Goal: Information Seeking & Learning: Learn about a topic

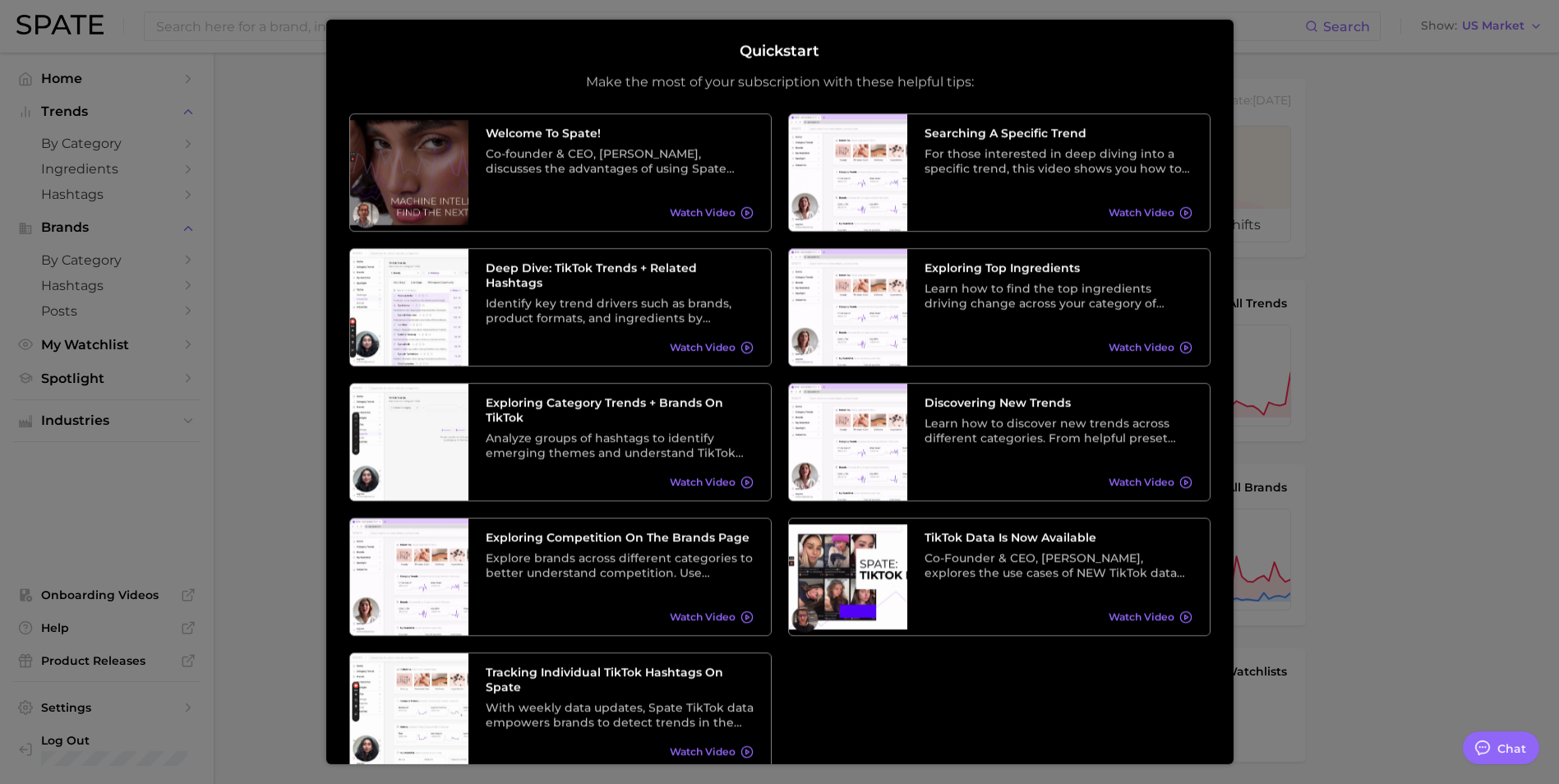
click at [1233, 735] on div "Quickstart Make the most of your subscription with these helpful tips: Welcome …" at bounding box center [780, 391] width 907 height 744
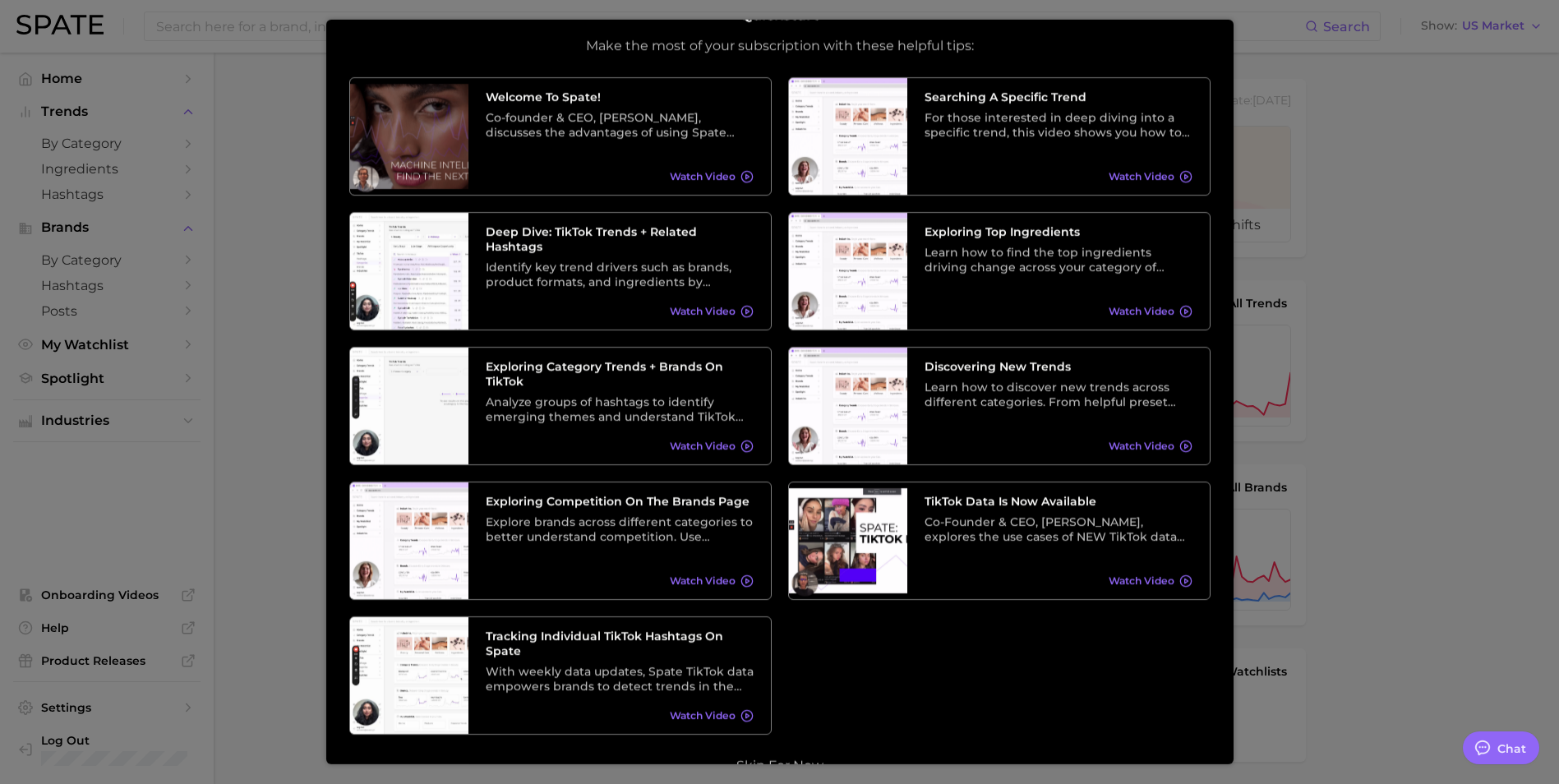
scroll to position [69, 0]
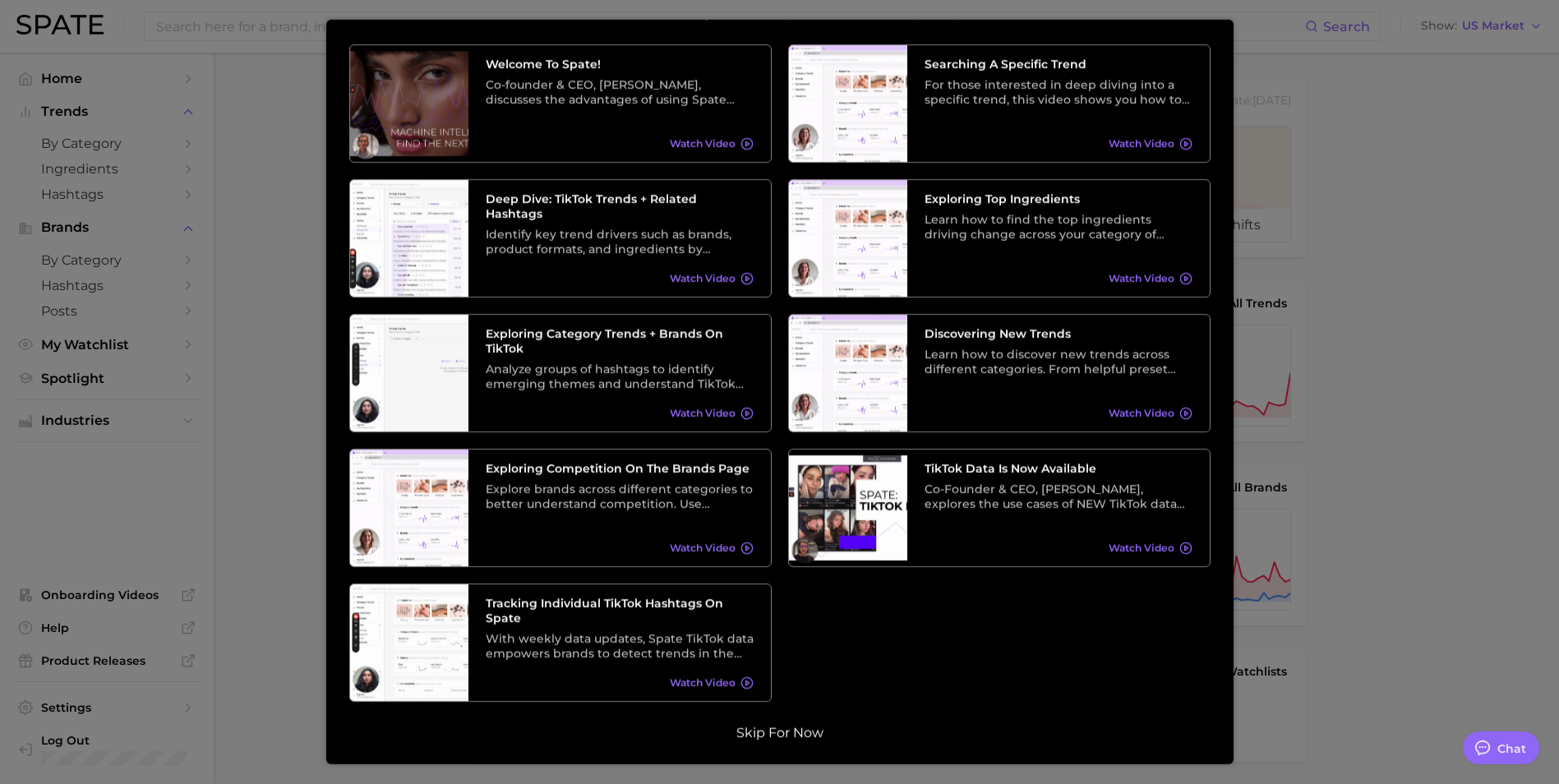
click at [762, 740] on button "Skip for now" at bounding box center [779, 732] width 97 height 16
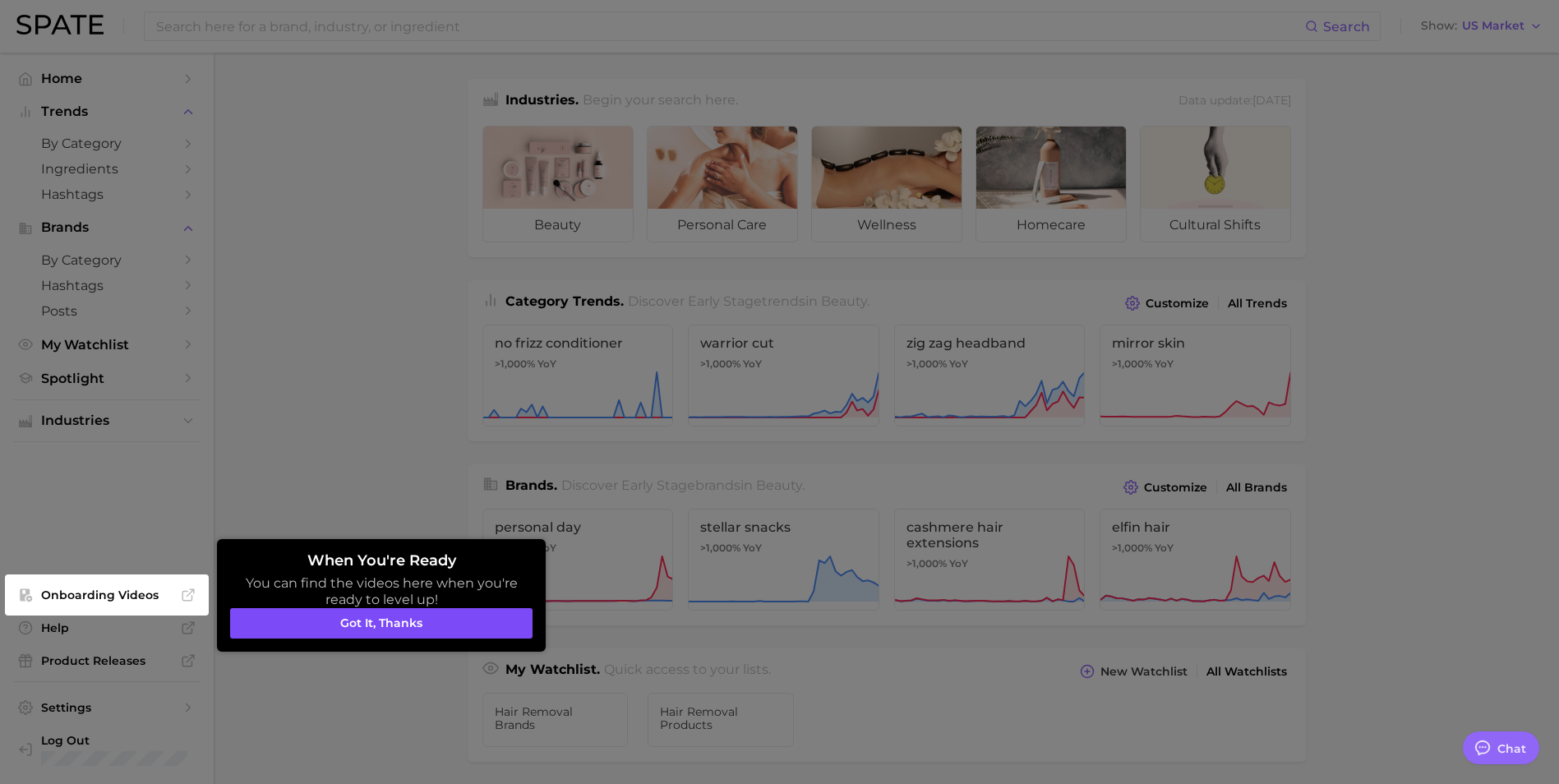
click at [390, 629] on button "Got it, thanks" at bounding box center [381, 623] width 302 height 31
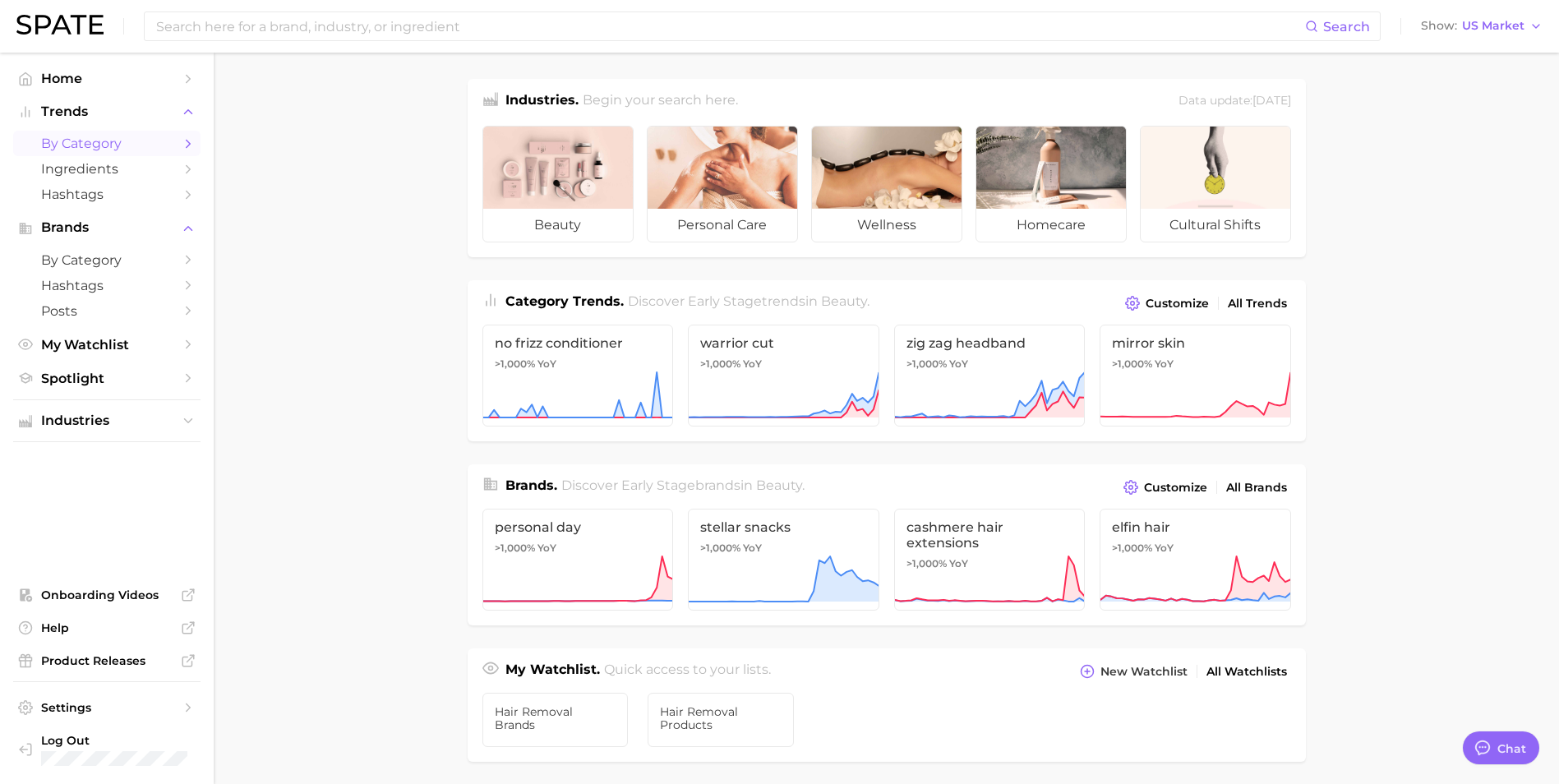
click at [104, 148] on span "by Category" at bounding box center [107, 143] width 132 height 15
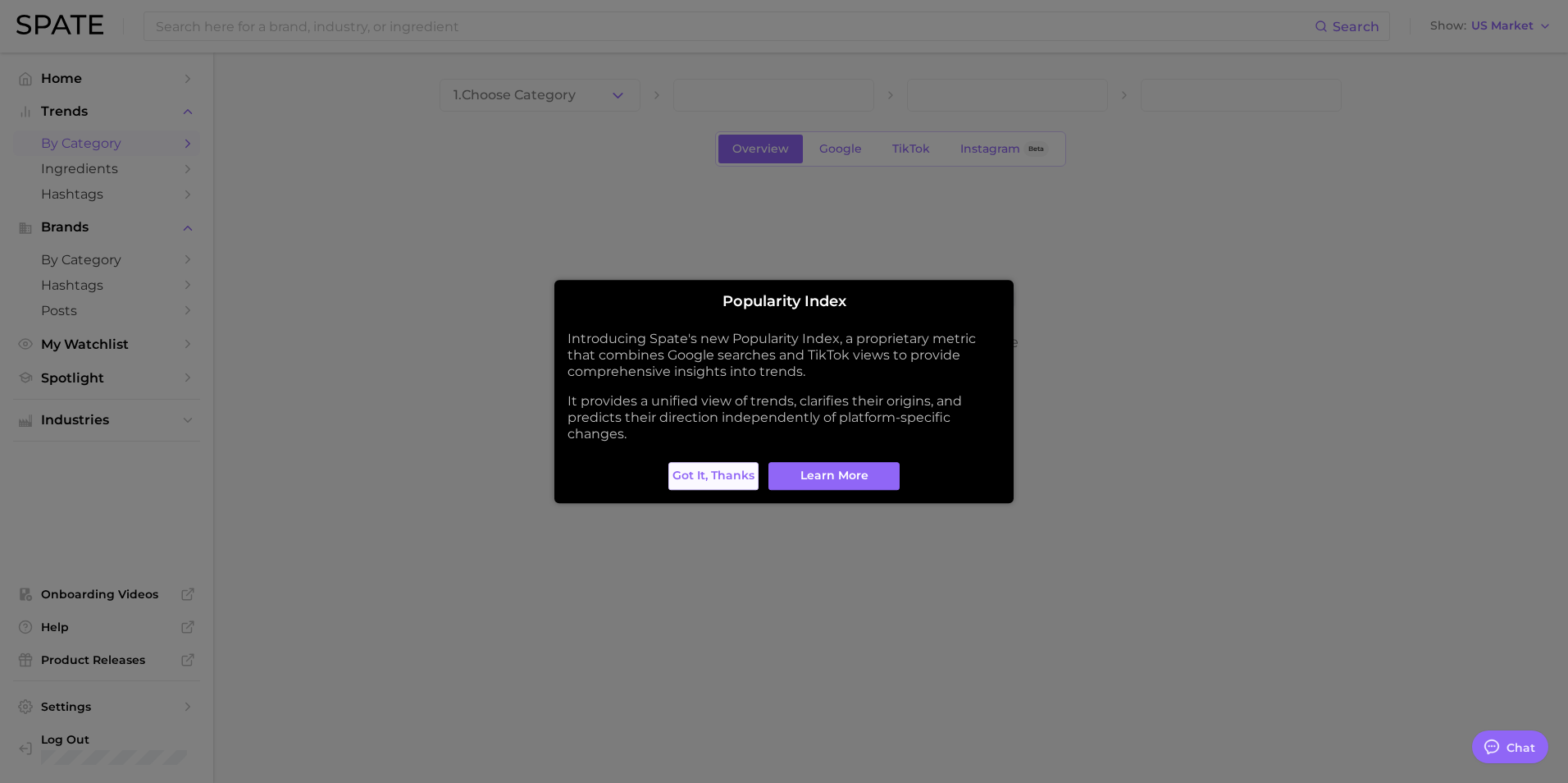
click at [722, 474] on span "Got it, thanks" at bounding box center [714, 475] width 82 height 14
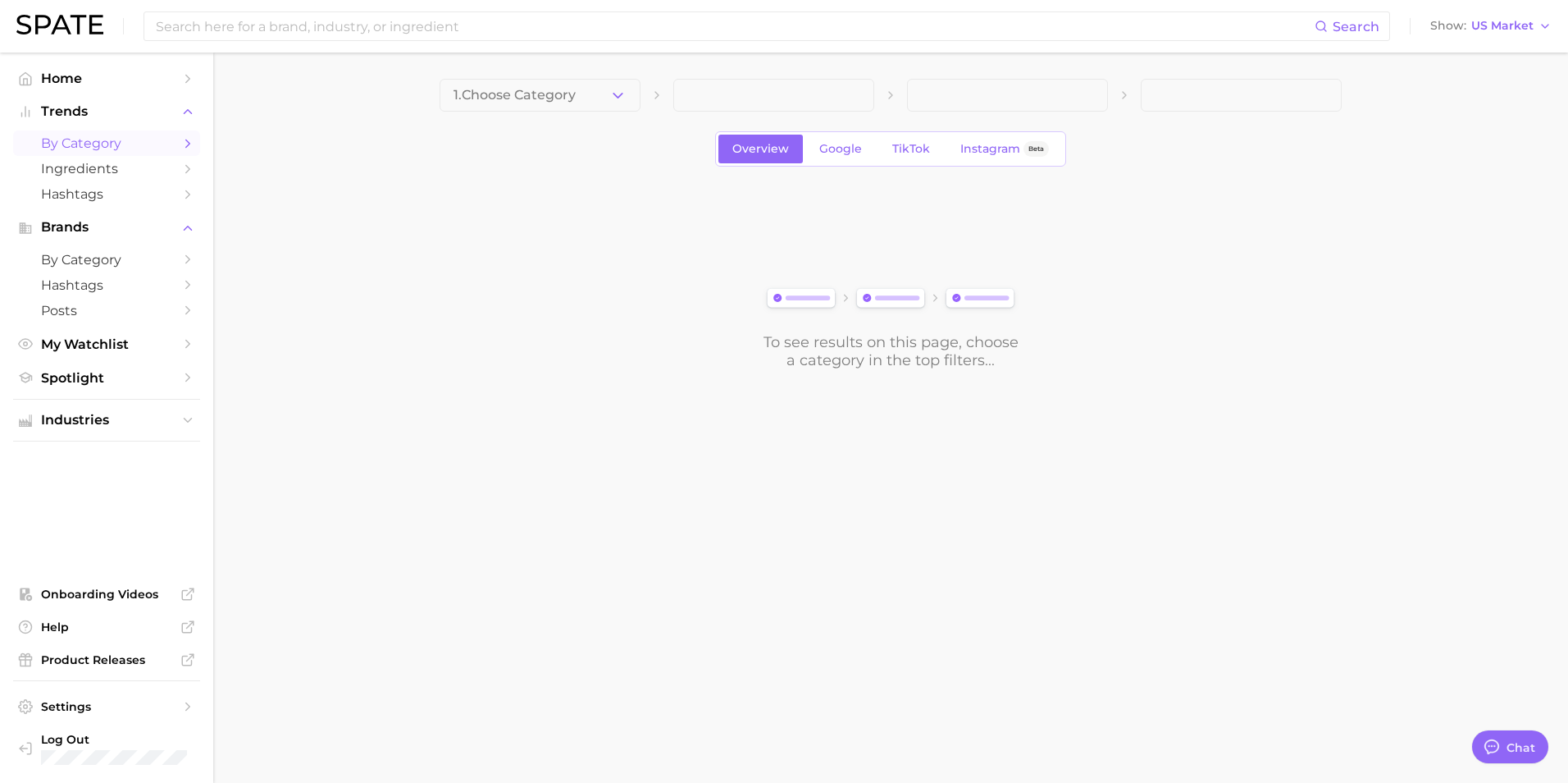
click at [700, 98] on span at bounding box center [773, 95] width 201 height 32
click at [620, 92] on icon "button" at bounding box center [618, 96] width 17 height 17
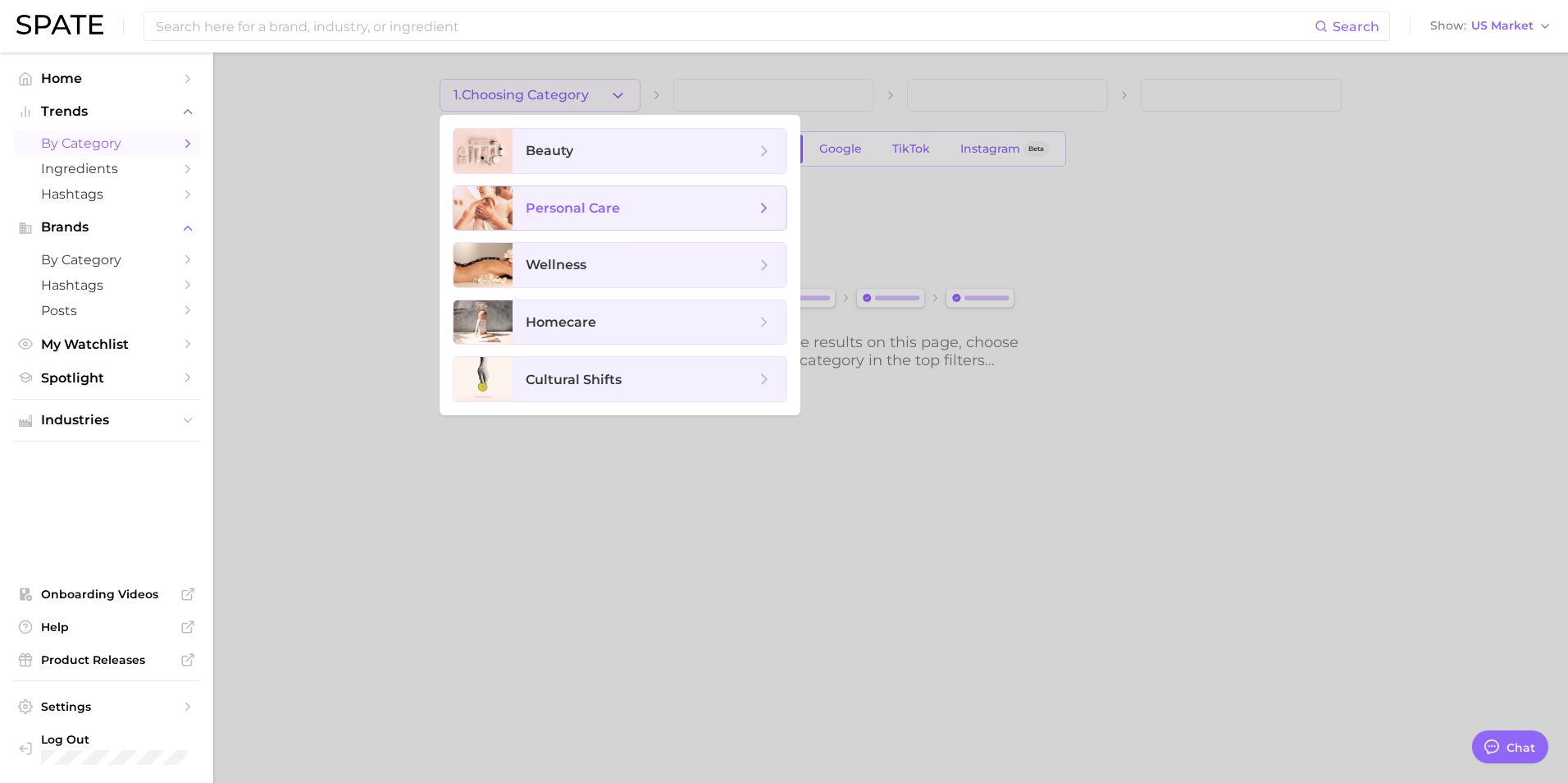
click at [591, 208] on span "personal care" at bounding box center [573, 208] width 94 height 15
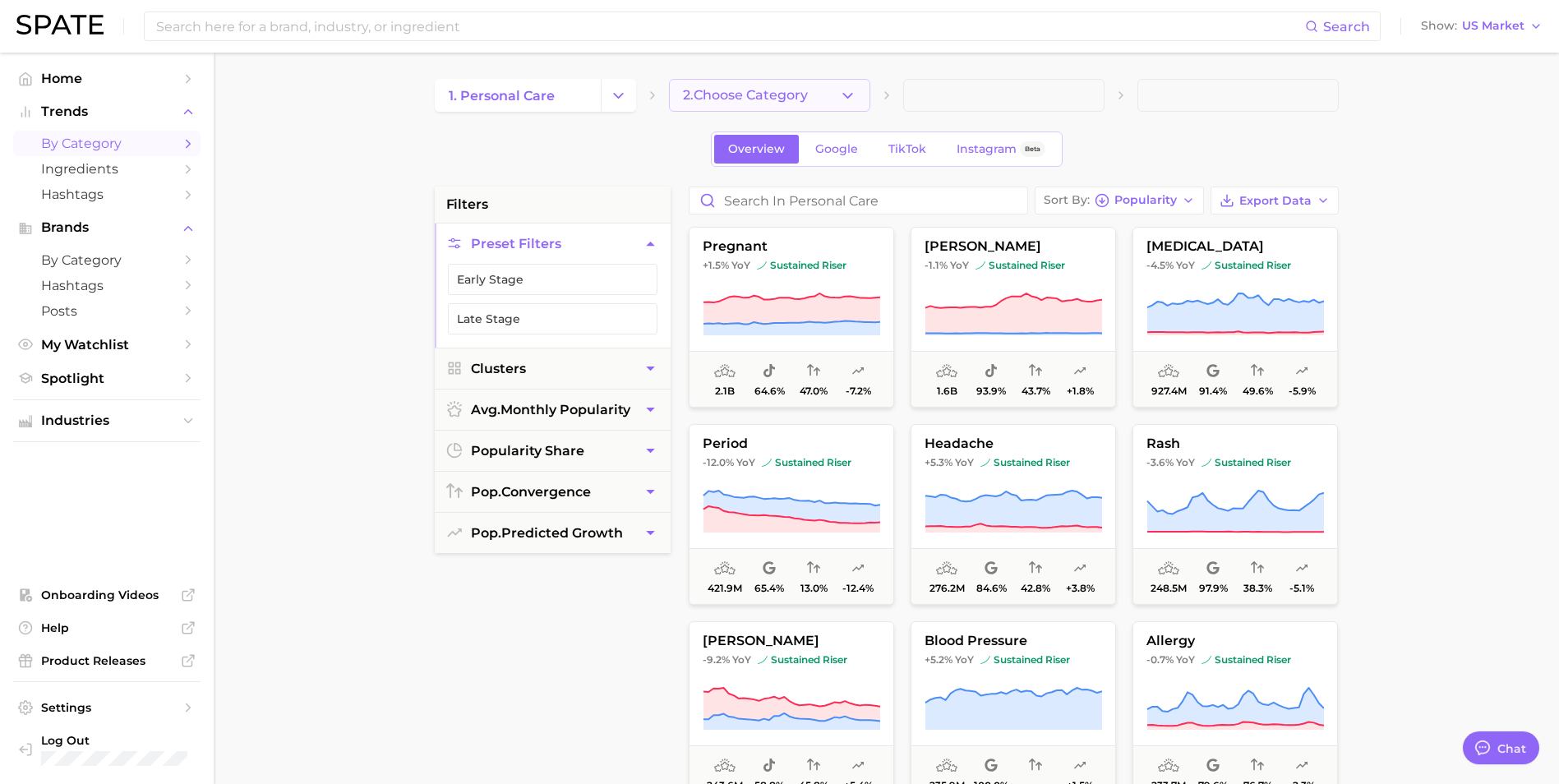
click at [804, 93] on span "2. Choose Category" at bounding box center [746, 95] width 125 height 15
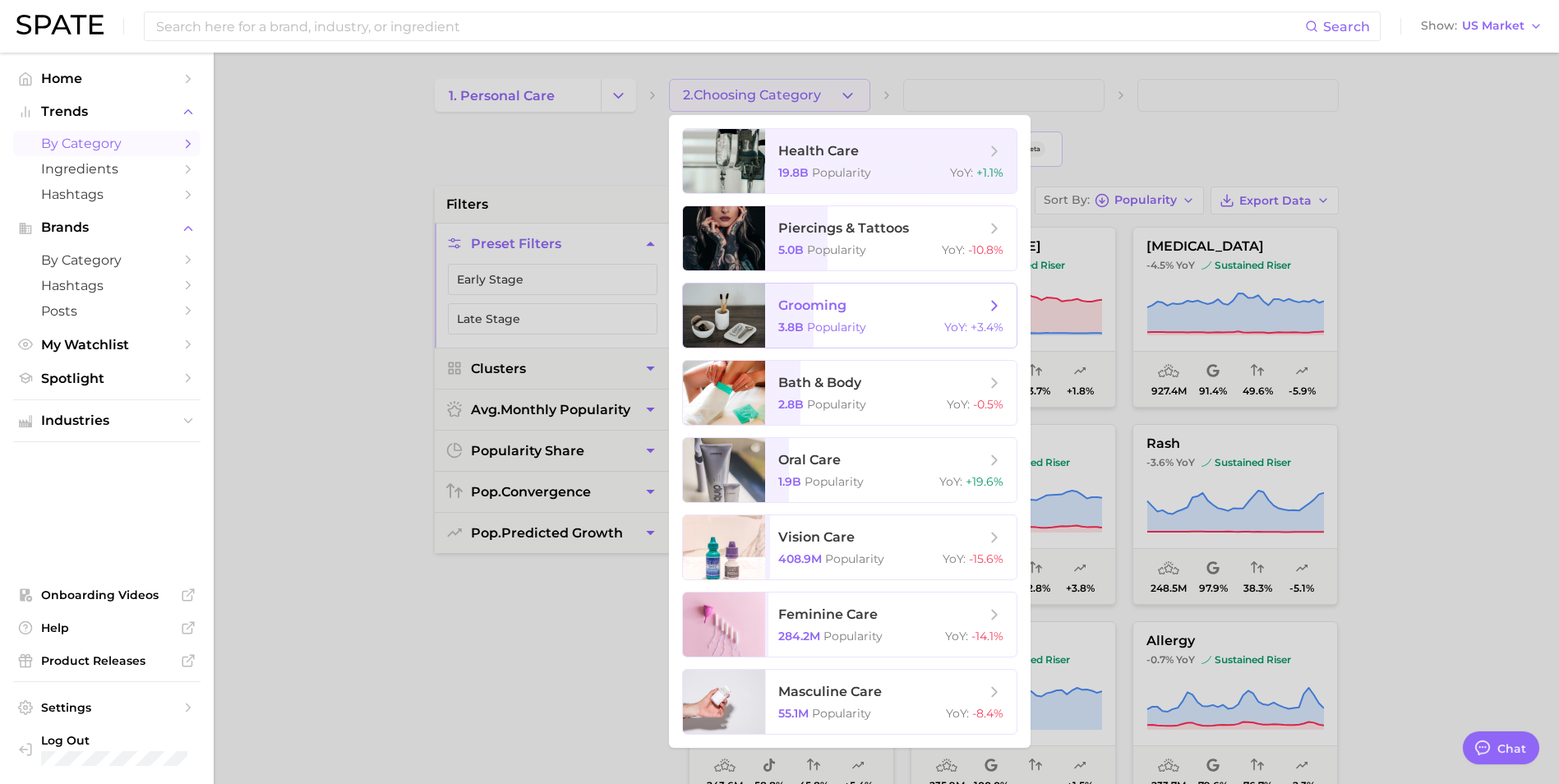
click at [861, 306] on span "grooming" at bounding box center [882, 305] width 207 height 18
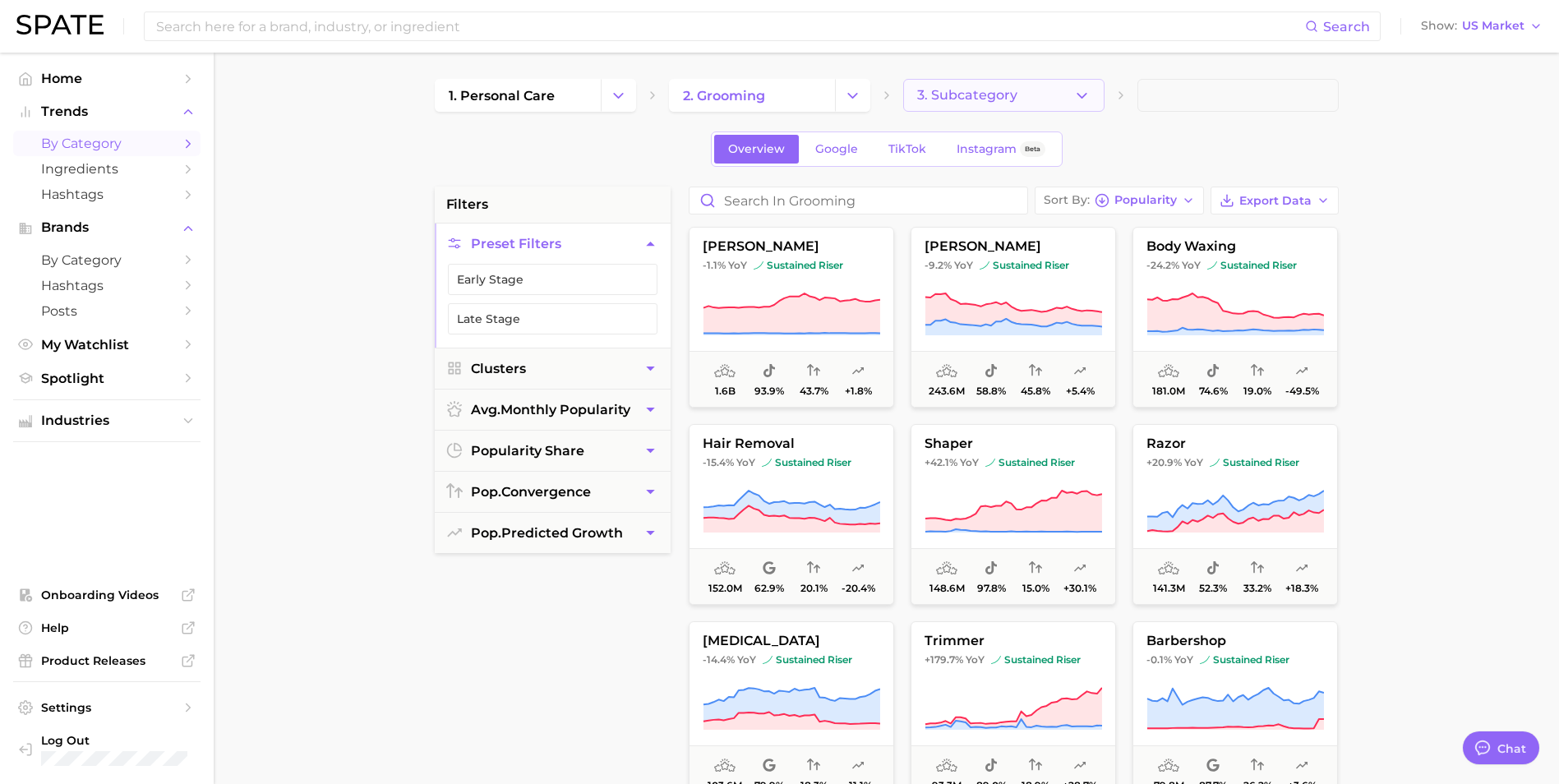
click at [987, 101] on span "3. Subcategory" at bounding box center [967, 95] width 100 height 15
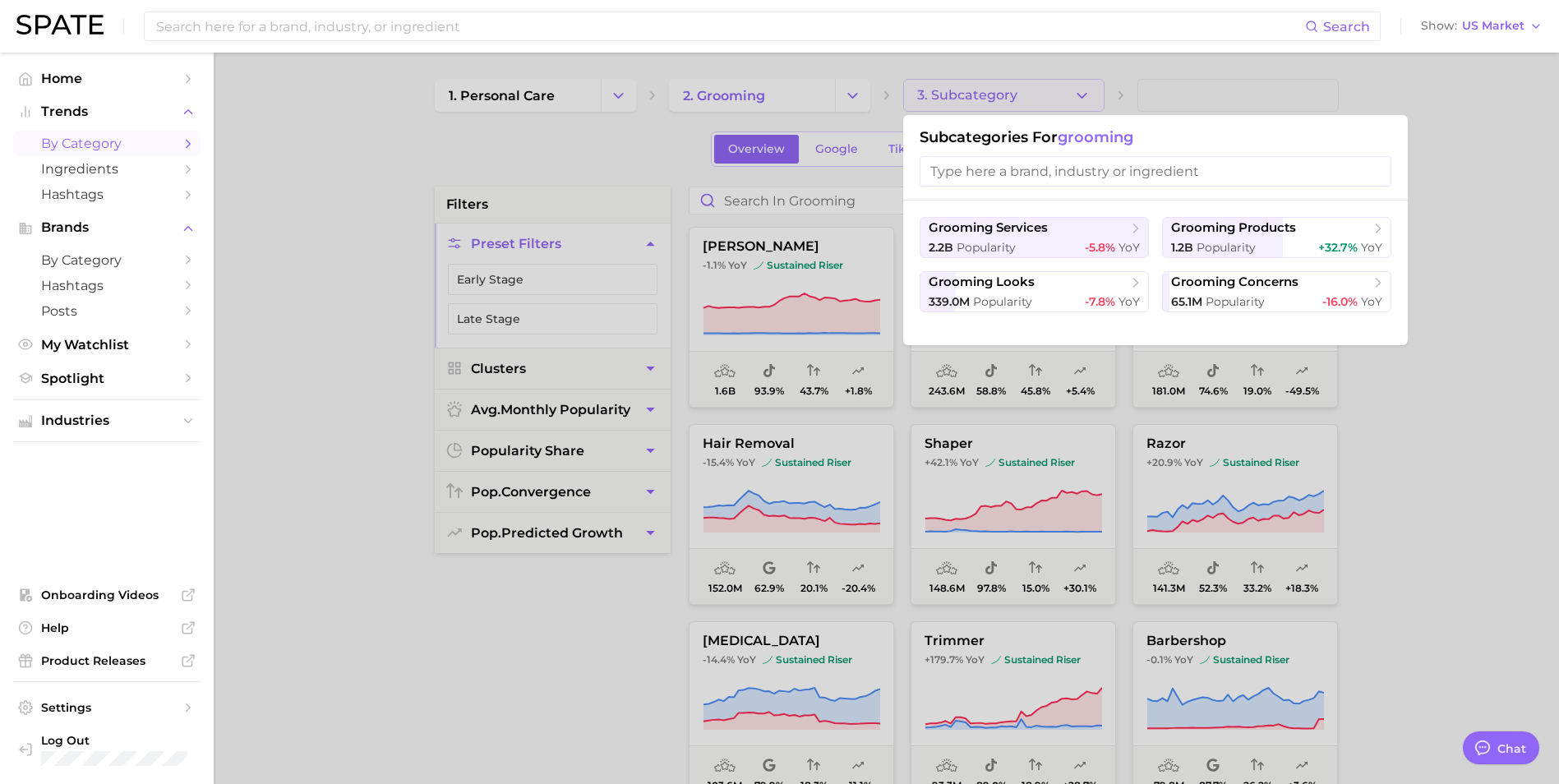
click at [1077, 95] on div at bounding box center [779, 392] width 1559 height 784
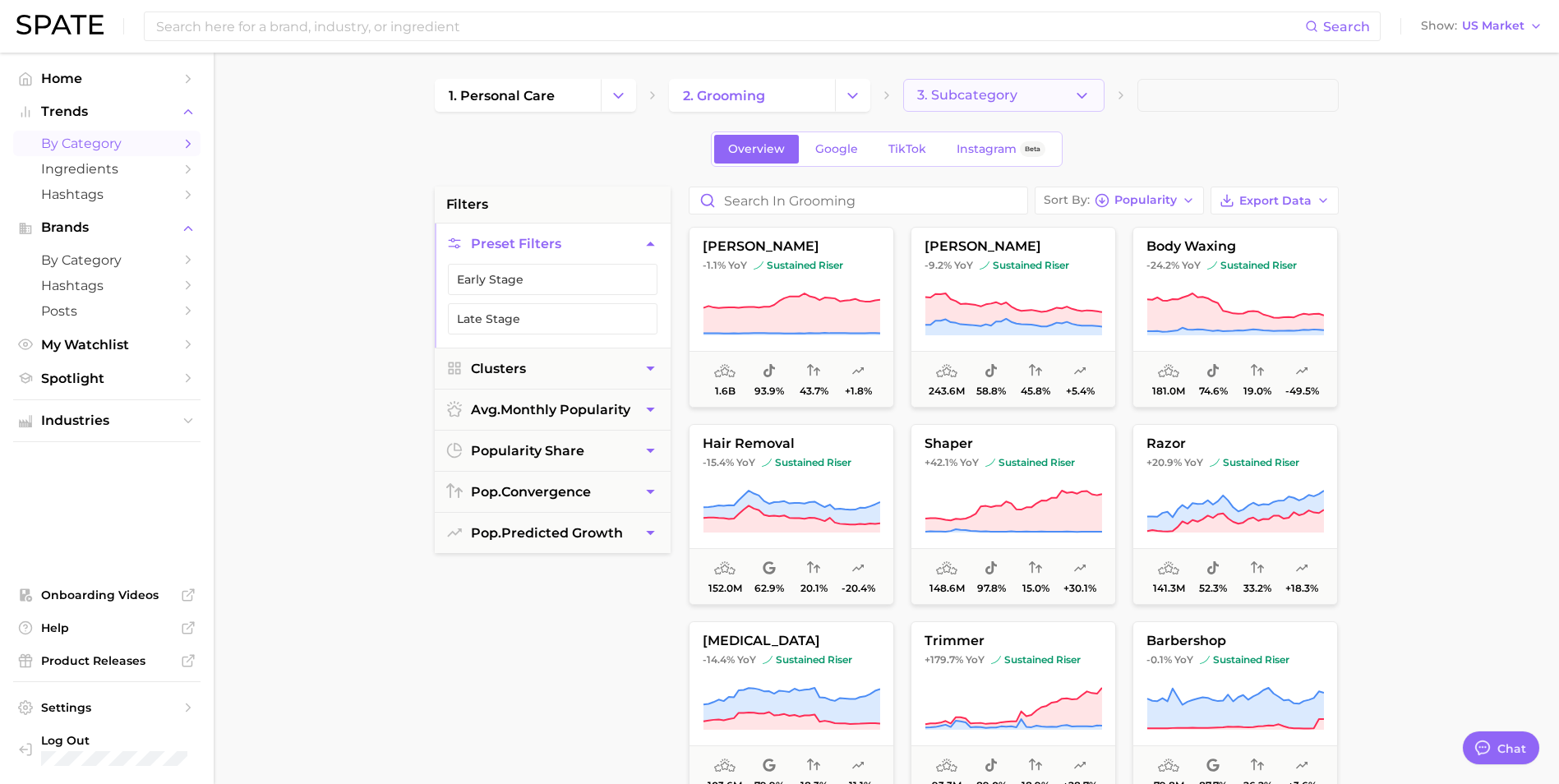
click at [1077, 95] on icon "button" at bounding box center [1081, 96] width 17 height 17
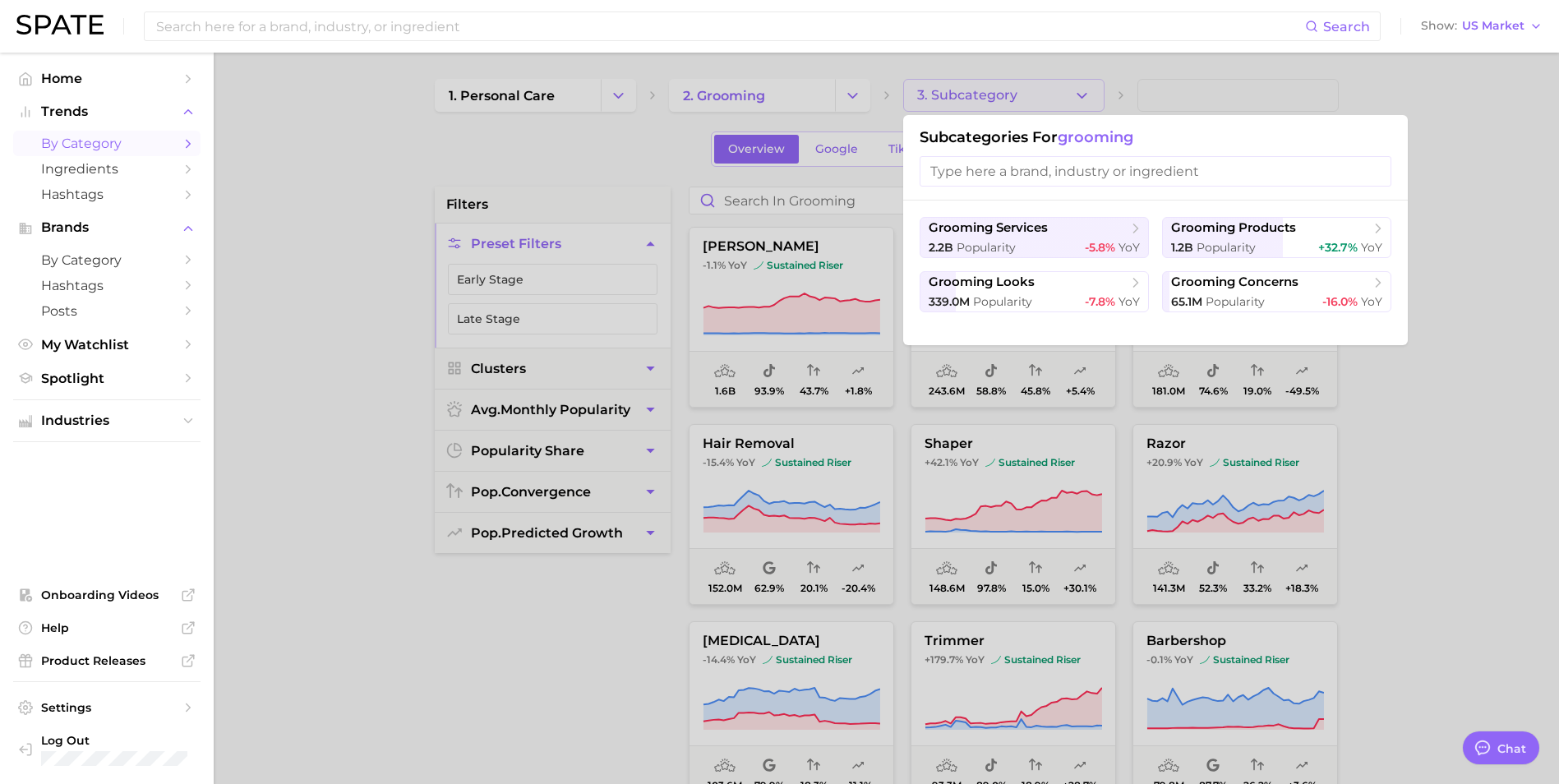
click at [849, 98] on div at bounding box center [779, 392] width 1559 height 784
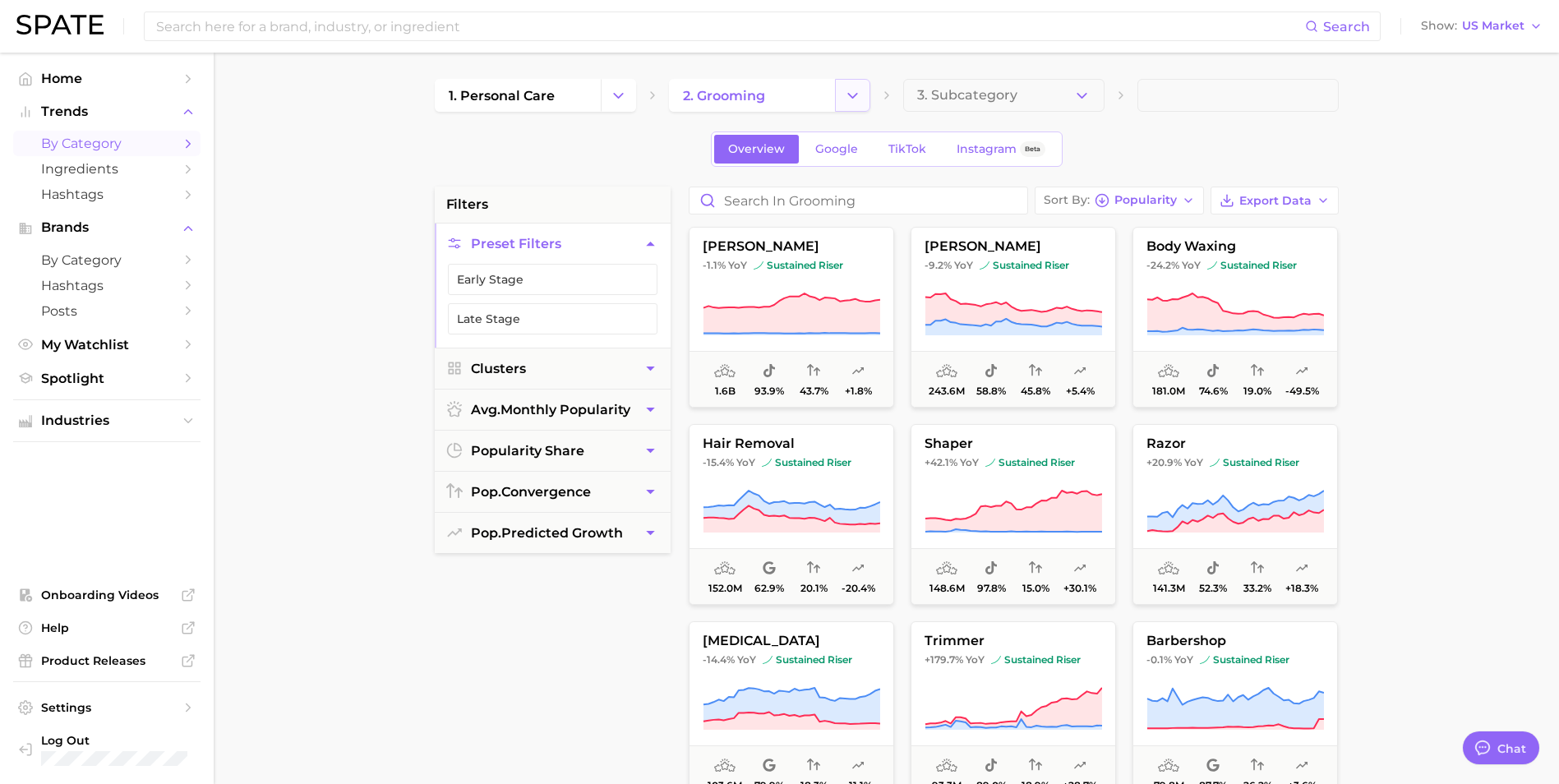
click at [847, 102] on icon "Change Category" at bounding box center [853, 96] width 17 height 17
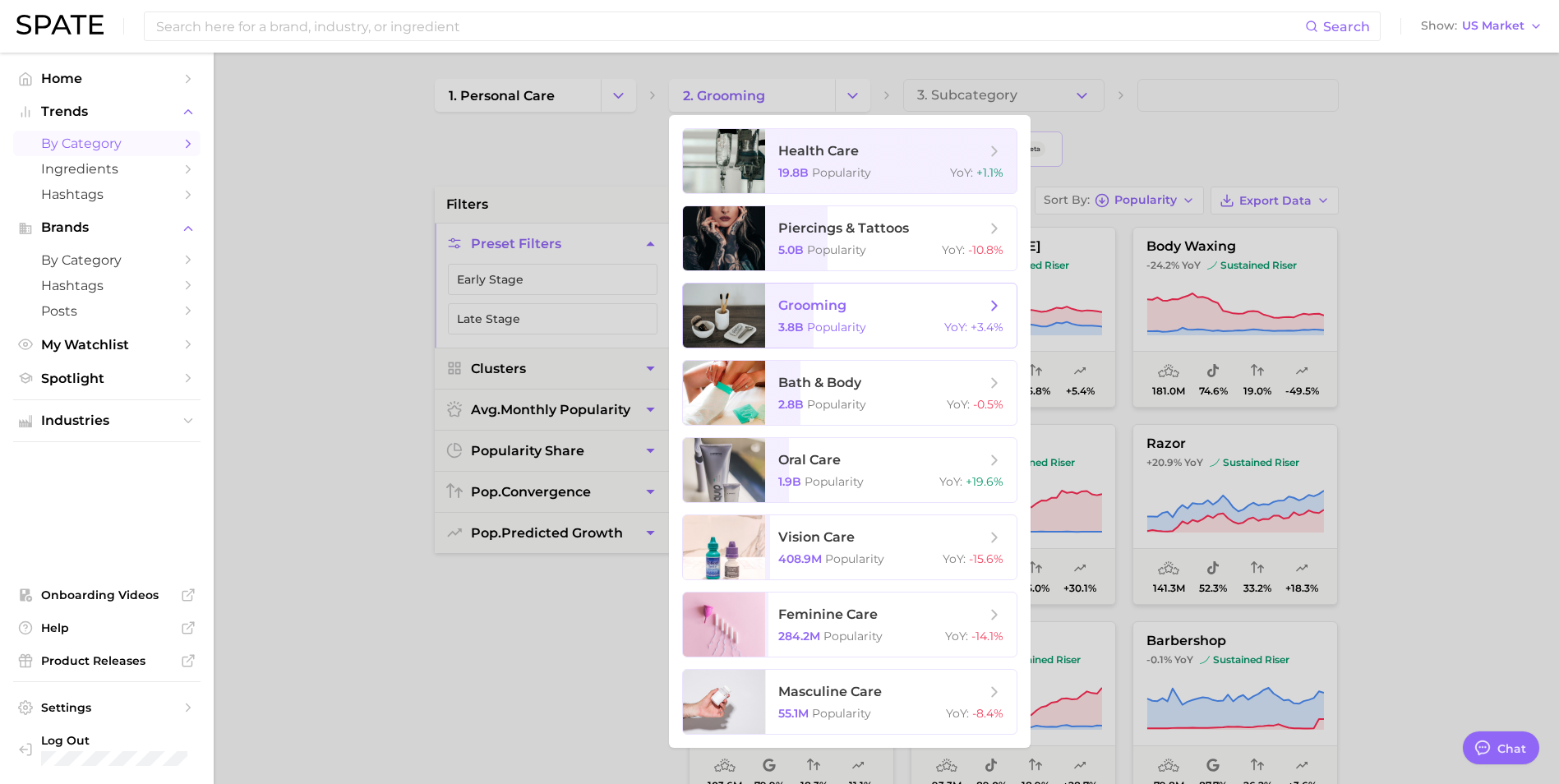
click at [995, 306] on polyline at bounding box center [993, 305] width 4 height 9
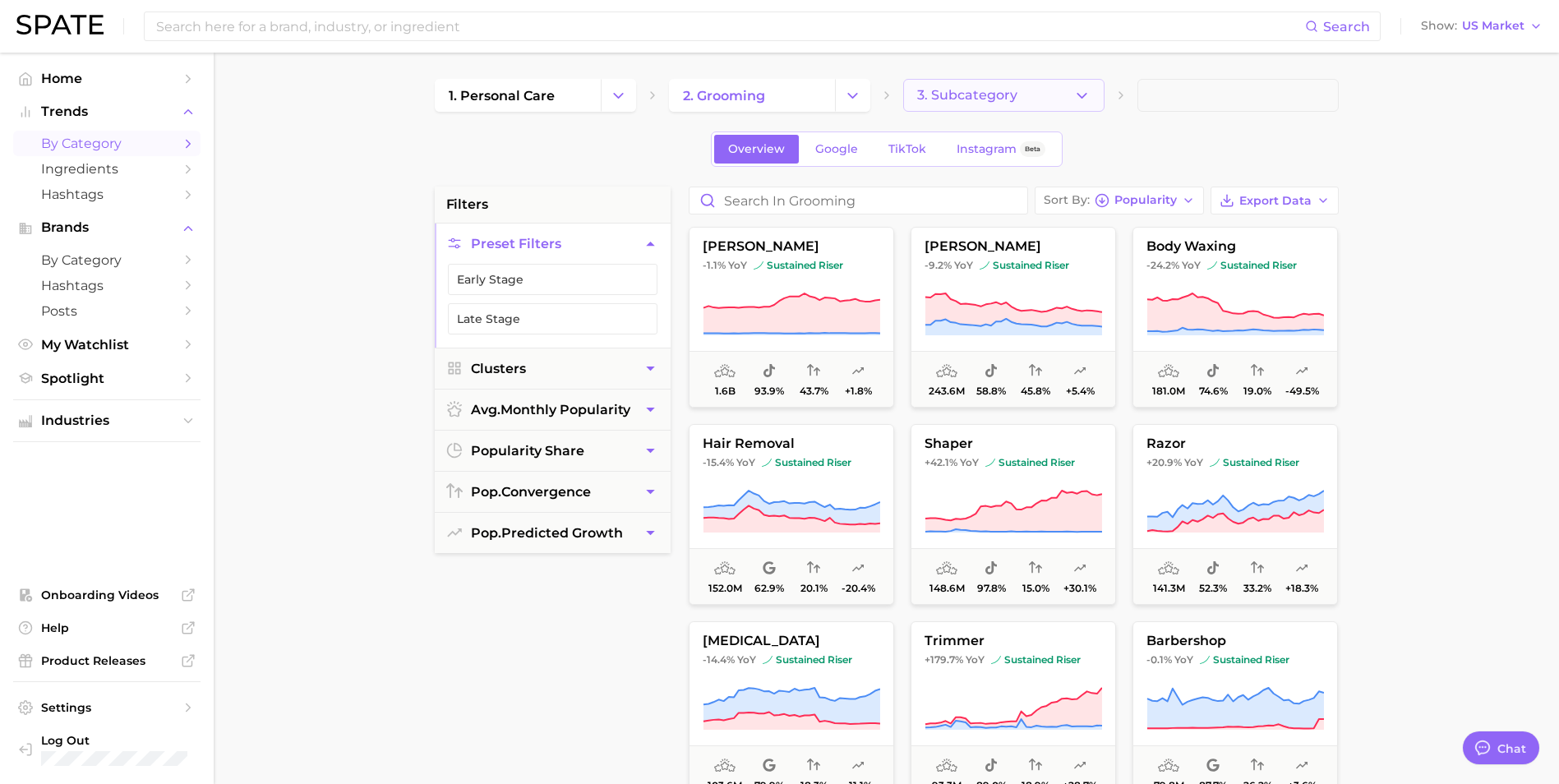
click at [1080, 97] on icon "button" at bounding box center [1081, 96] width 17 height 17
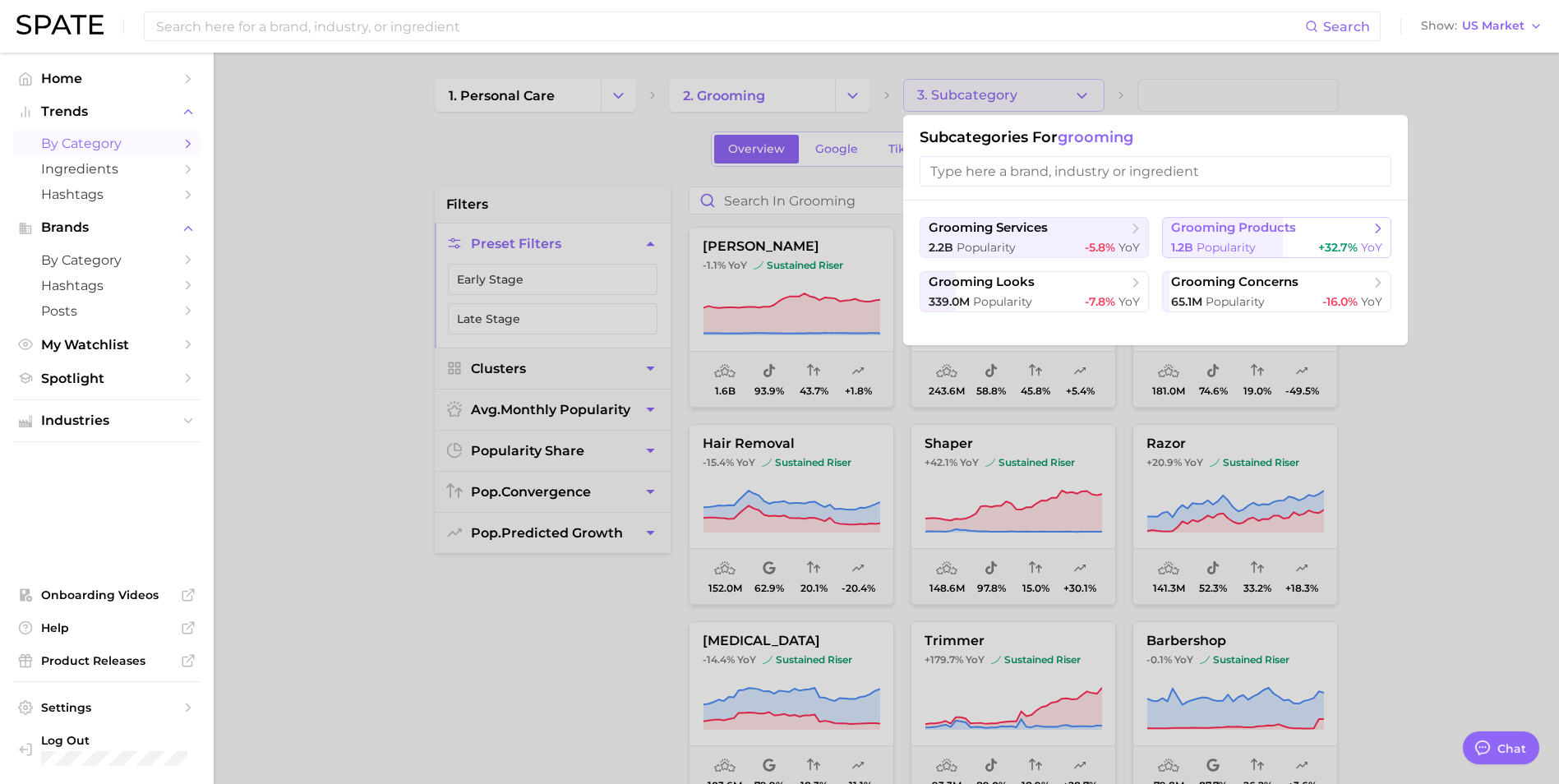
click at [1319, 231] on span "grooming products" at bounding box center [1270, 228] width 199 height 16
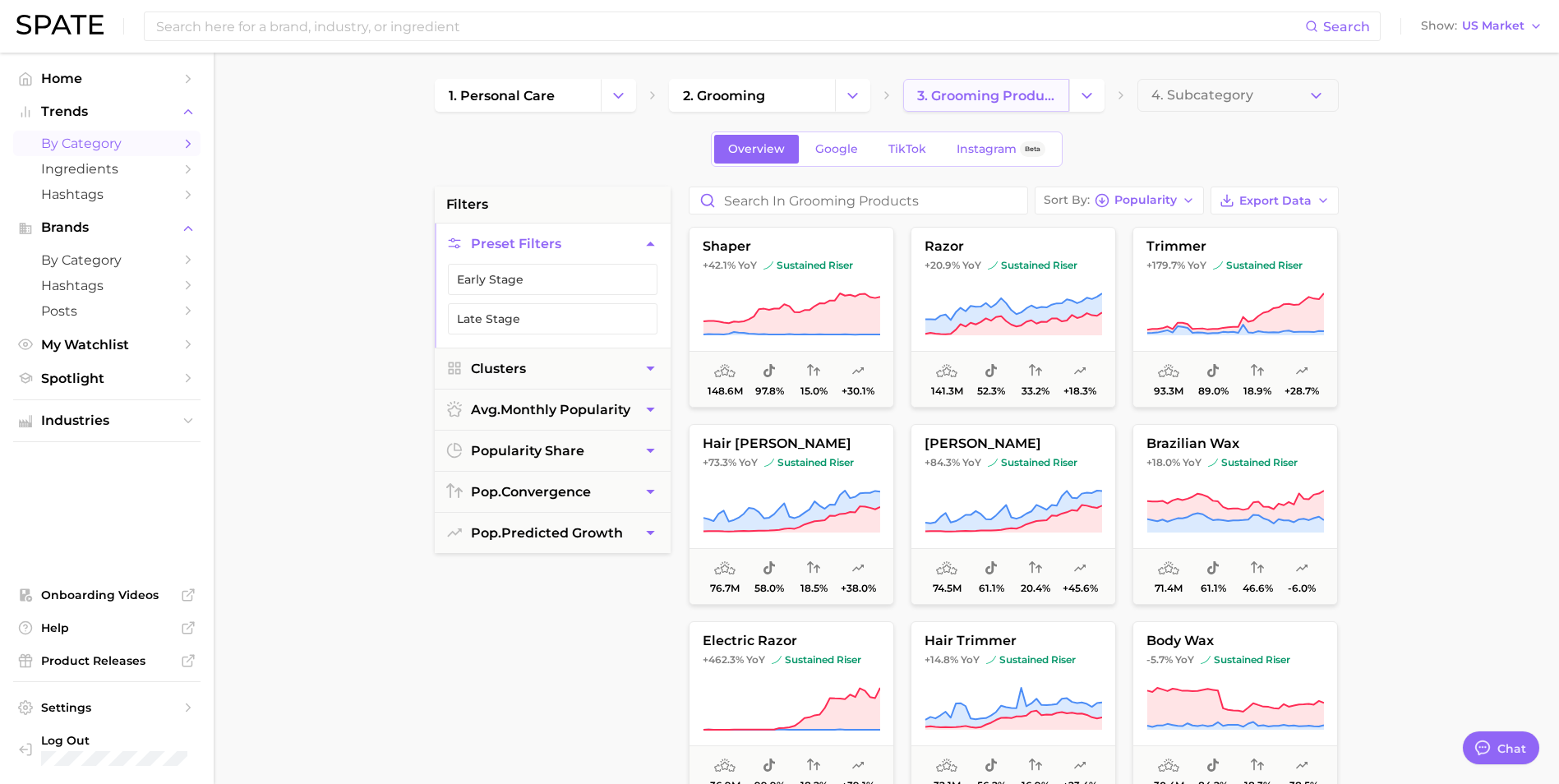
click at [1013, 92] on span "3. grooming products" at bounding box center [985, 96] width 138 height 15
click at [1085, 90] on icon "Change Category" at bounding box center [1086, 96] width 17 height 17
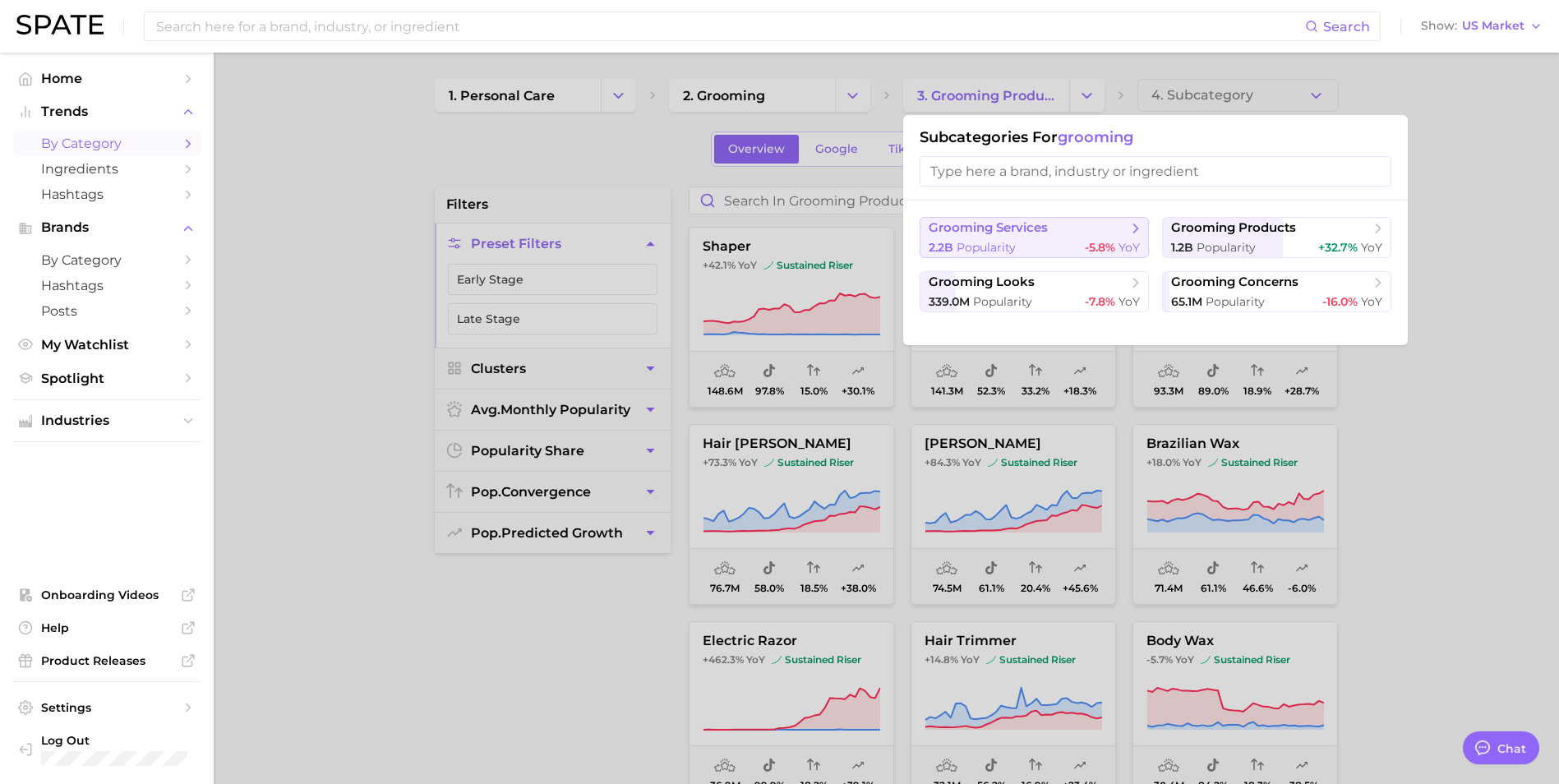
click at [971, 231] on span "grooming services" at bounding box center [987, 228] width 119 height 15
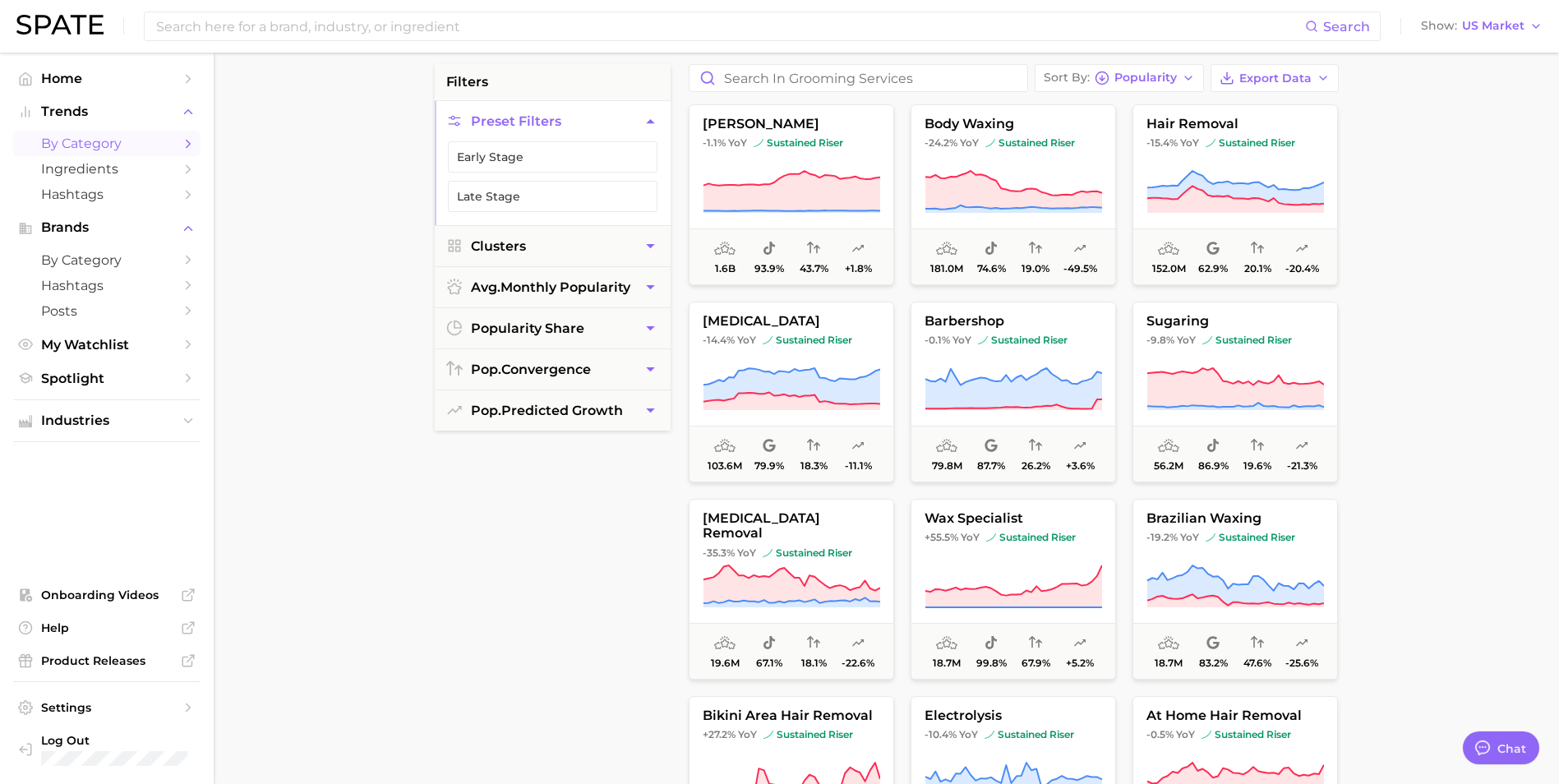
scroll to position [82, 0]
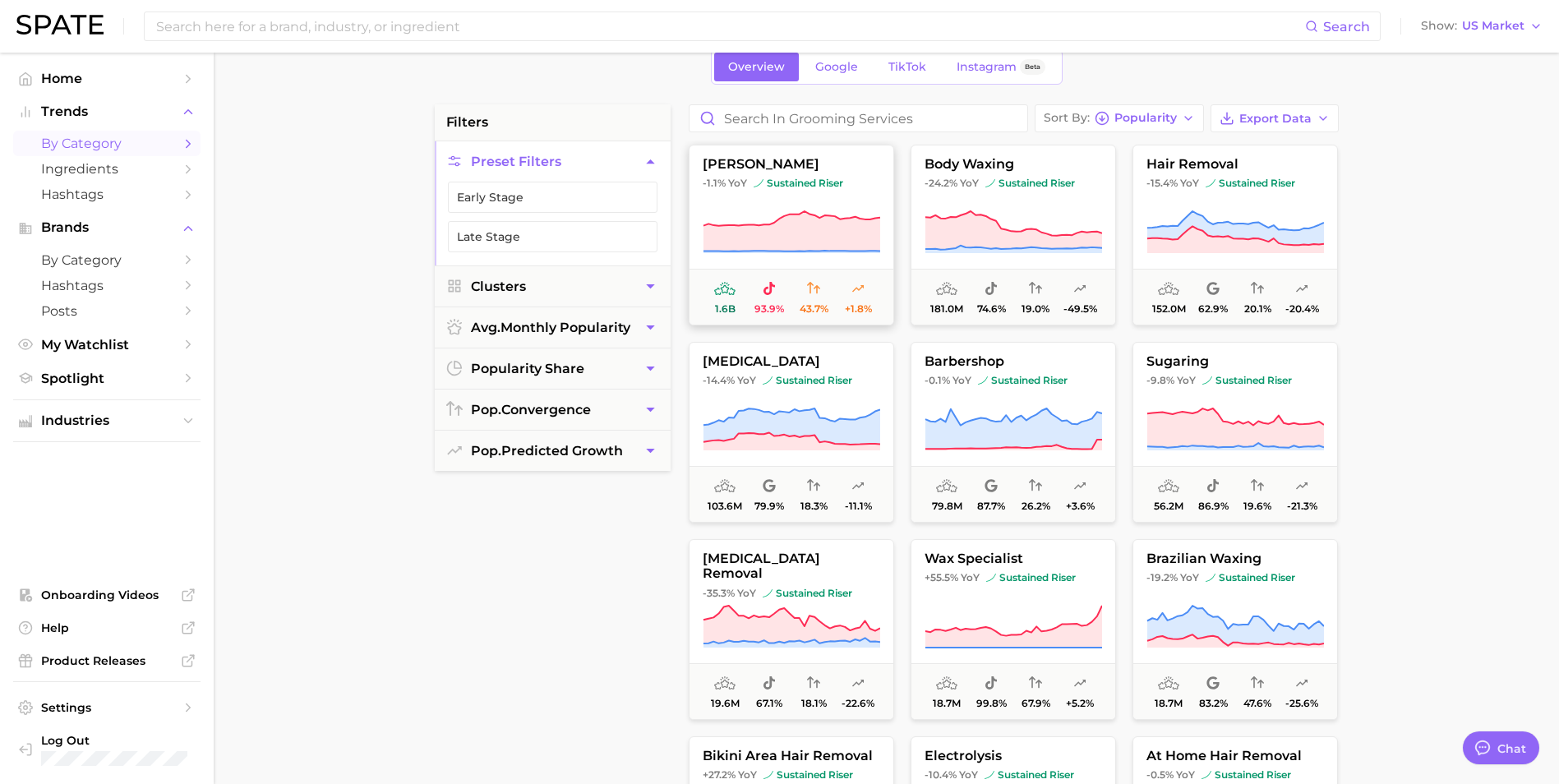
drag, startPoint x: 795, startPoint y: 240, endPoint x: 720, endPoint y: 282, distance: 86.0
drag, startPoint x: 720, startPoint y: 282, endPoint x: 523, endPoint y: 703, distance: 464.8
click at [523, 703] on div "filters Preset Filters Early Stage Late Stage Clusters avg. monthly popularity …" at bounding box center [552, 520] width 235 height 833
click at [674, 357] on div "filters Preset Filters Early Stage Late Stage Clusters avg. monthly popularity …" at bounding box center [890, 619] width 912 height 1030
click at [586, 599] on div "filters Preset Filters Early Stage Late Stage Clusters avg. monthly popularity …" at bounding box center [552, 520] width 235 height 833
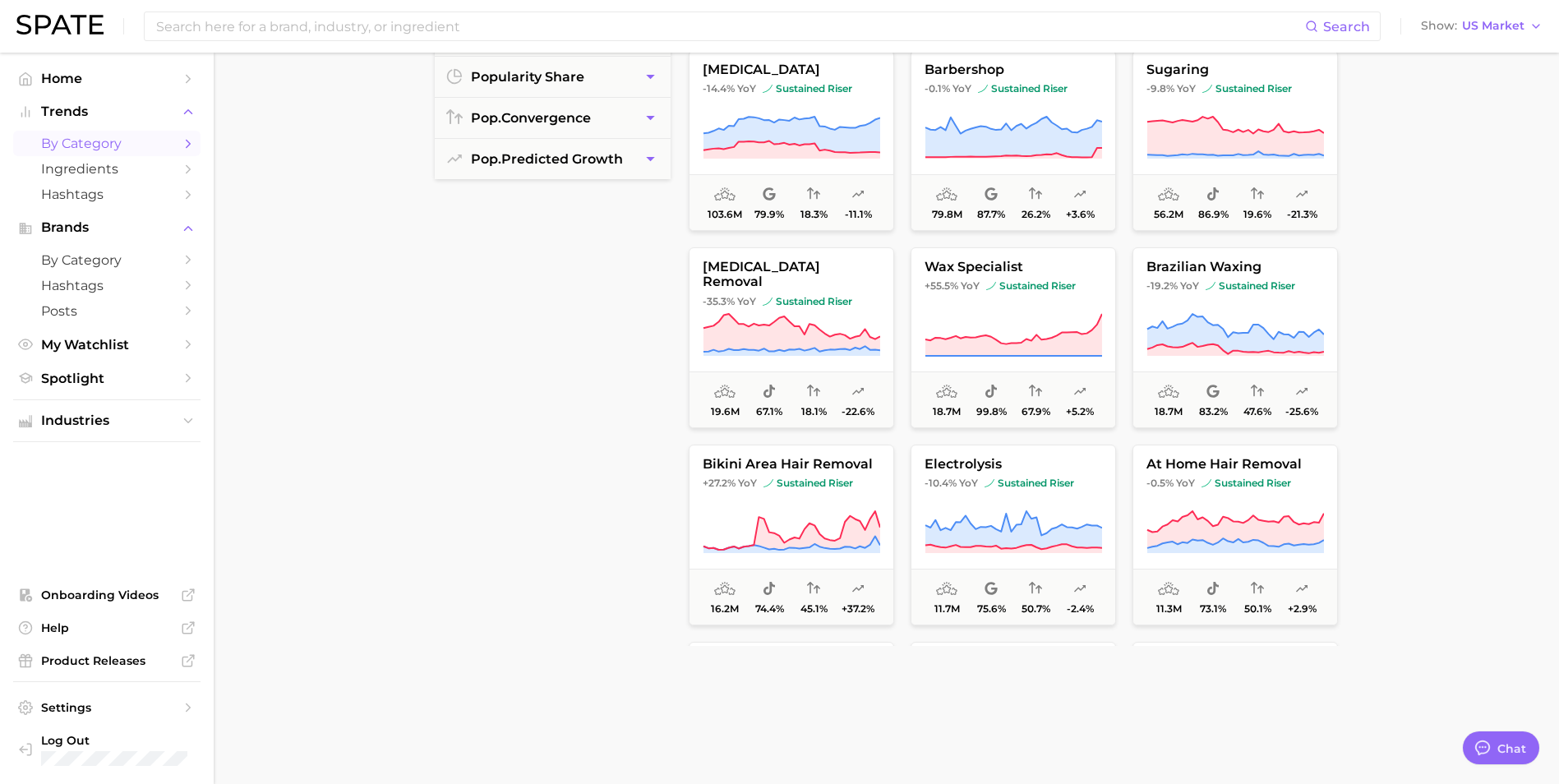
scroll to position [411, 0]
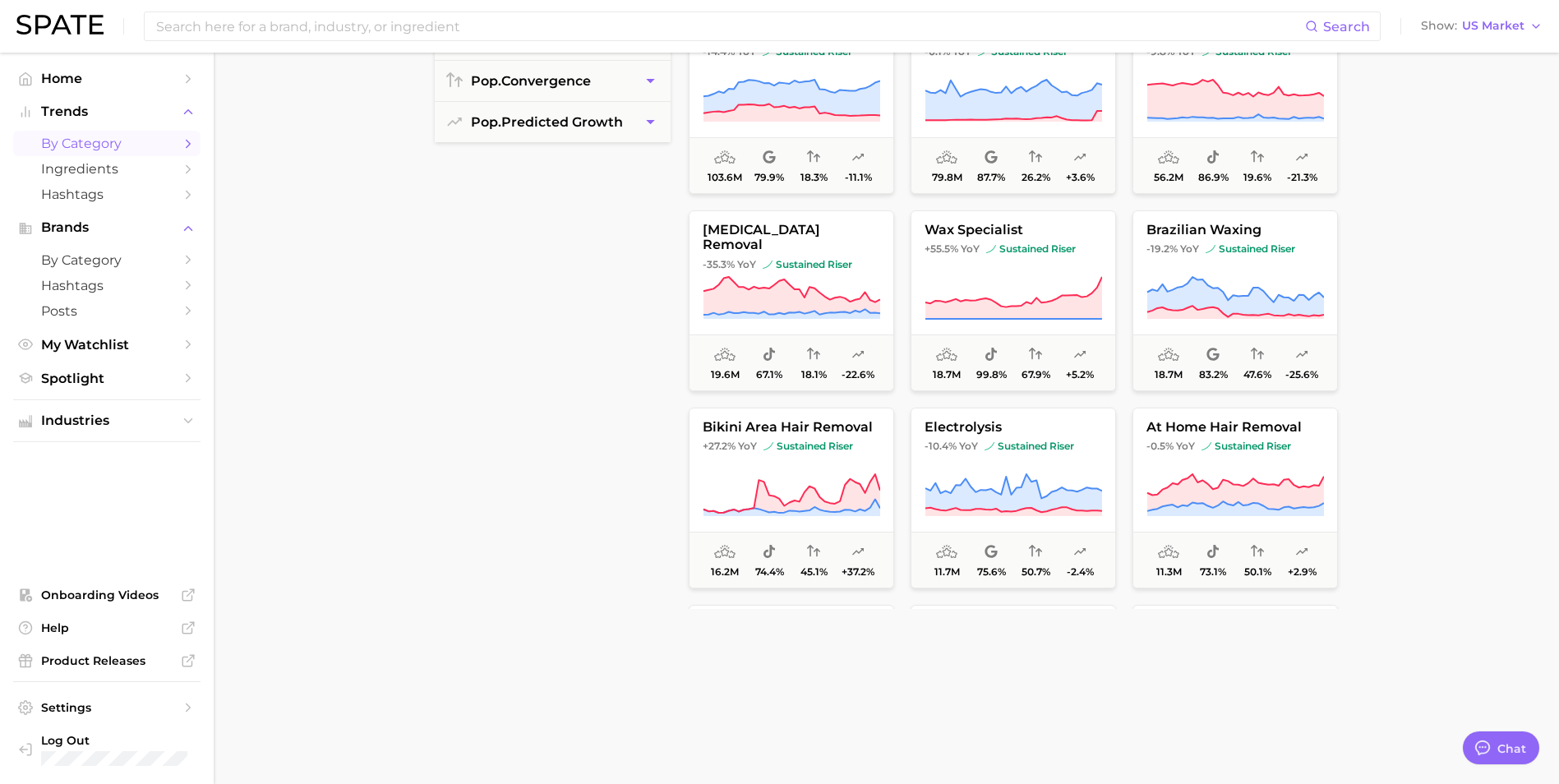
click at [617, 496] on div "filters Preset Filters Early Stage Late Stage Clusters avg. monthly popularity …" at bounding box center [552, 192] width 235 height 833
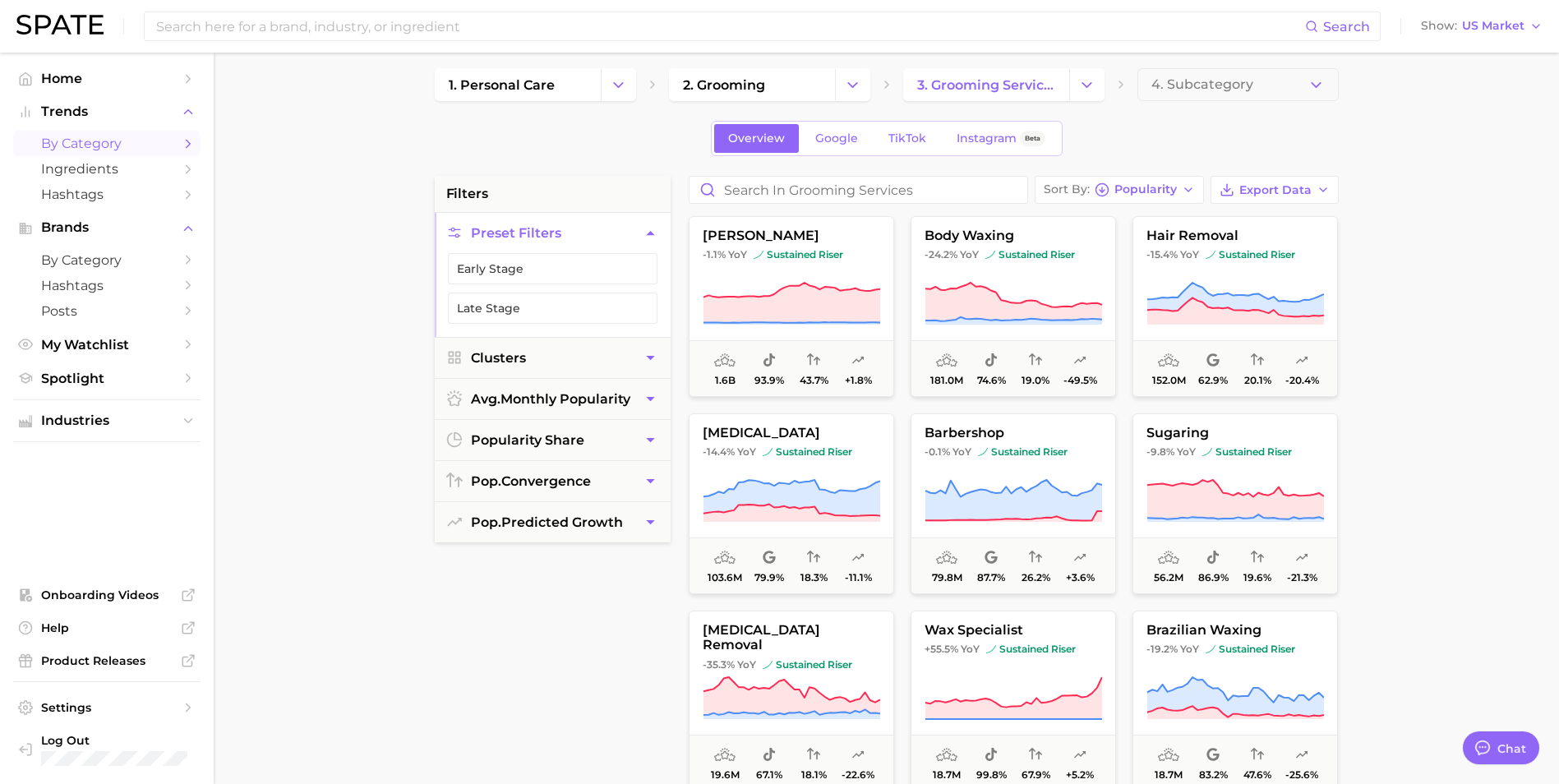
scroll to position [0, 0]
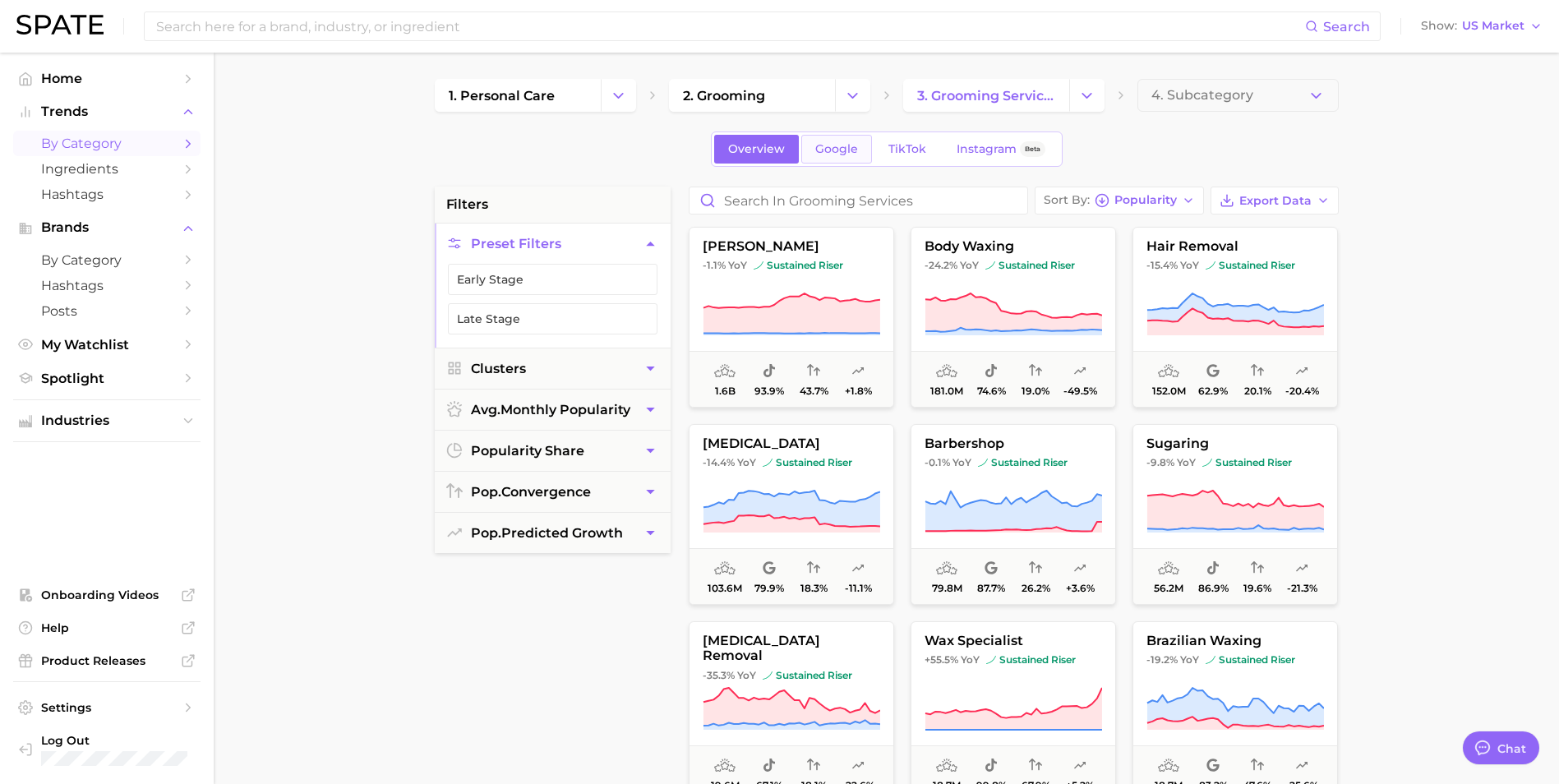
click at [826, 146] on span "Google" at bounding box center [836, 149] width 43 height 14
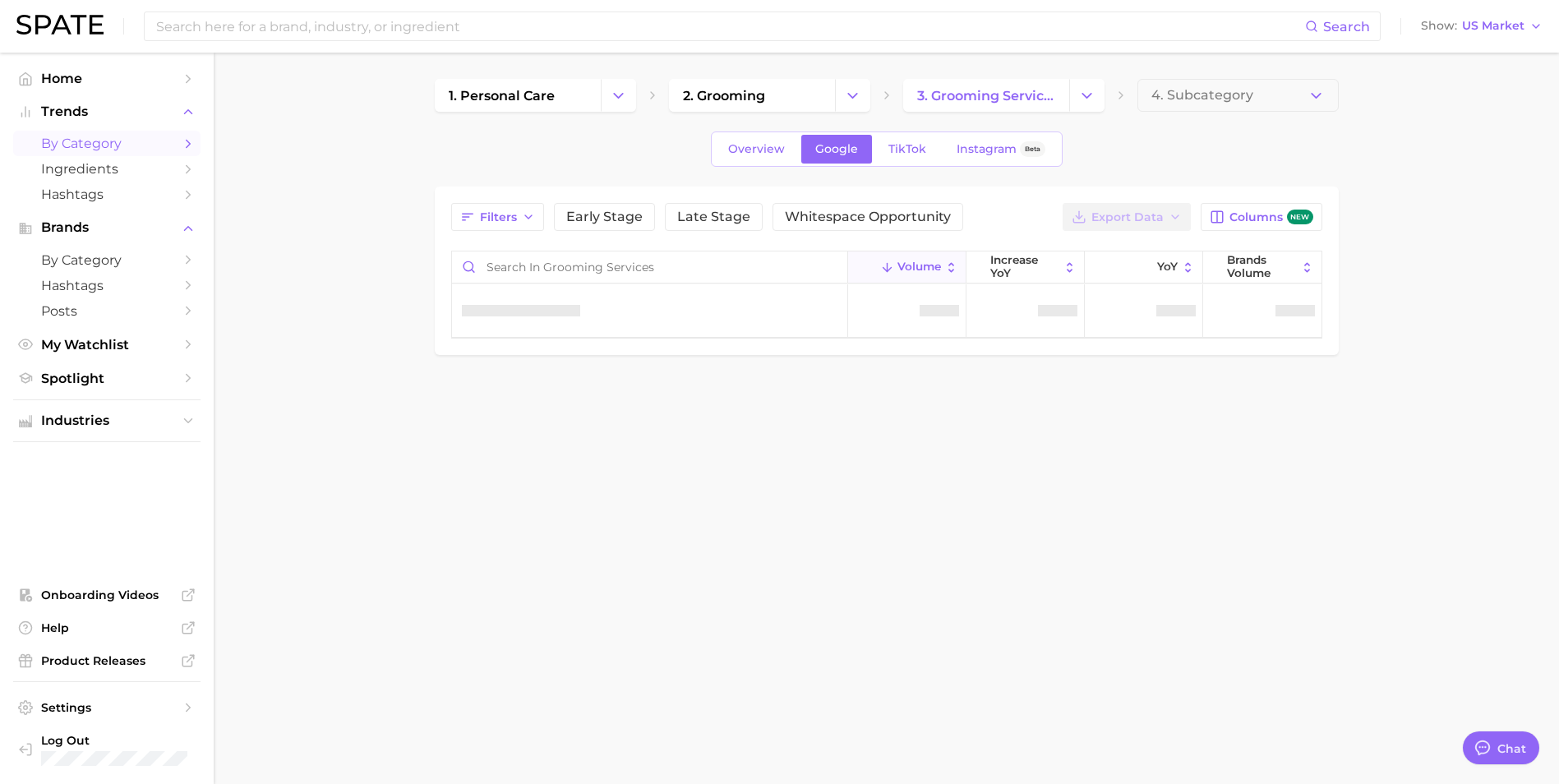
type textarea "x"
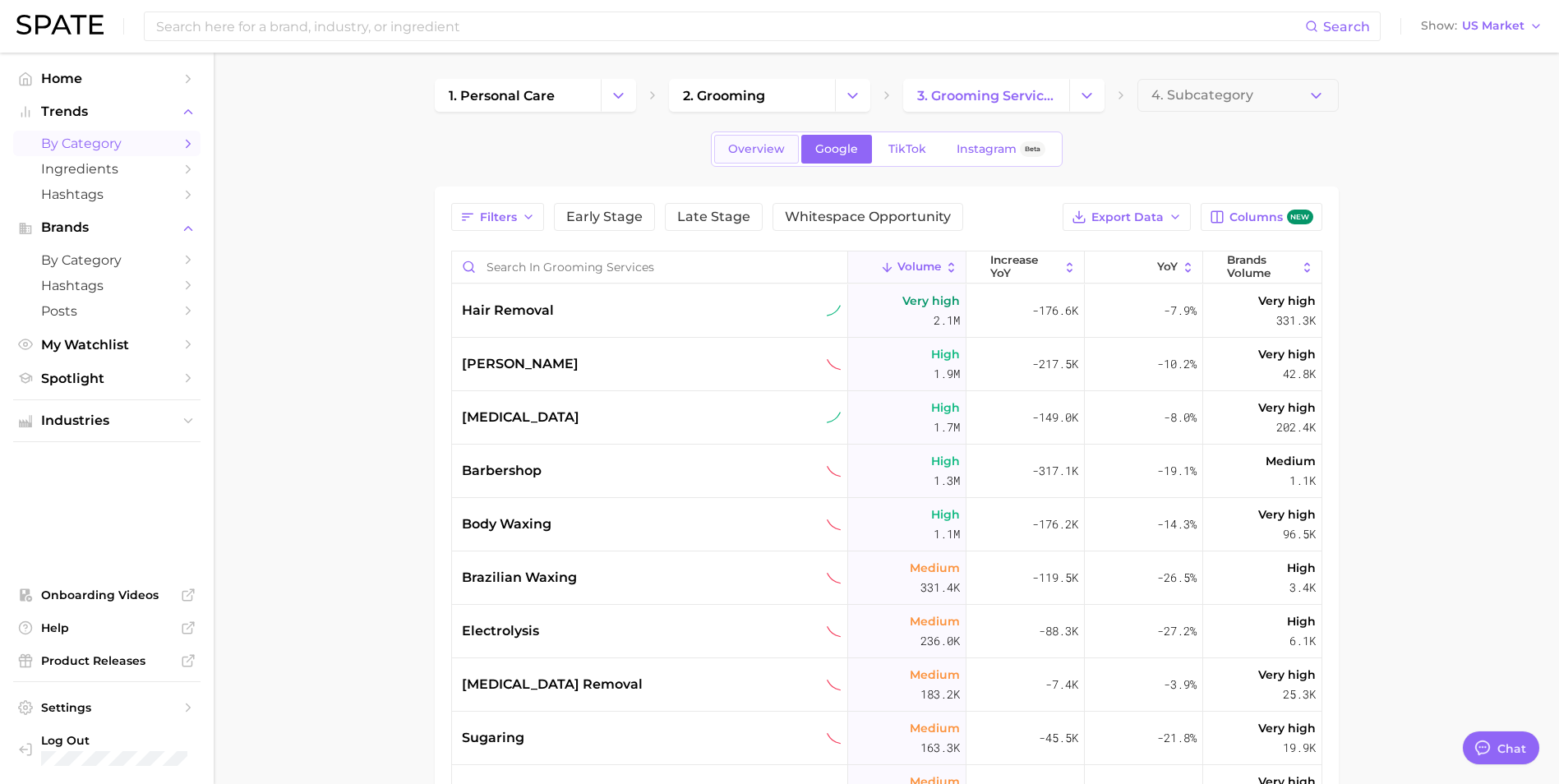
click at [739, 147] on span "Overview" at bounding box center [756, 149] width 57 height 14
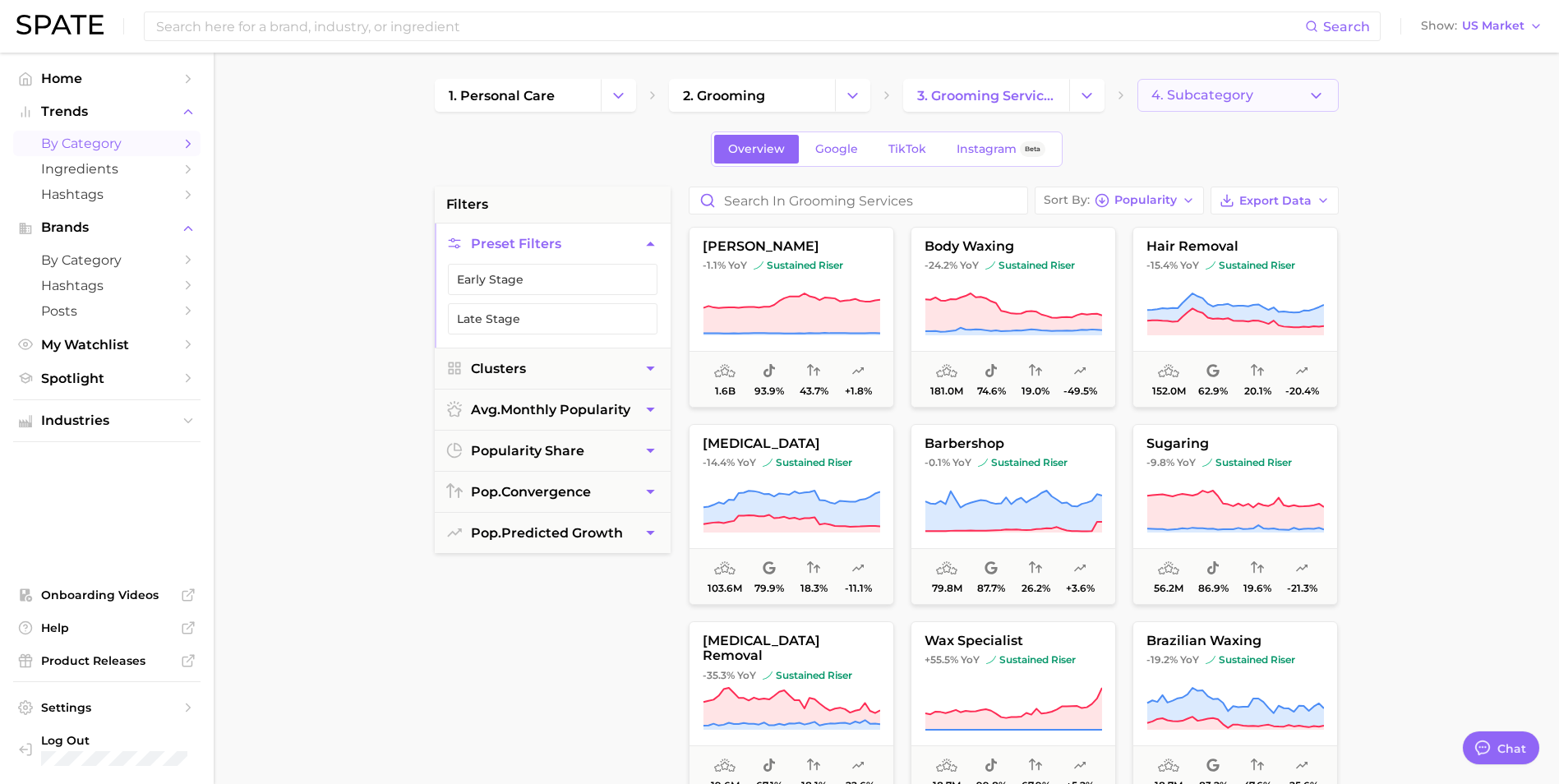
click at [1320, 94] on icon "button" at bounding box center [1316, 96] width 17 height 17
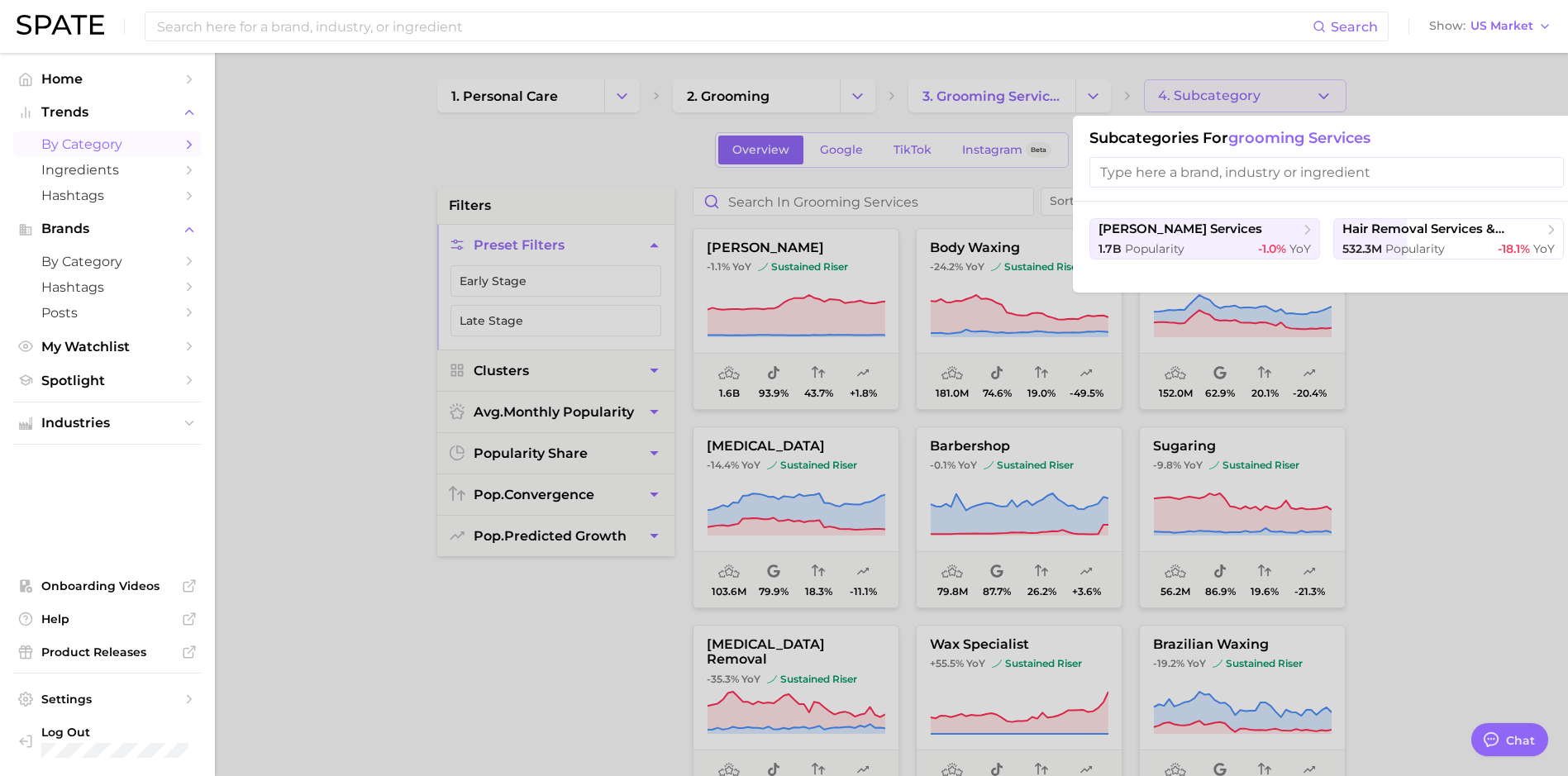
click at [1328, 95] on div at bounding box center [784, 388] width 1568 height 776
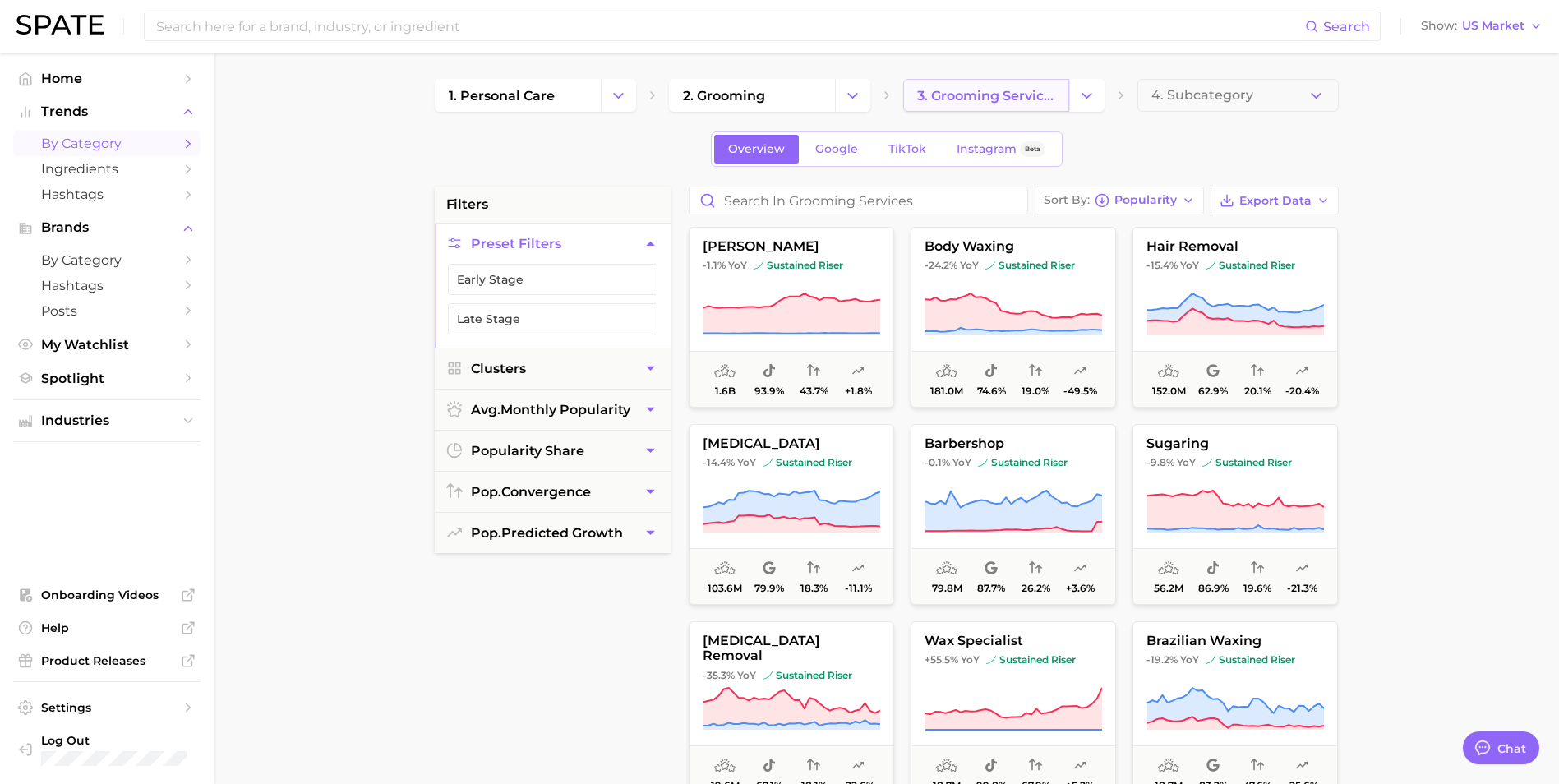
click at [1018, 93] on span "3. grooming services" at bounding box center [985, 96] width 138 height 15
click at [1078, 99] on icon "Change Category" at bounding box center [1086, 96] width 17 height 17
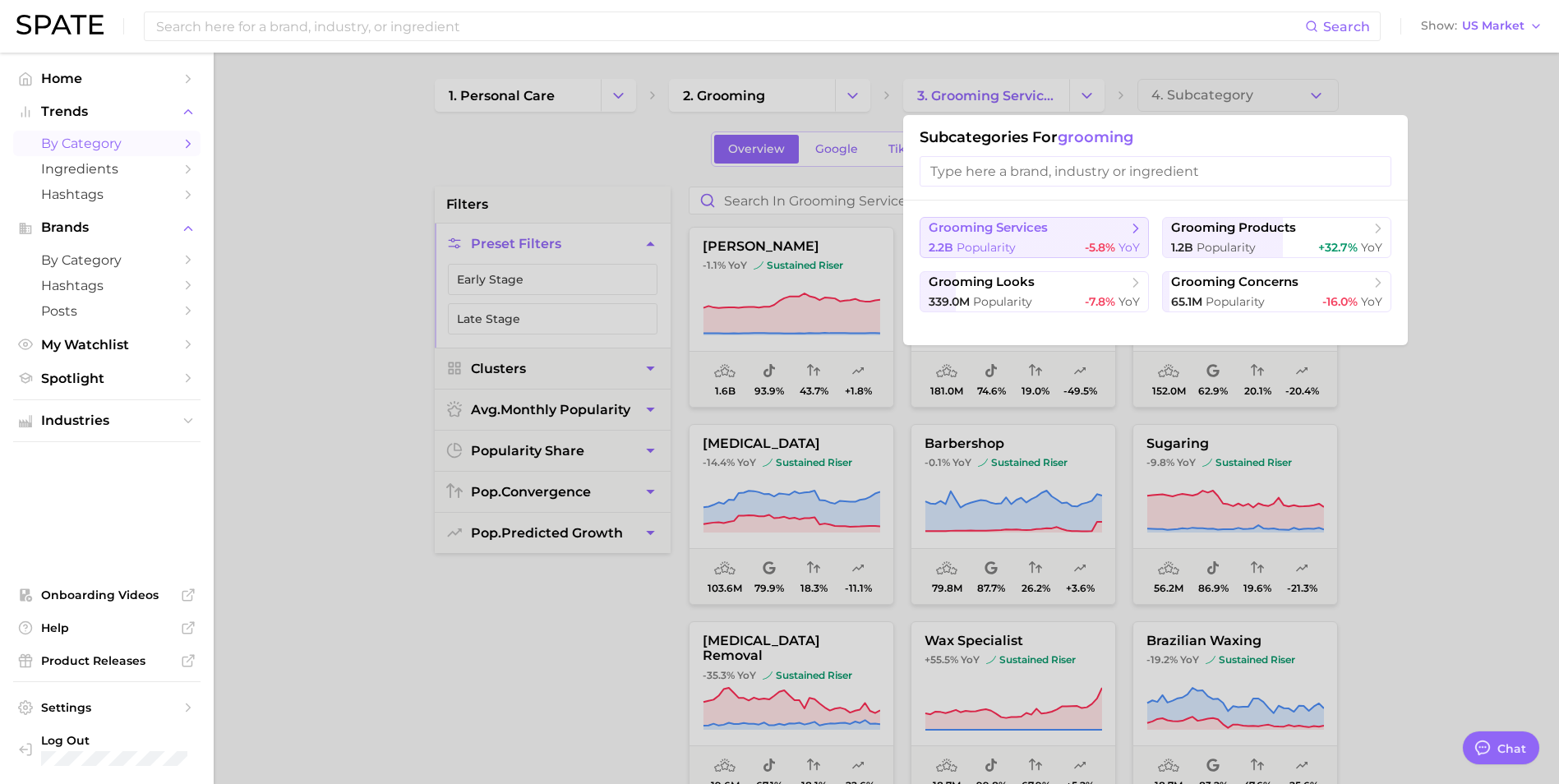
click at [1005, 226] on span "grooming services" at bounding box center [987, 228] width 119 height 15
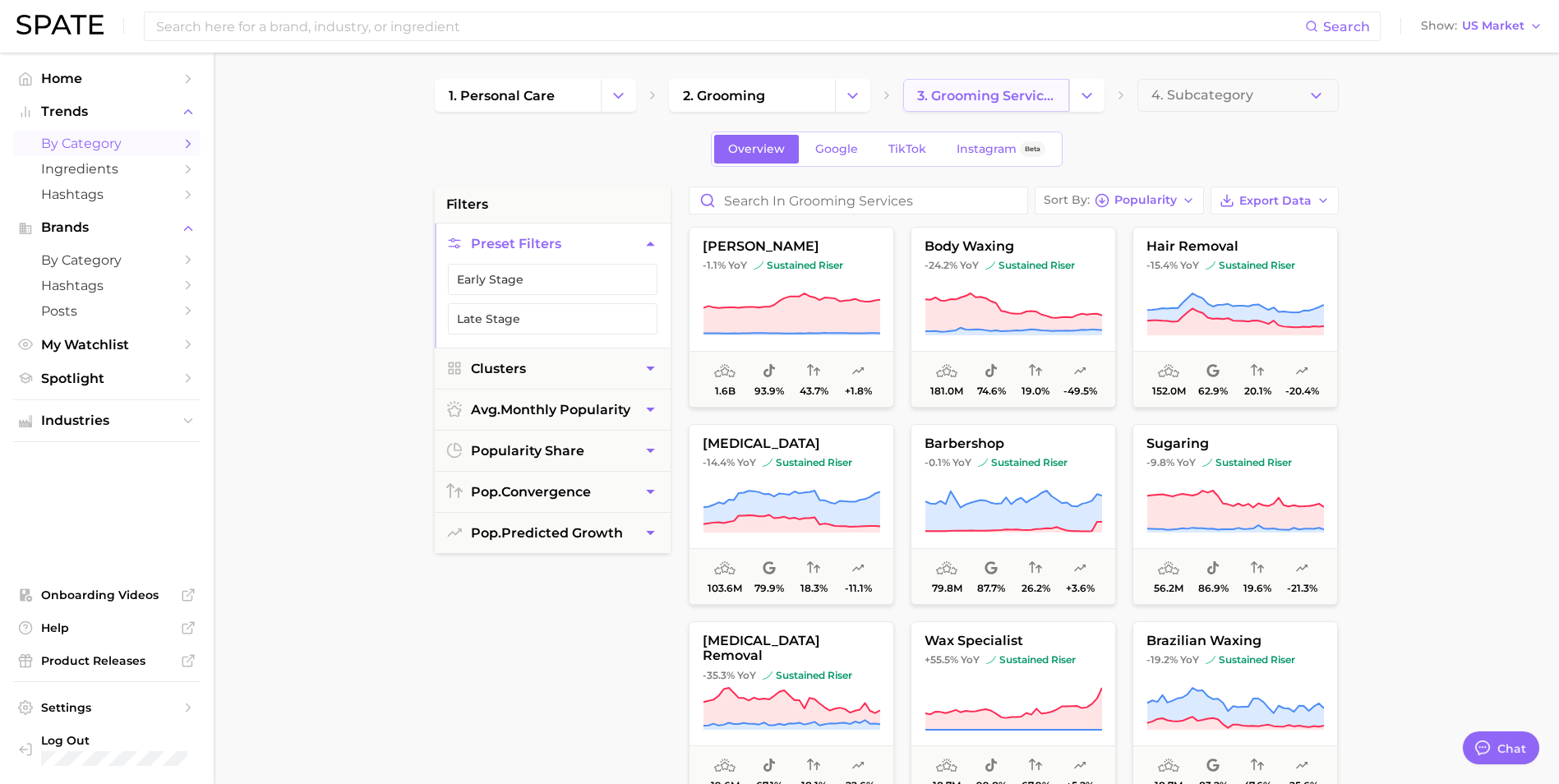
click at [990, 89] on span "3. grooming services" at bounding box center [985, 96] width 138 height 15
click at [1080, 92] on icon "Change Category" at bounding box center [1086, 96] width 17 height 17
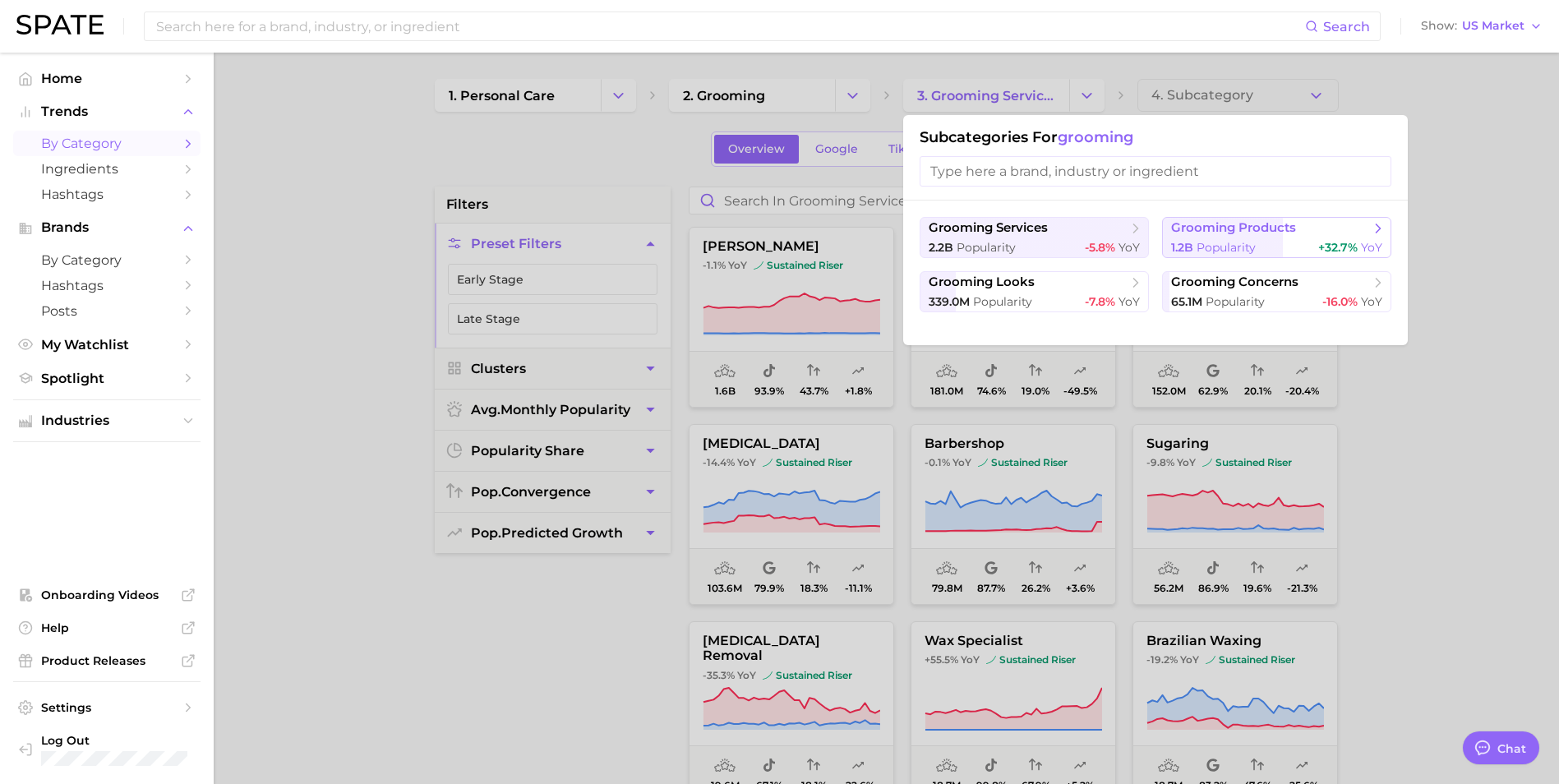
click at [1237, 244] on span "Popularity" at bounding box center [1225, 246] width 59 height 15
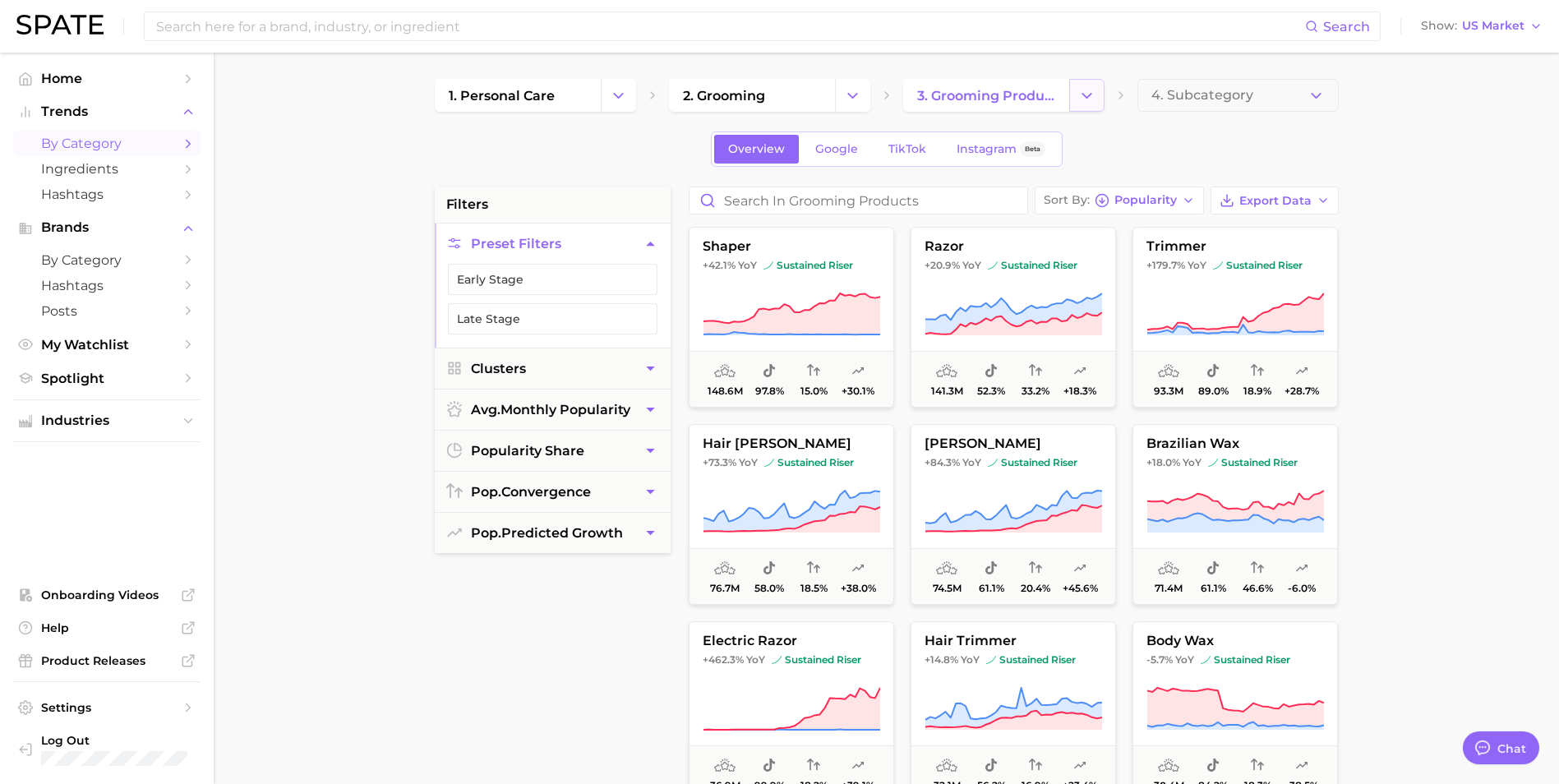
click at [1078, 92] on icon "Change Category" at bounding box center [1086, 96] width 17 height 17
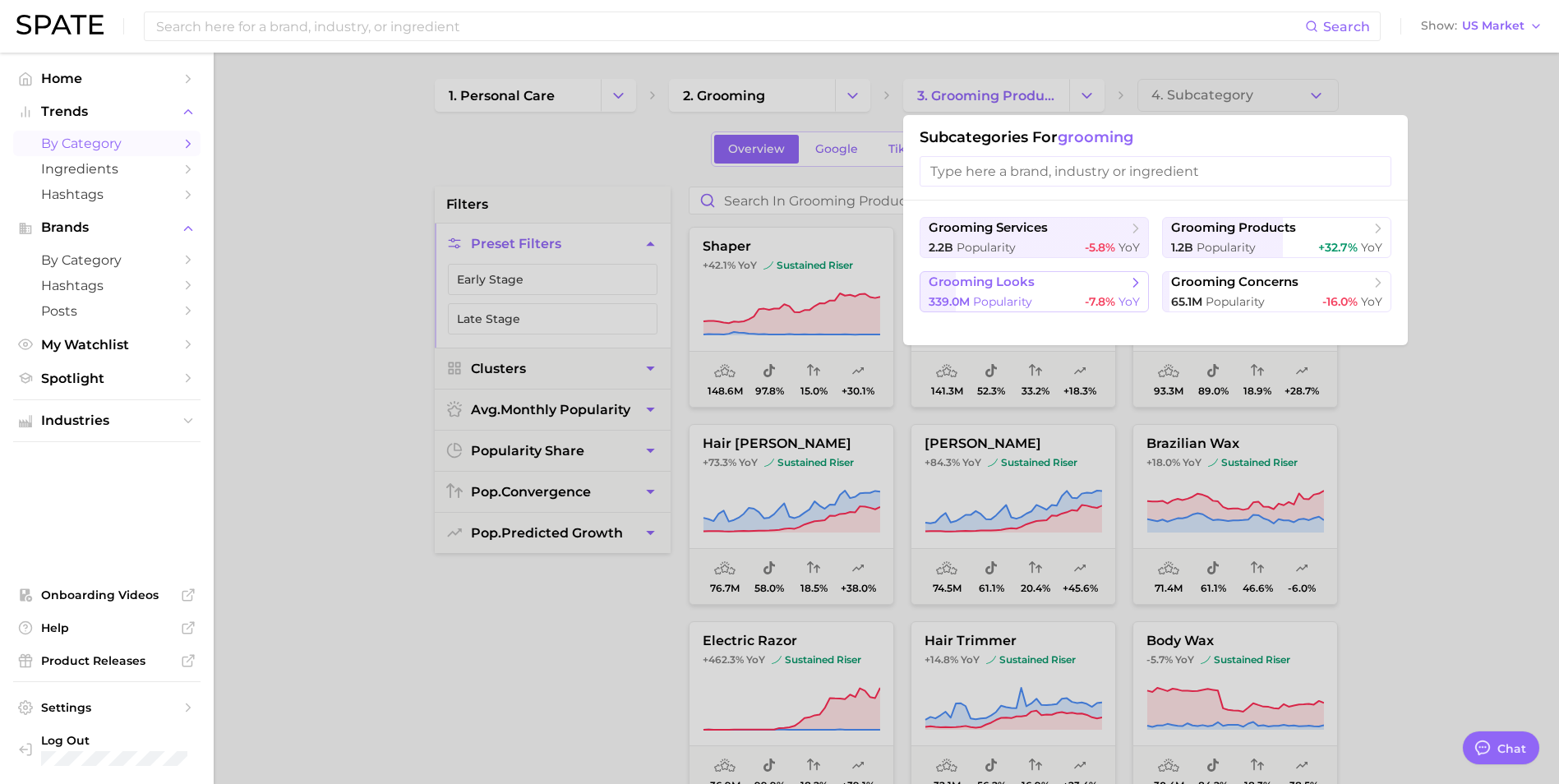
click at [997, 281] on span "grooming looks" at bounding box center [981, 282] width 106 height 15
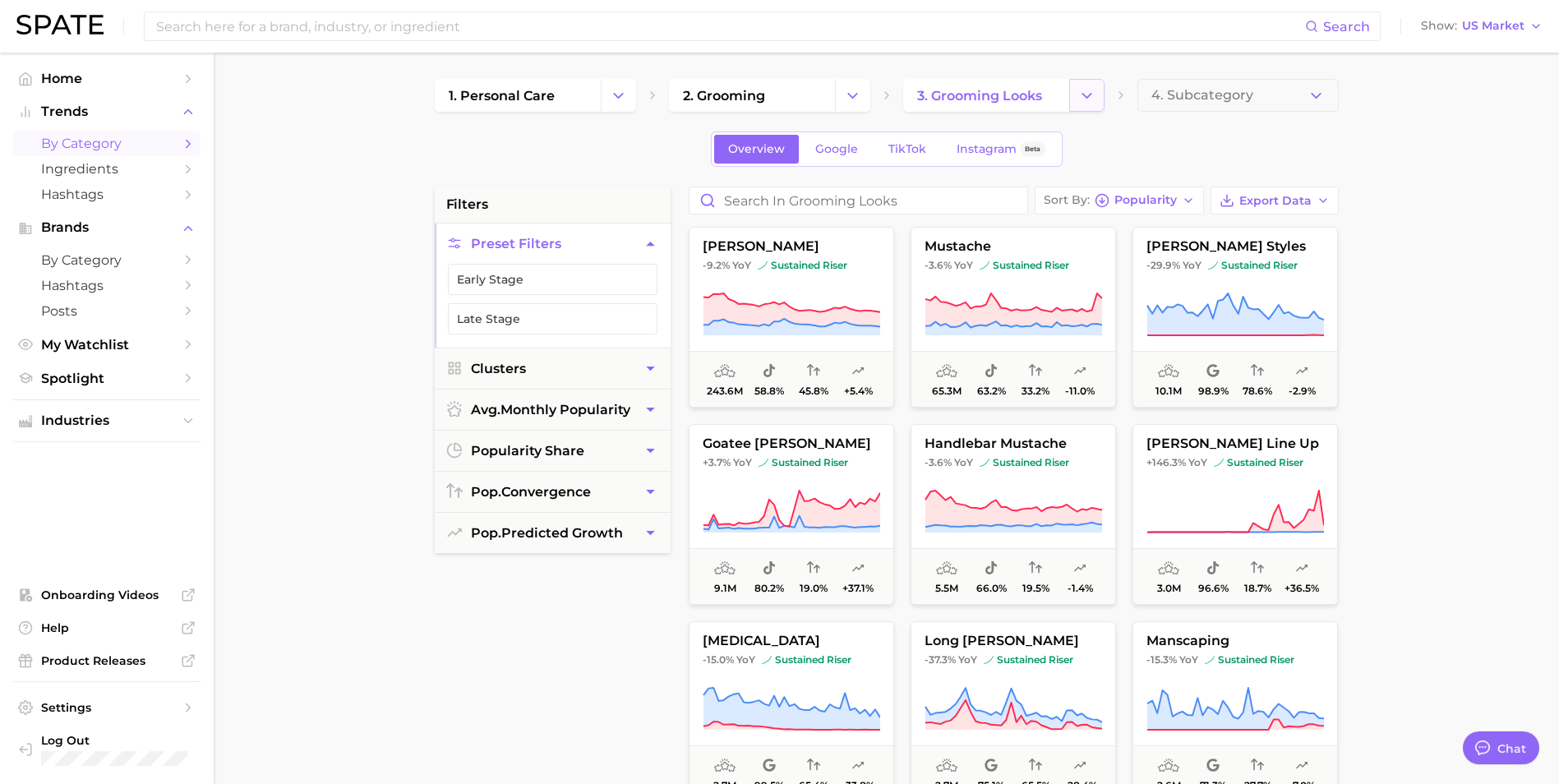
click at [1091, 89] on icon "Change Category" at bounding box center [1086, 96] width 17 height 17
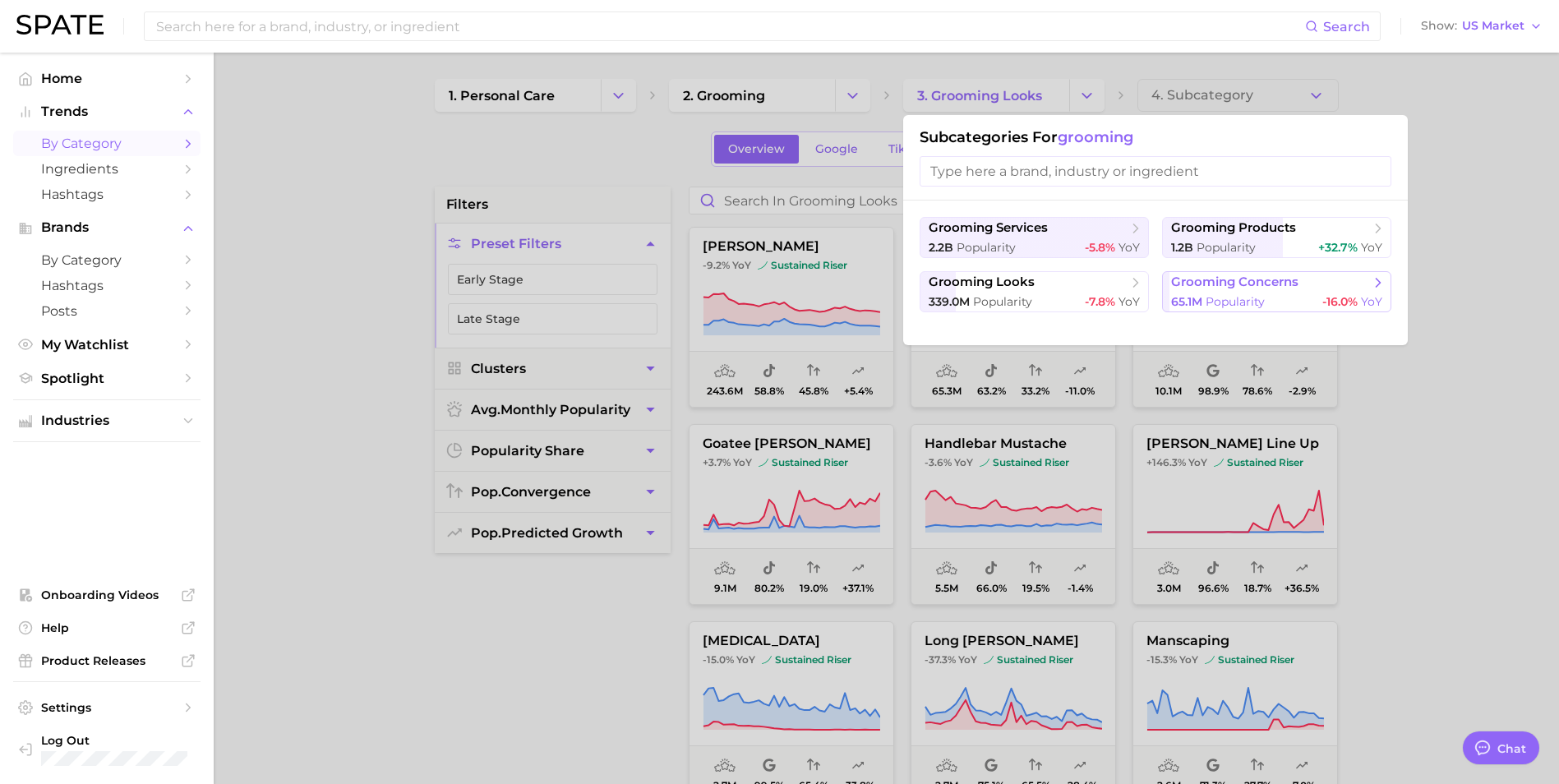
click at [1343, 282] on span "grooming concerns" at bounding box center [1270, 282] width 199 height 16
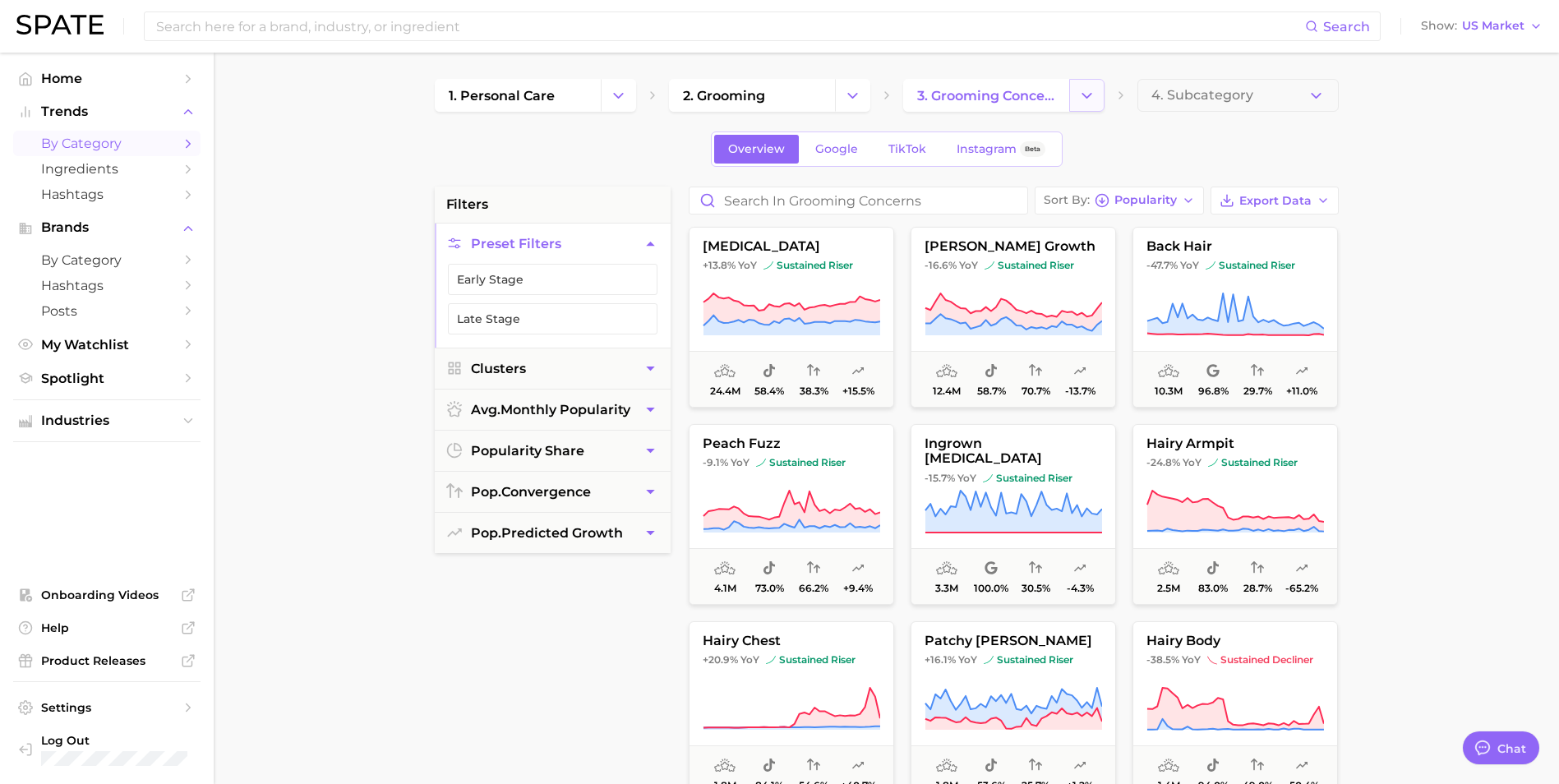
click at [1090, 93] on polyline "Change Category" at bounding box center [1086, 94] width 9 height 4
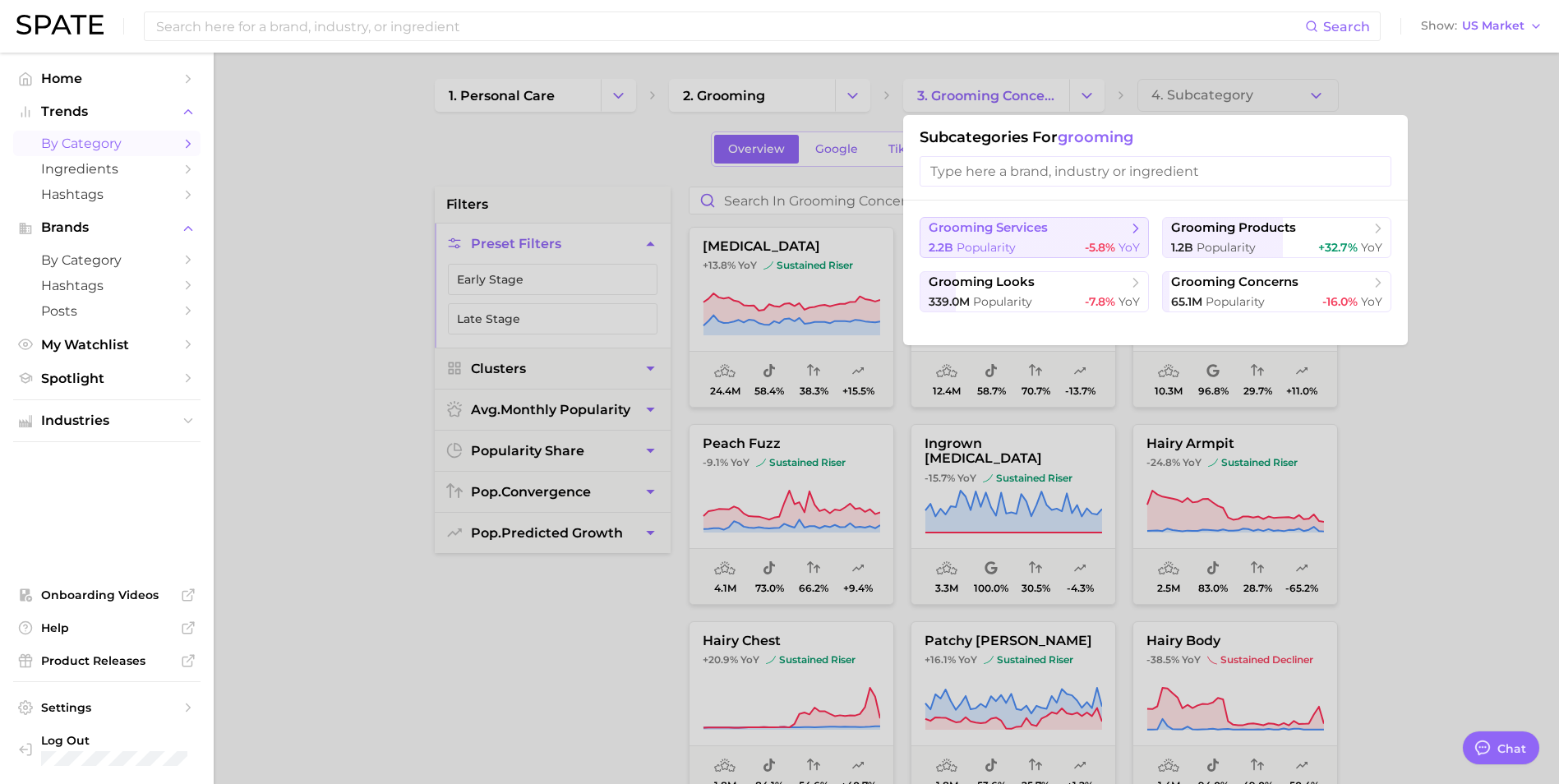
click at [964, 235] on button "grooming services 2.2b Popularity -5.8% YoY" at bounding box center [1034, 237] width 229 height 41
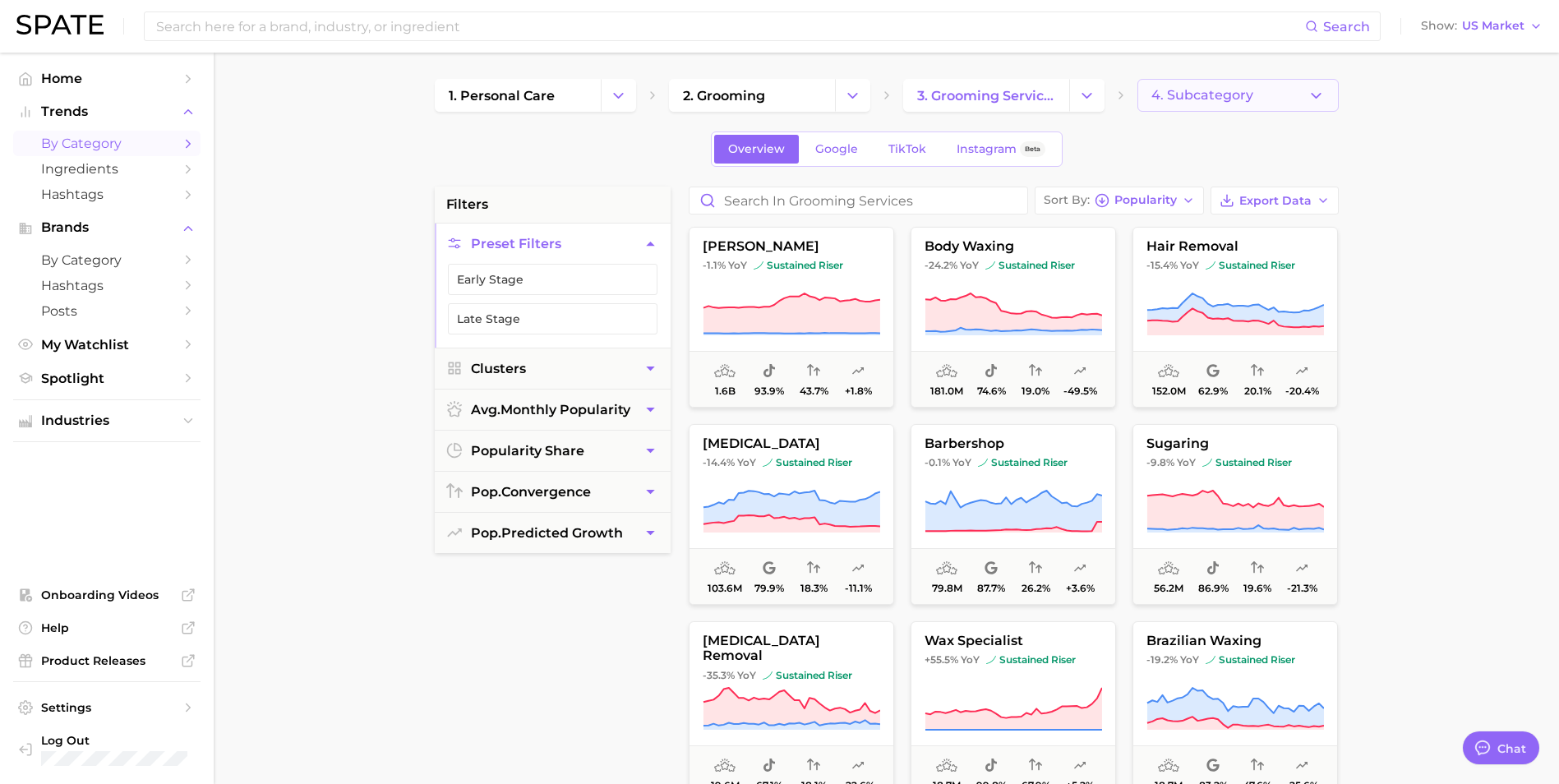
click at [1315, 98] on icon "button" at bounding box center [1316, 96] width 17 height 17
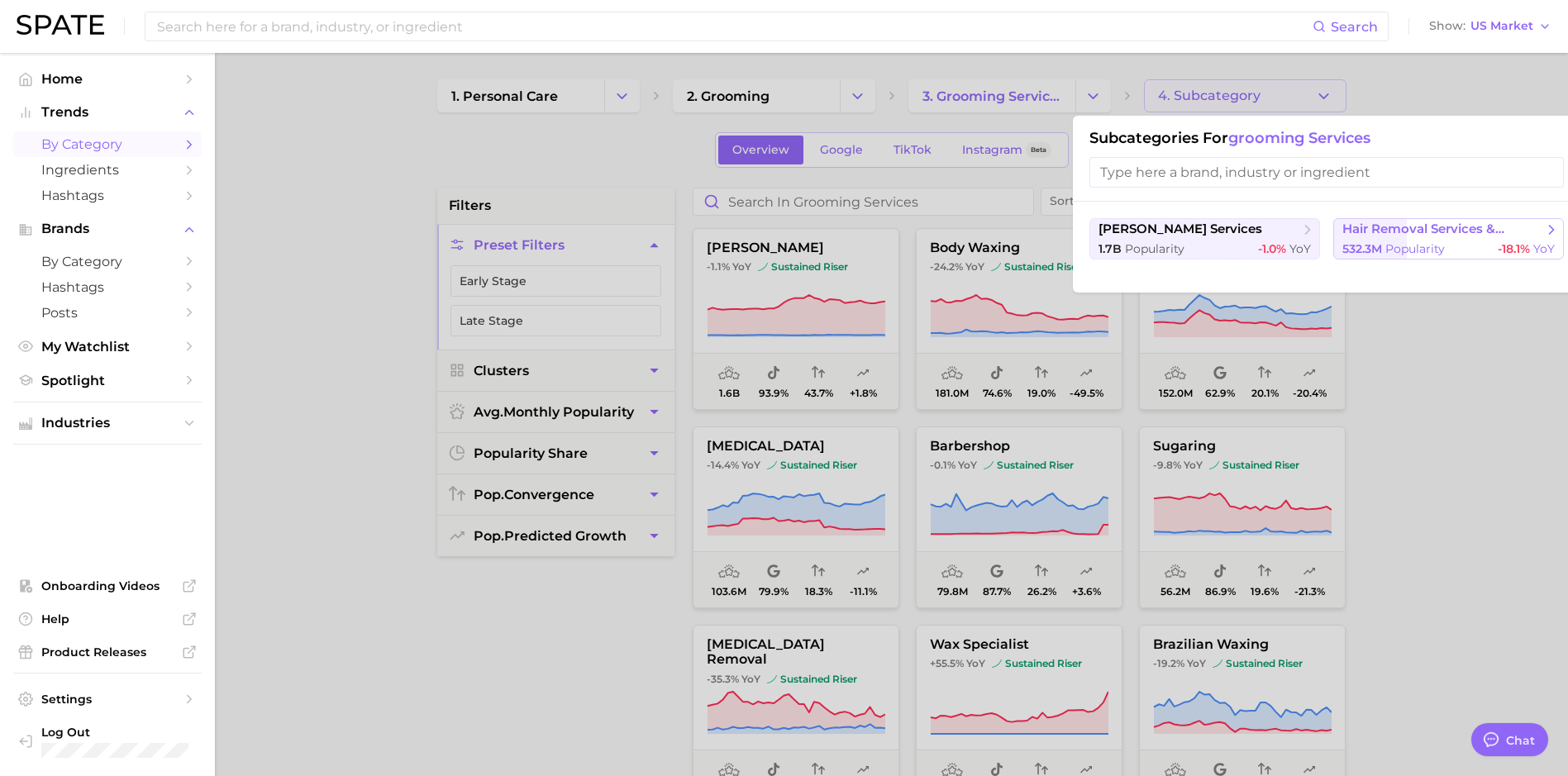
click at [1375, 245] on span "532.3m" at bounding box center [1362, 248] width 40 height 15
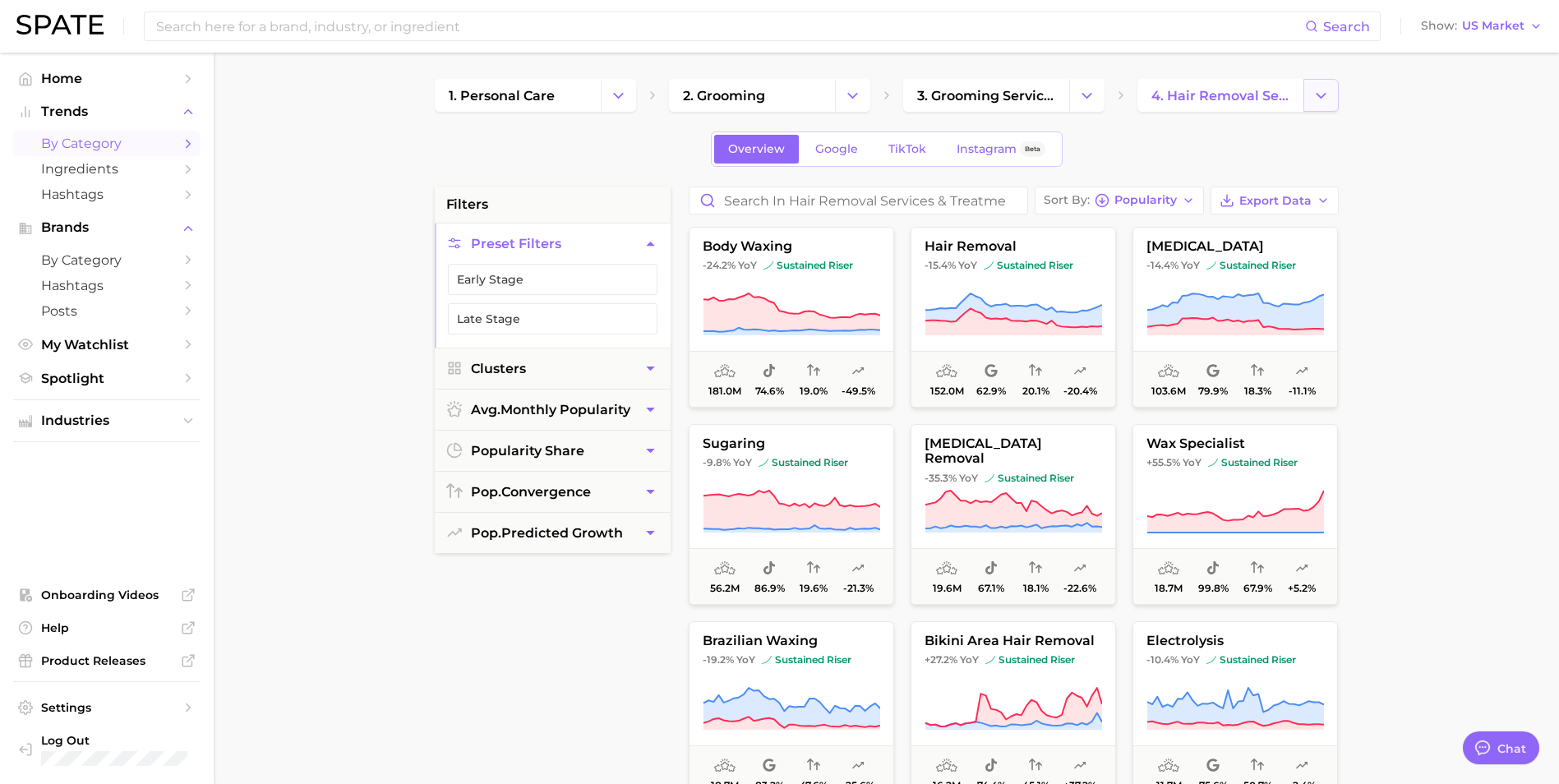
click at [1317, 98] on icon "Change Category" at bounding box center [1321, 96] width 17 height 17
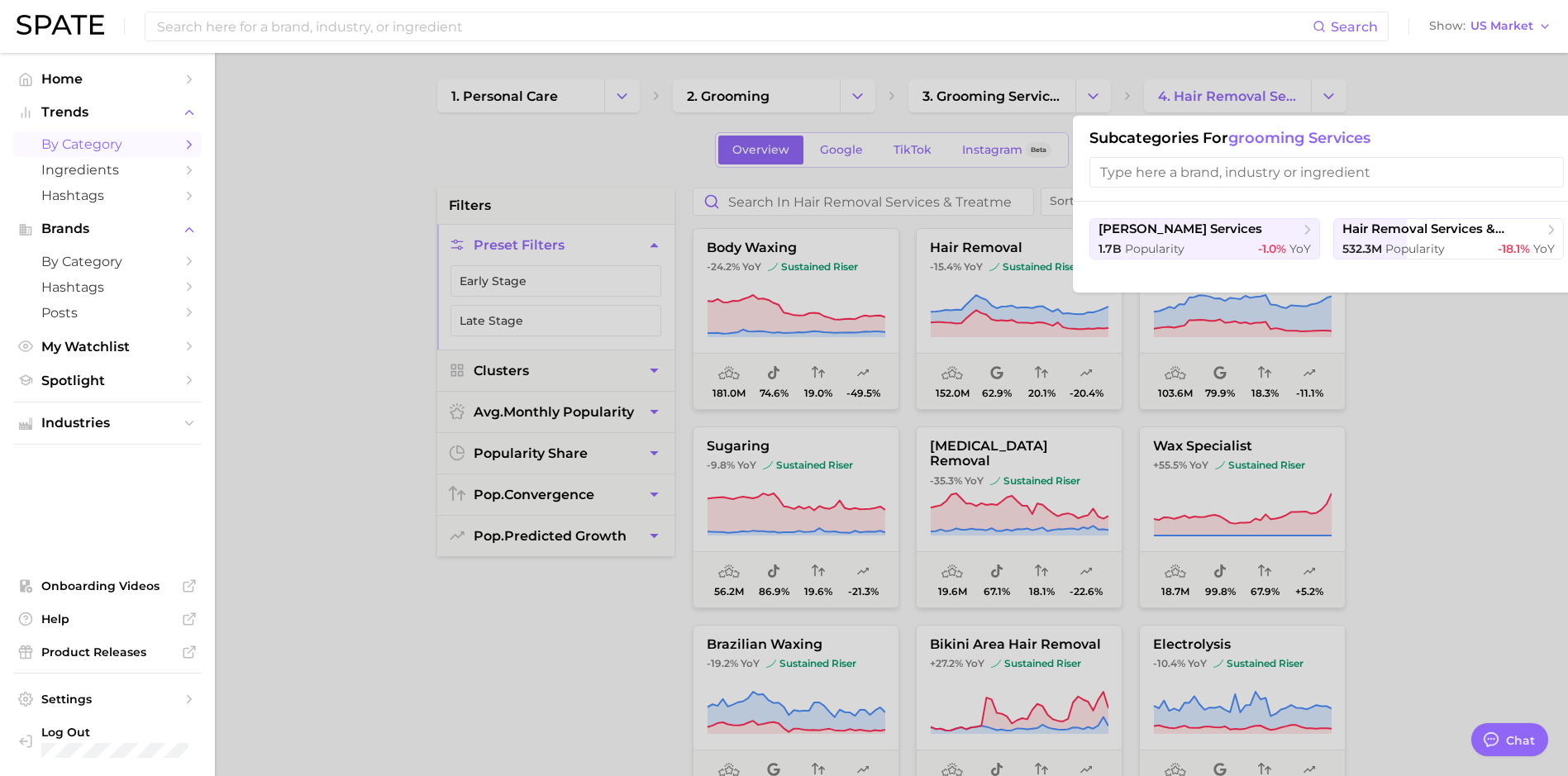
click at [251, 192] on div at bounding box center [784, 388] width 1568 height 776
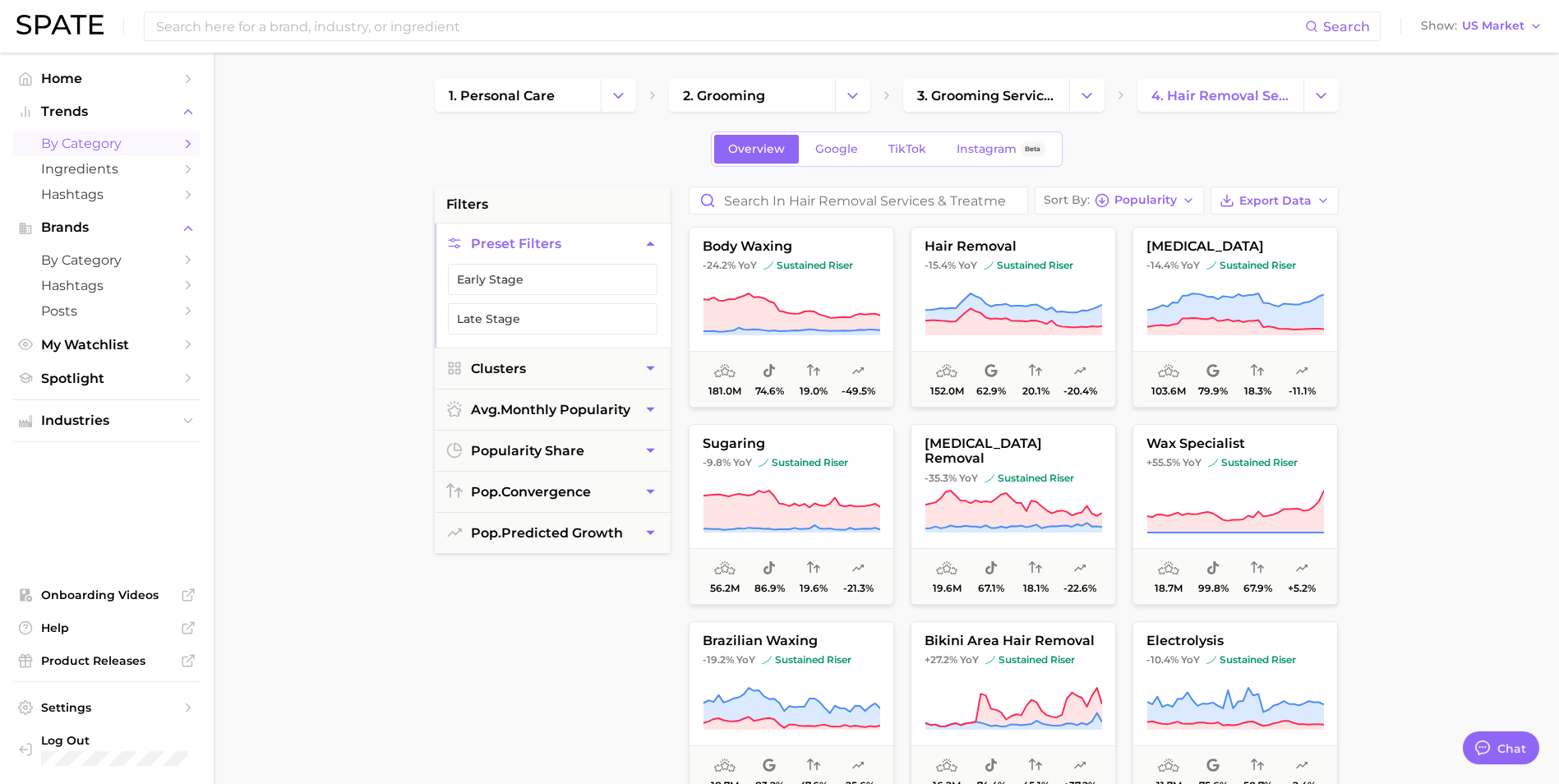
click at [348, 438] on main "1. personal care 2. grooming 3. grooming services 4. hair removal services & tr…" at bounding box center [886, 675] width 1345 height 1246
click at [1086, 100] on icon "Change Category" at bounding box center [1086, 96] width 17 height 17
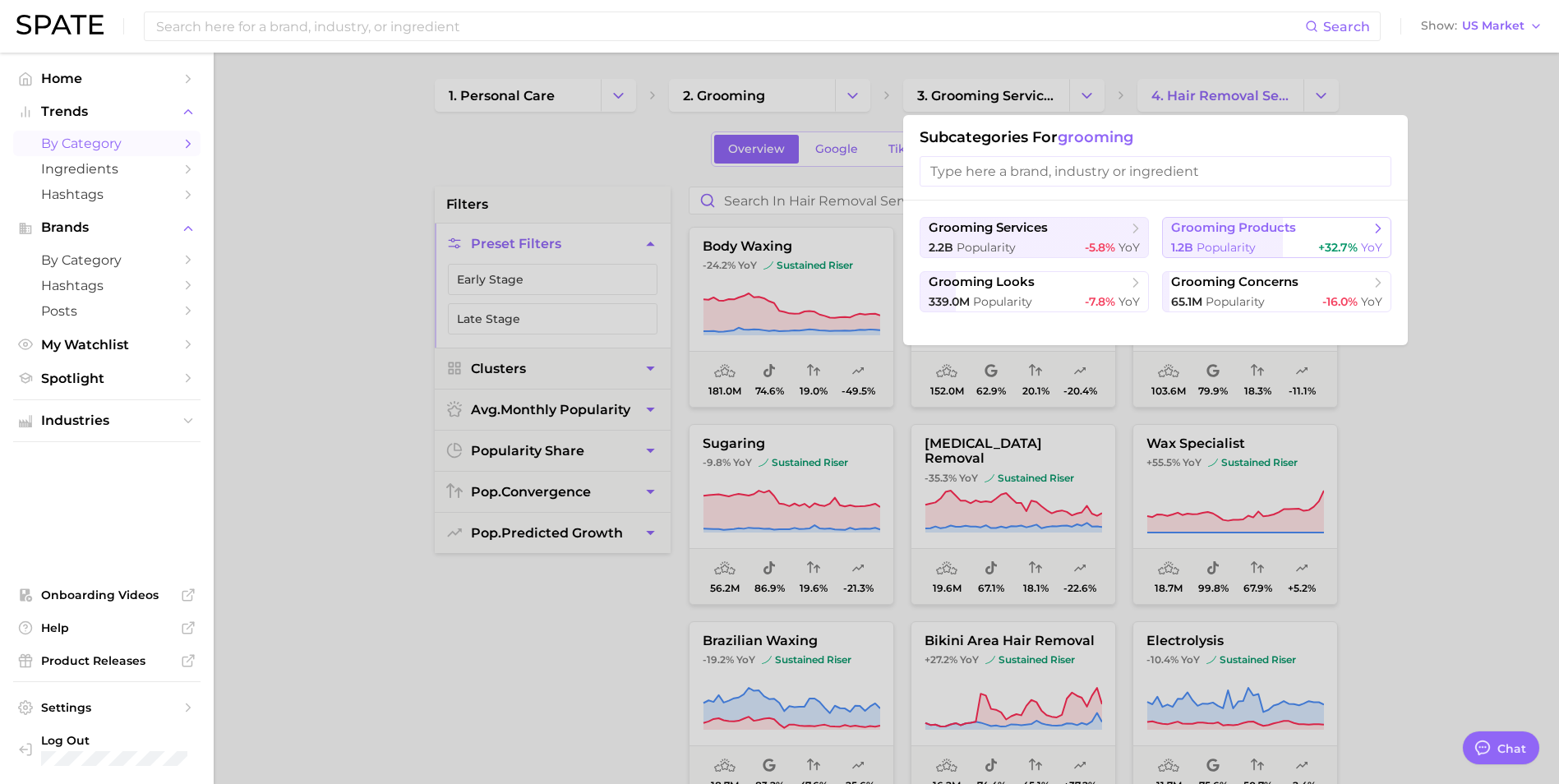
click at [1241, 233] on span "grooming products" at bounding box center [1234, 228] width 125 height 15
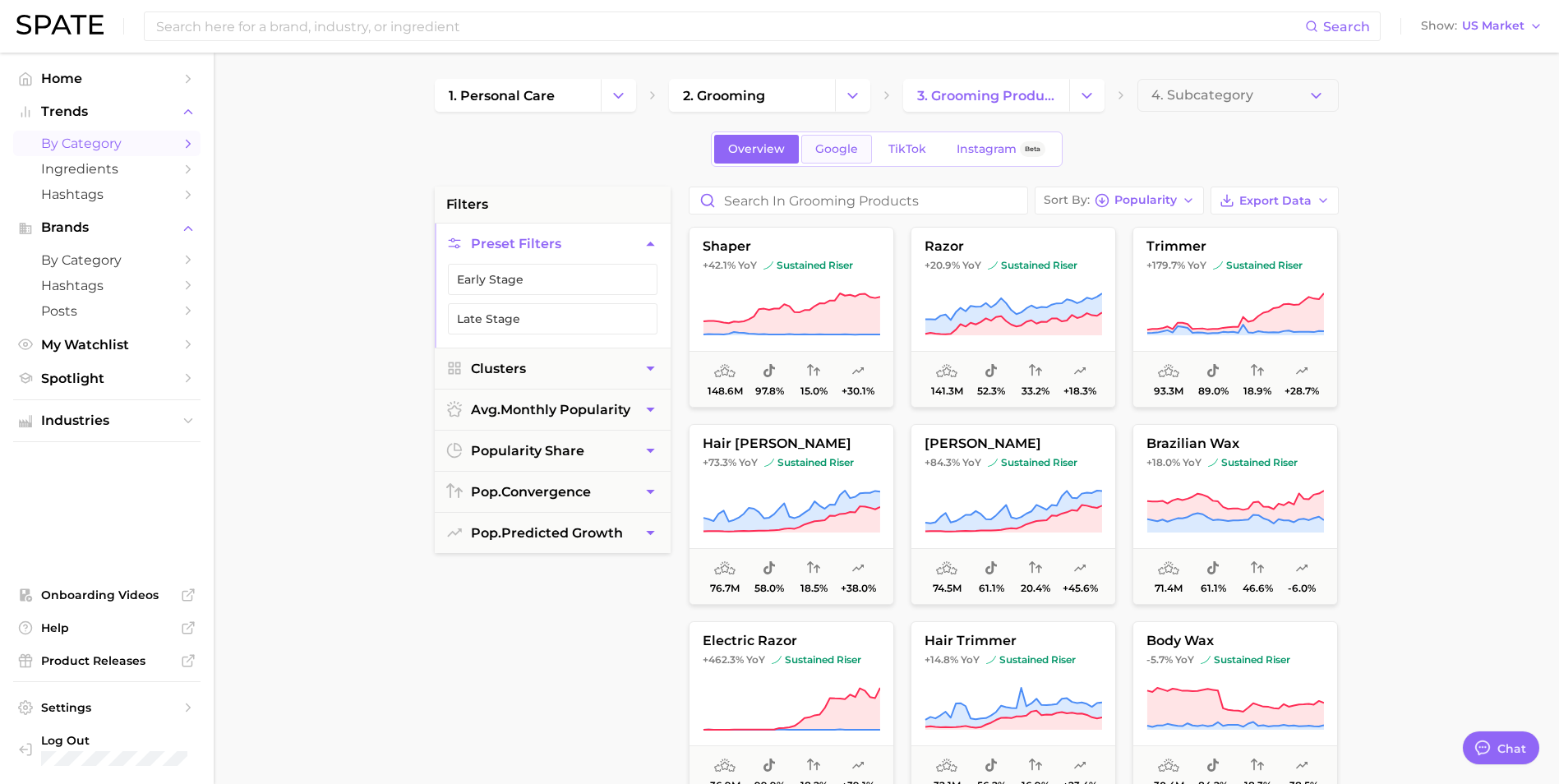
click at [823, 156] on link "Google" at bounding box center [836, 149] width 71 height 29
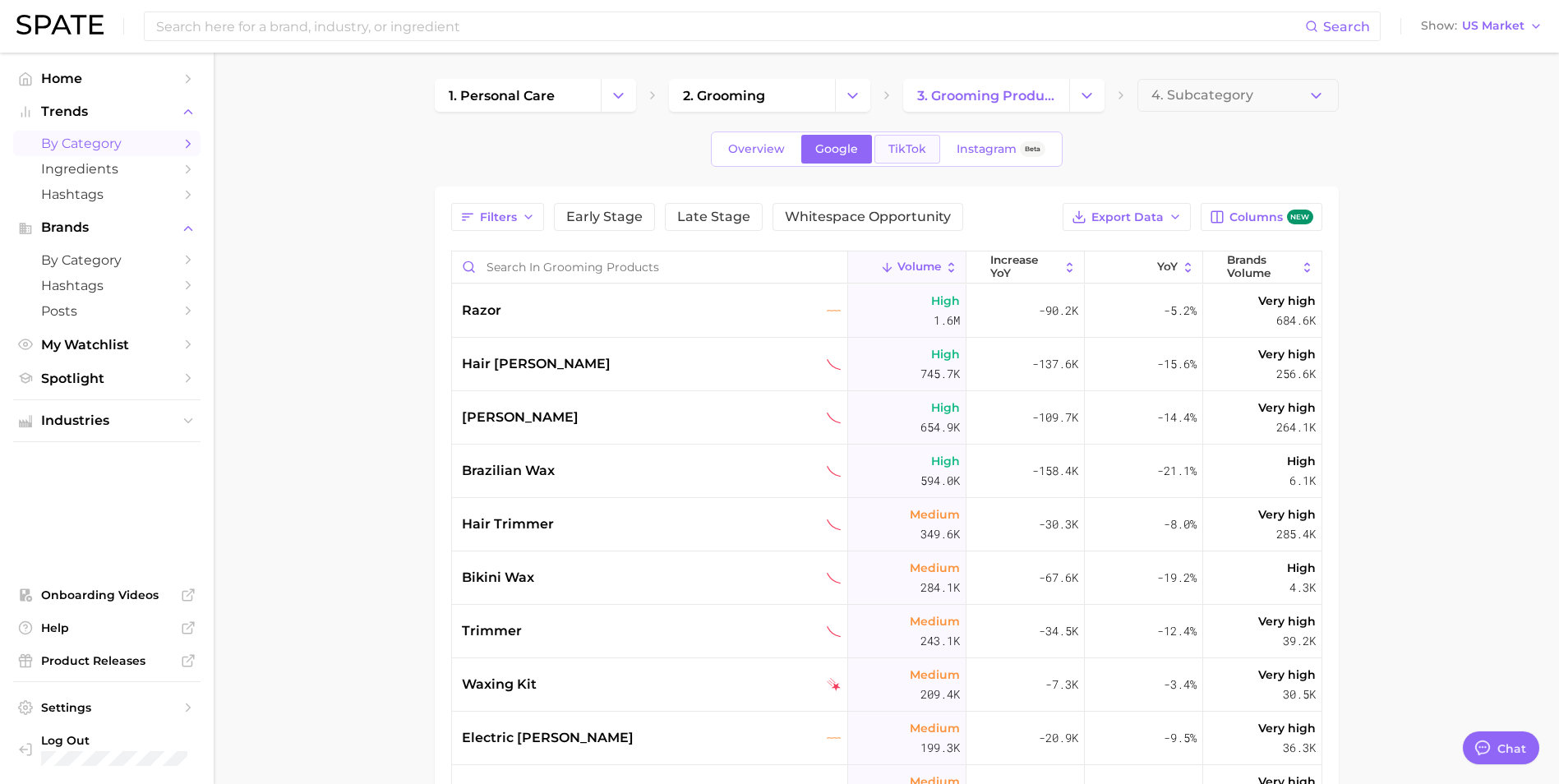
click at [903, 157] on link "TikTok" at bounding box center [907, 149] width 66 height 29
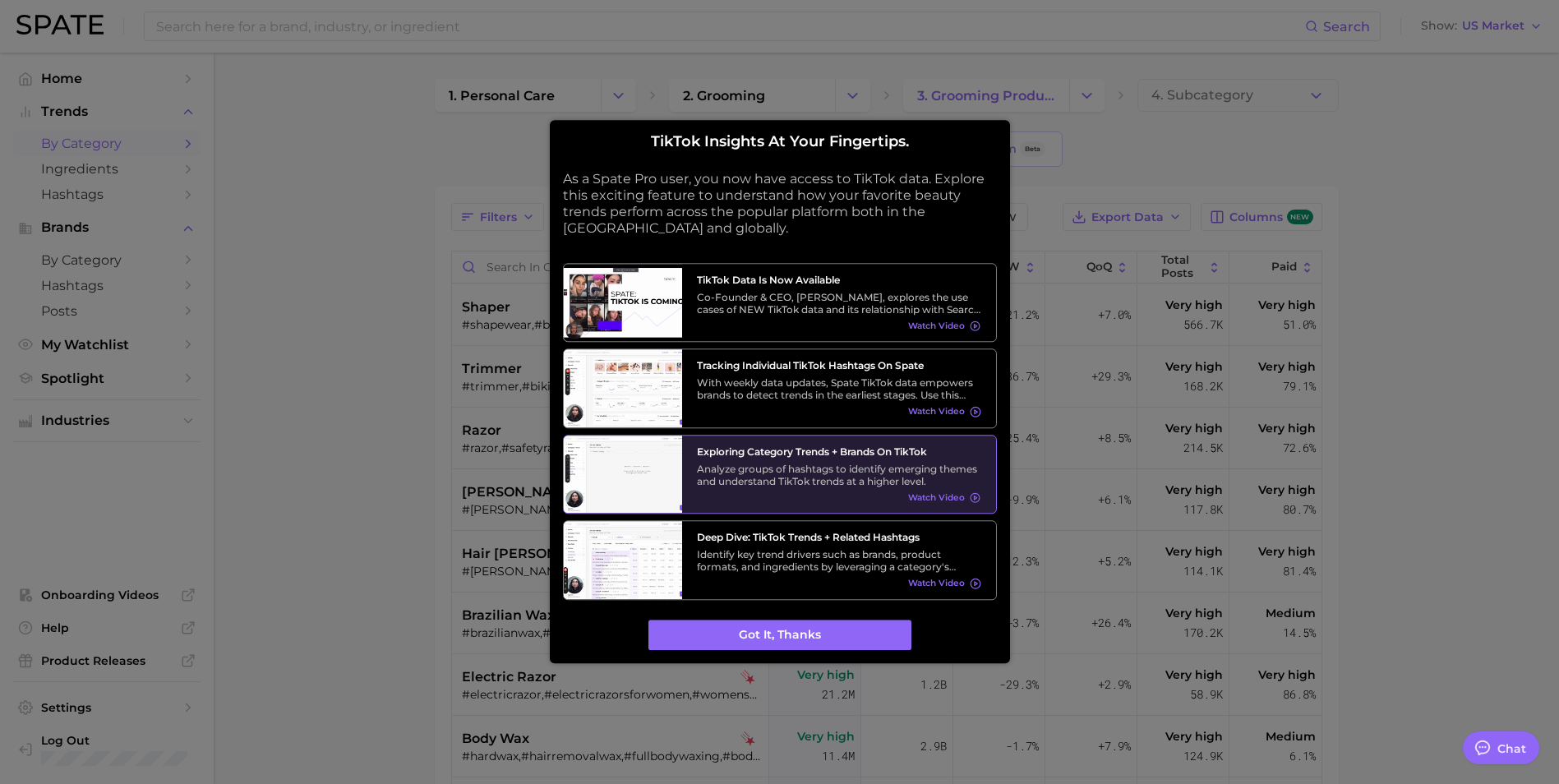
type textarea "x"
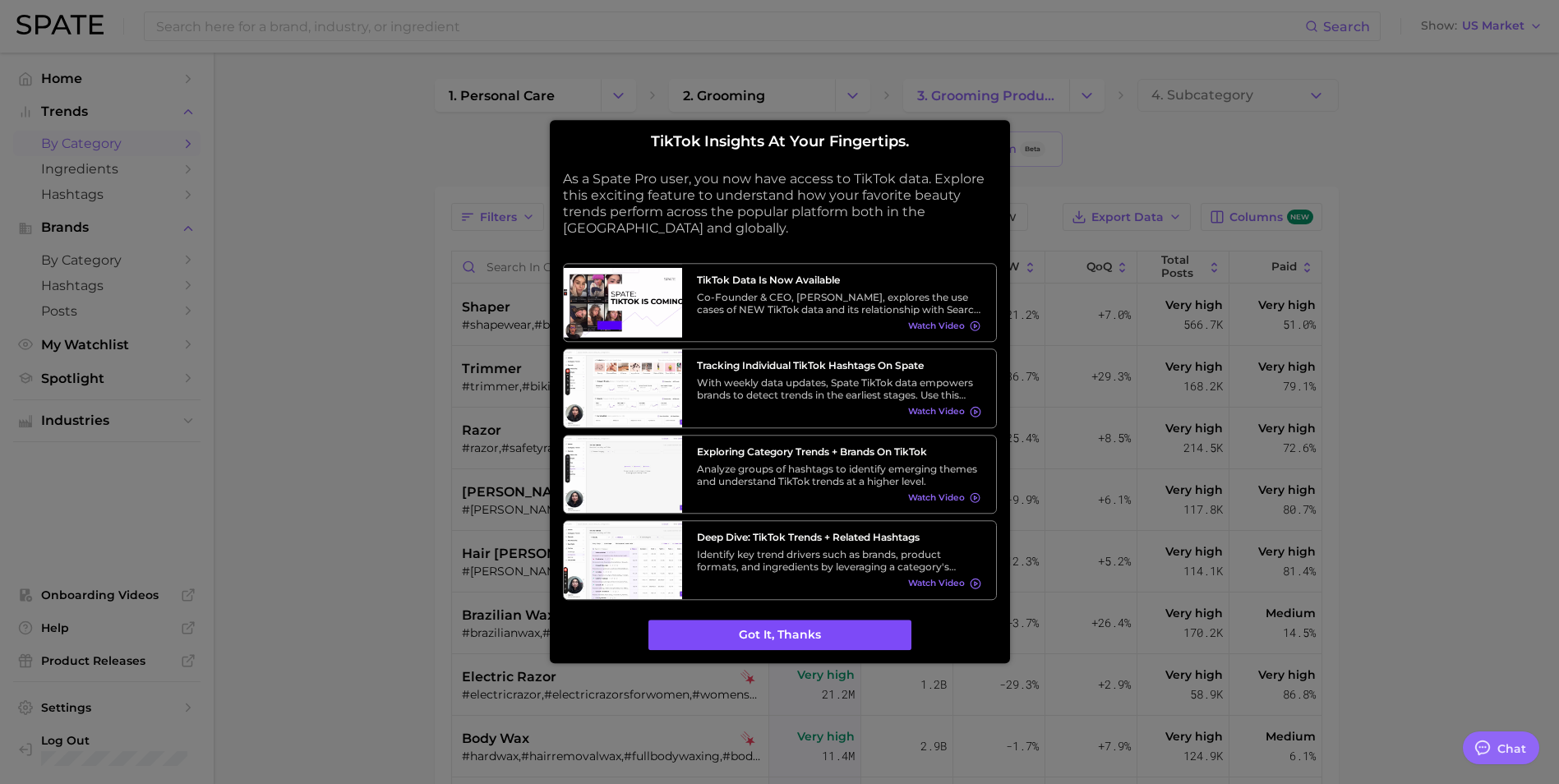
click at [769, 634] on button "Got it, thanks" at bounding box center [779, 635] width 263 height 31
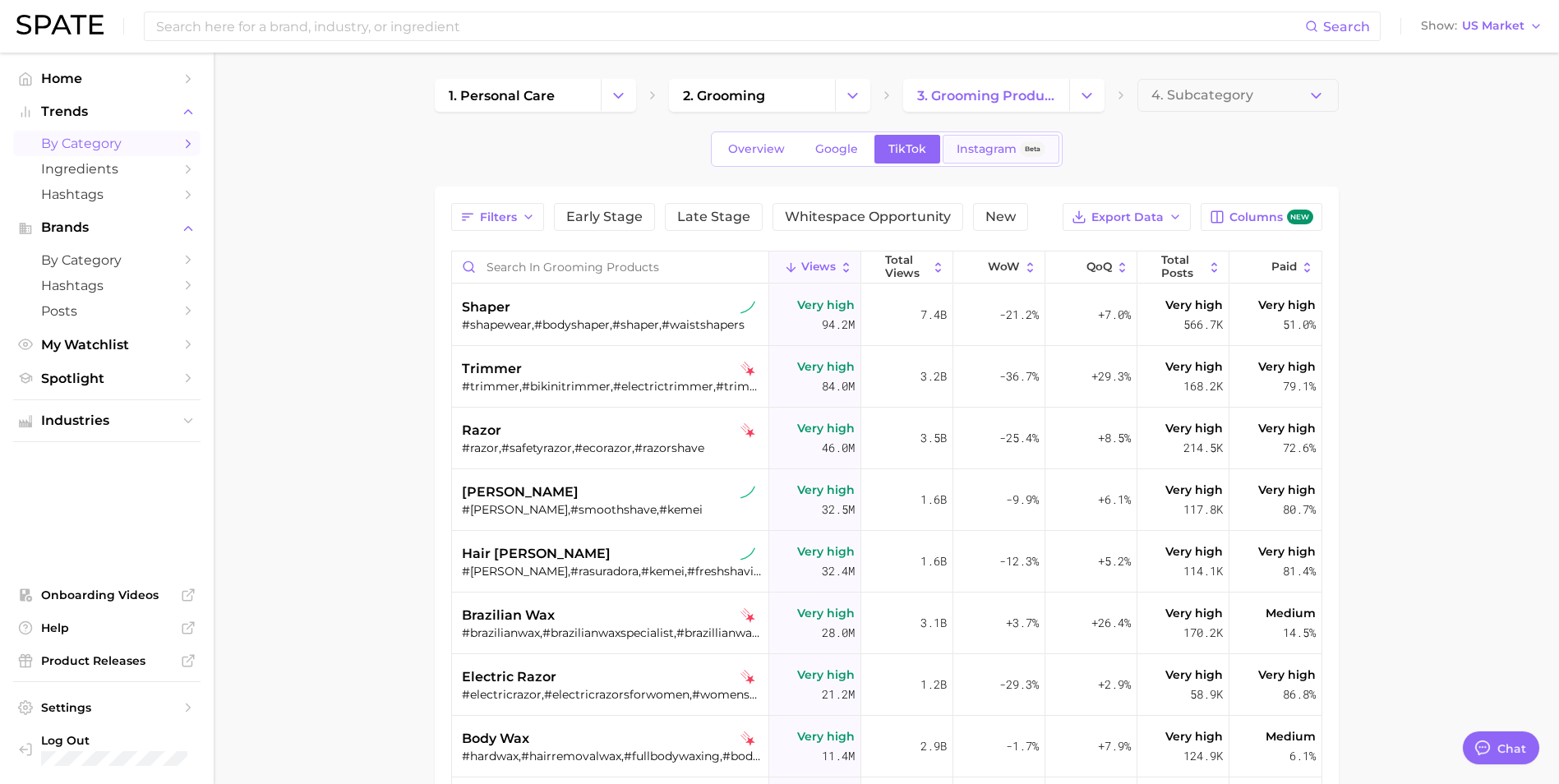
click at [958, 148] on span "Instagram" at bounding box center [986, 149] width 60 height 14
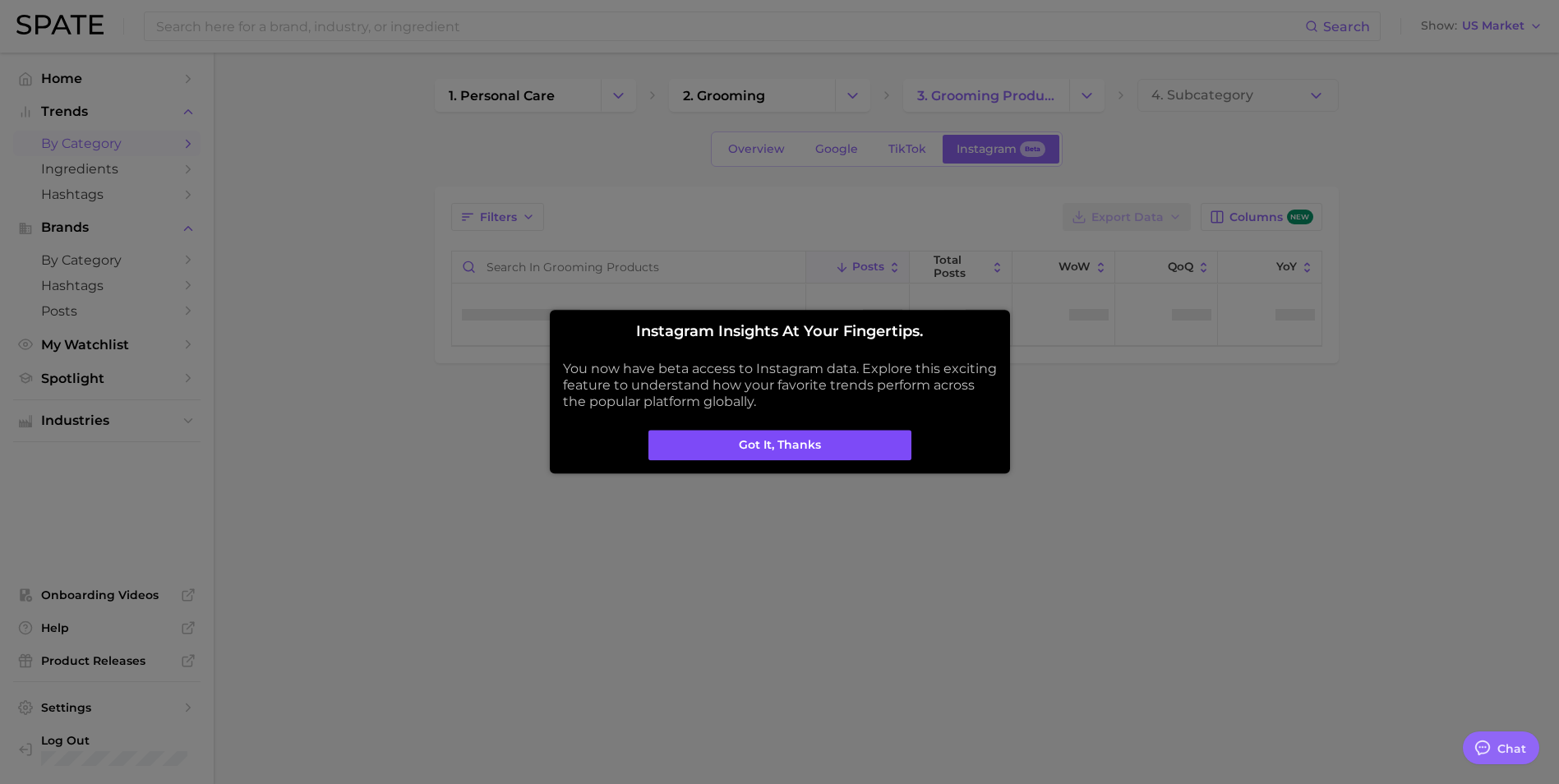
click at [784, 445] on button "Got it, thanks" at bounding box center [779, 445] width 263 height 31
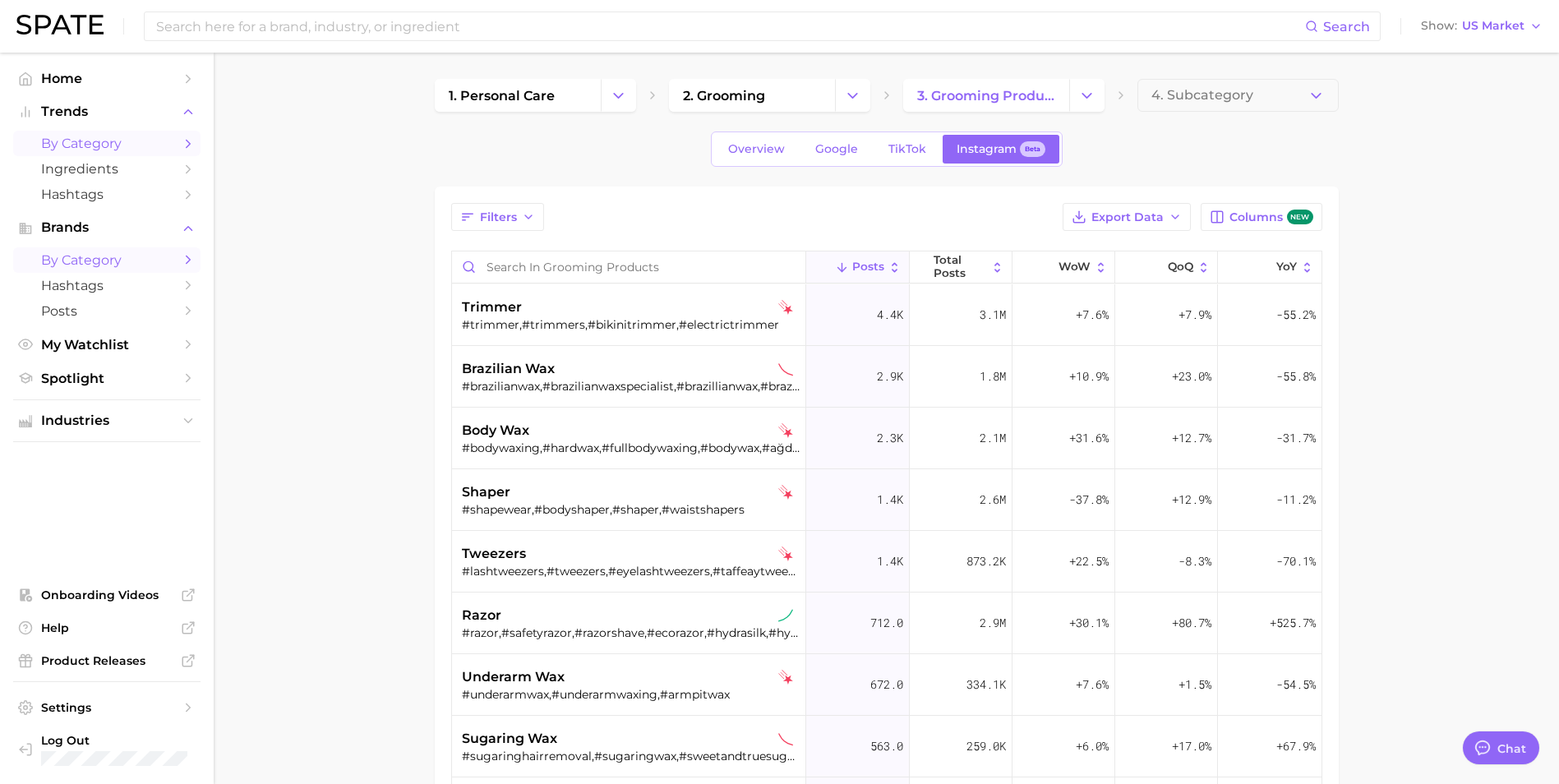
click at [58, 262] on span "by Category" at bounding box center [107, 260] width 132 height 15
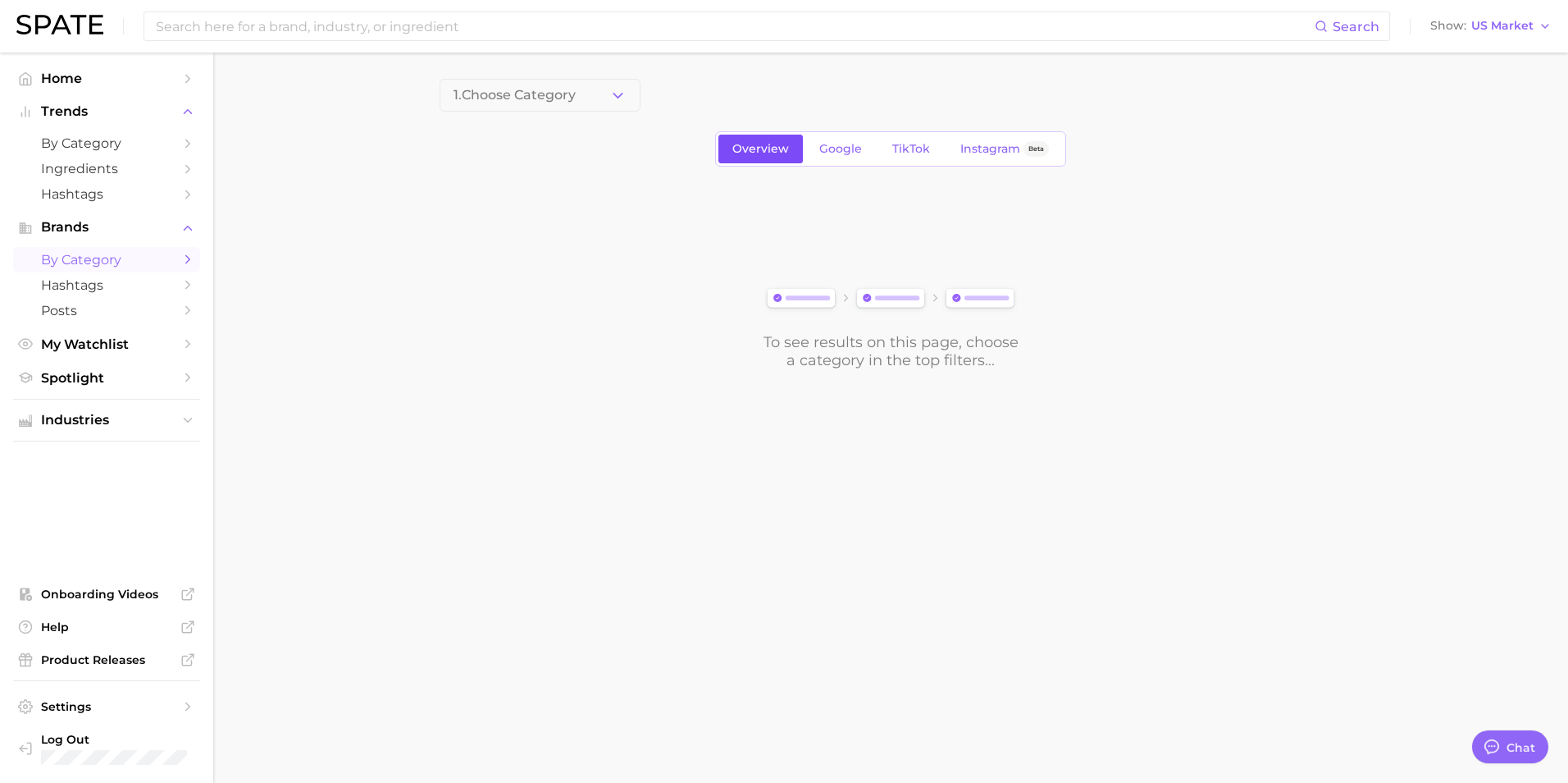
click at [766, 150] on span "Overview" at bounding box center [761, 149] width 56 height 14
click at [610, 97] on icon "button" at bounding box center [618, 96] width 17 height 17
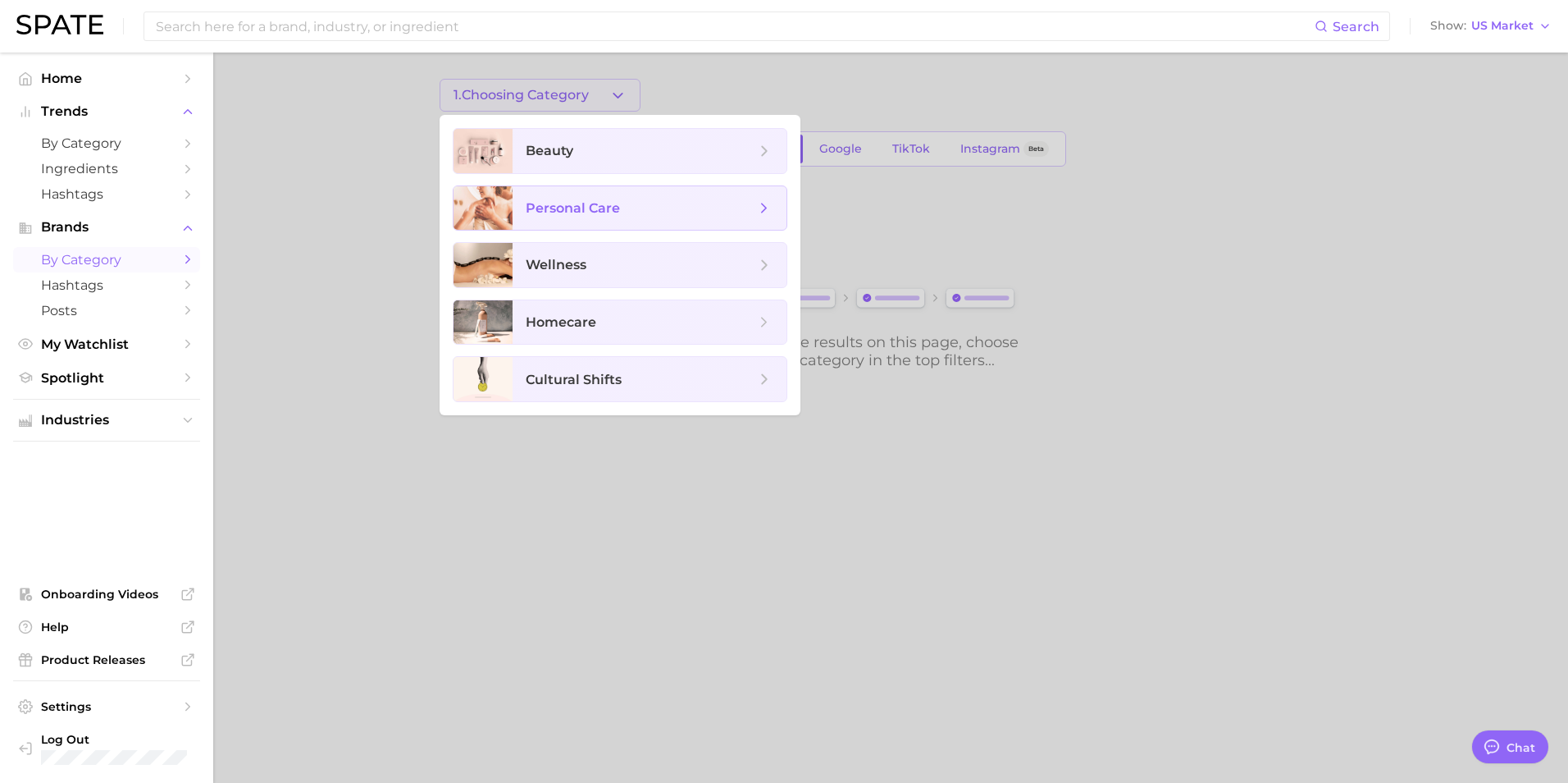
click at [584, 206] on span "personal care" at bounding box center [573, 208] width 94 height 15
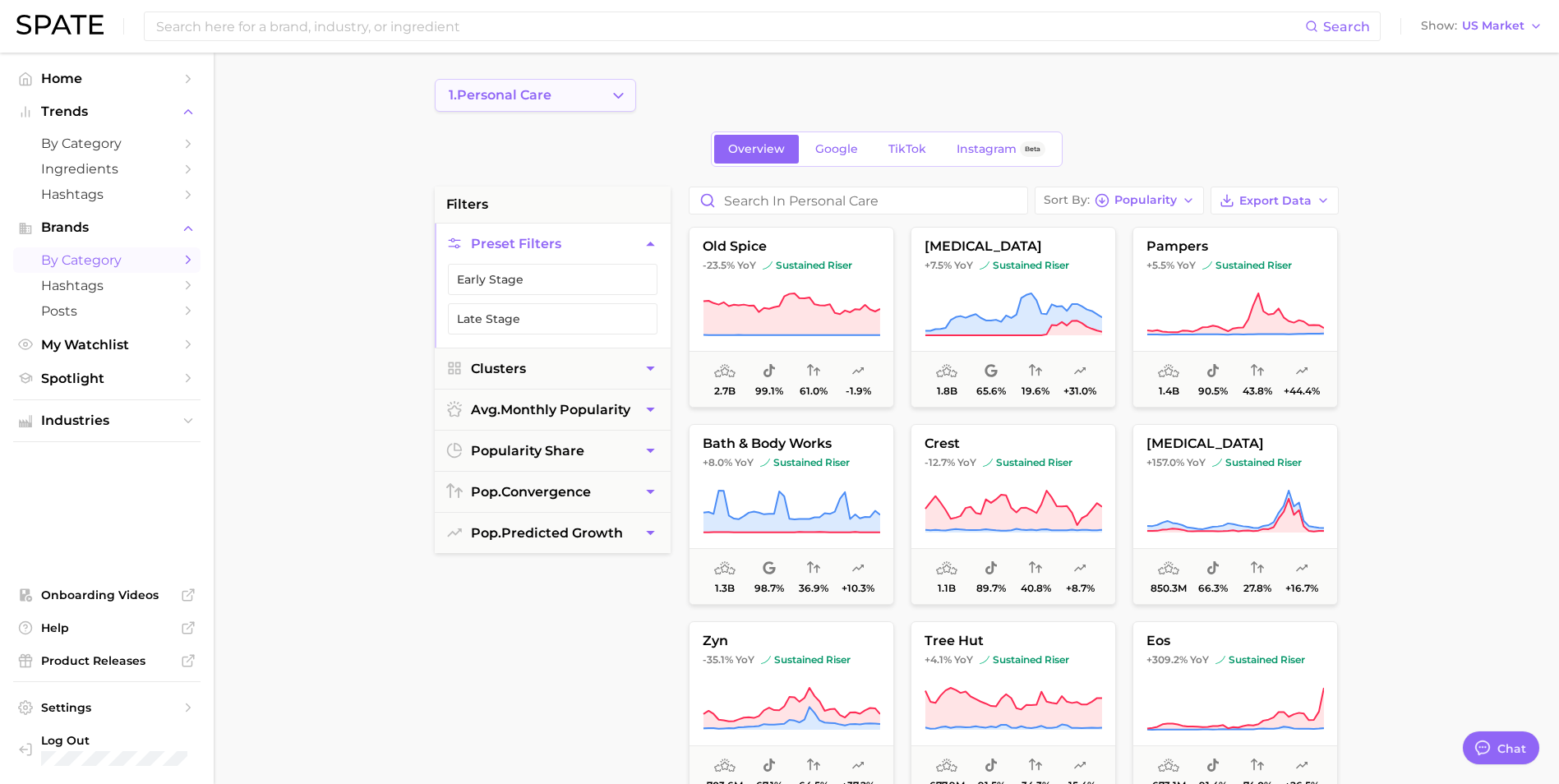
click at [615, 98] on icon "Change Category" at bounding box center [618, 96] width 17 height 17
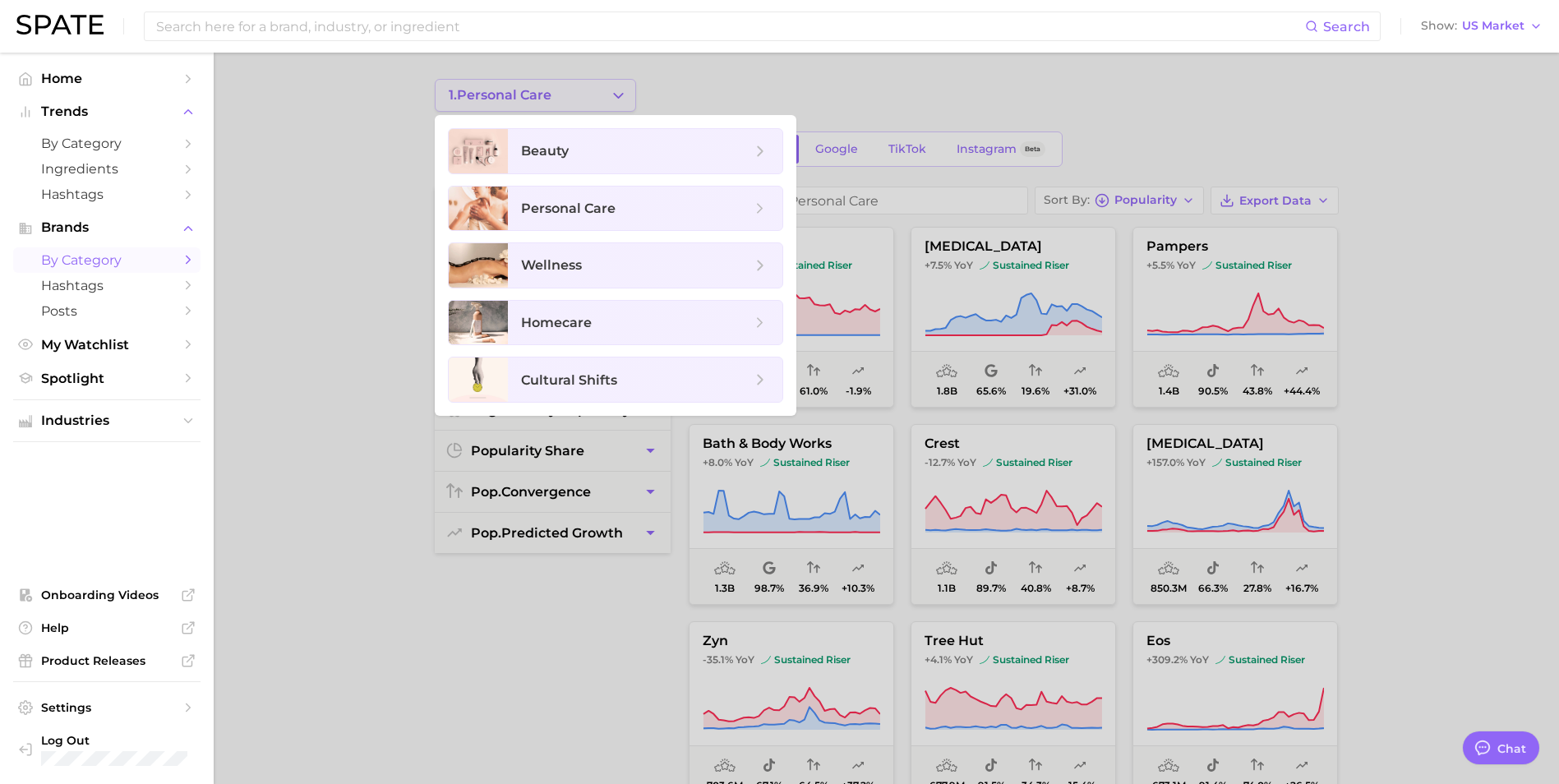
click at [615, 98] on div at bounding box center [779, 392] width 1559 height 784
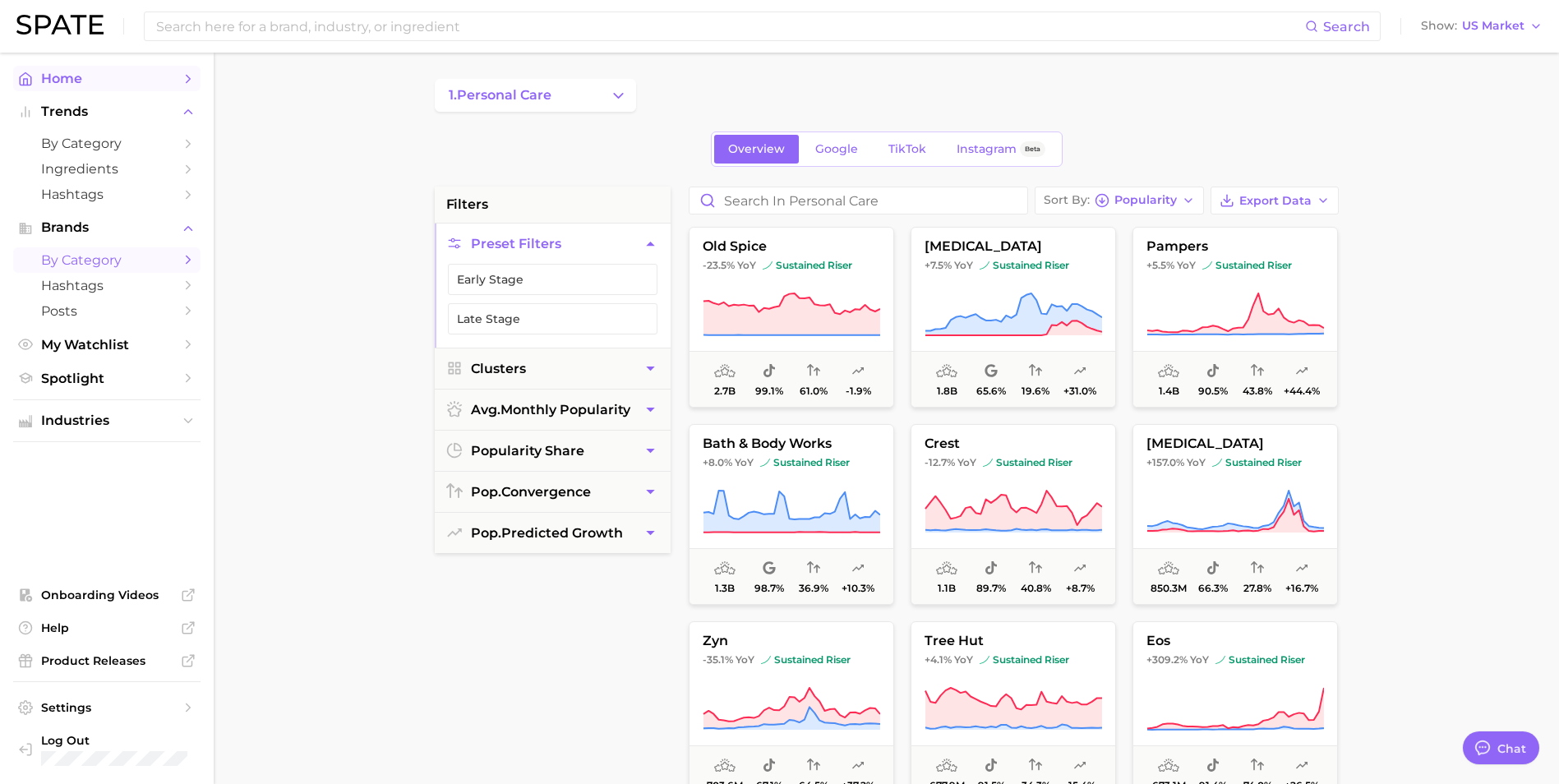
click at [57, 84] on span "Home" at bounding box center [107, 79] width 132 height 15
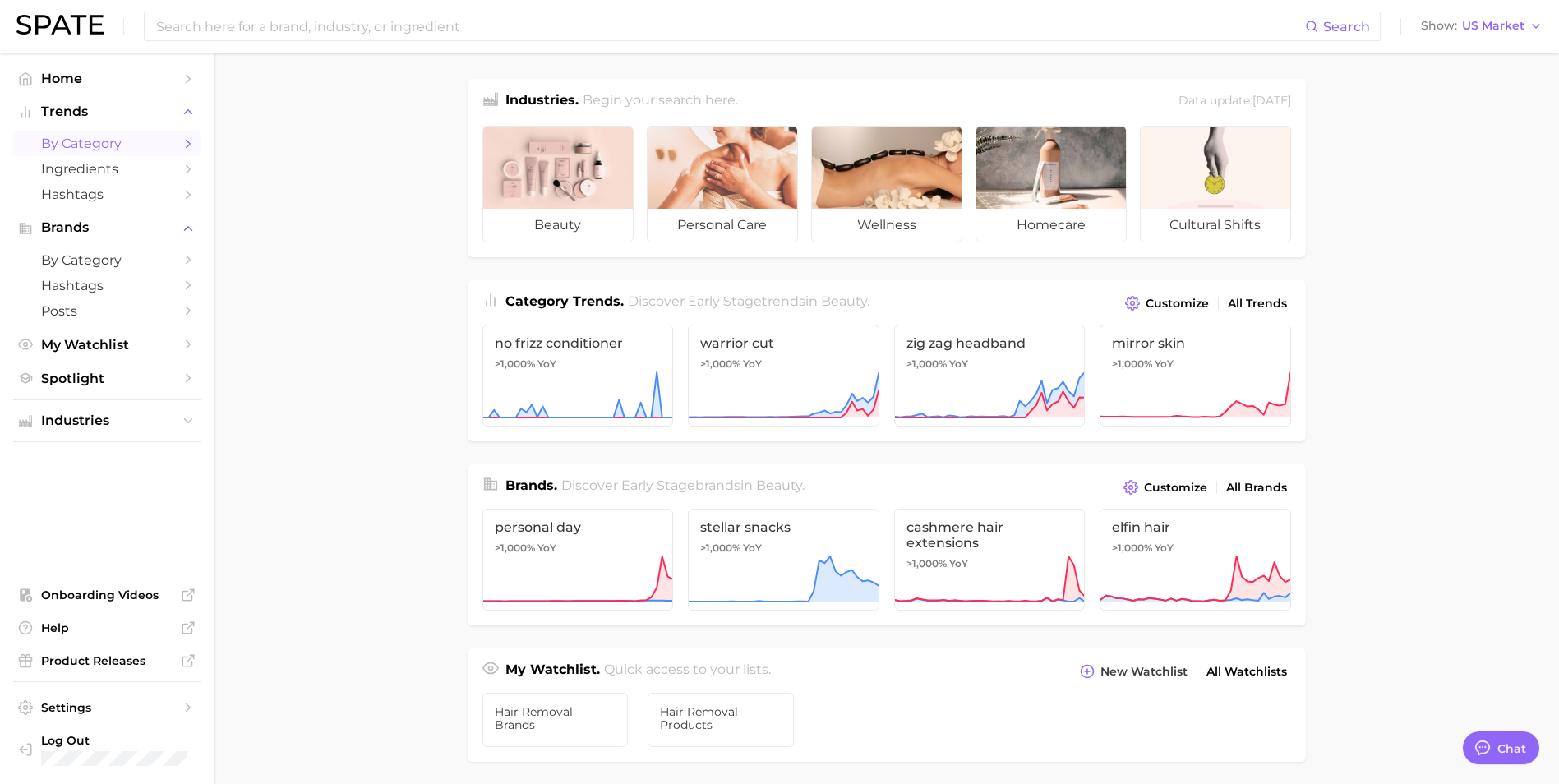
click at [86, 148] on span "by Category" at bounding box center [107, 143] width 132 height 15
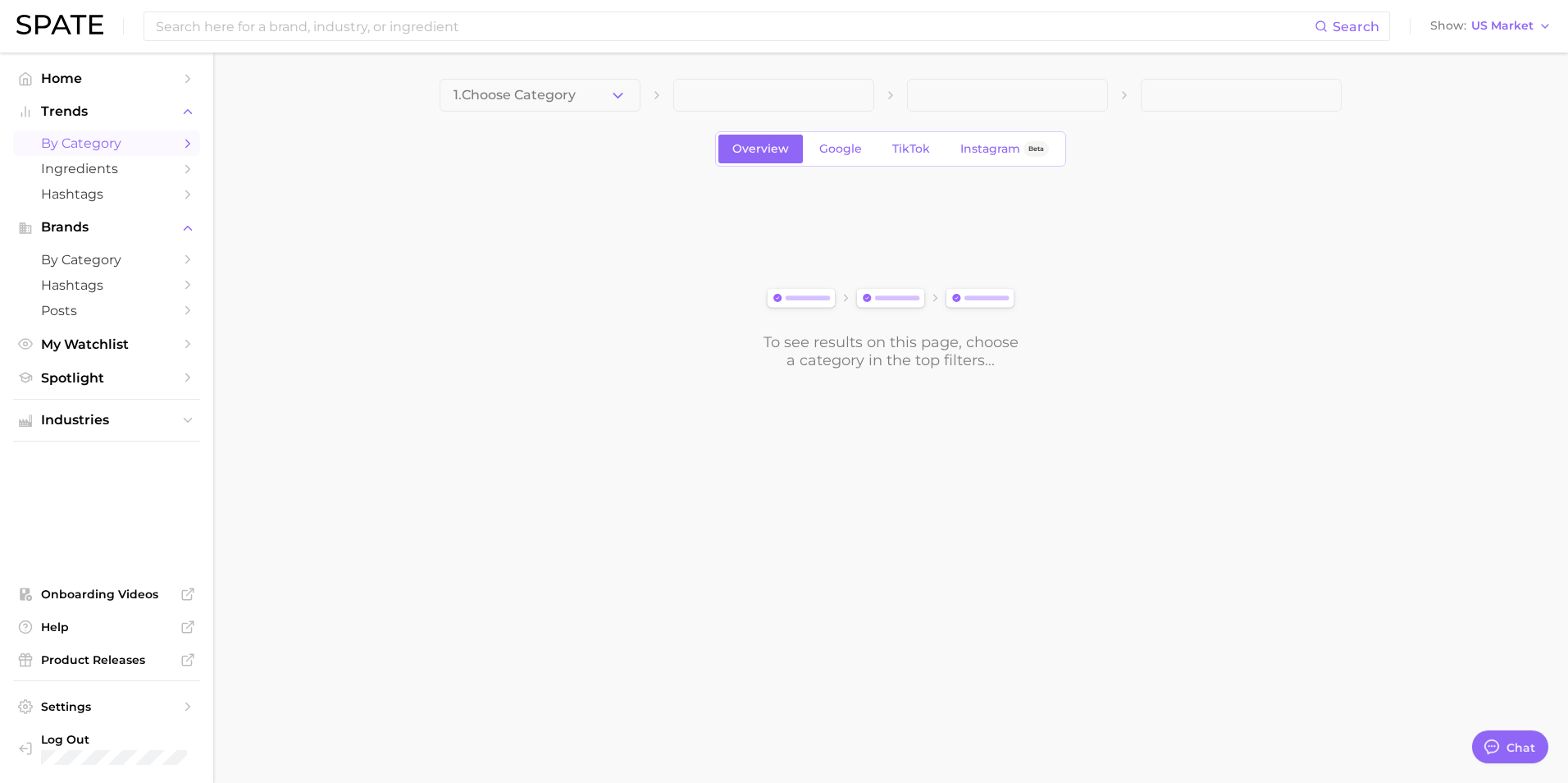
click at [605, 112] on div "1. Choose Category Overview Google TikTok Instagram Beta To see results on this…" at bounding box center [890, 224] width 902 height 291
click at [605, 106] on button "1. Choose Category" at bounding box center [539, 95] width 201 height 32
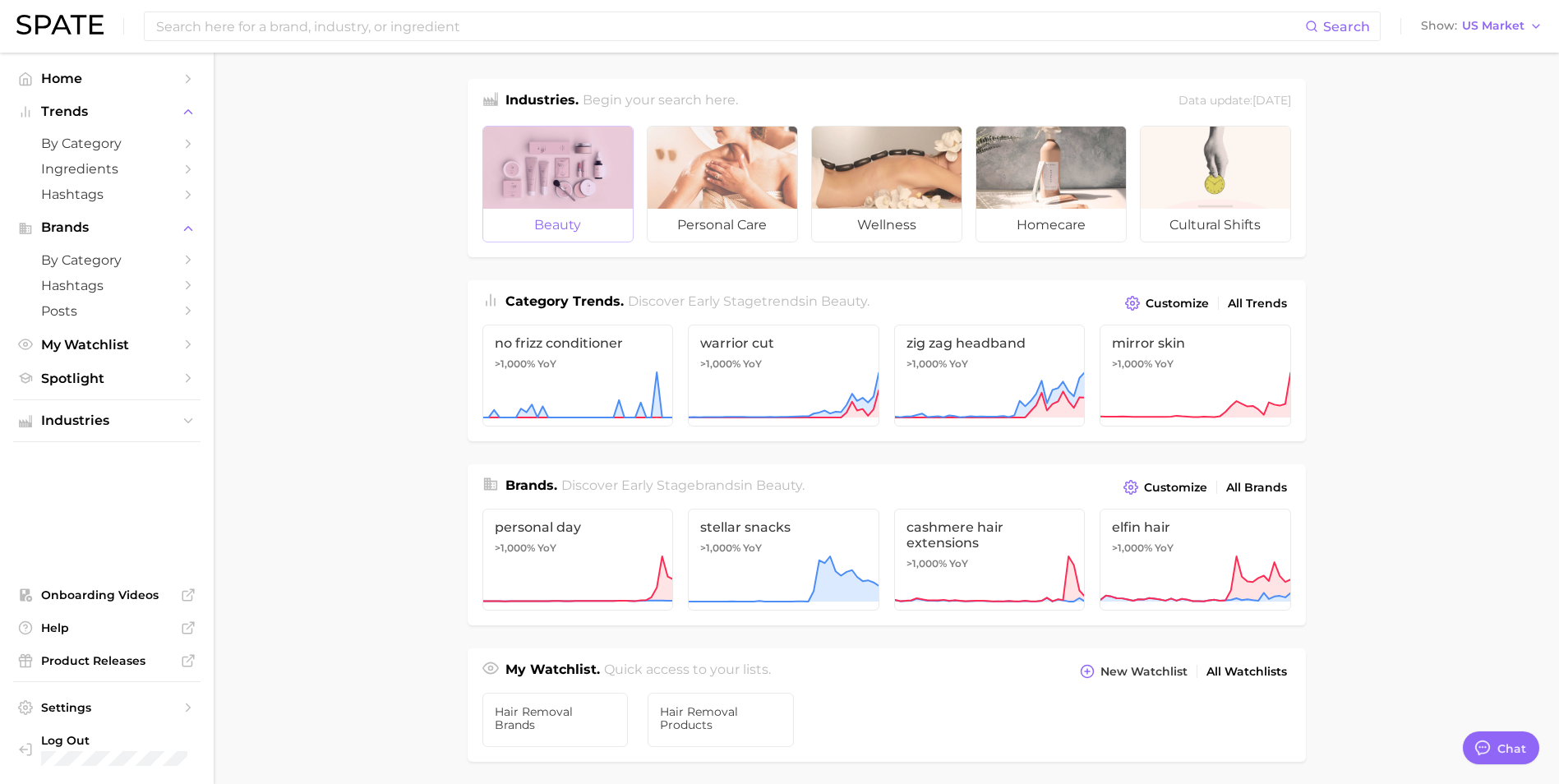
click at [555, 163] on div at bounding box center [557, 168] width 150 height 82
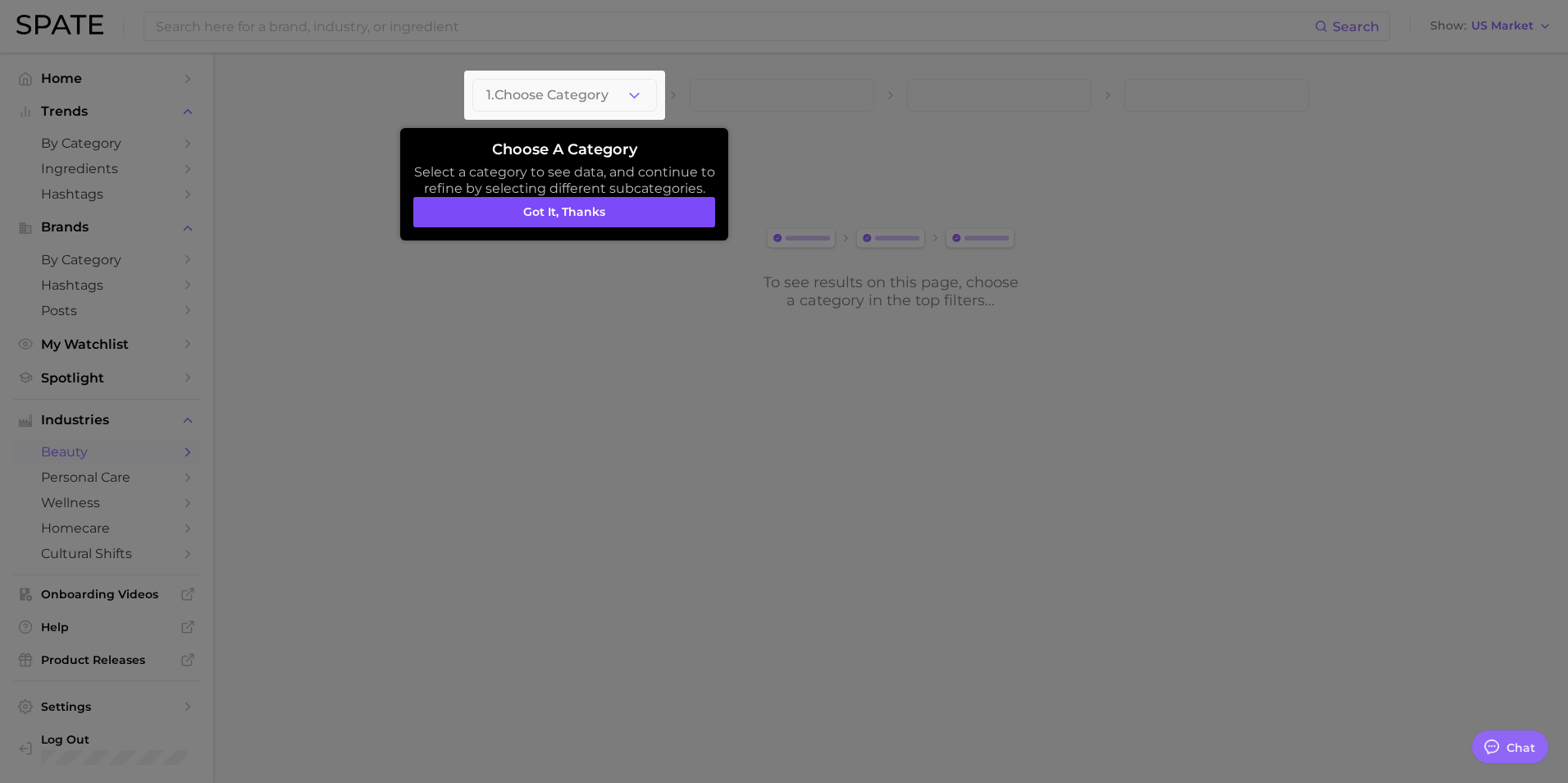
click at [570, 222] on button "Got it, thanks" at bounding box center [564, 212] width 302 height 31
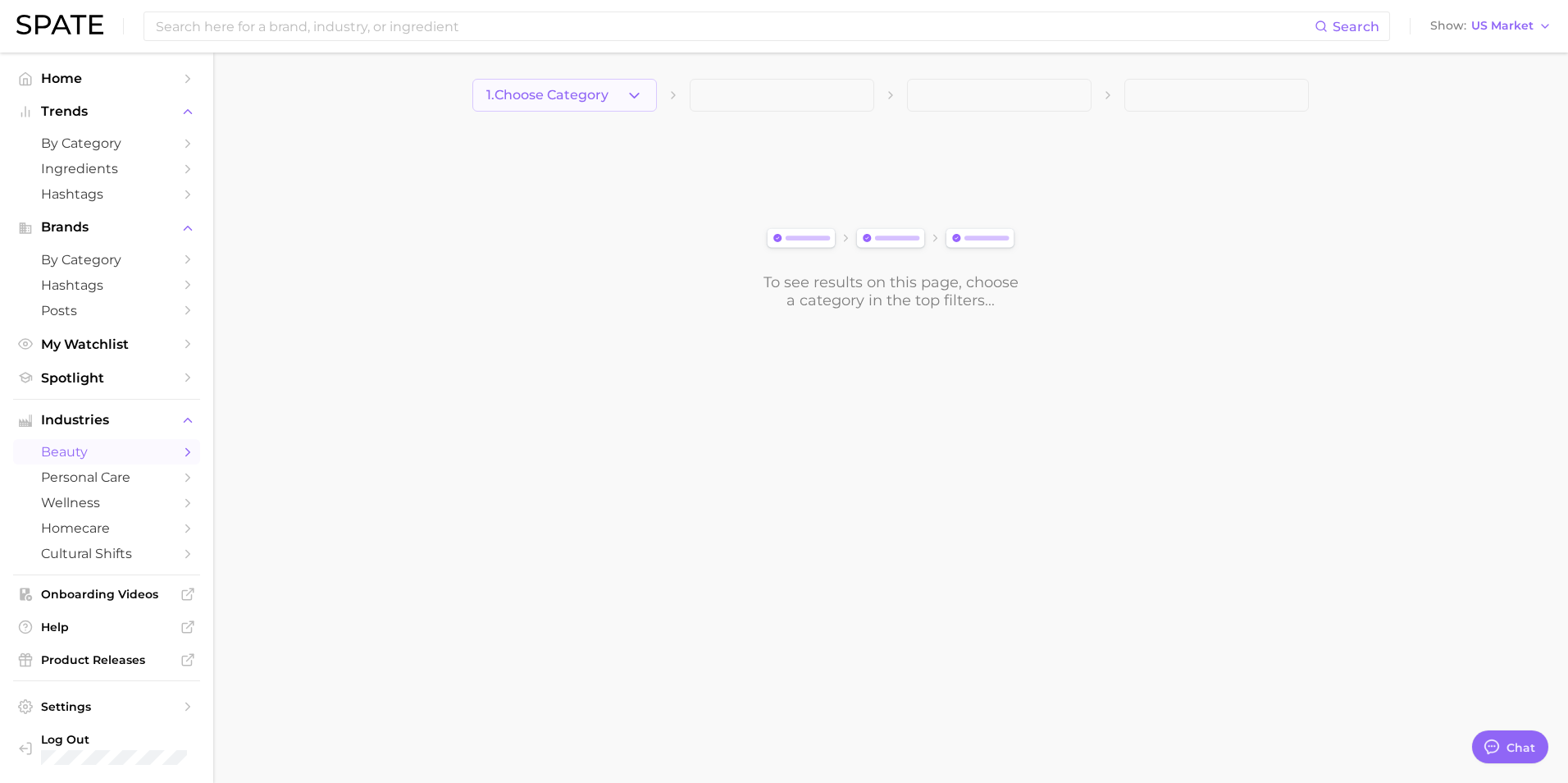
click at [631, 96] on icon "button" at bounding box center [634, 96] width 17 height 17
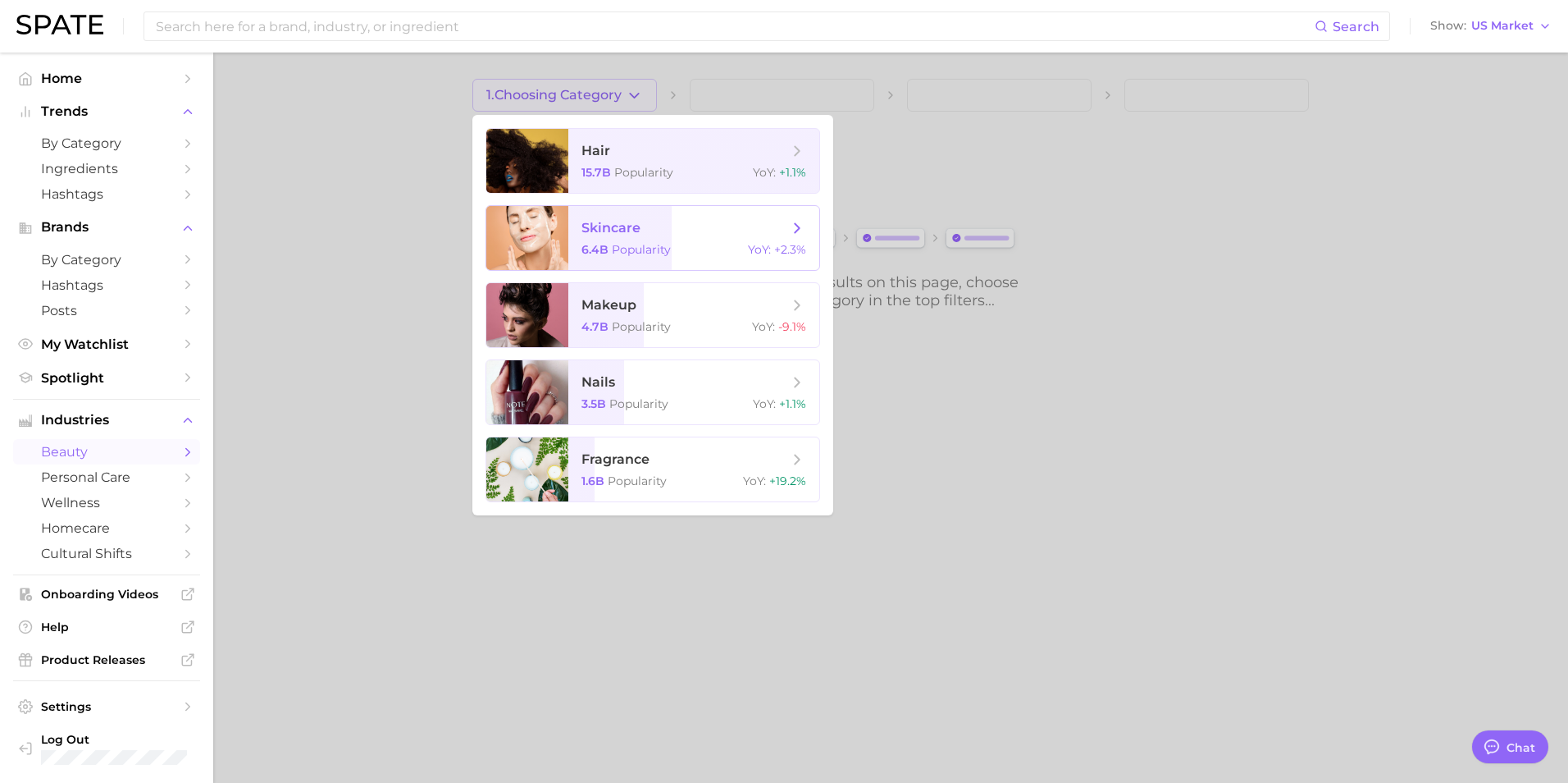
click at [643, 238] on span "skincare 6.4b Popularity YoY : +2.3%" at bounding box center [694, 238] width 251 height 64
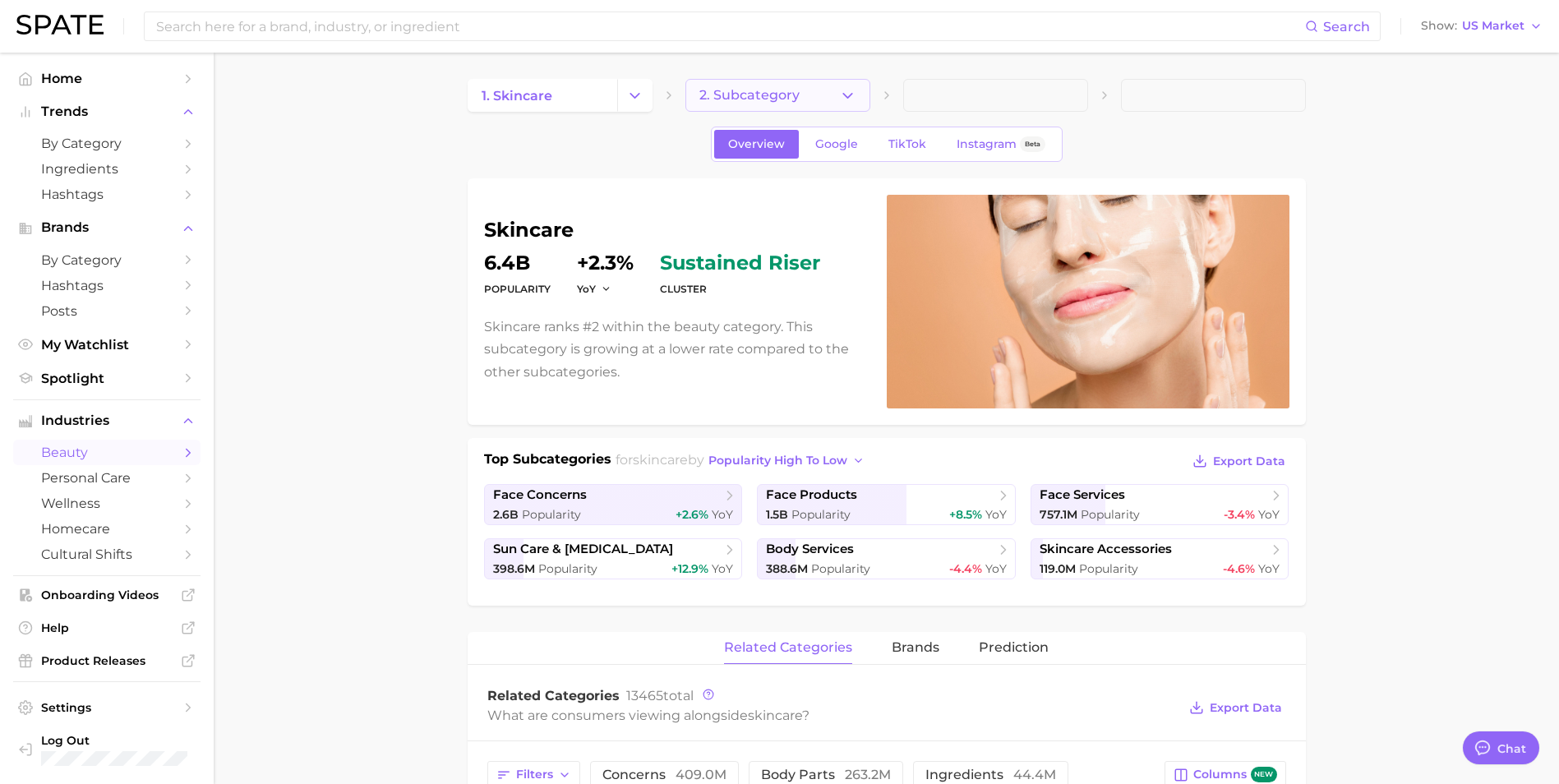
click at [839, 90] on icon "button" at bounding box center [848, 96] width 17 height 17
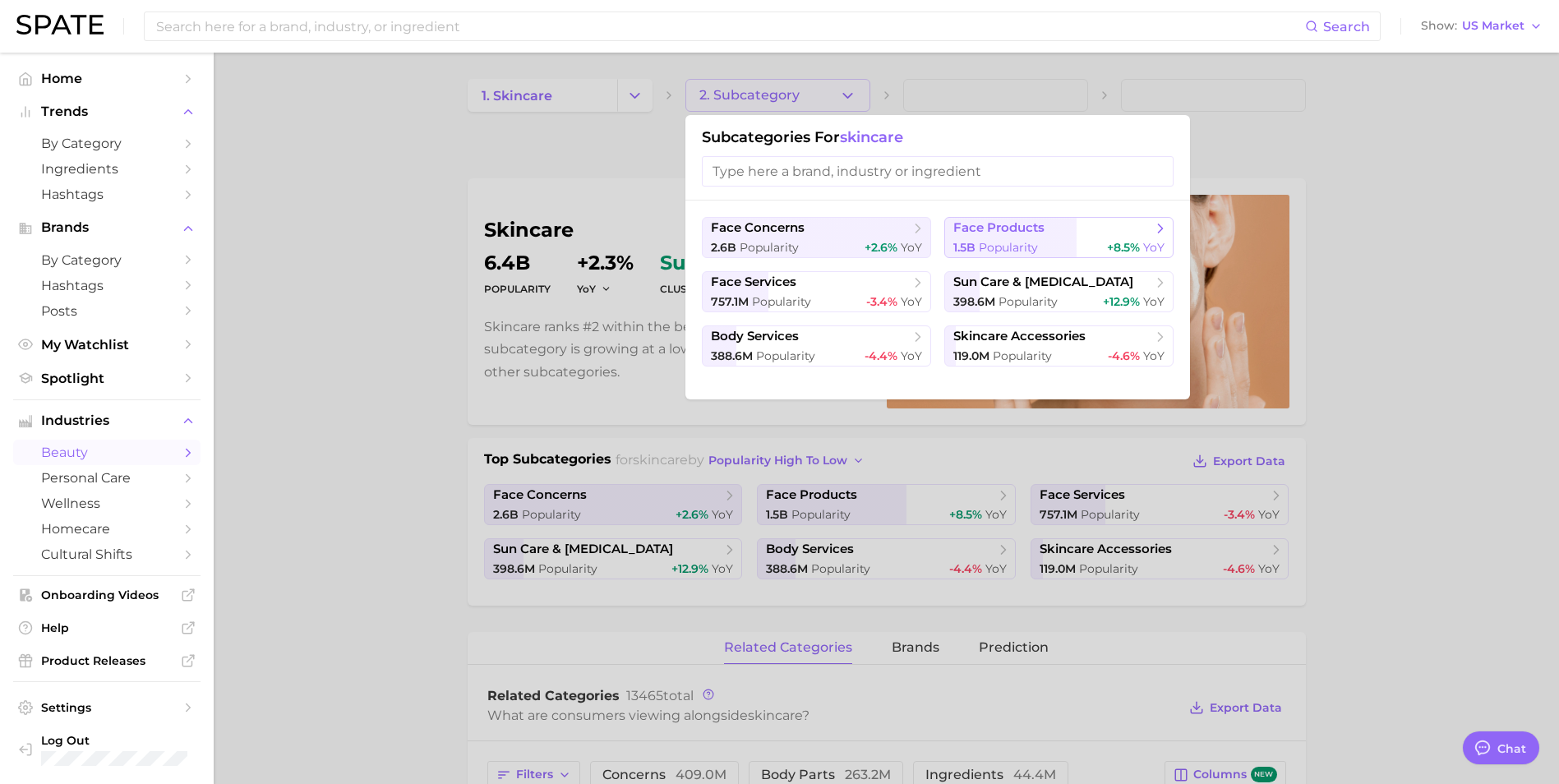
click at [1031, 224] on span "face products" at bounding box center [998, 228] width 92 height 15
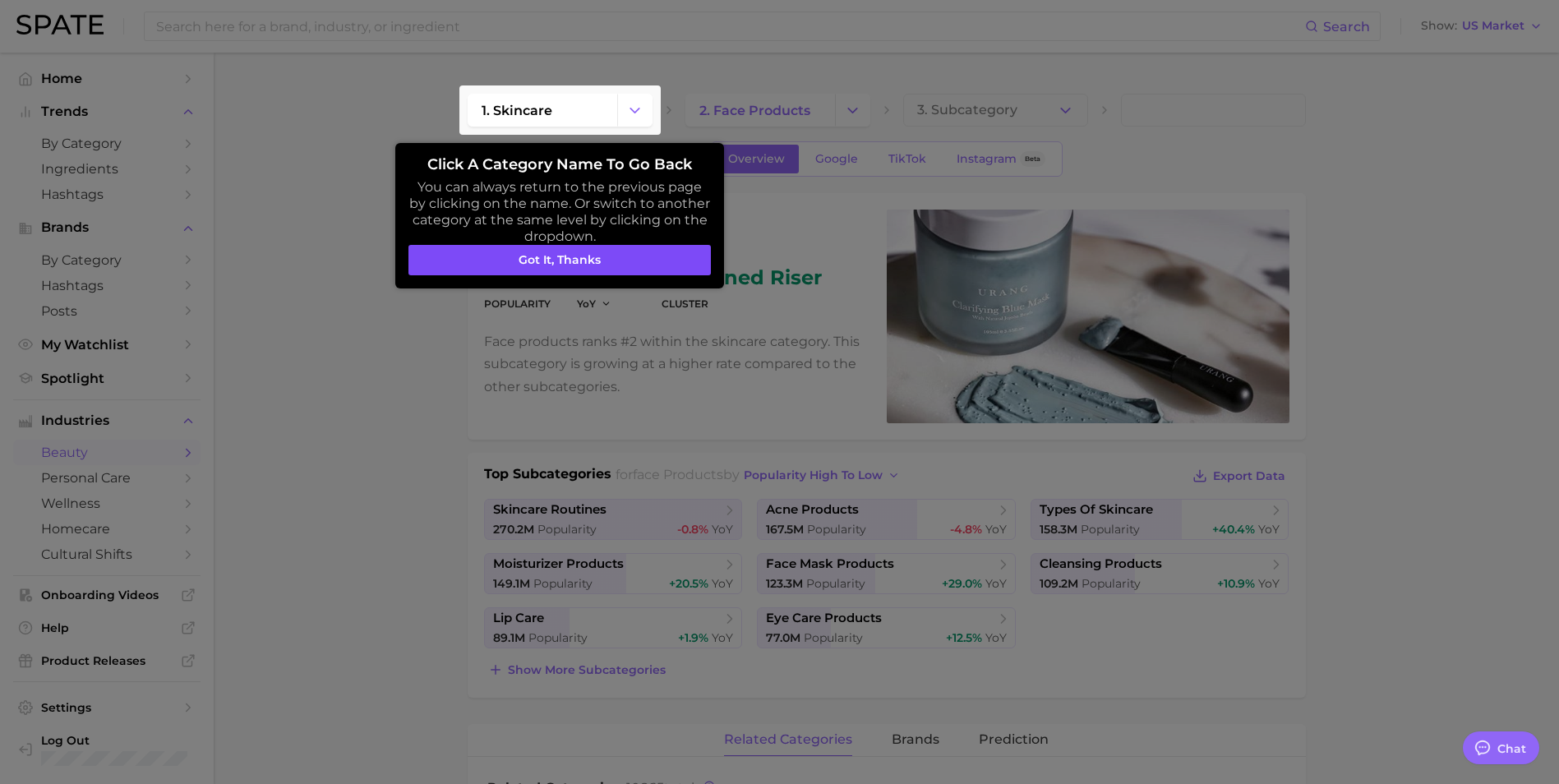
click at [554, 260] on button "Got it, thanks" at bounding box center [559, 260] width 302 height 31
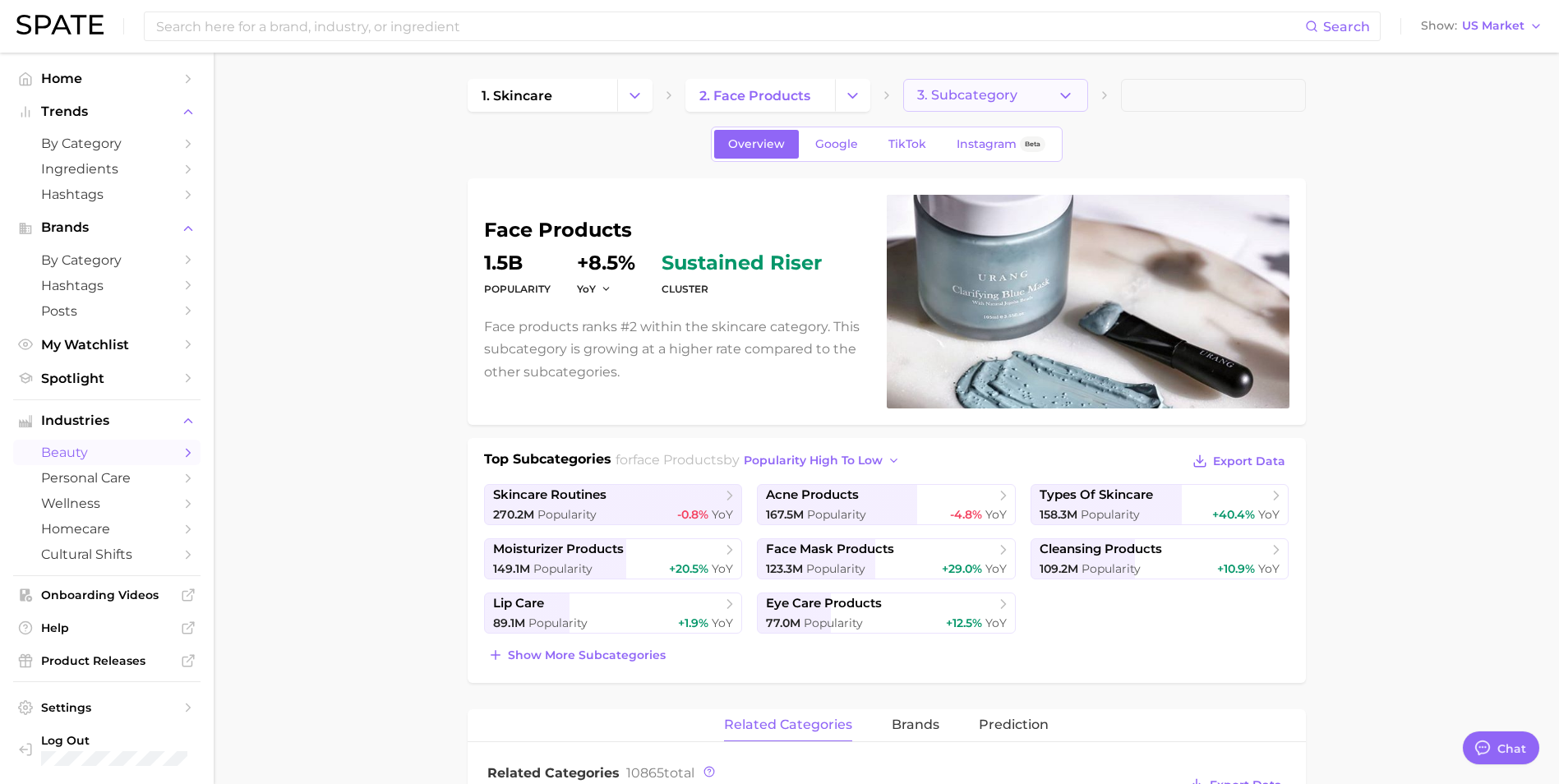
click at [1001, 99] on span "3. Subcategory" at bounding box center [967, 95] width 100 height 15
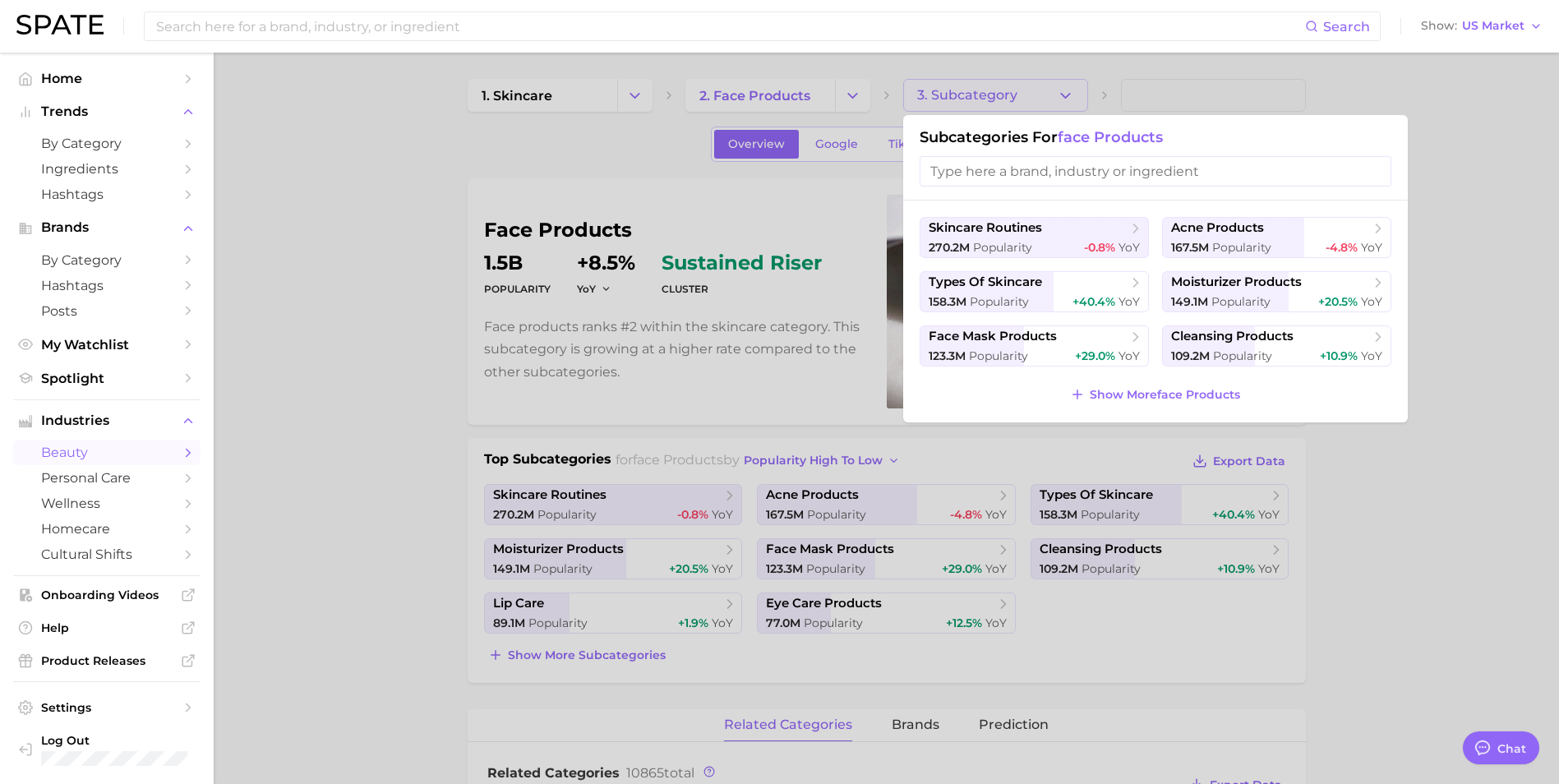
click at [1155, 100] on div at bounding box center [779, 392] width 1559 height 784
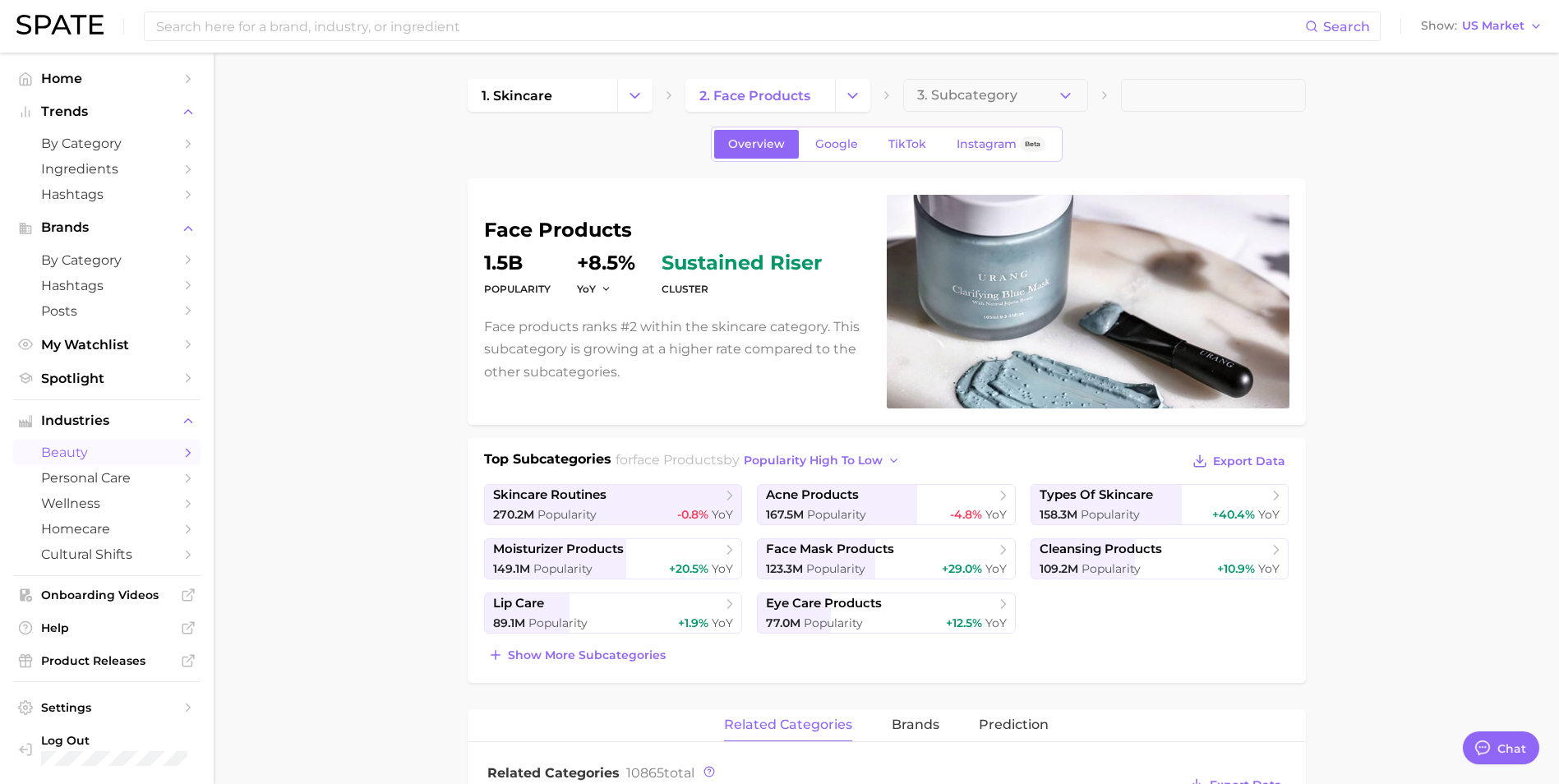
click at [1159, 99] on span at bounding box center [1213, 95] width 185 height 33
click at [1071, 97] on icon "button" at bounding box center [1065, 96] width 17 height 17
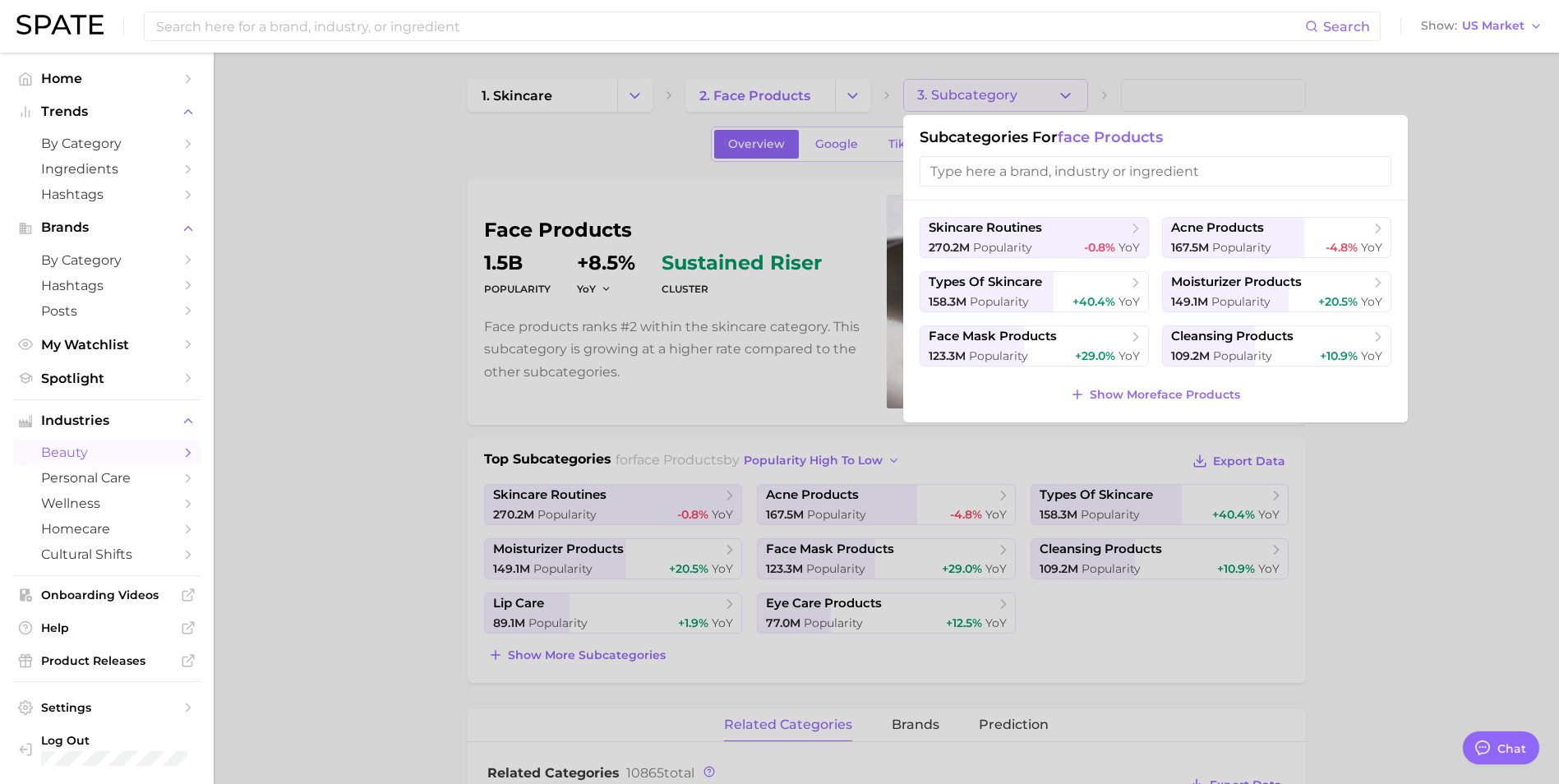
click at [855, 99] on div at bounding box center [779, 392] width 1559 height 784
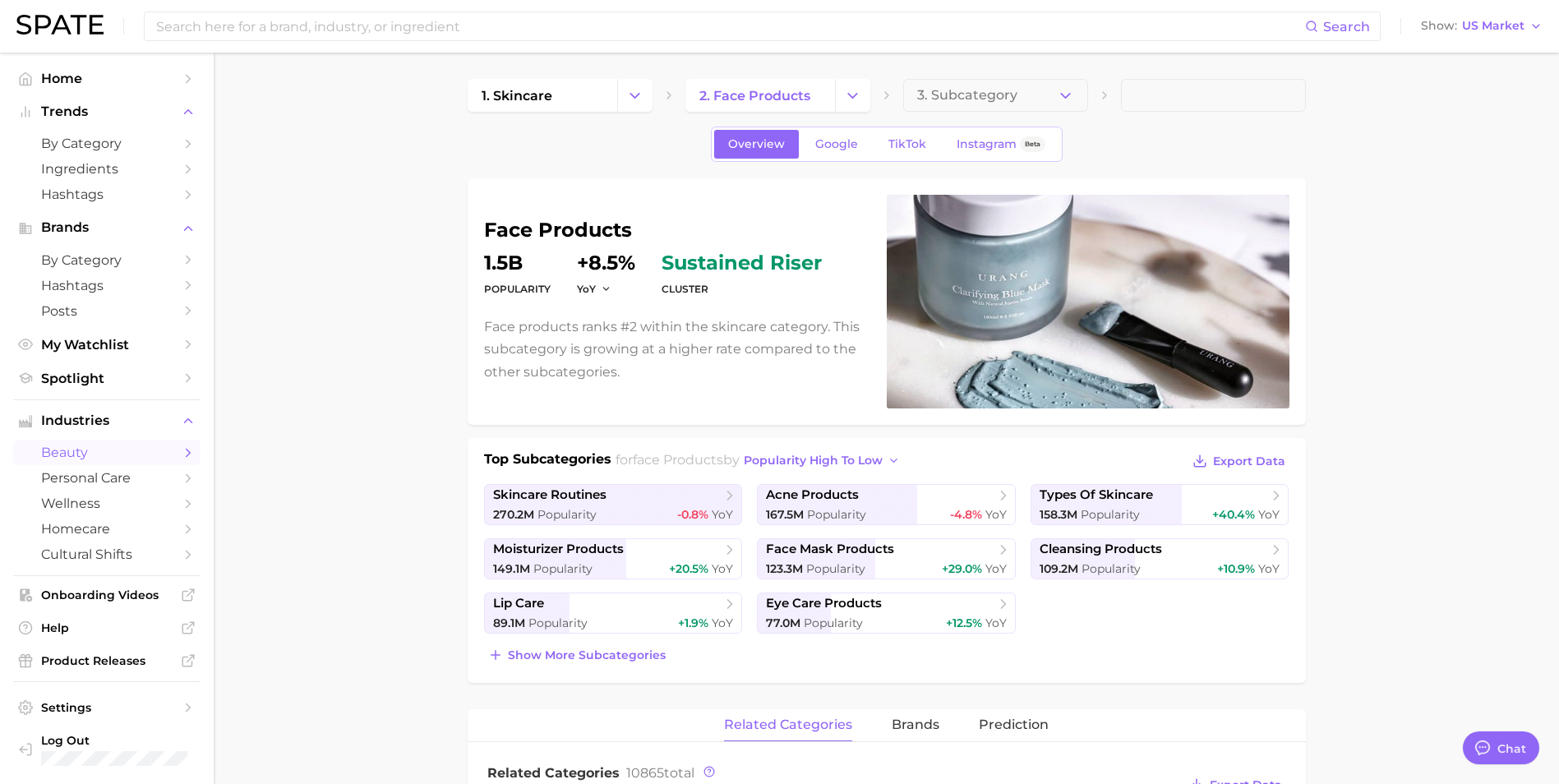
click at [855, 99] on icon "Change Category" at bounding box center [853, 96] width 17 height 17
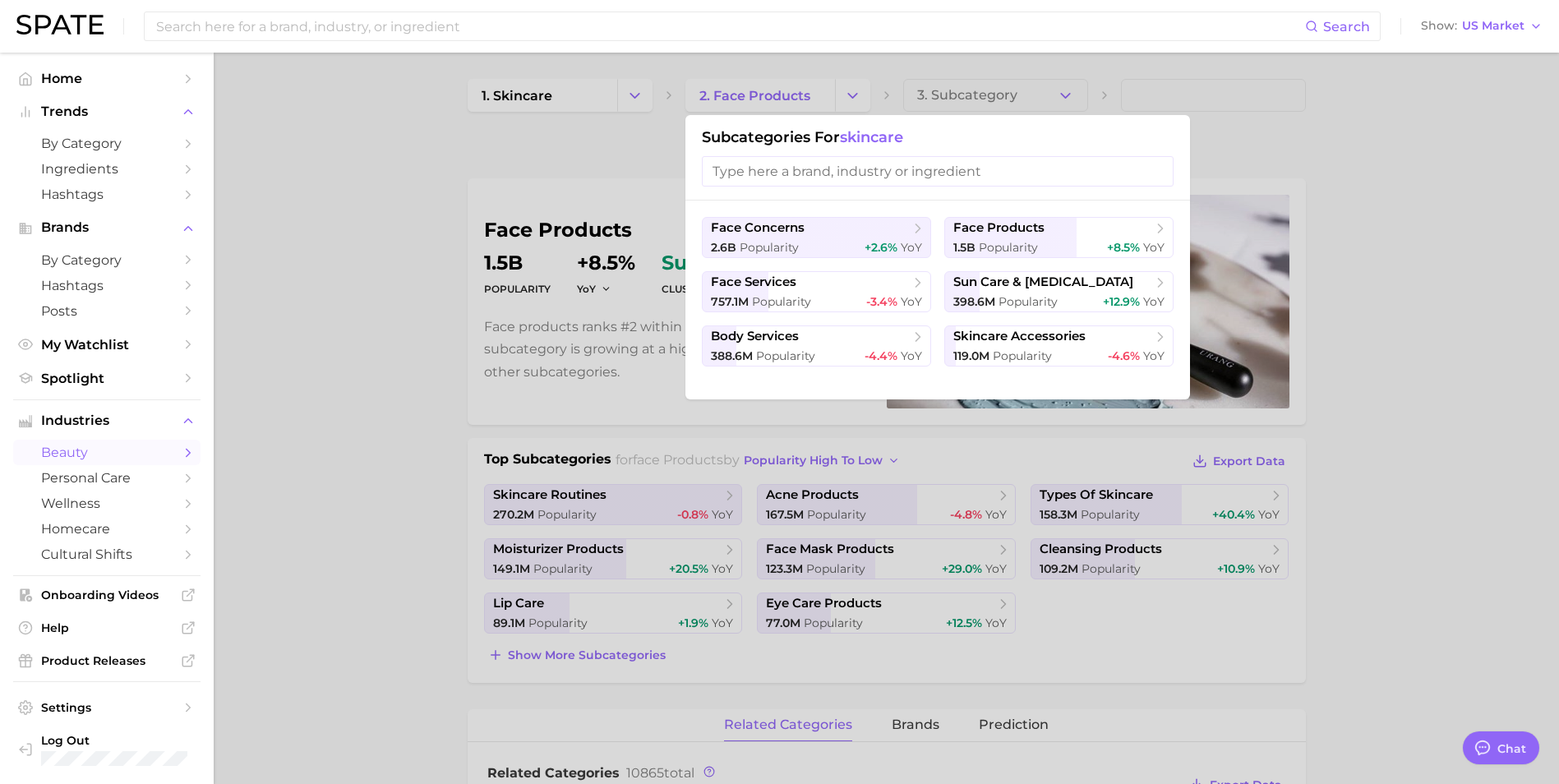
click at [824, 169] on input "search" at bounding box center [937, 171] width 472 height 31
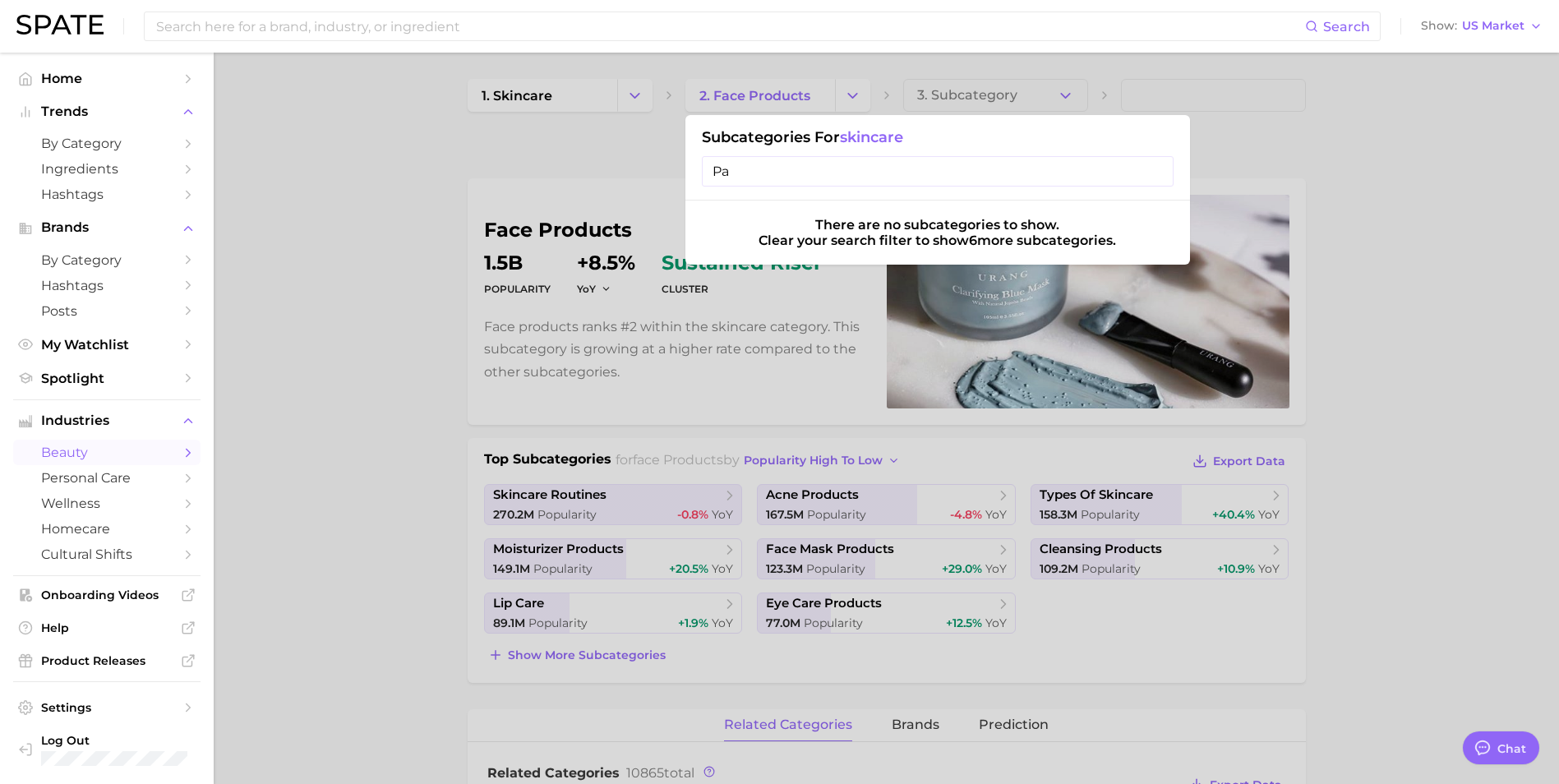
type input "P"
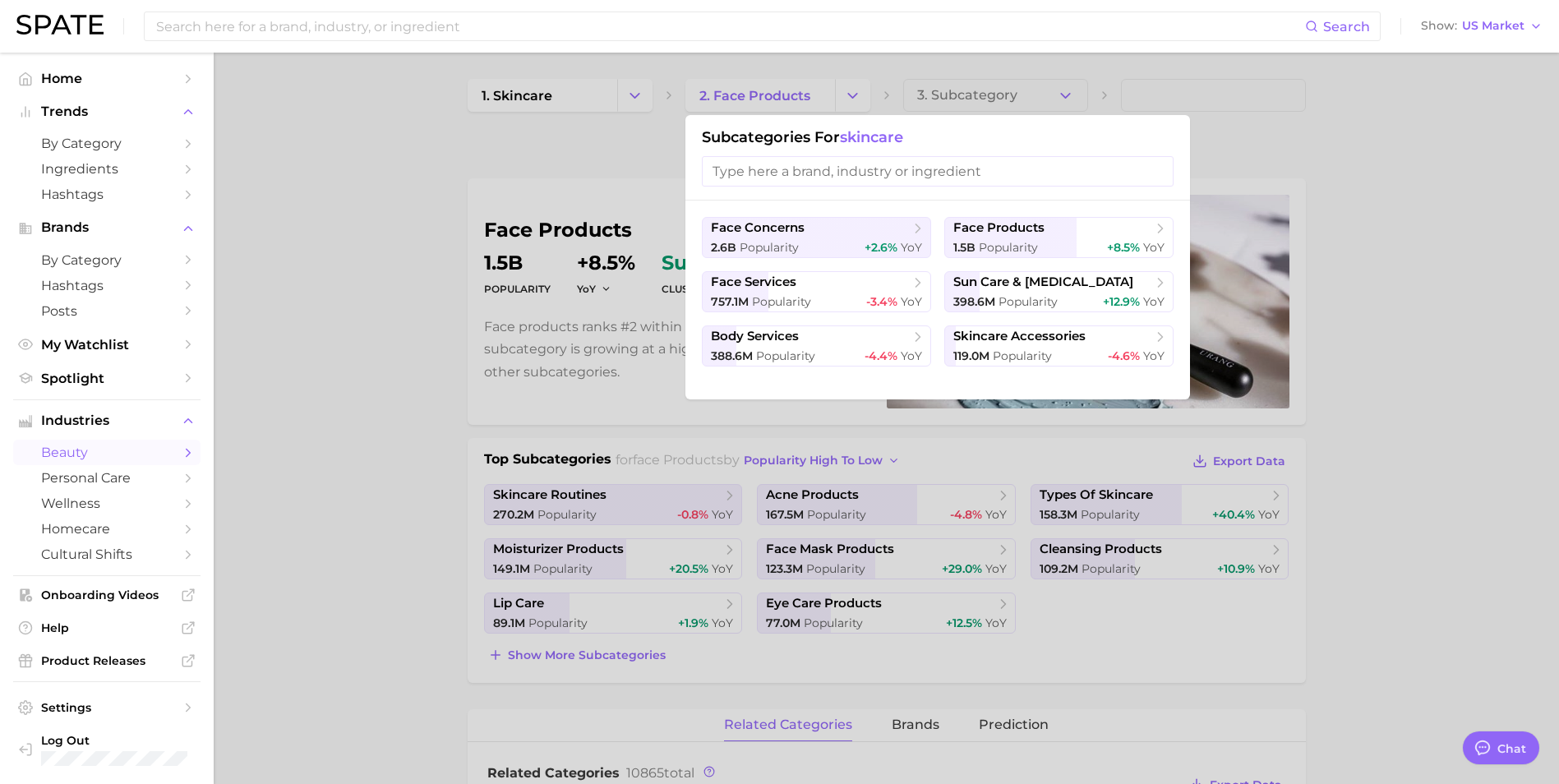
click at [996, 92] on div at bounding box center [779, 392] width 1559 height 784
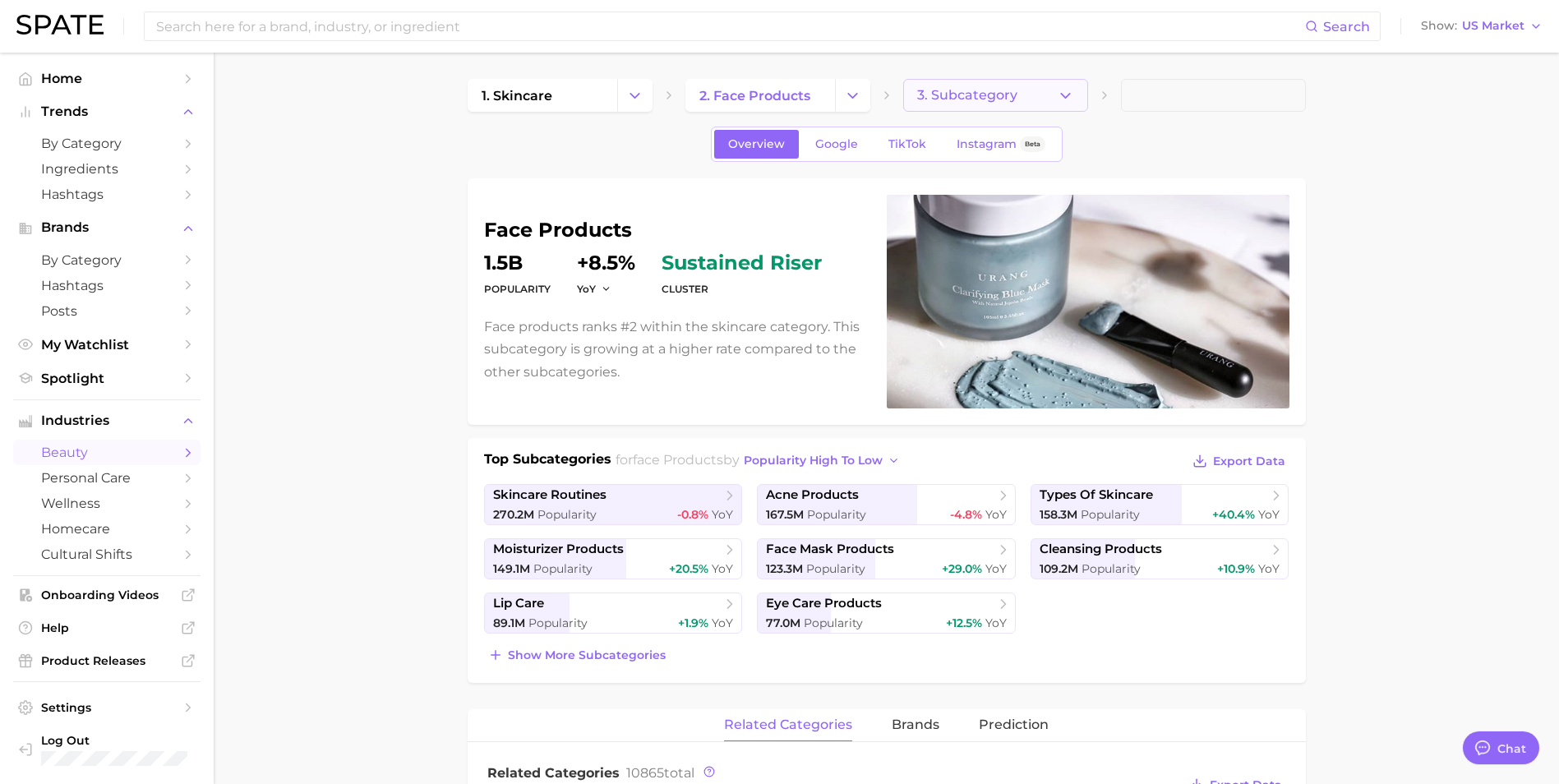
click at [1005, 93] on span "3. Subcategory" at bounding box center [967, 95] width 100 height 15
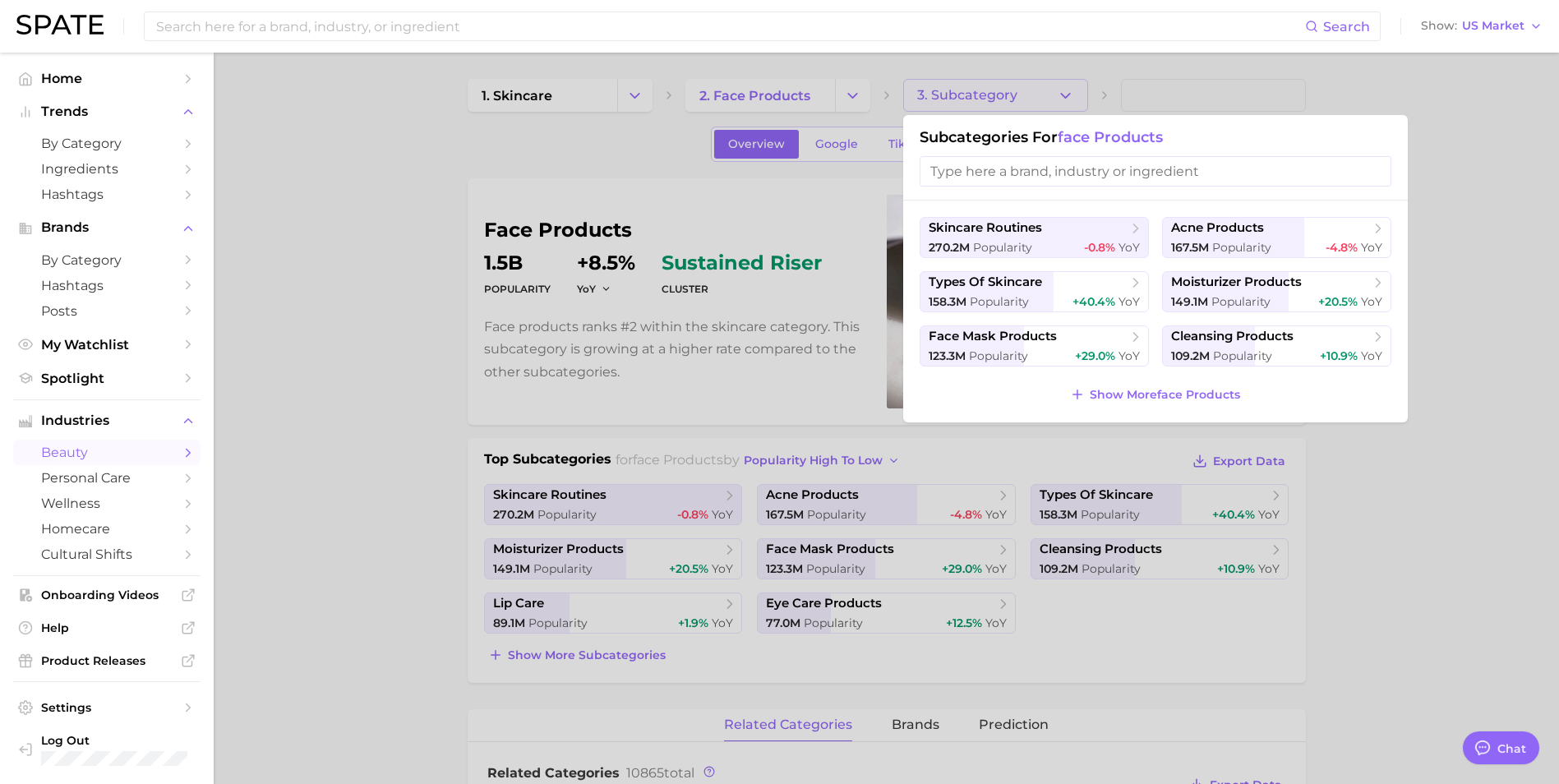
click at [988, 169] on input "search" at bounding box center [1155, 171] width 472 height 31
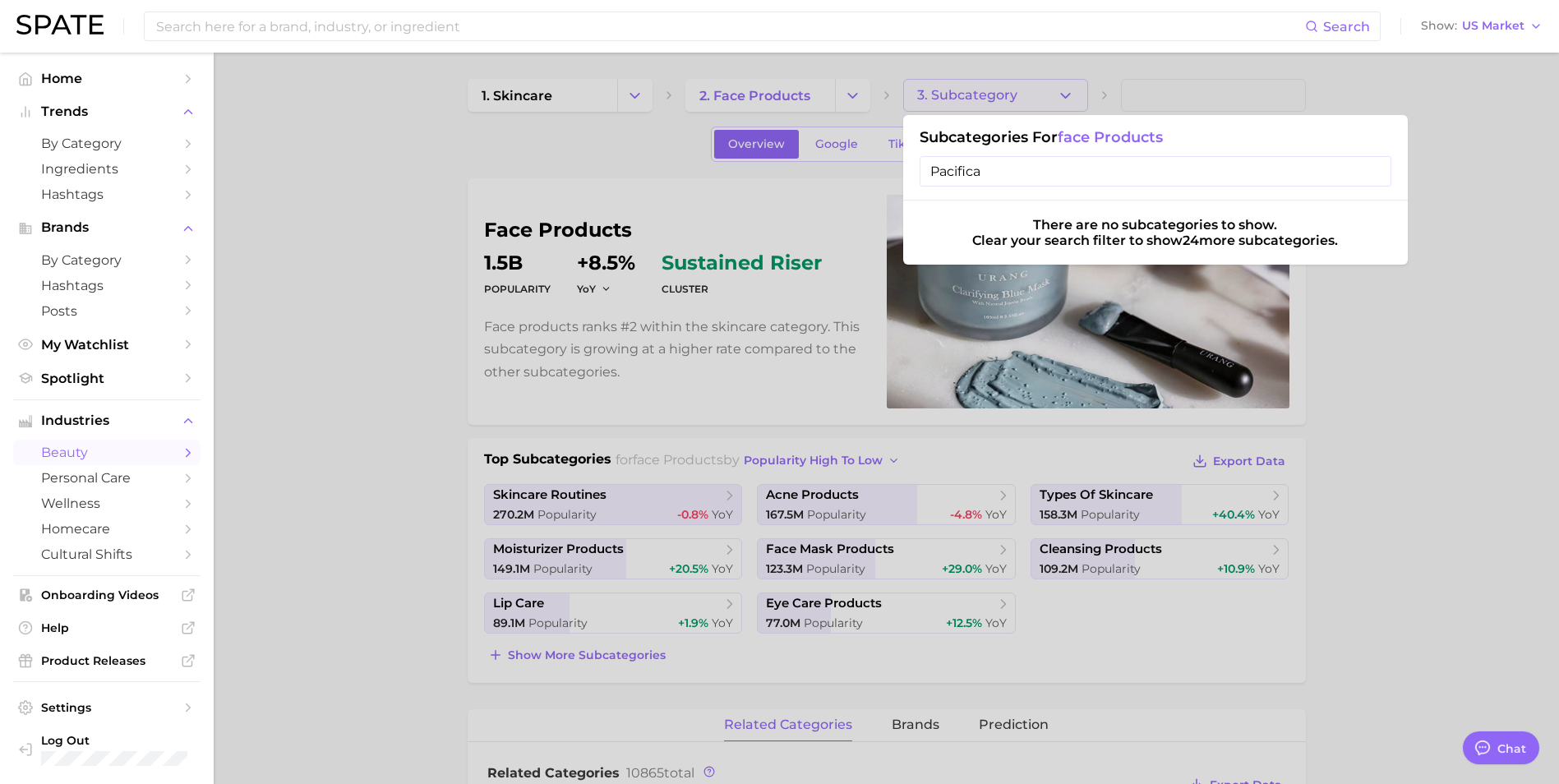
type input "Pacifica"
click at [628, 99] on div at bounding box center [779, 392] width 1559 height 784
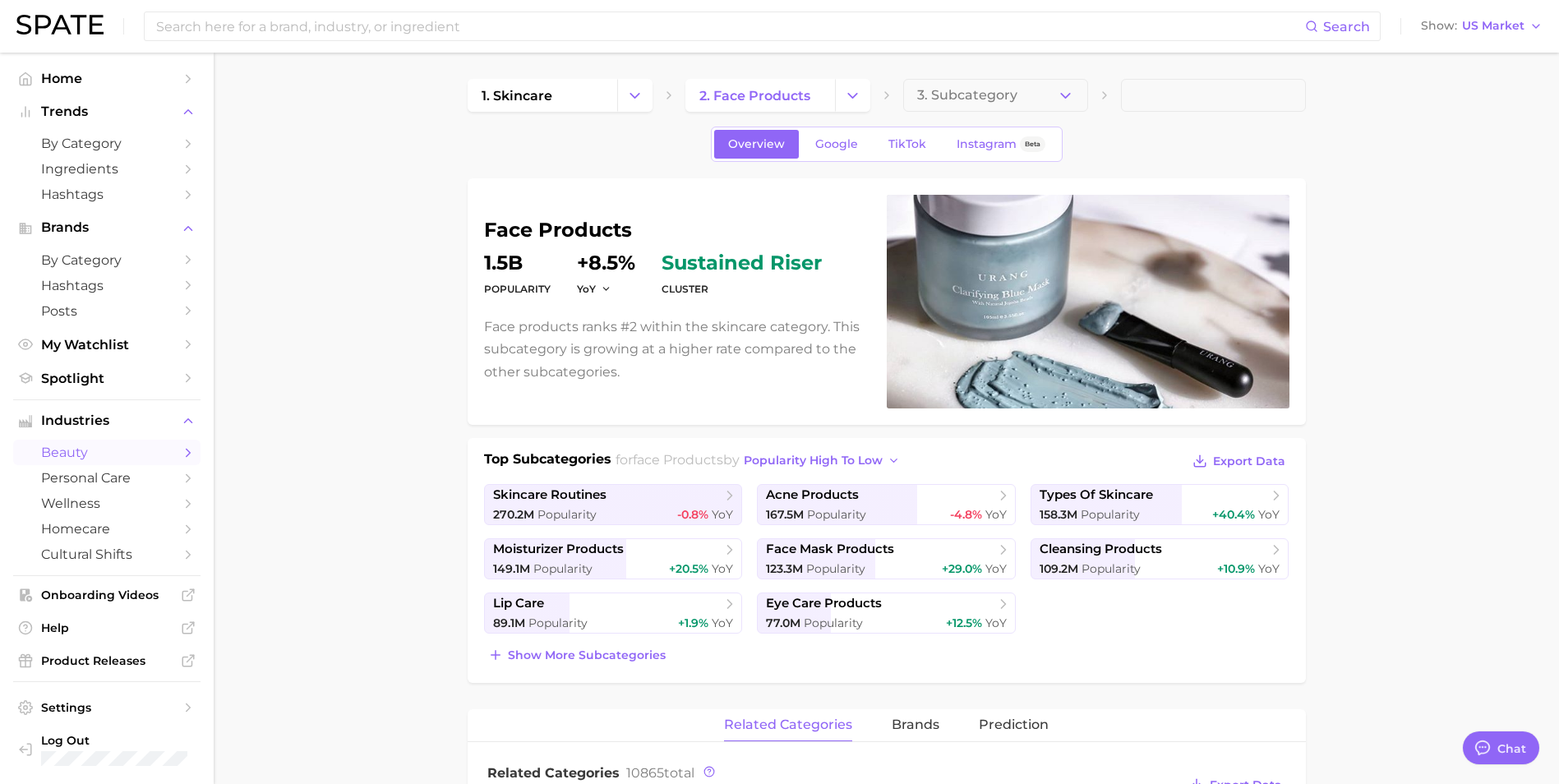
click at [628, 99] on icon "Change Category" at bounding box center [634, 96] width 17 height 17
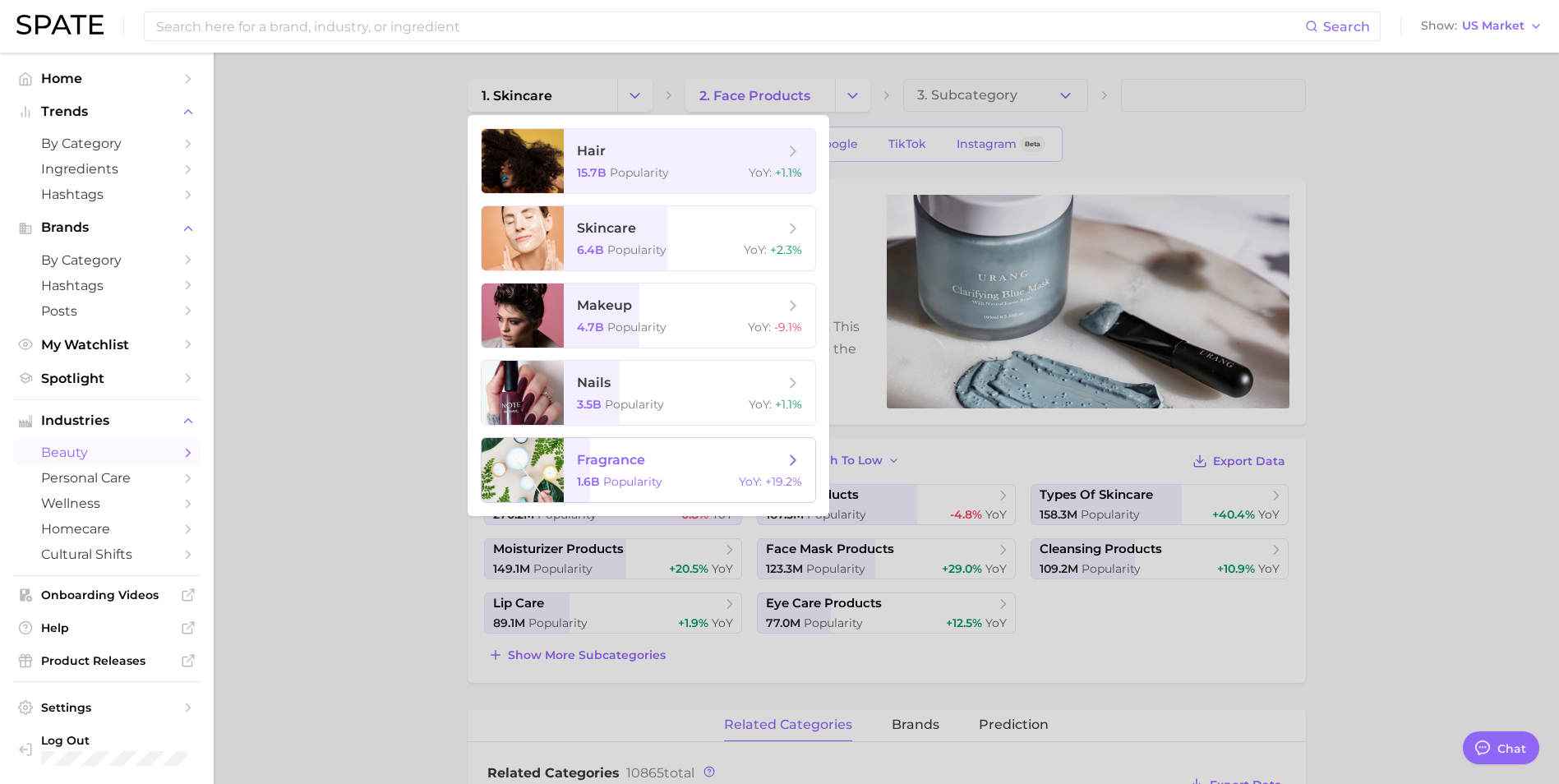
click at [593, 478] on span "1.6b" at bounding box center [588, 481] width 23 height 15
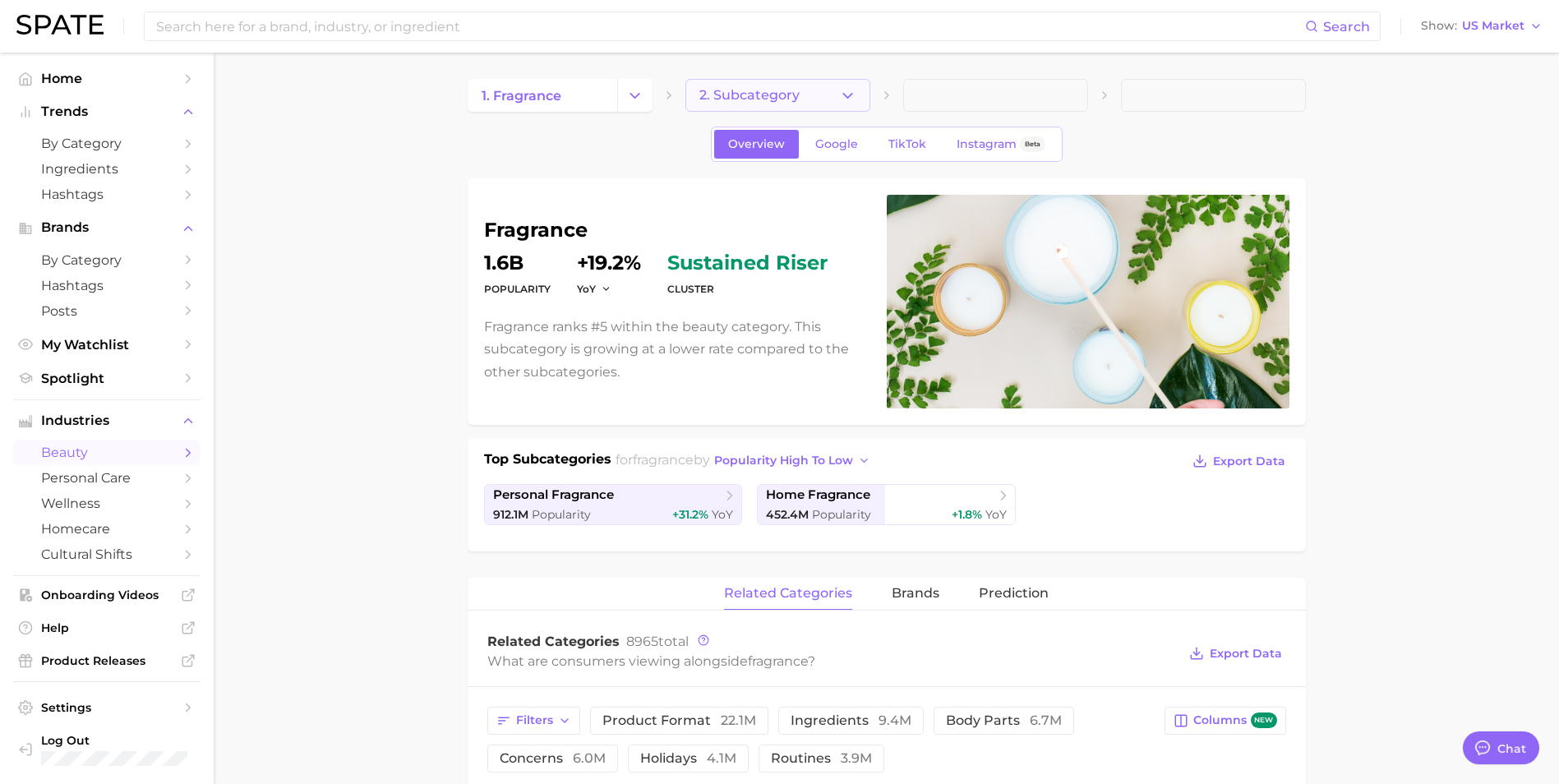
click at [782, 94] on span "2. Subcategory" at bounding box center [749, 95] width 100 height 15
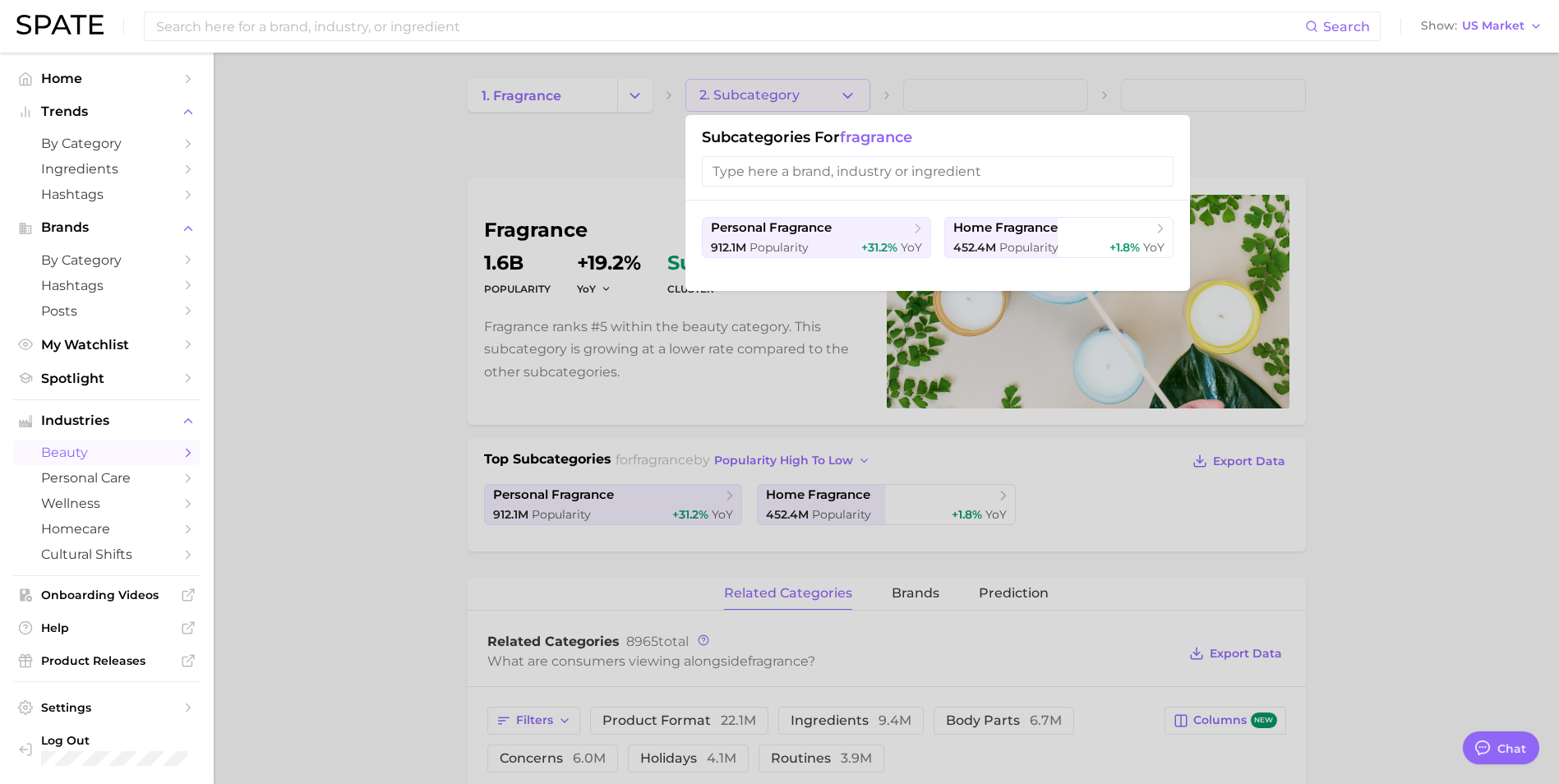
click at [763, 167] on input "search" at bounding box center [937, 171] width 472 height 31
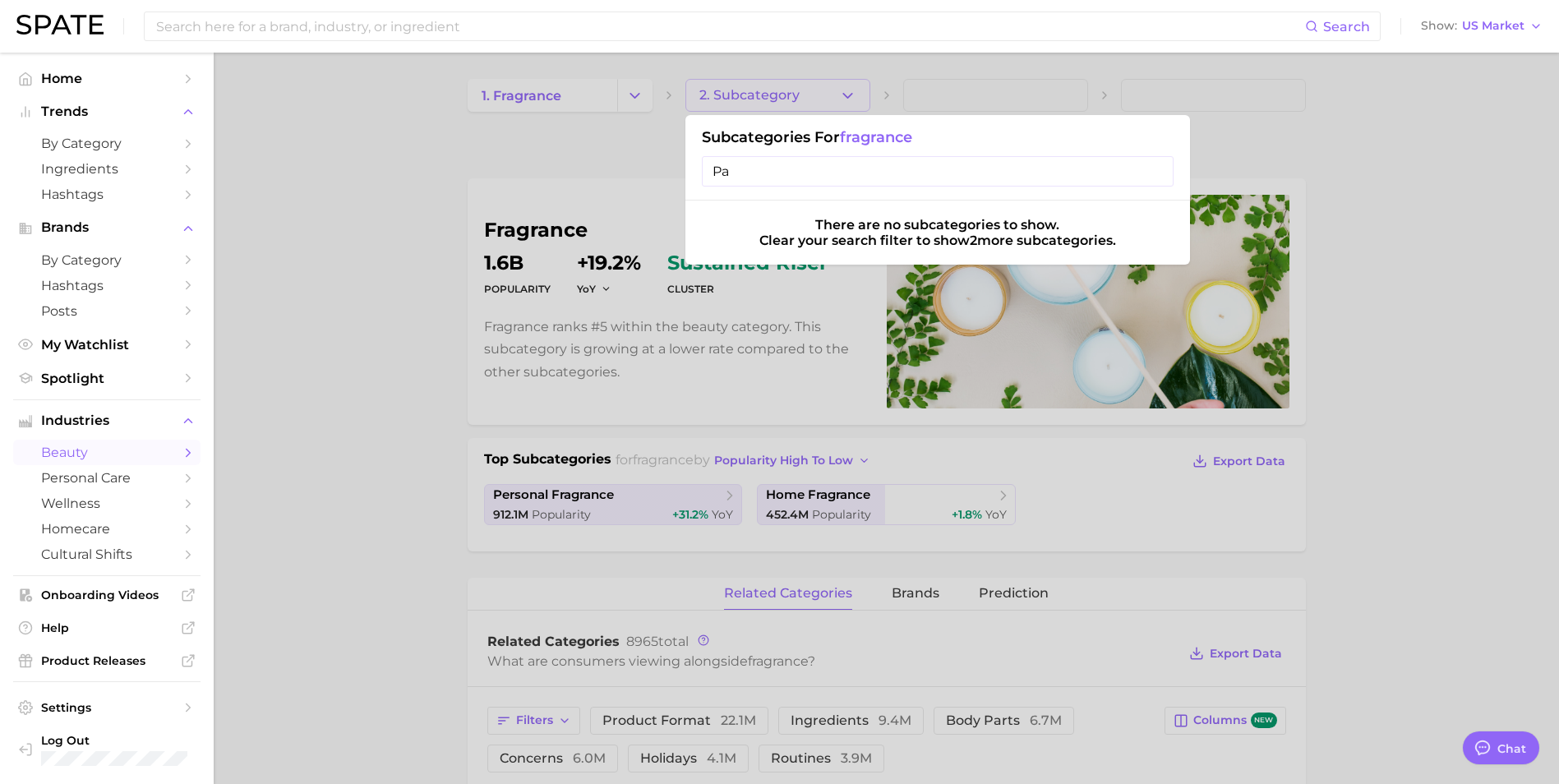
type input "P"
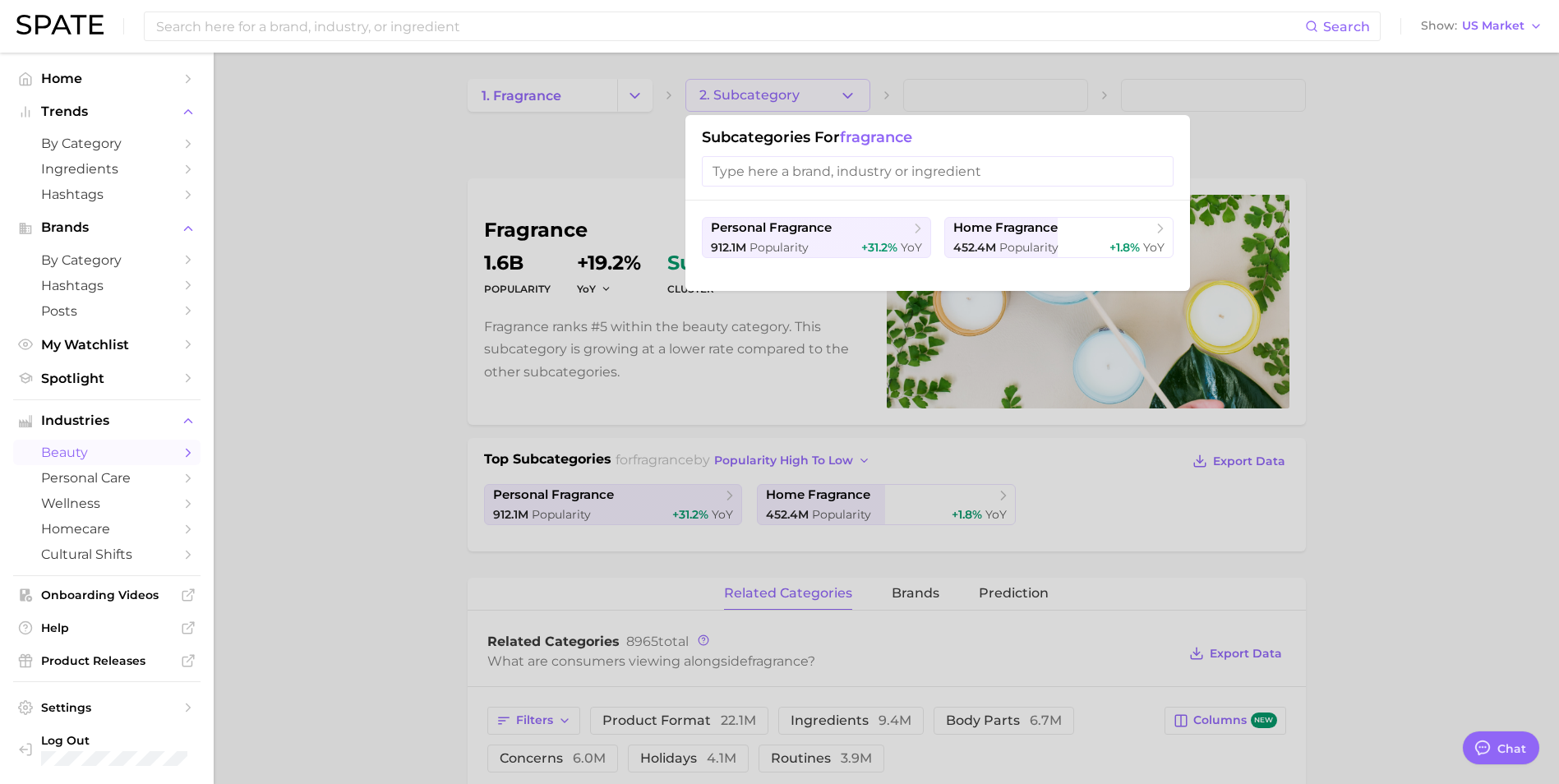
click at [629, 98] on div at bounding box center [779, 392] width 1559 height 784
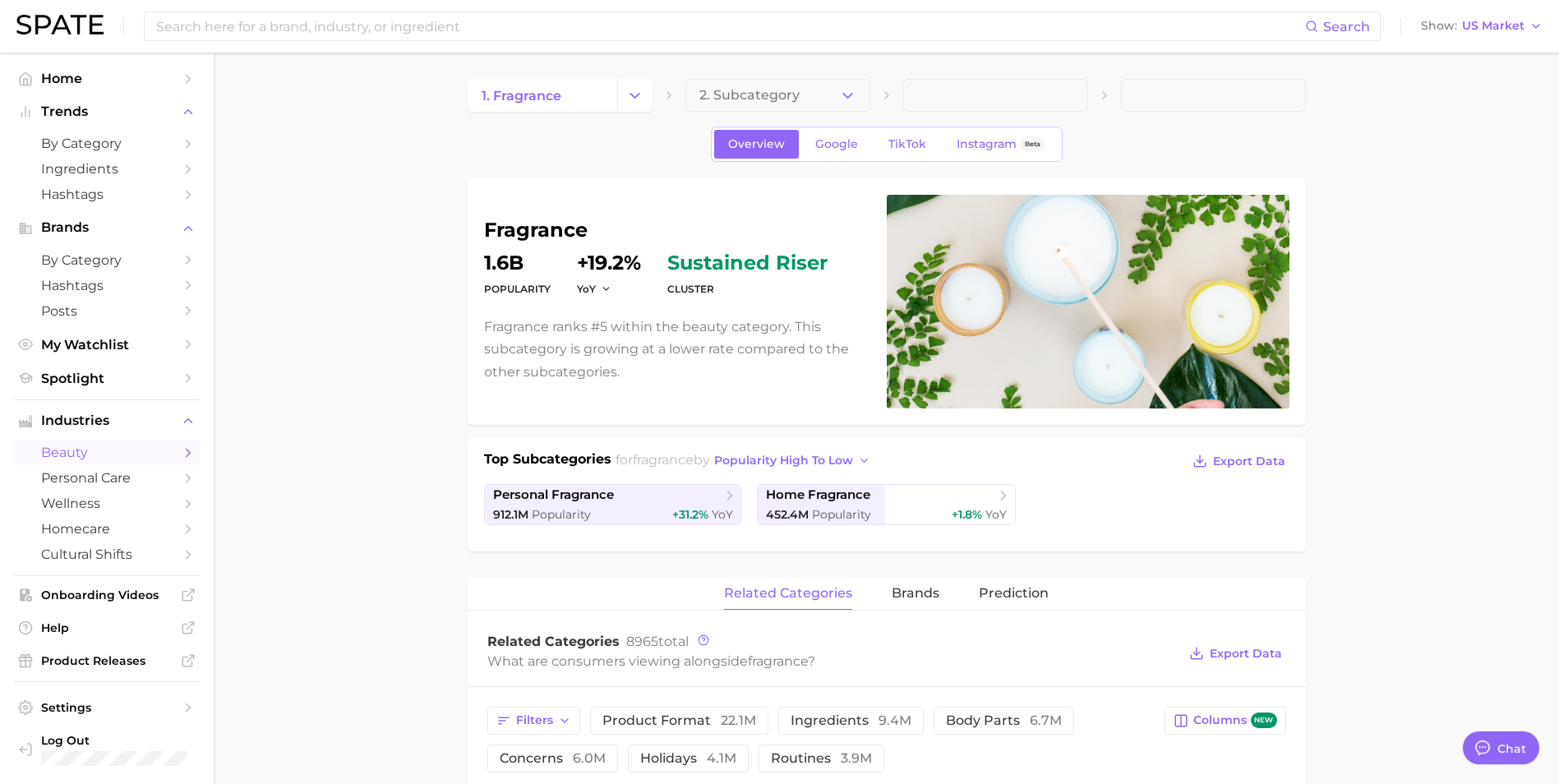
click at [629, 98] on icon "Change Category" at bounding box center [634, 96] width 17 height 17
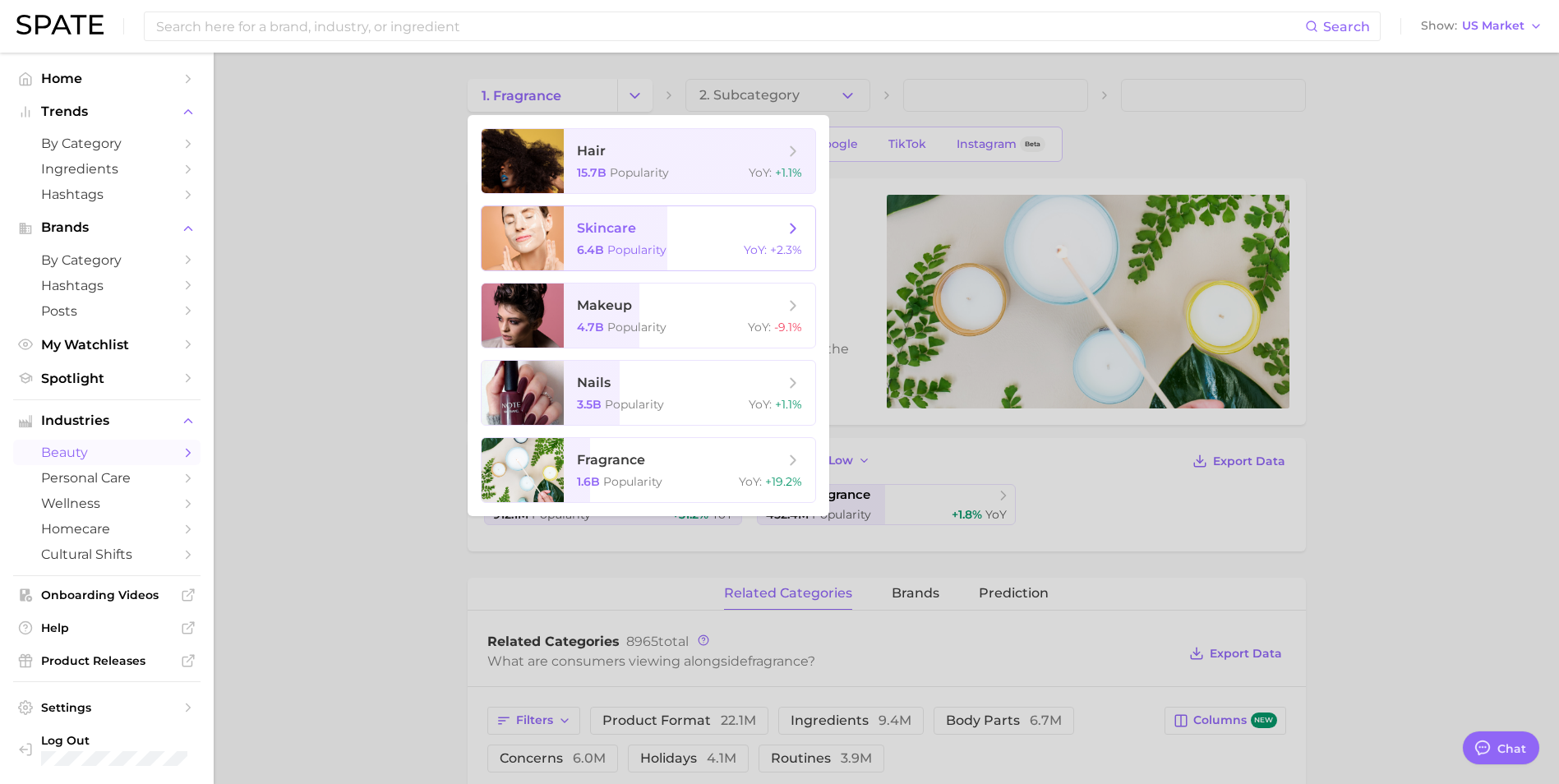
click at [599, 246] on span "6.4b" at bounding box center [591, 249] width 27 height 15
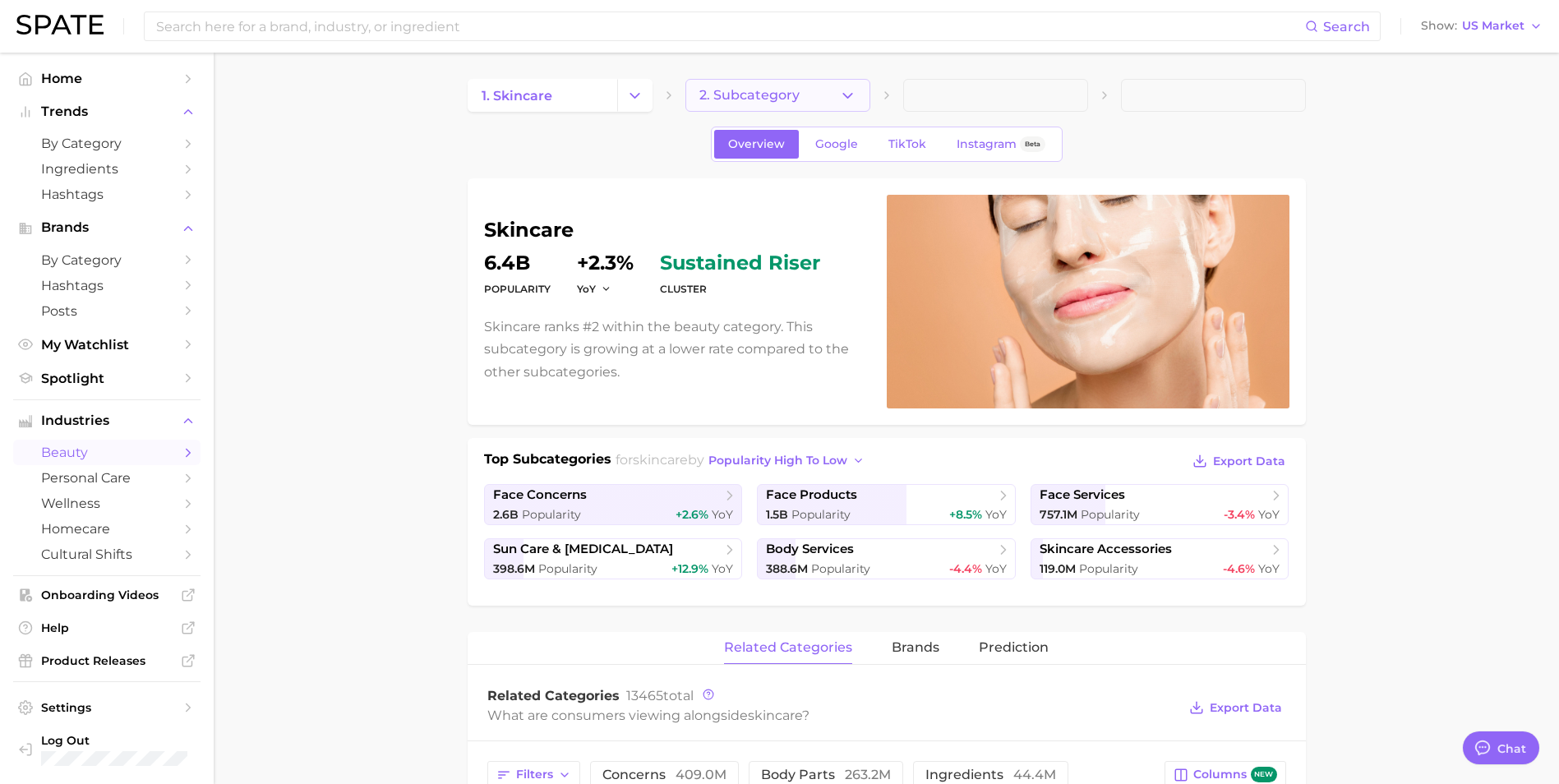
click at [771, 101] on span "2. Subcategory" at bounding box center [749, 95] width 100 height 15
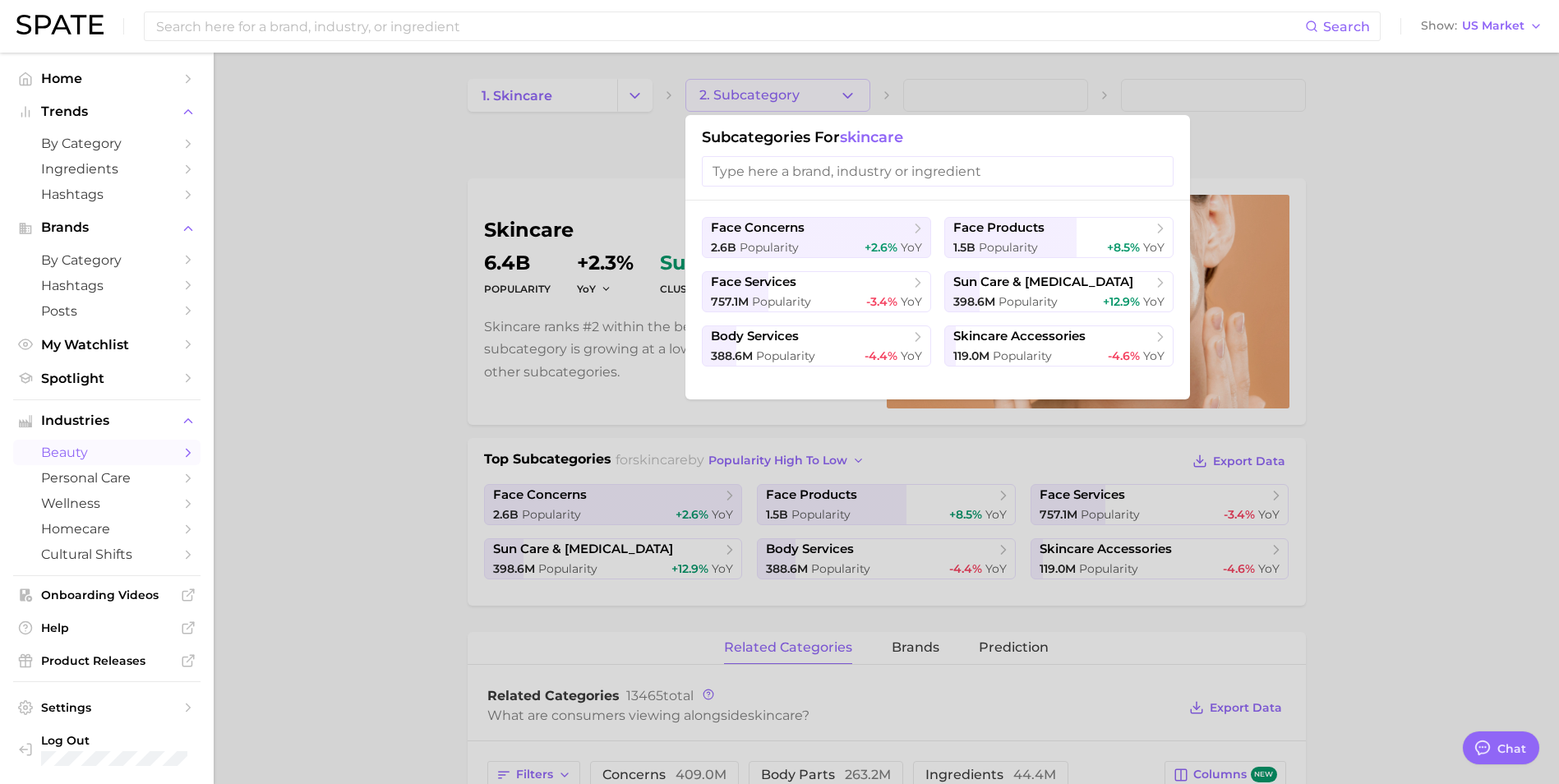
click at [761, 169] on input "search" at bounding box center [937, 171] width 472 height 31
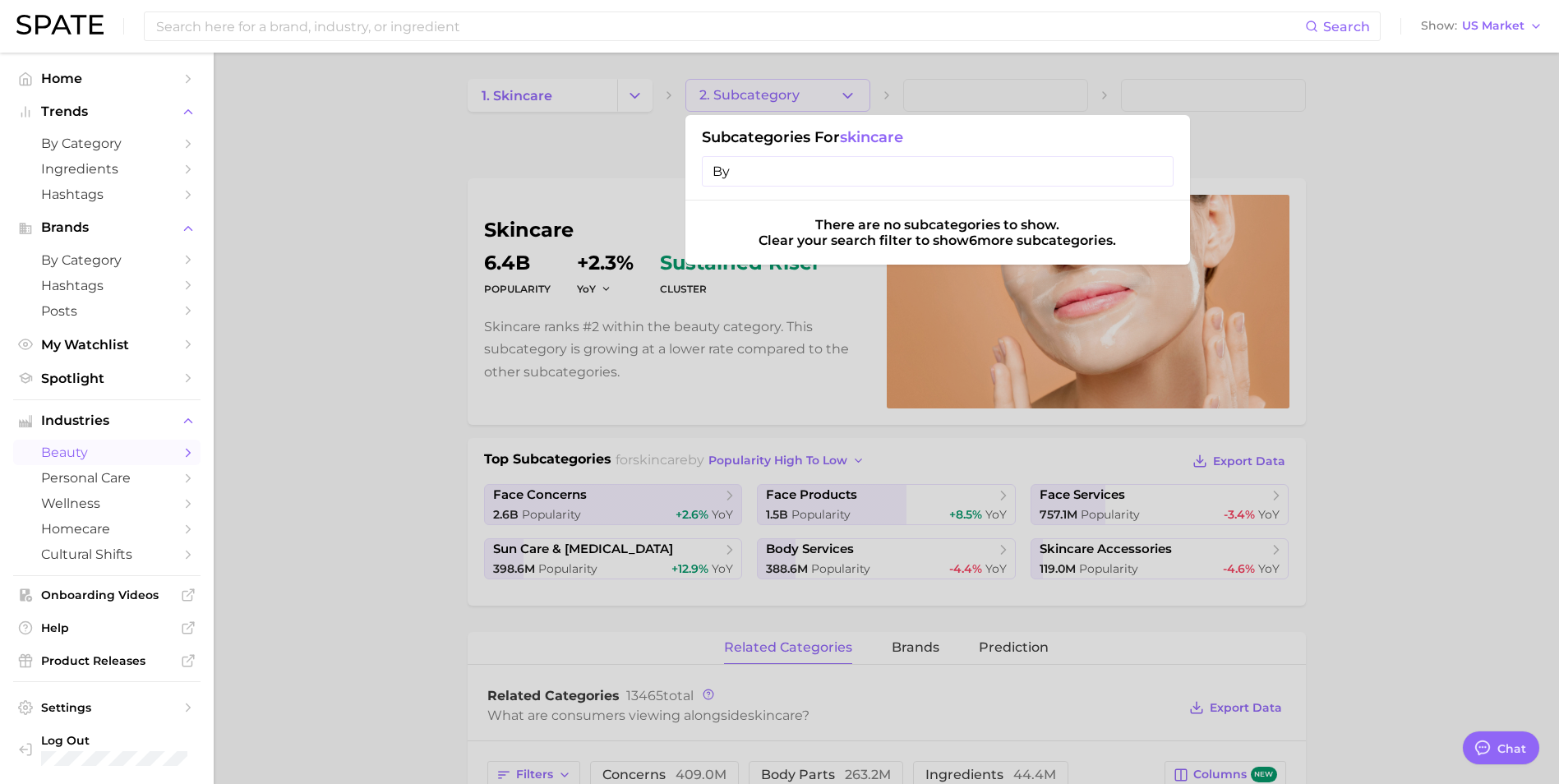
type input "B"
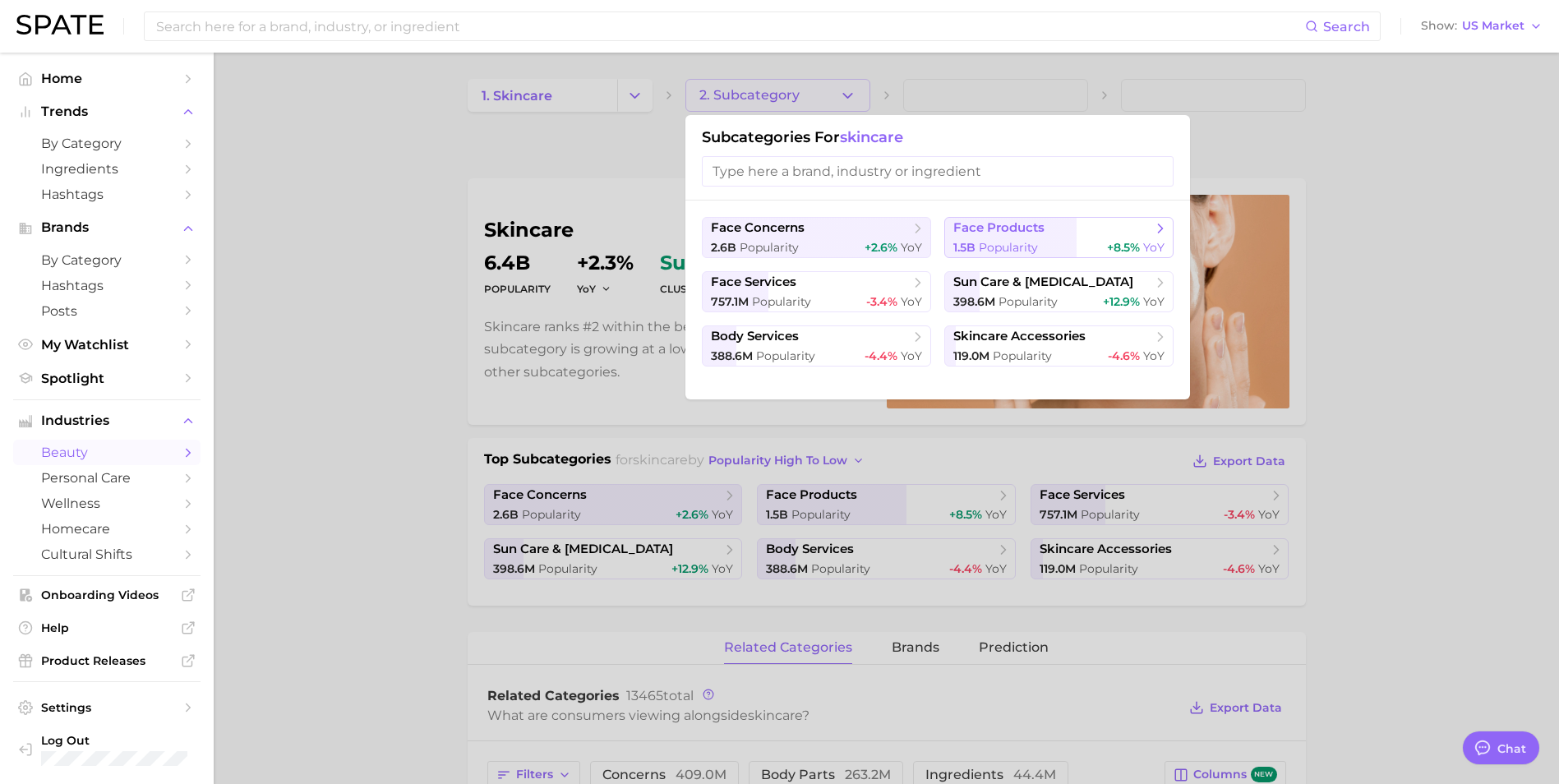
click at [1020, 225] on span "face products" at bounding box center [998, 228] width 92 height 15
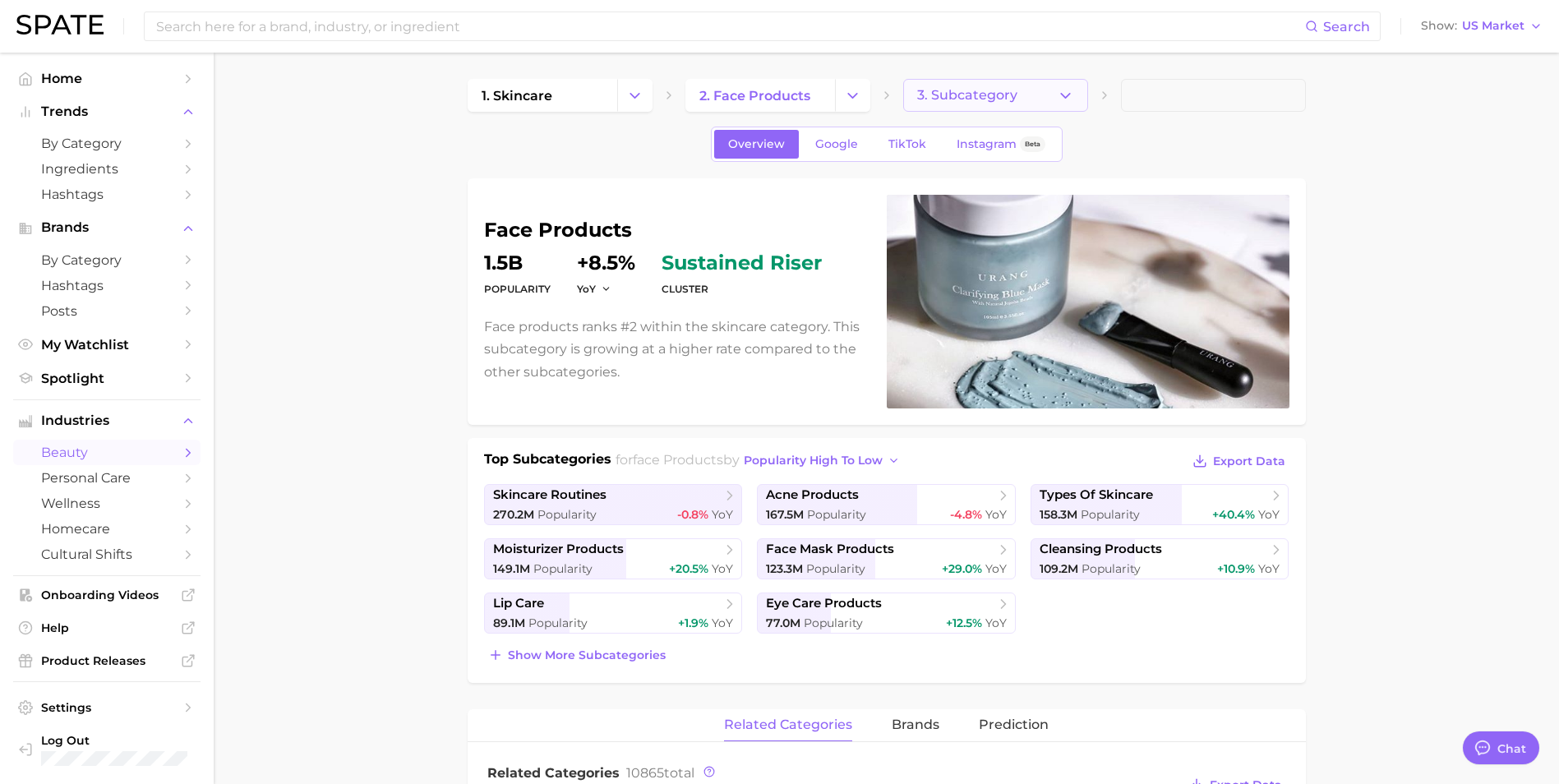
click at [960, 91] on span "3. Subcategory" at bounding box center [967, 95] width 100 height 15
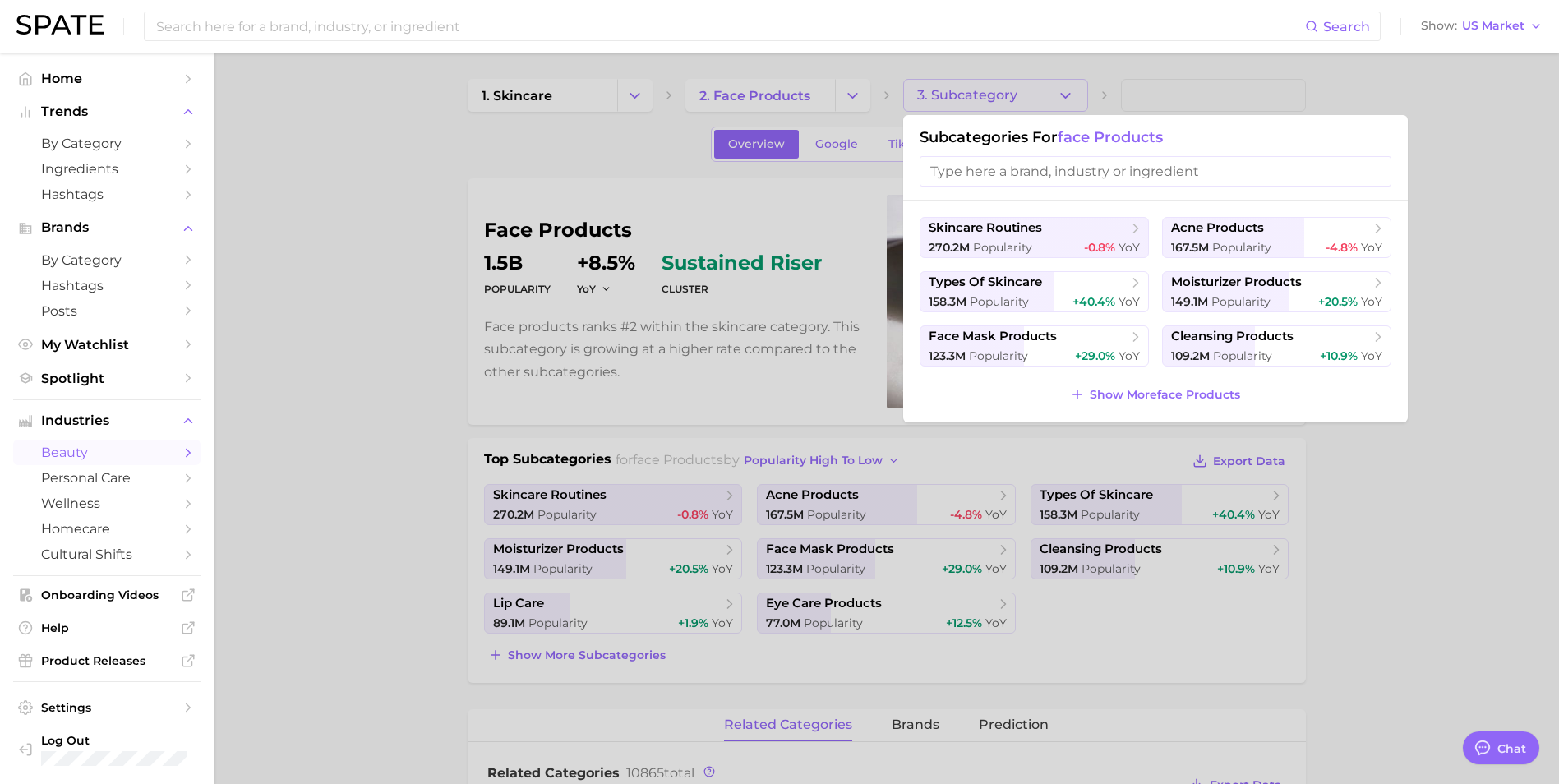
click at [967, 176] on input "search" at bounding box center [1155, 171] width 472 height 31
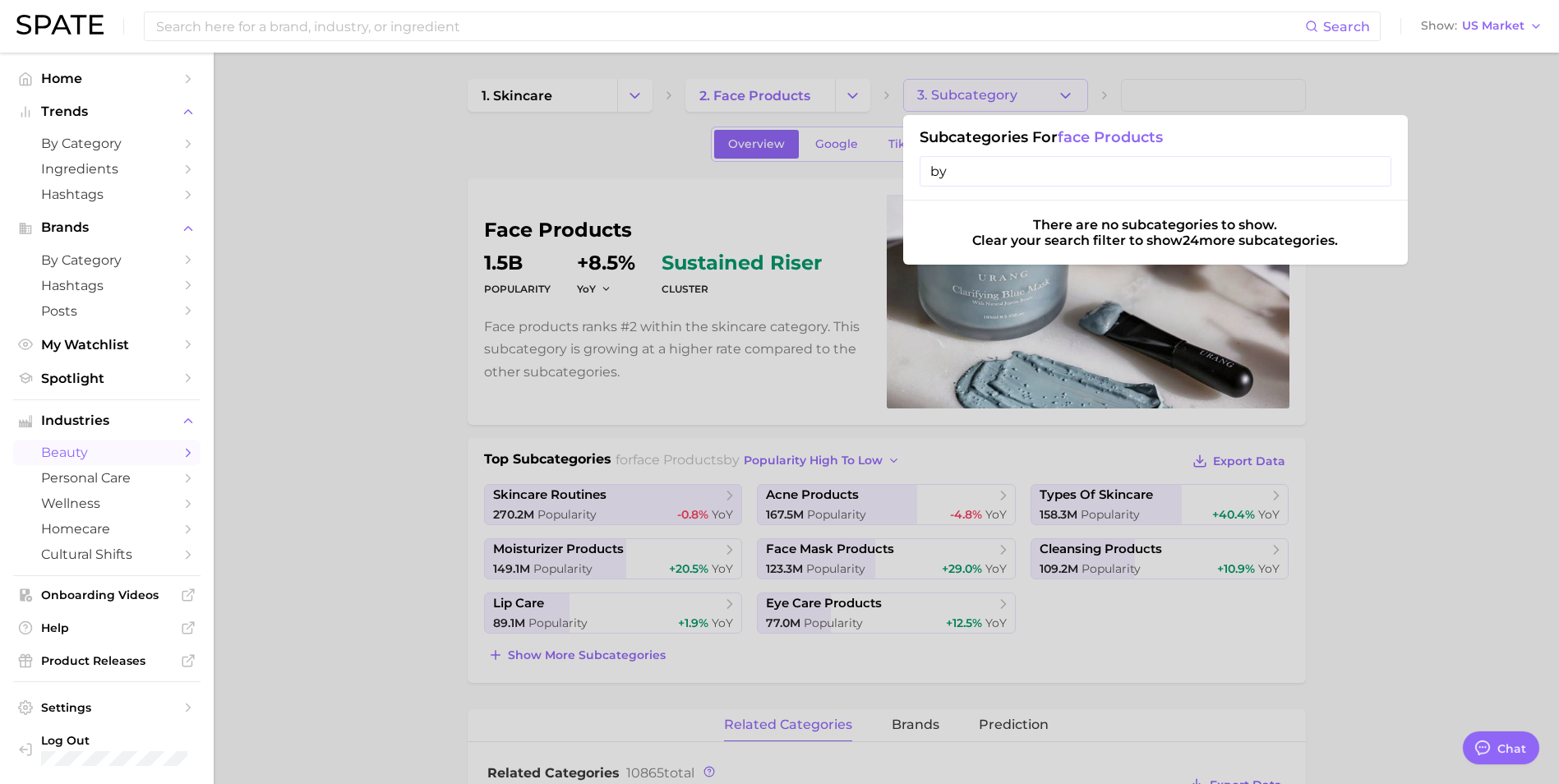
type input "b"
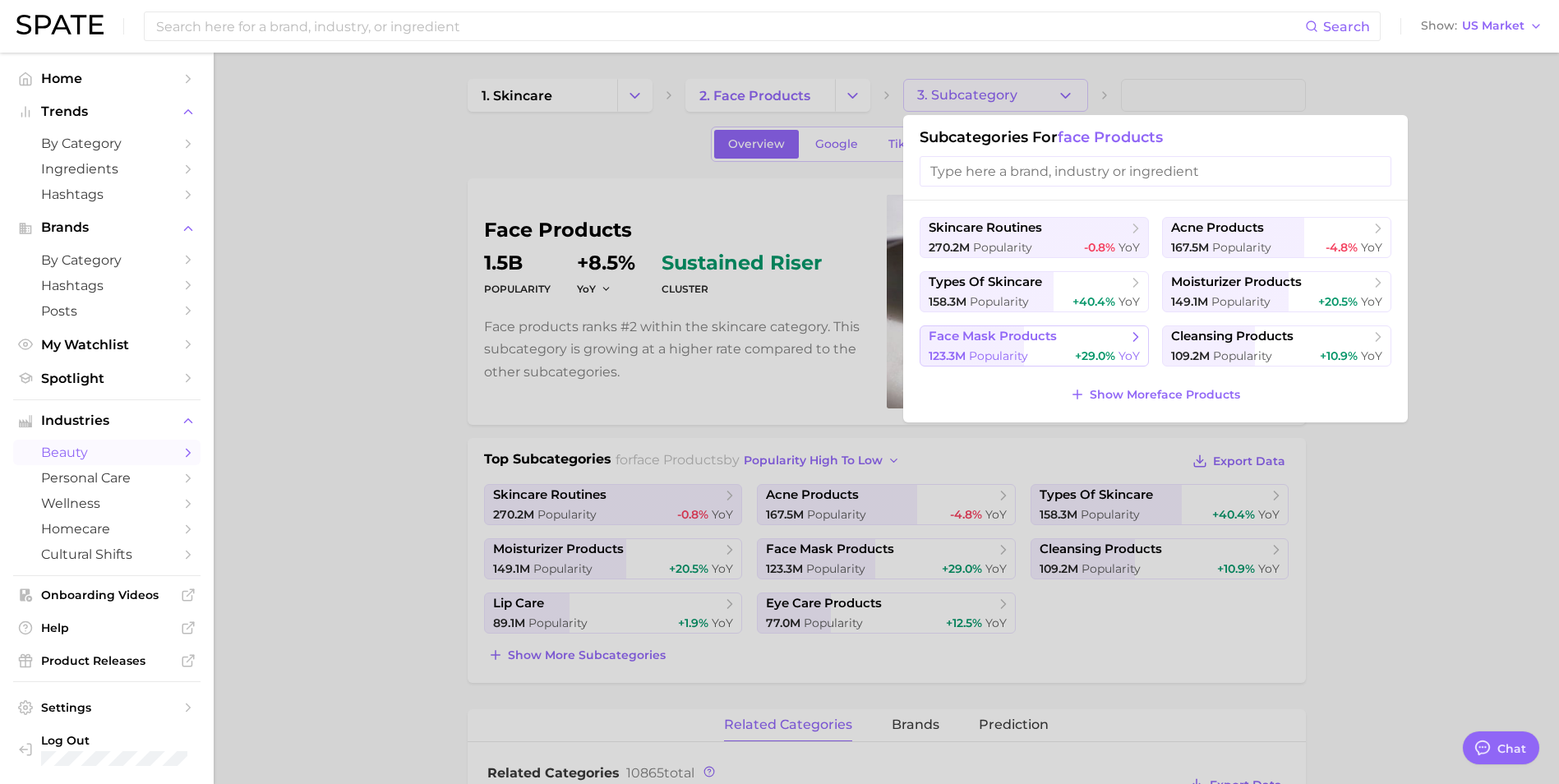
click at [980, 352] on span "Popularity" at bounding box center [997, 355] width 59 height 15
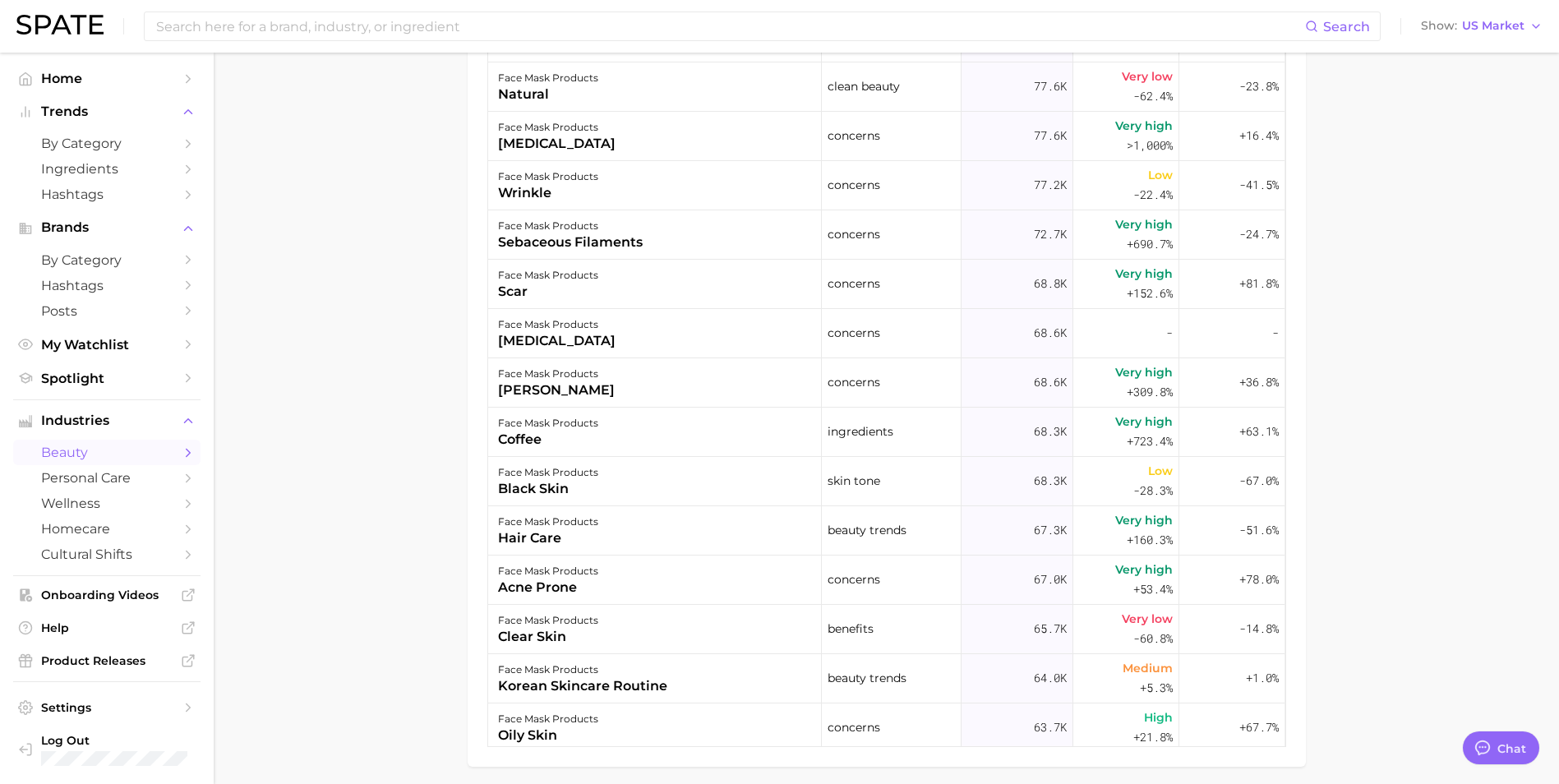
scroll to position [986, 0]
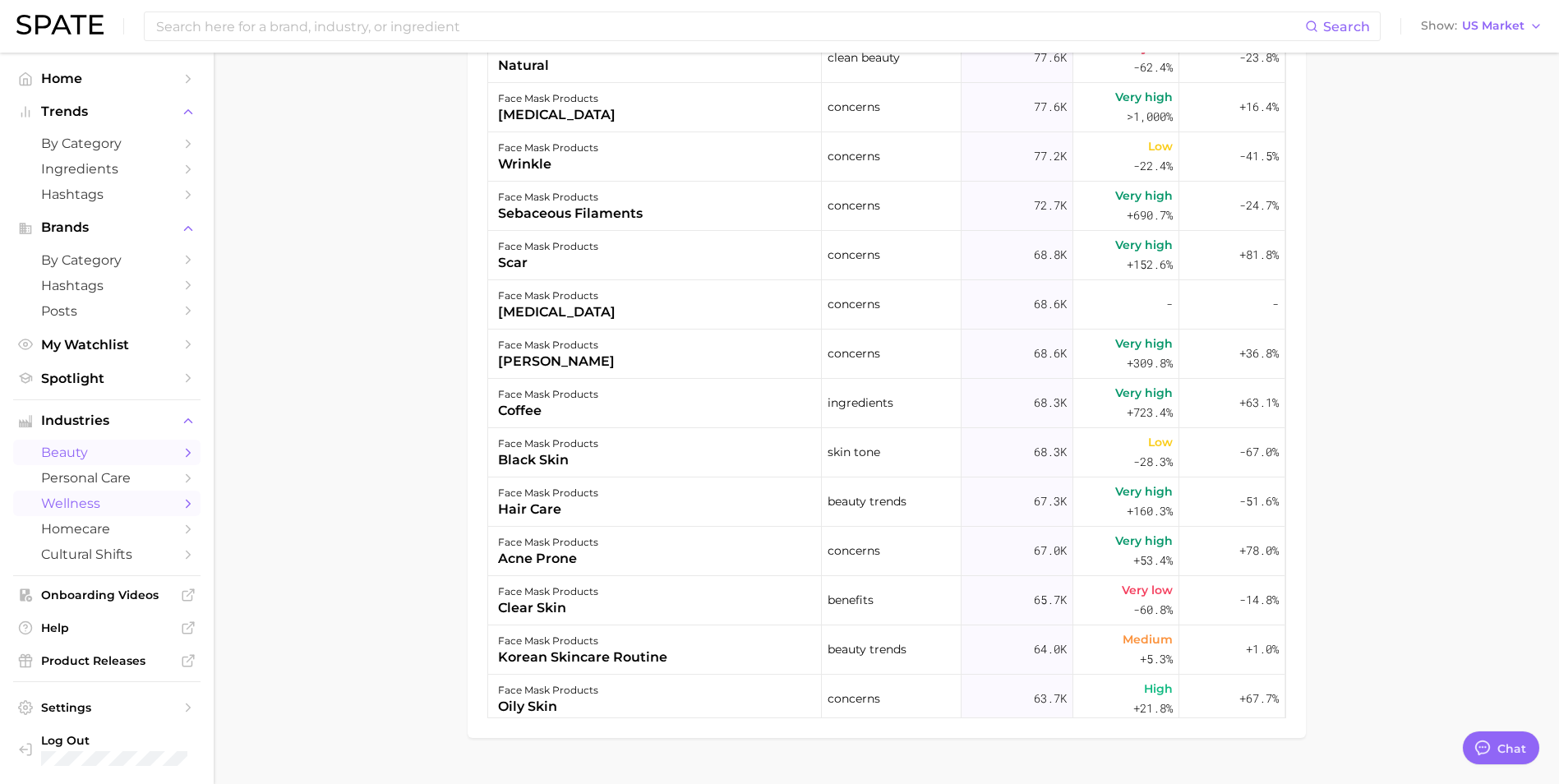
click at [97, 504] on span "wellness" at bounding box center [107, 503] width 132 height 15
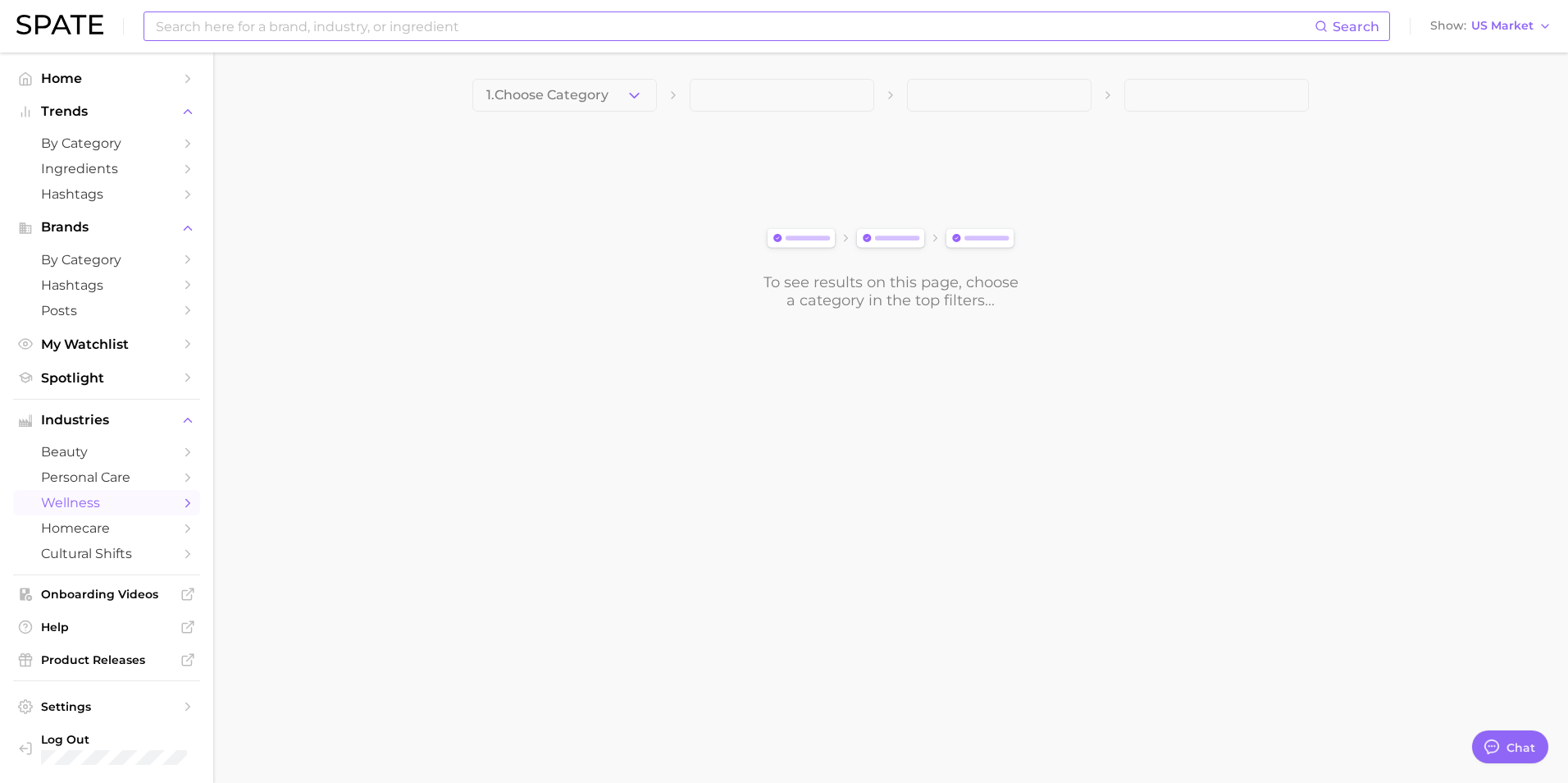
click at [201, 31] on input at bounding box center [734, 26] width 1160 height 28
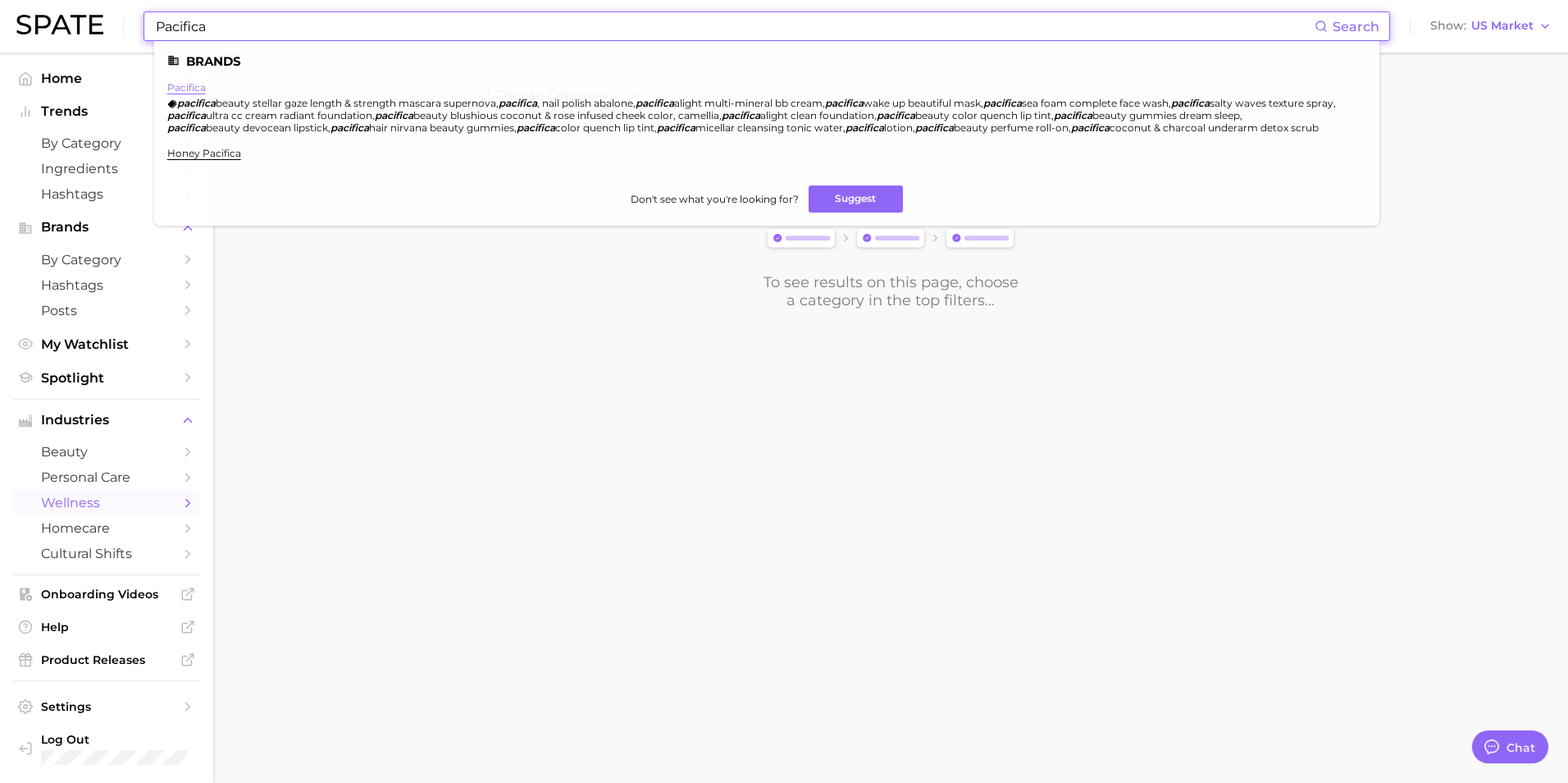
type input "Pacifica"
click at [180, 86] on link "pacifica" at bounding box center [186, 87] width 38 height 12
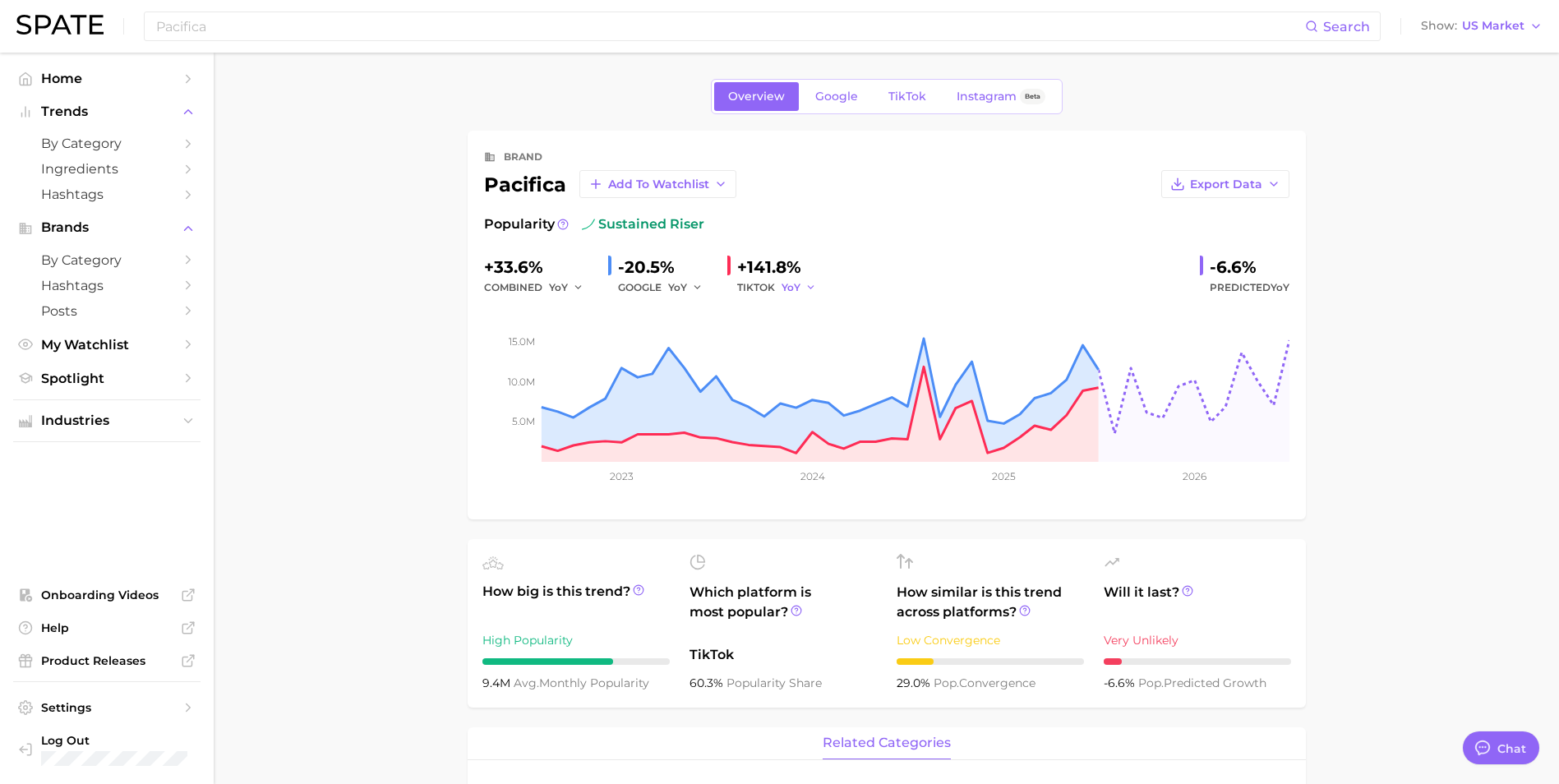
click at [806, 287] on icon "button" at bounding box center [811, 287] width 11 height 11
click at [824, 344] on button "QoQ" at bounding box center [872, 343] width 181 height 30
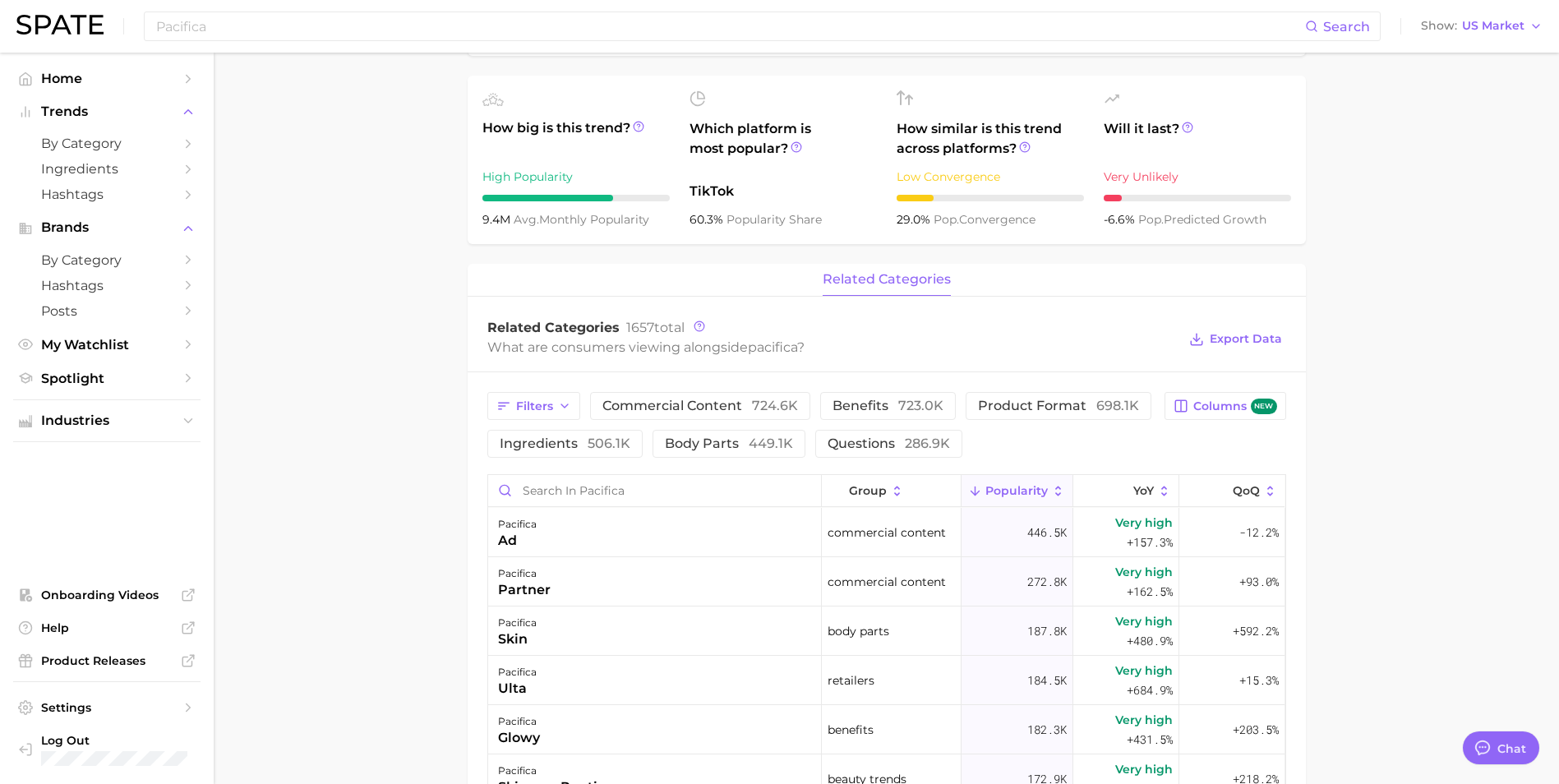
scroll to position [464, 0]
click at [566, 405] on icon "button" at bounding box center [564, 404] width 13 height 13
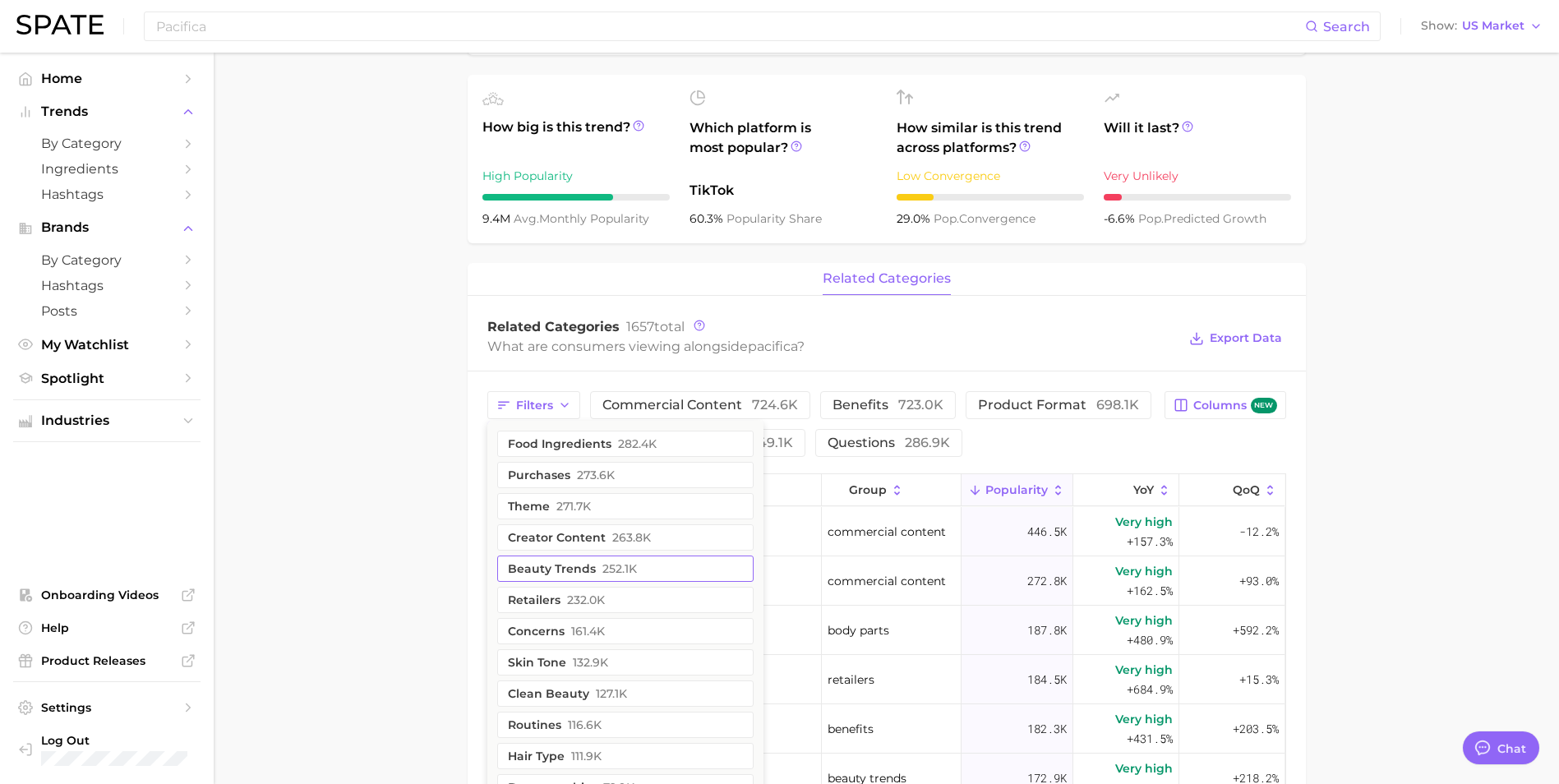
click at [576, 569] on button "beauty trends 252.1k" at bounding box center [625, 568] width 256 height 27
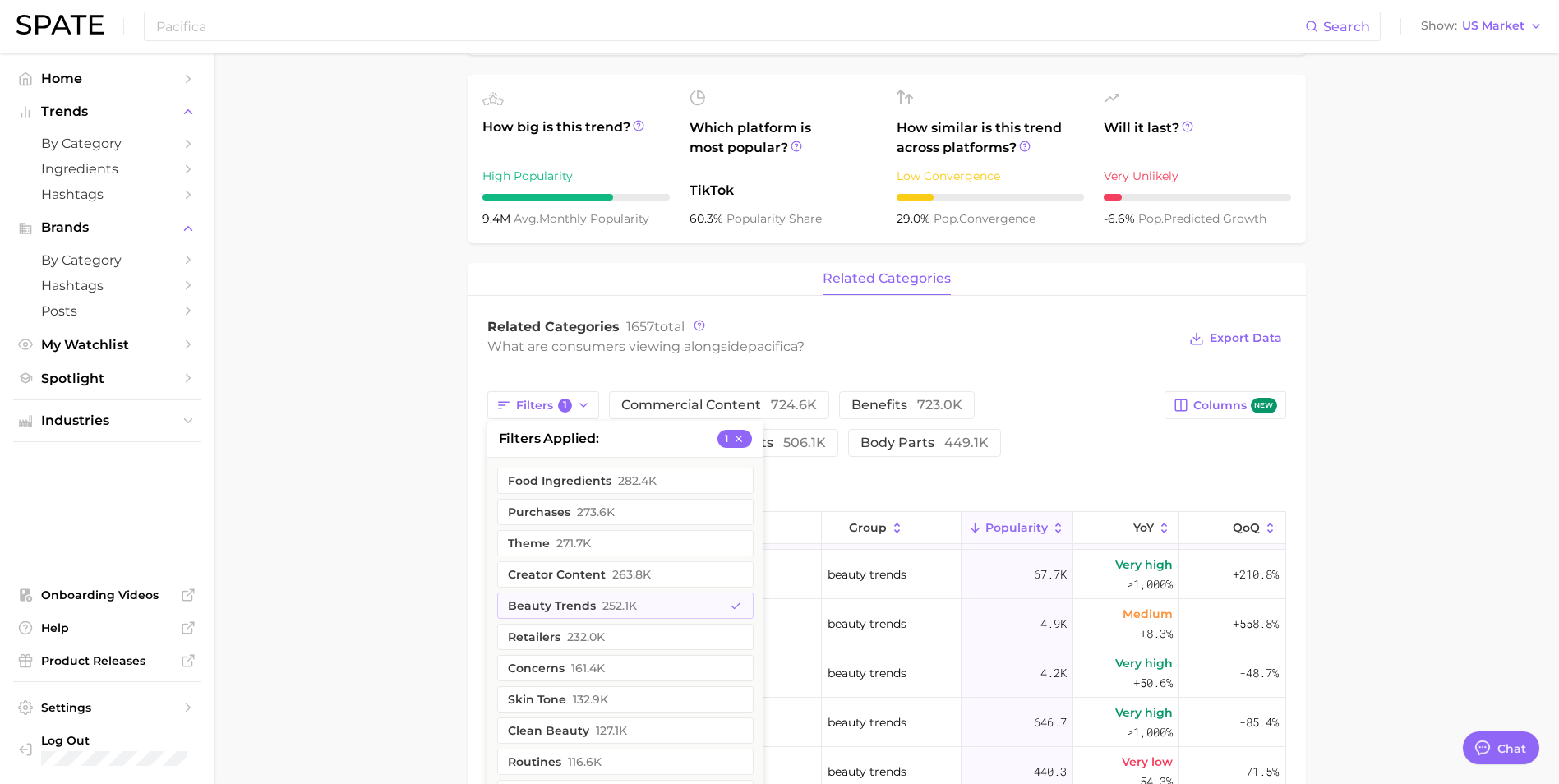
scroll to position [82, 0]
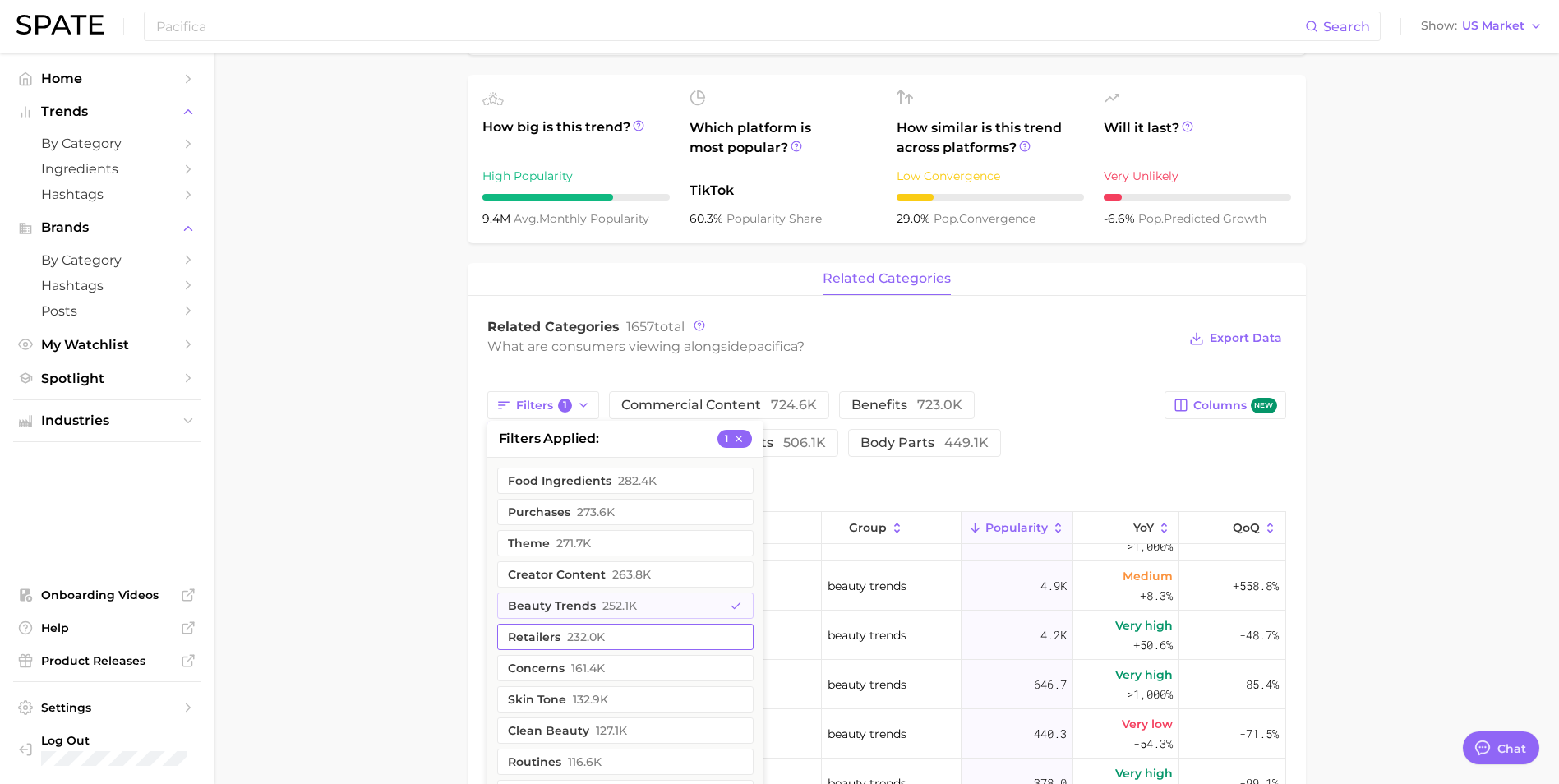
click at [569, 633] on span "232.0k" at bounding box center [586, 636] width 38 height 13
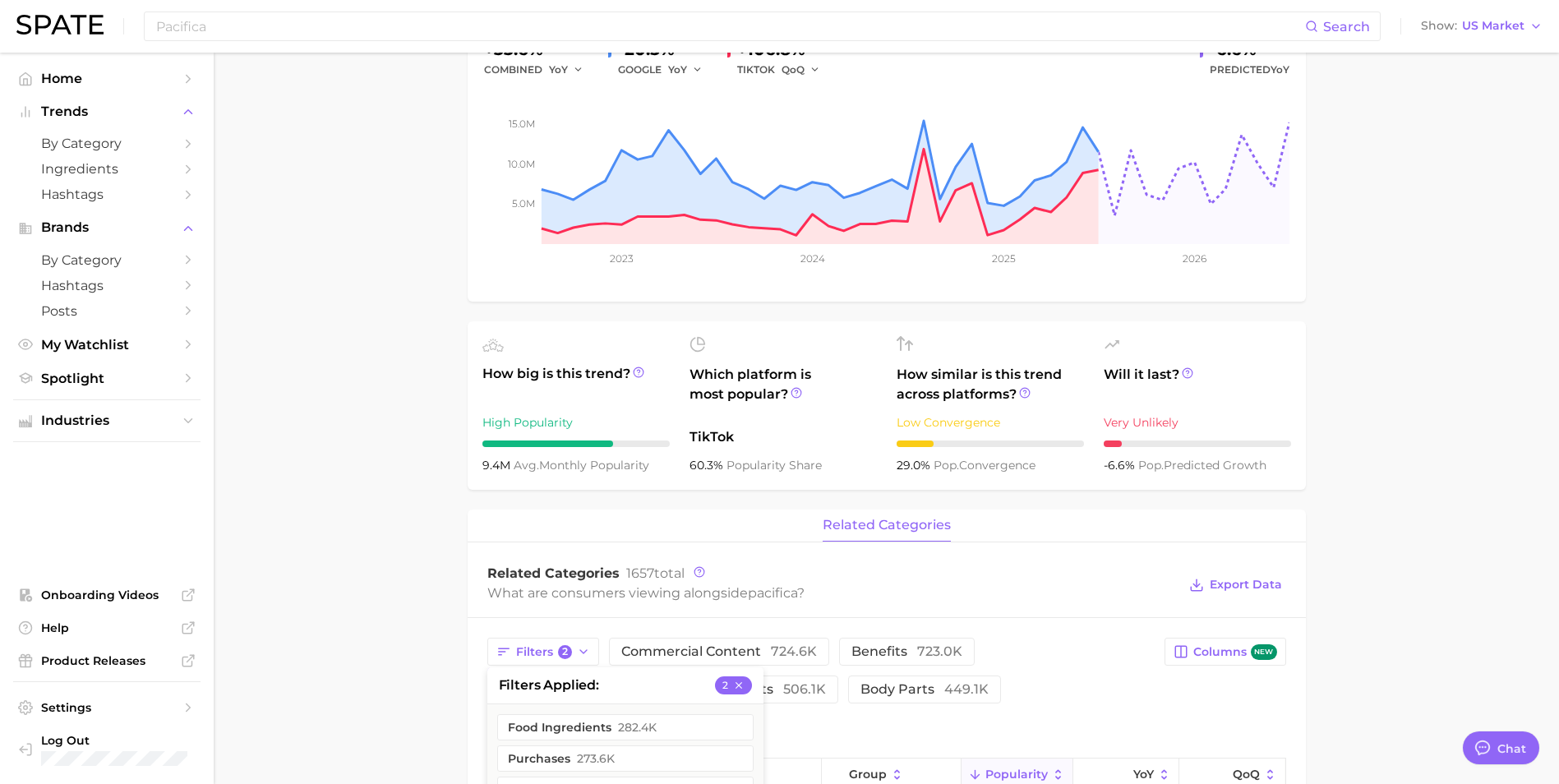
scroll to position [0, 0]
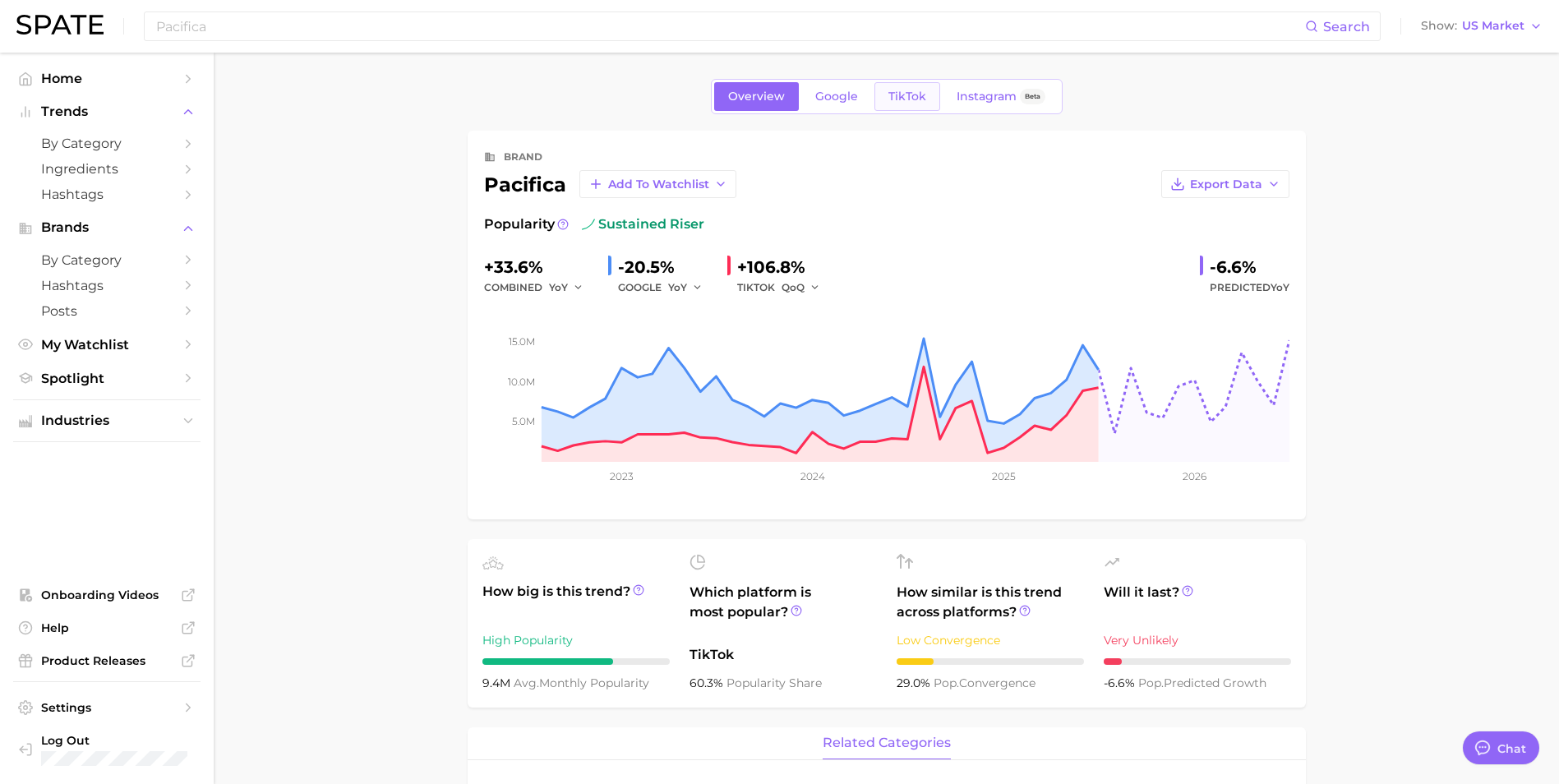
click at [925, 96] on link "TikTok" at bounding box center [907, 97] width 66 height 29
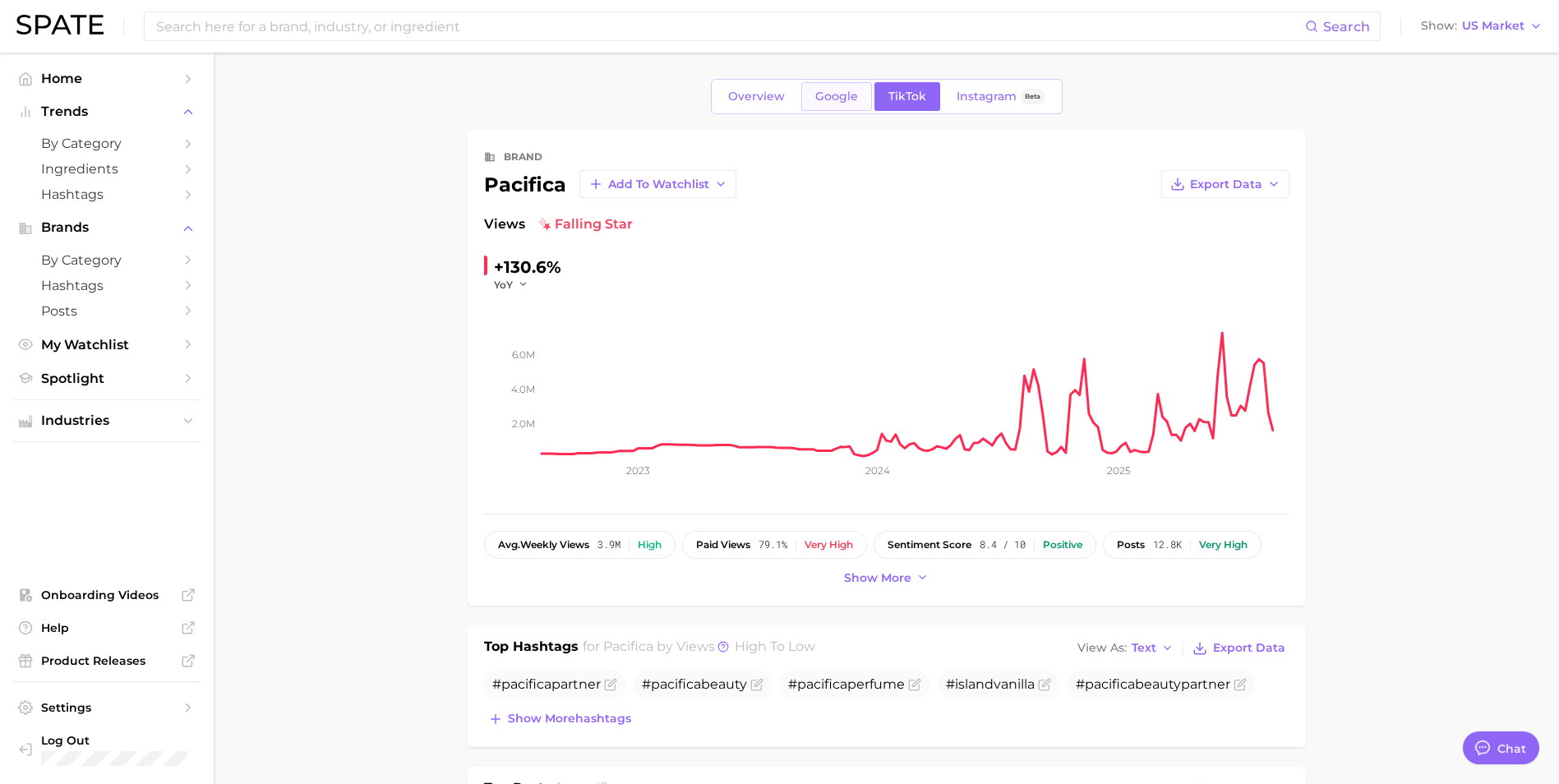
click at [818, 102] on span "Google" at bounding box center [836, 97] width 43 height 14
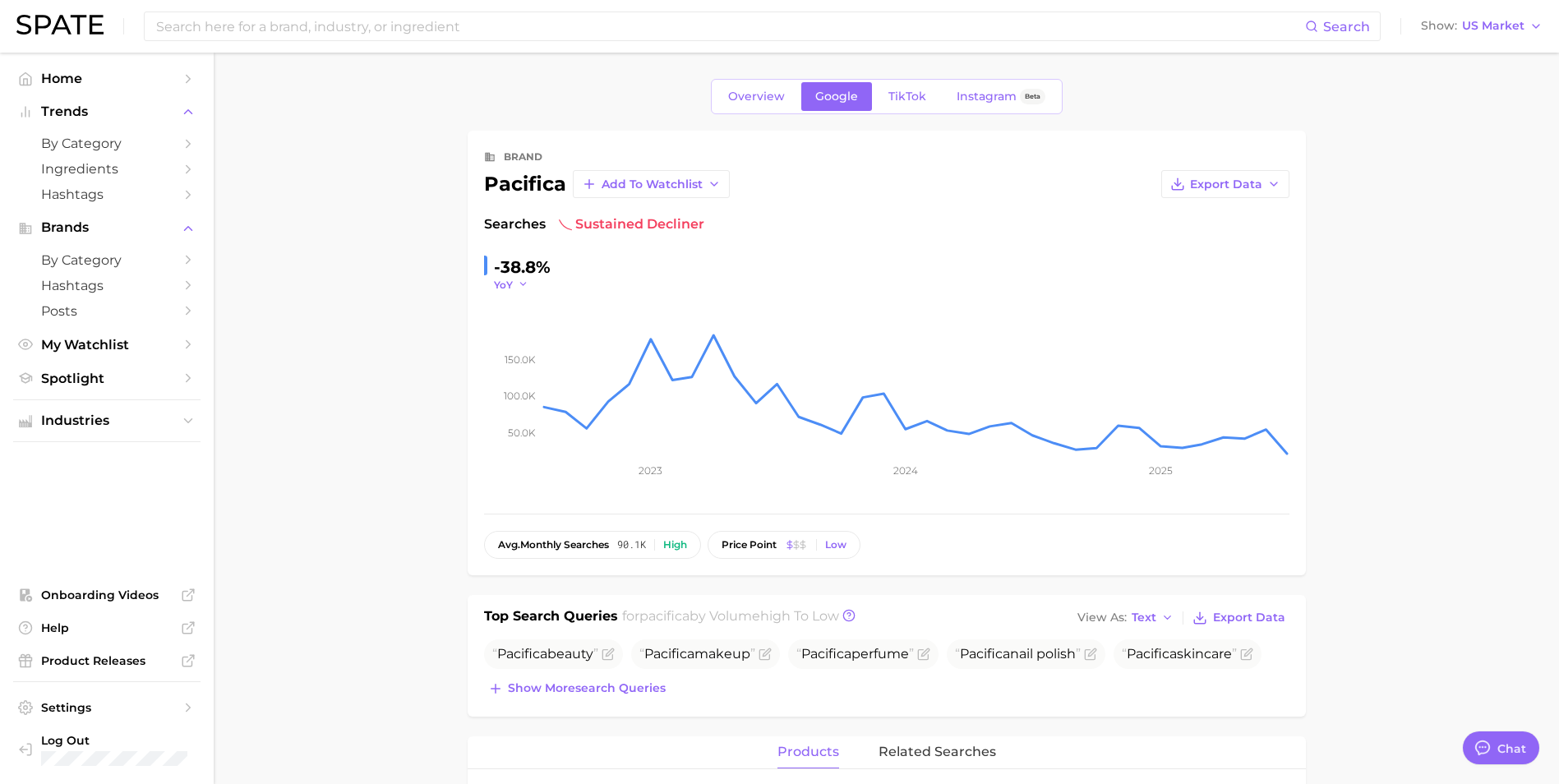
click at [526, 284] on icon "button" at bounding box center [523, 283] width 11 height 11
click at [513, 361] on span "MoM" at bounding box center [516, 366] width 29 height 14
click at [528, 283] on icon "button" at bounding box center [528, 283] width 11 height 11
click at [534, 330] on button "QoQ" at bounding box center [584, 337] width 181 height 30
click at [526, 280] on icon "button" at bounding box center [527, 283] width 11 height 11
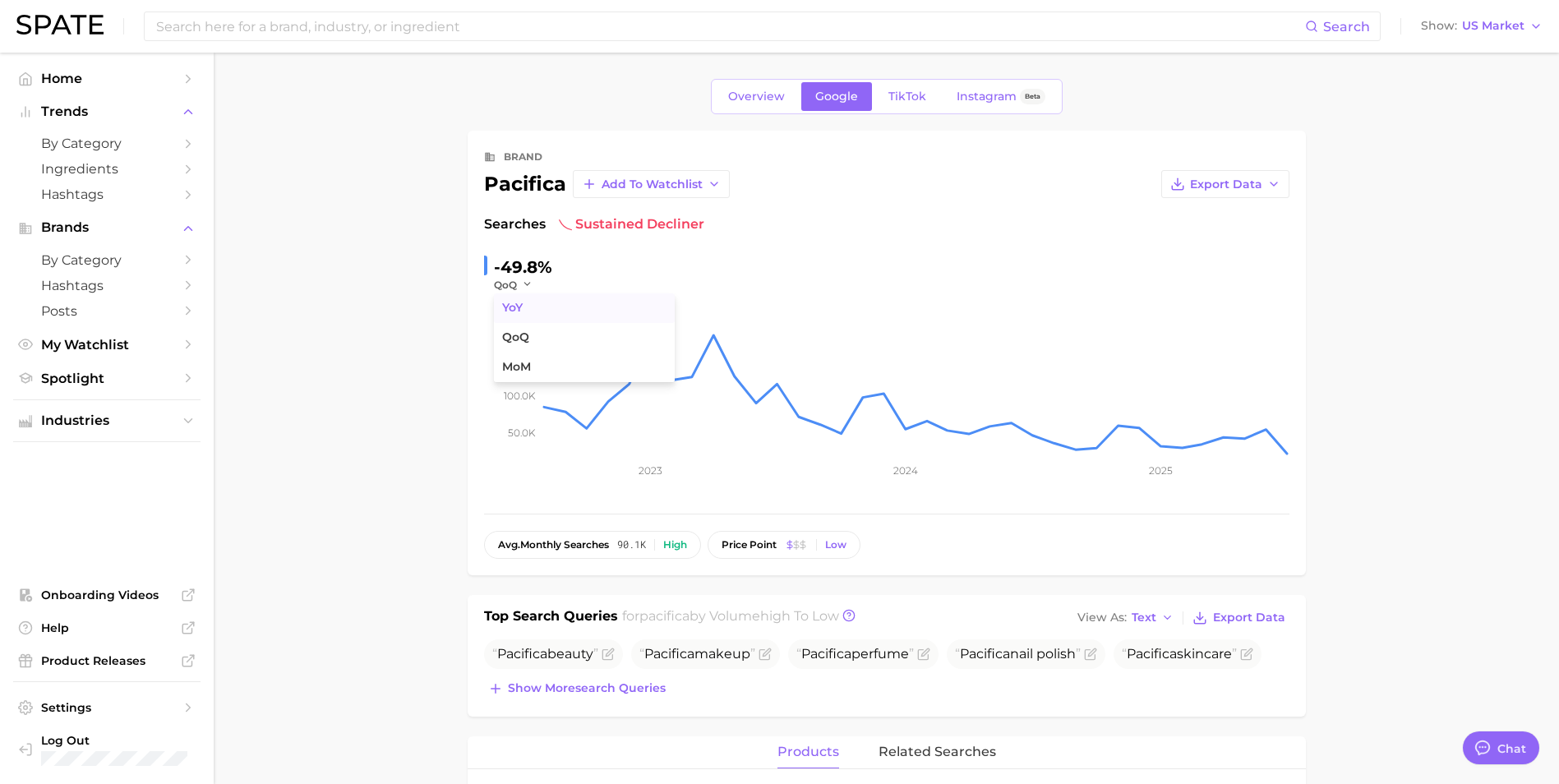
click at [520, 307] on span "YoY" at bounding box center [512, 307] width 21 height 14
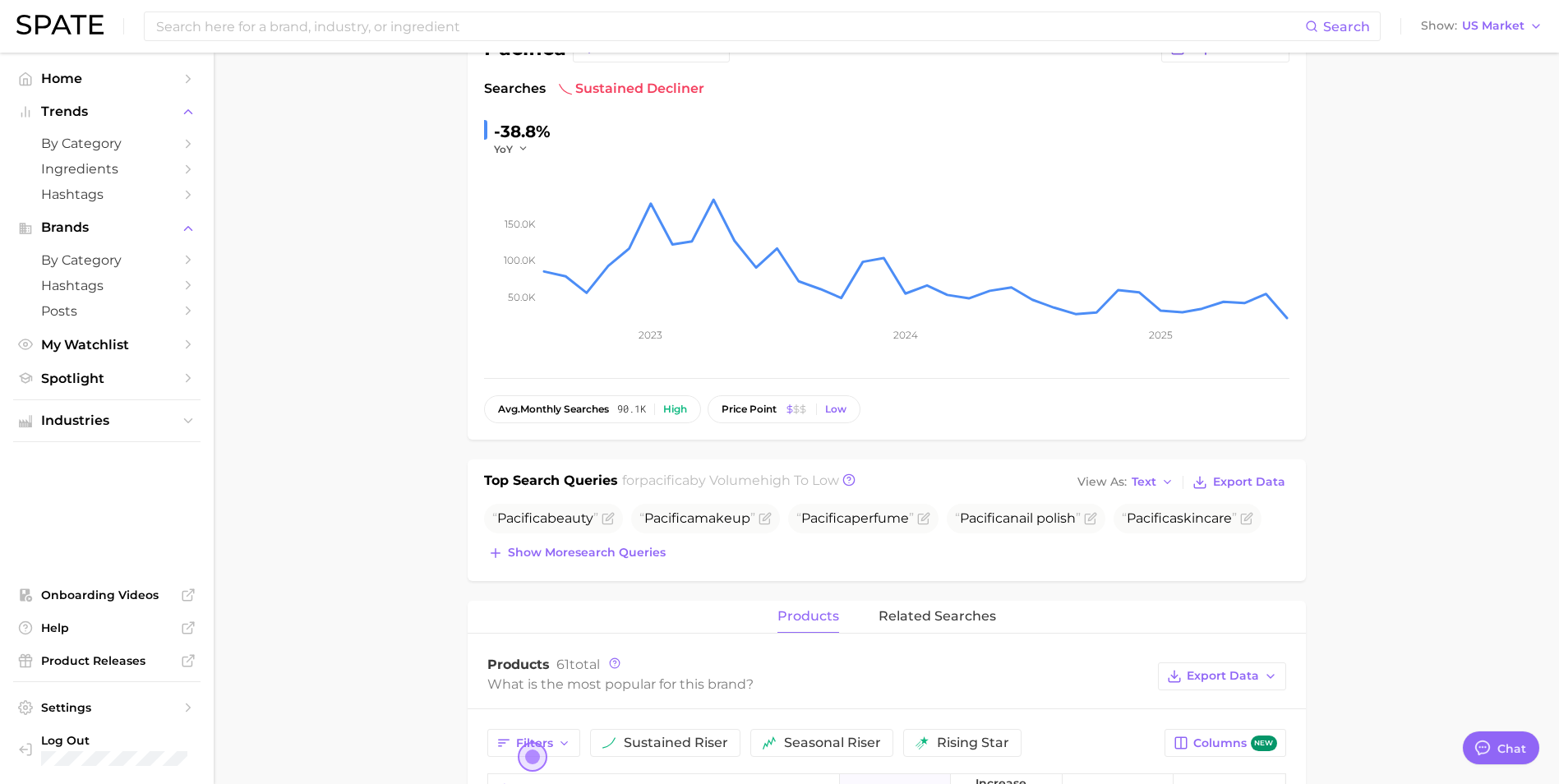
scroll to position [164, 0]
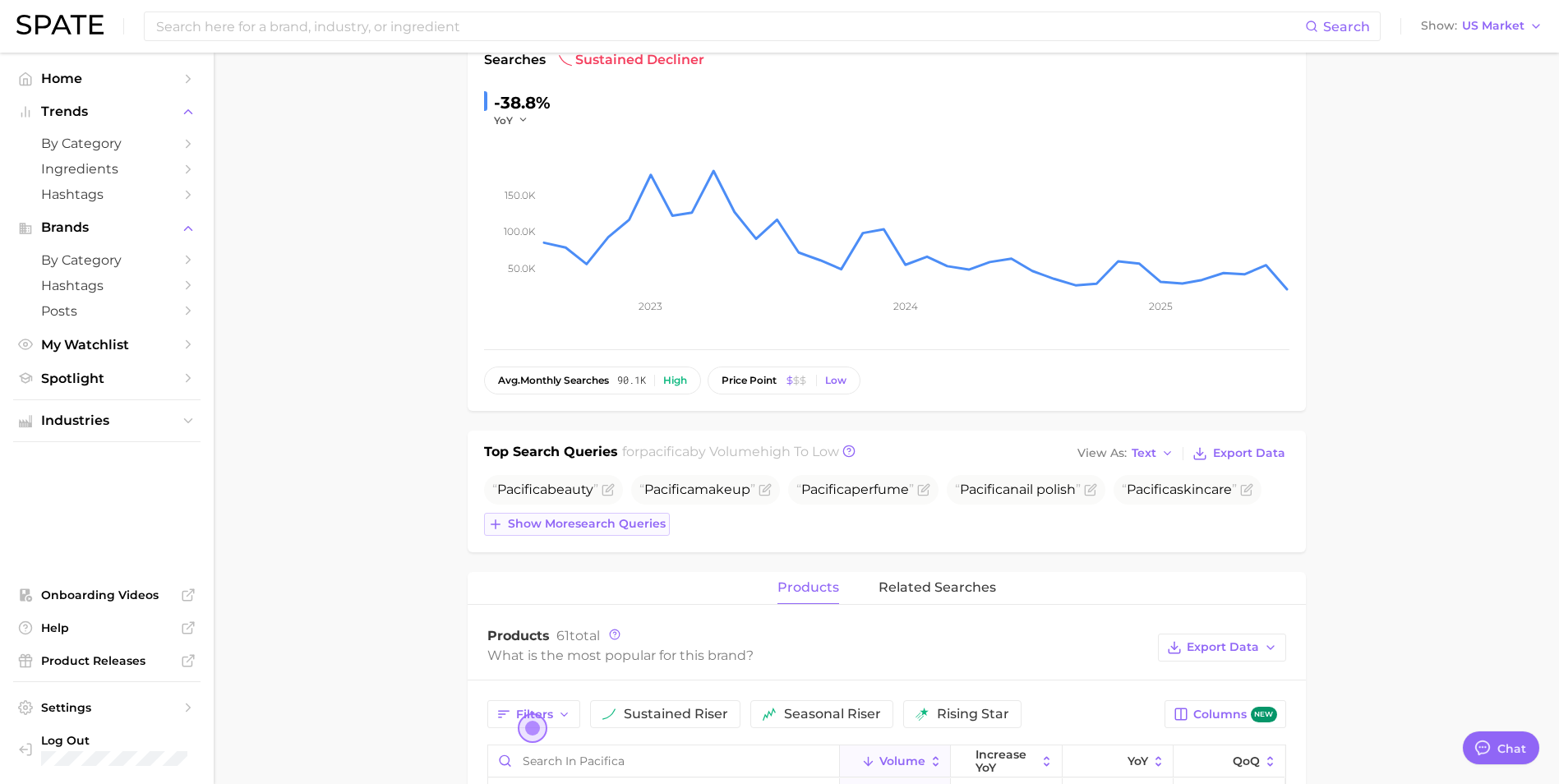
click at [491, 525] on icon at bounding box center [495, 524] width 15 height 15
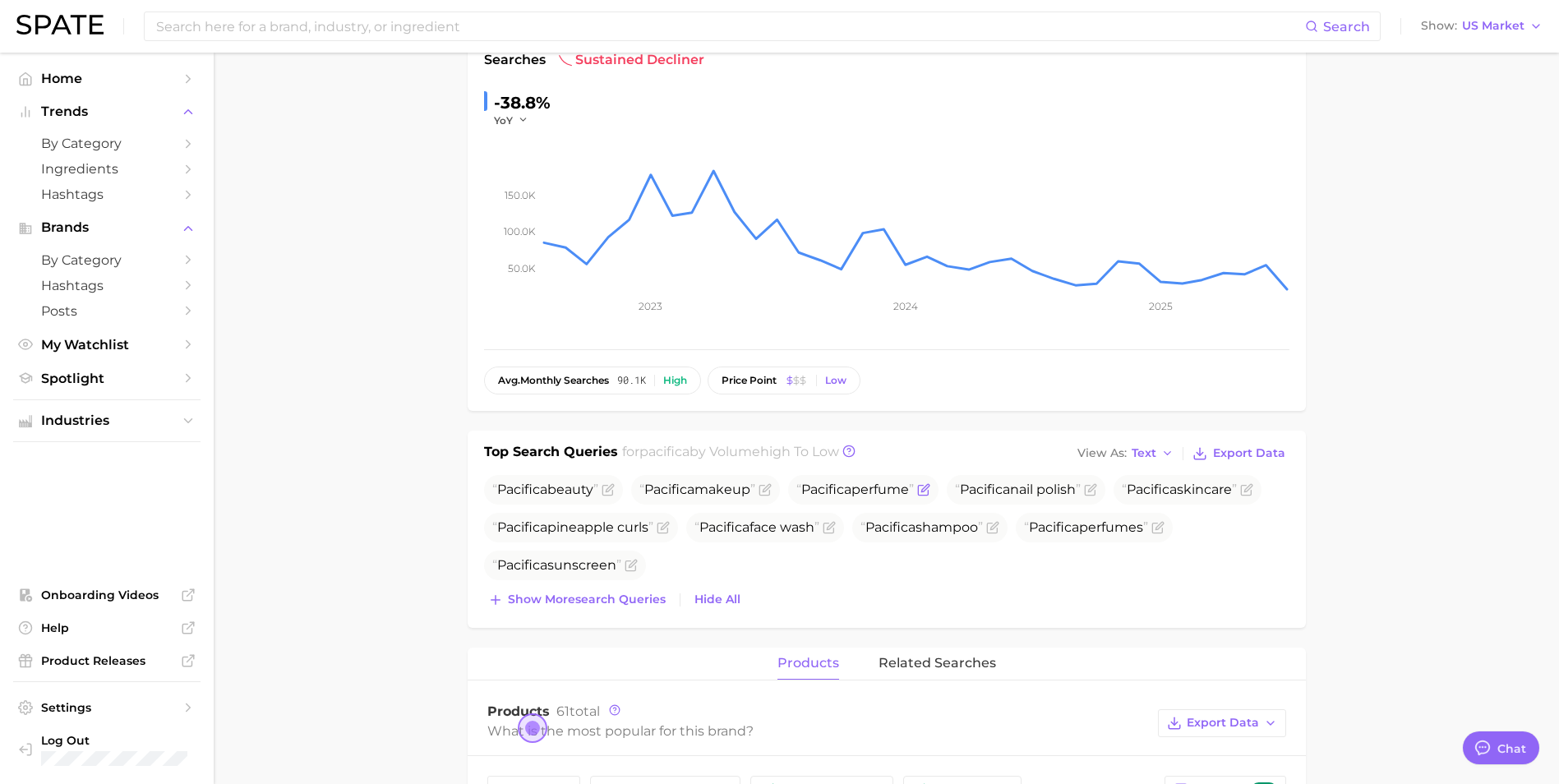
click at [878, 485] on span "Pacifica perfume" at bounding box center [854, 489] width 117 height 15
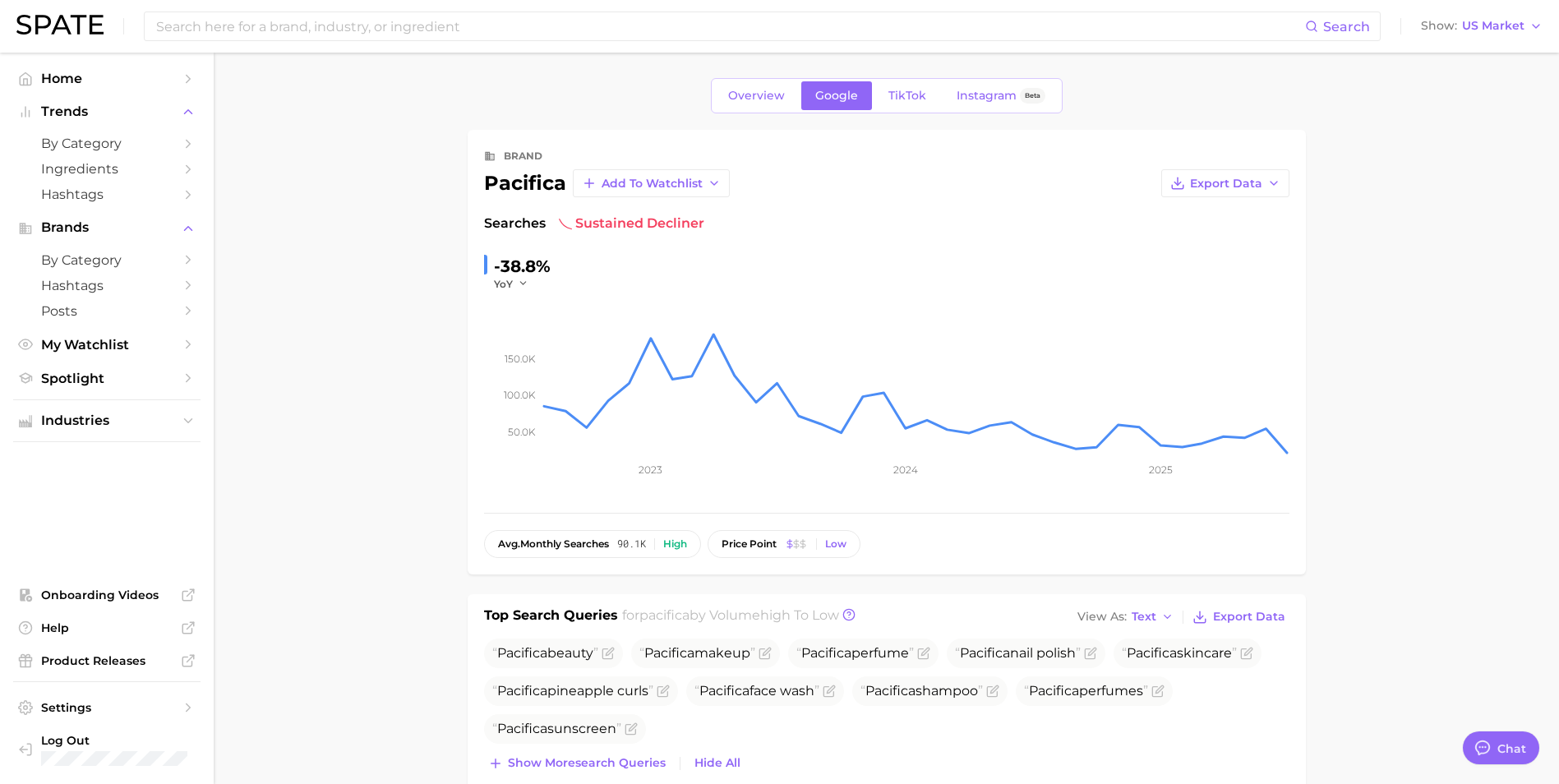
scroll to position [0, 0]
click at [905, 101] on span "TikTok" at bounding box center [907, 97] width 38 height 14
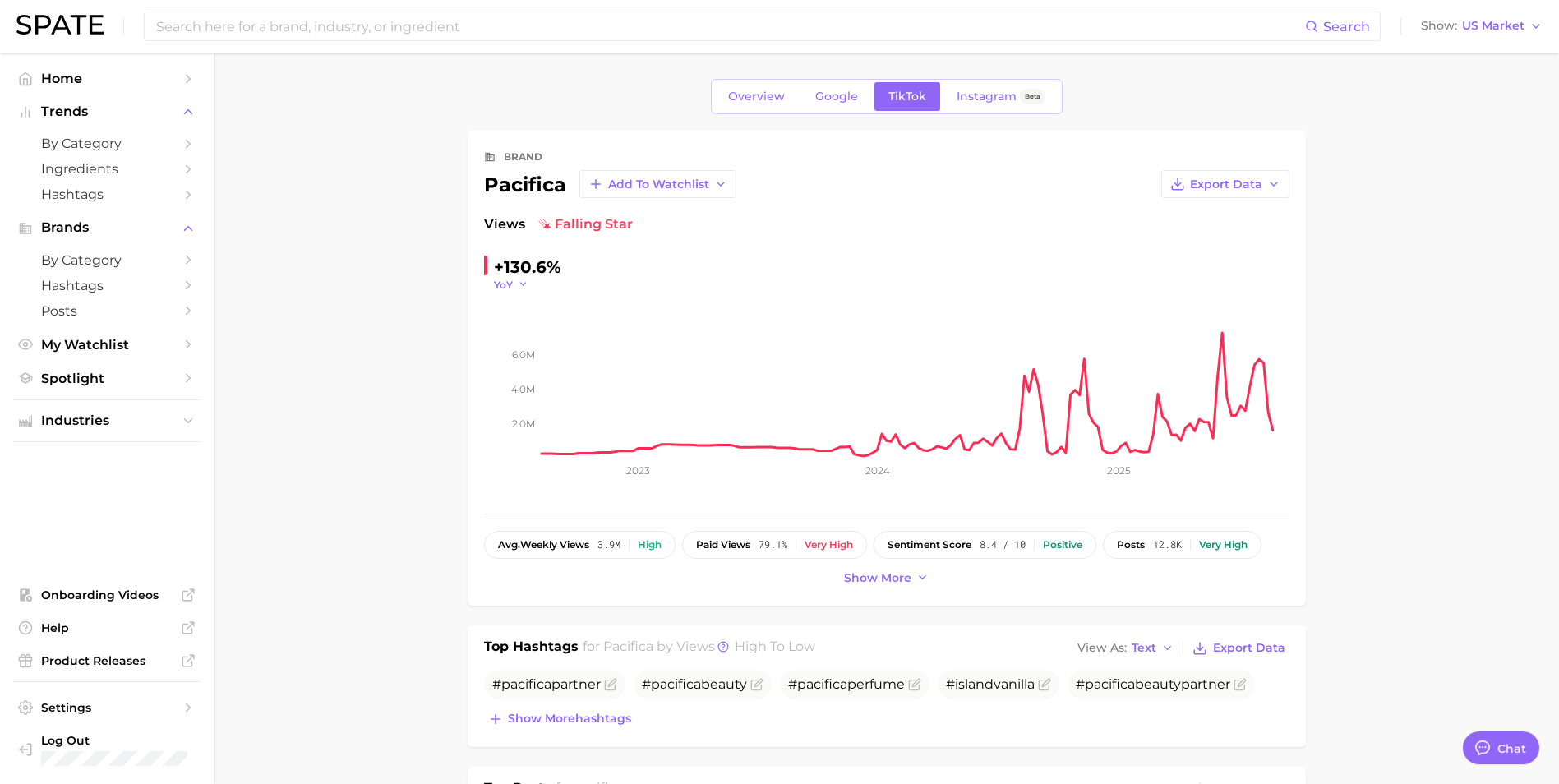
click at [521, 282] on icon "button" at bounding box center [523, 283] width 11 height 11
click at [529, 334] on button "QoQ" at bounding box center [584, 337] width 181 height 30
click at [519, 281] on button "QoQ" at bounding box center [514, 284] width 39 height 14
click at [530, 359] on span "MoM" at bounding box center [516, 366] width 29 height 14
click at [529, 285] on icon "button" at bounding box center [528, 283] width 11 height 11
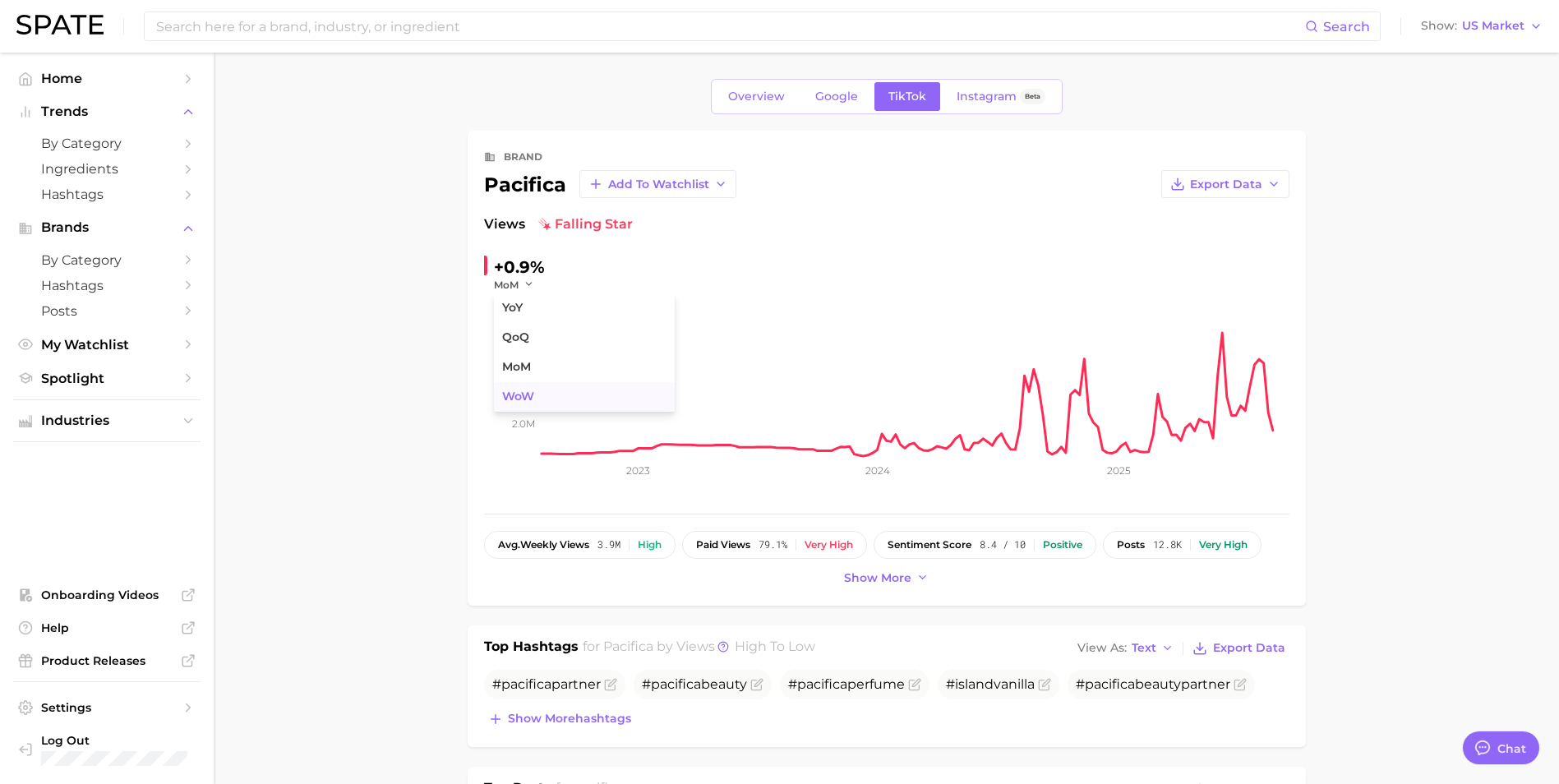
click at [527, 389] on span "WoW" at bounding box center [517, 396] width 32 height 14
click at [530, 283] on polyline "button" at bounding box center [533, 284] width 6 height 3
click at [719, 186] on polyline "button" at bounding box center [721, 184] width 7 height 3
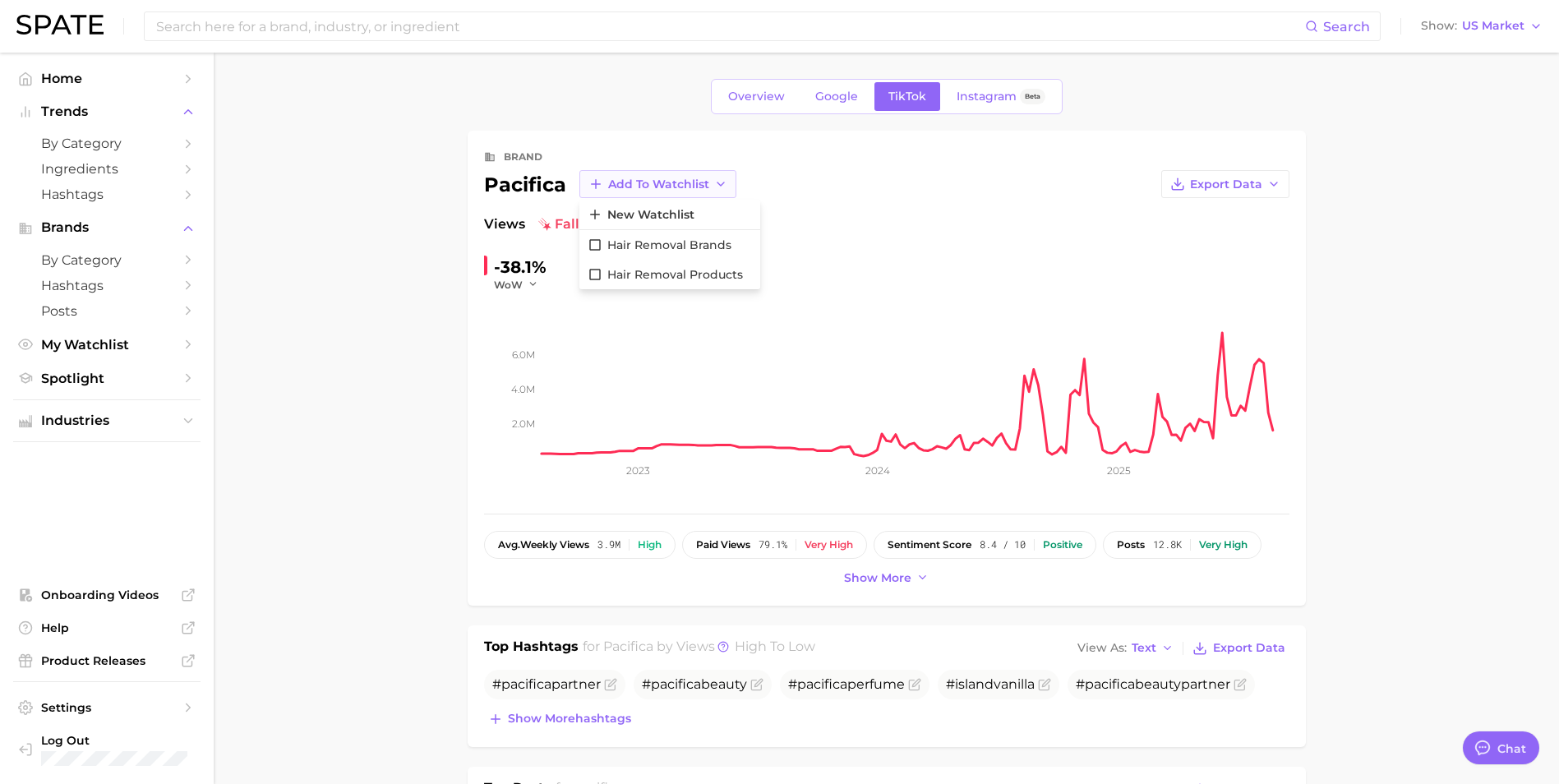
click at [719, 186] on polyline "button" at bounding box center [721, 184] width 7 height 3
click at [1512, 27] on span "US Market" at bounding box center [1492, 26] width 62 height 9
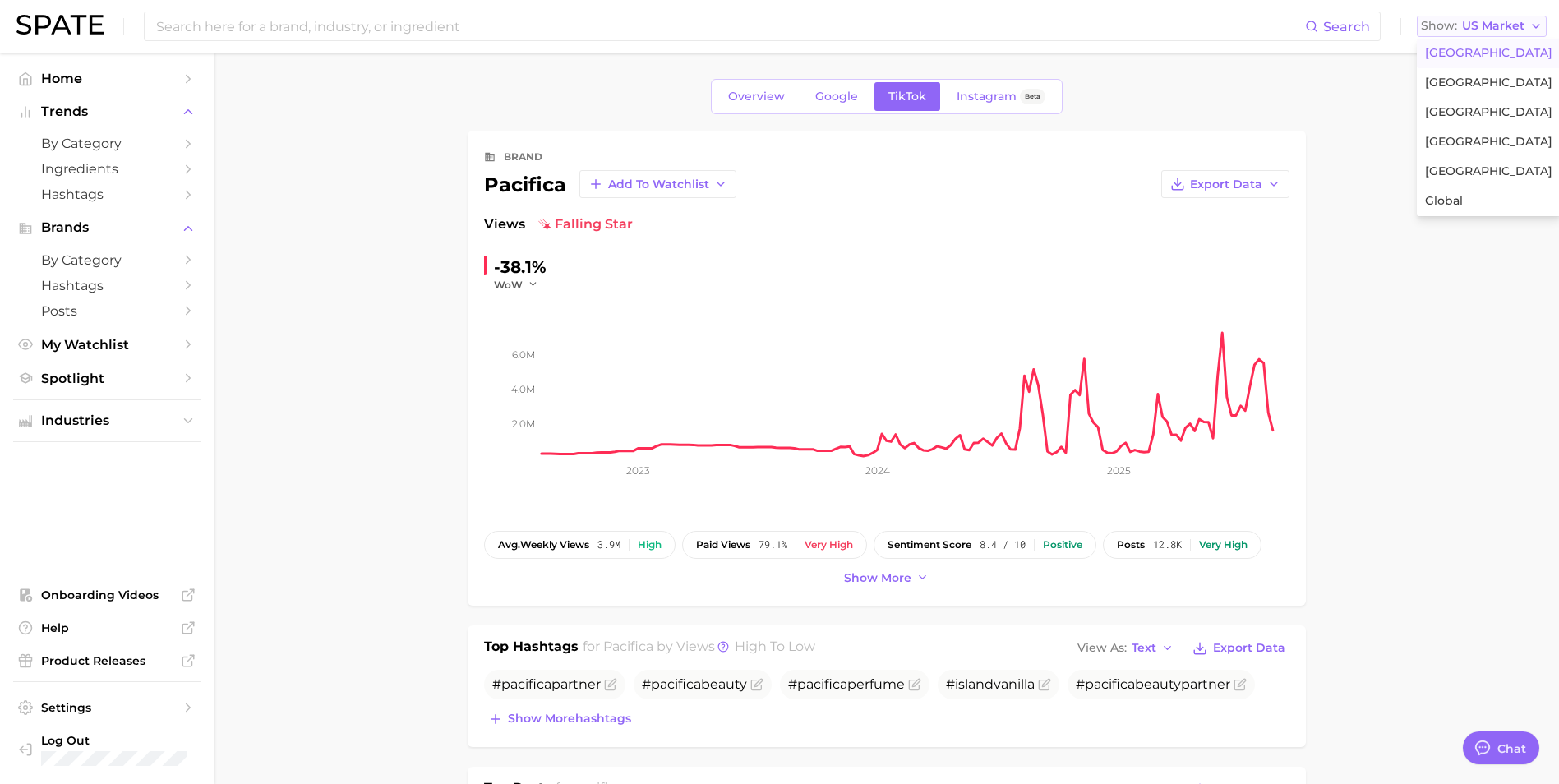
click at [1512, 27] on span "US Market" at bounding box center [1492, 26] width 62 height 9
click at [687, 27] on input at bounding box center [729, 26] width 1151 height 28
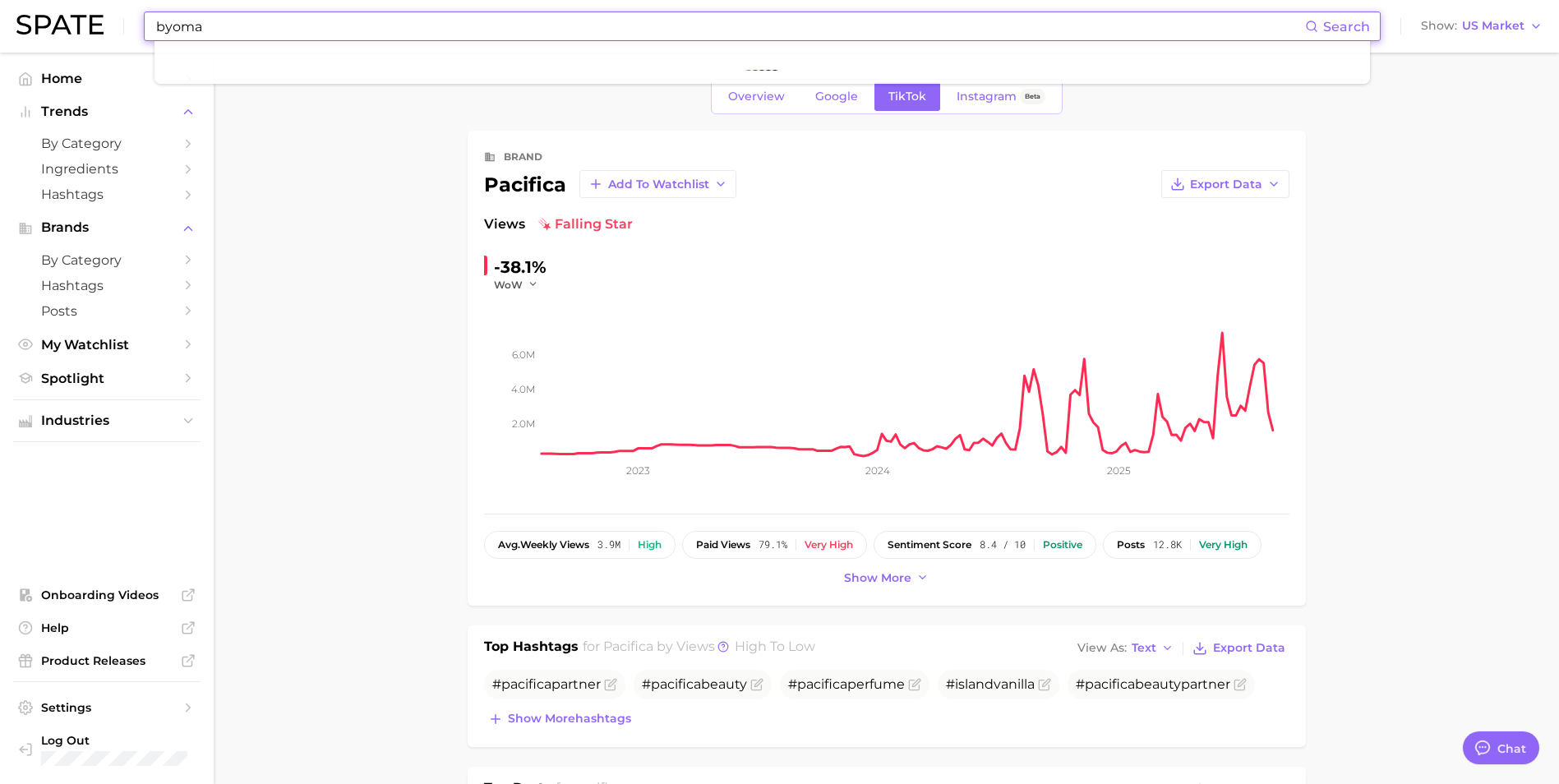
type input "byoma"
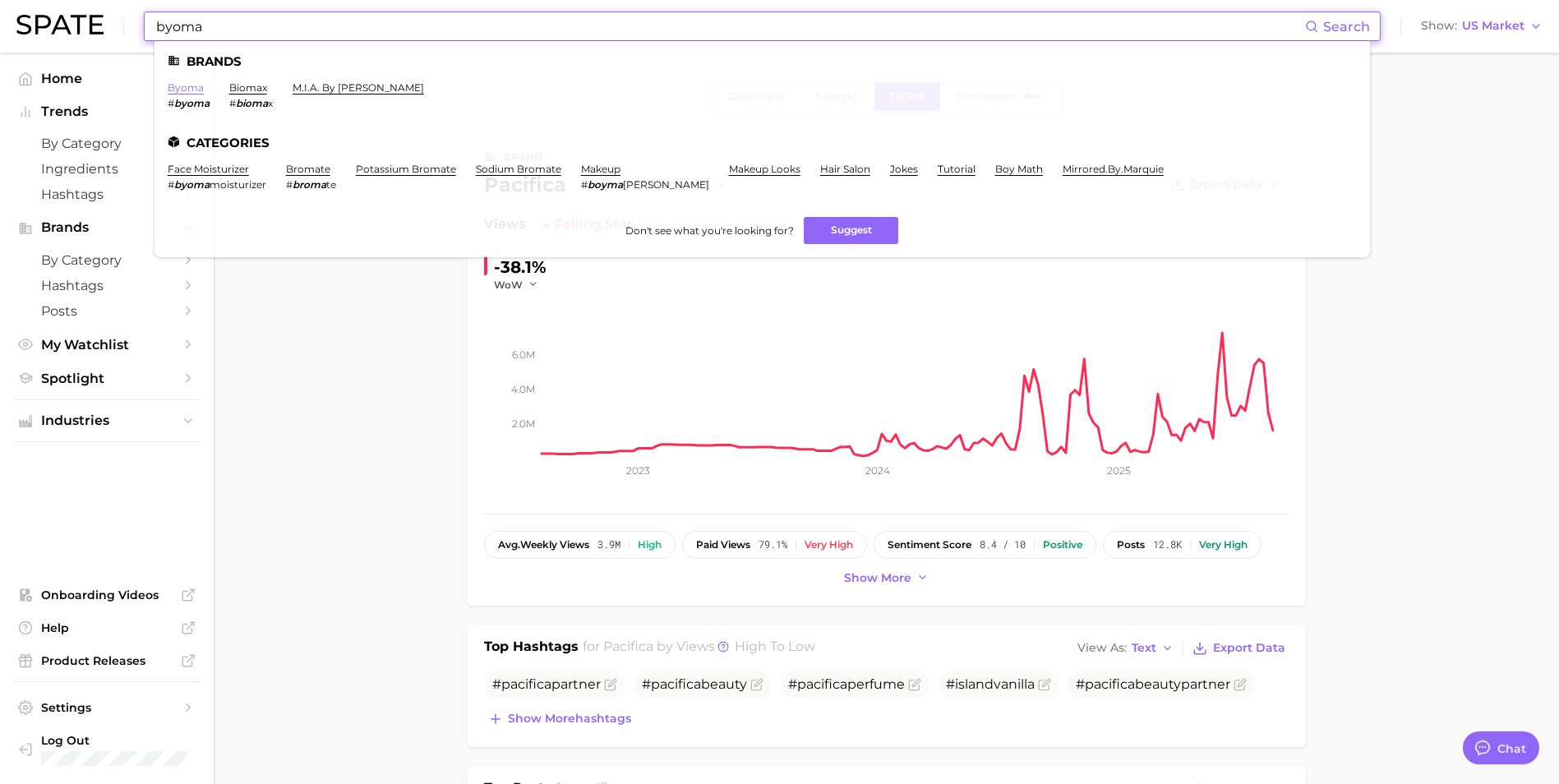
click at [187, 90] on link "byoma" at bounding box center [186, 87] width 36 height 12
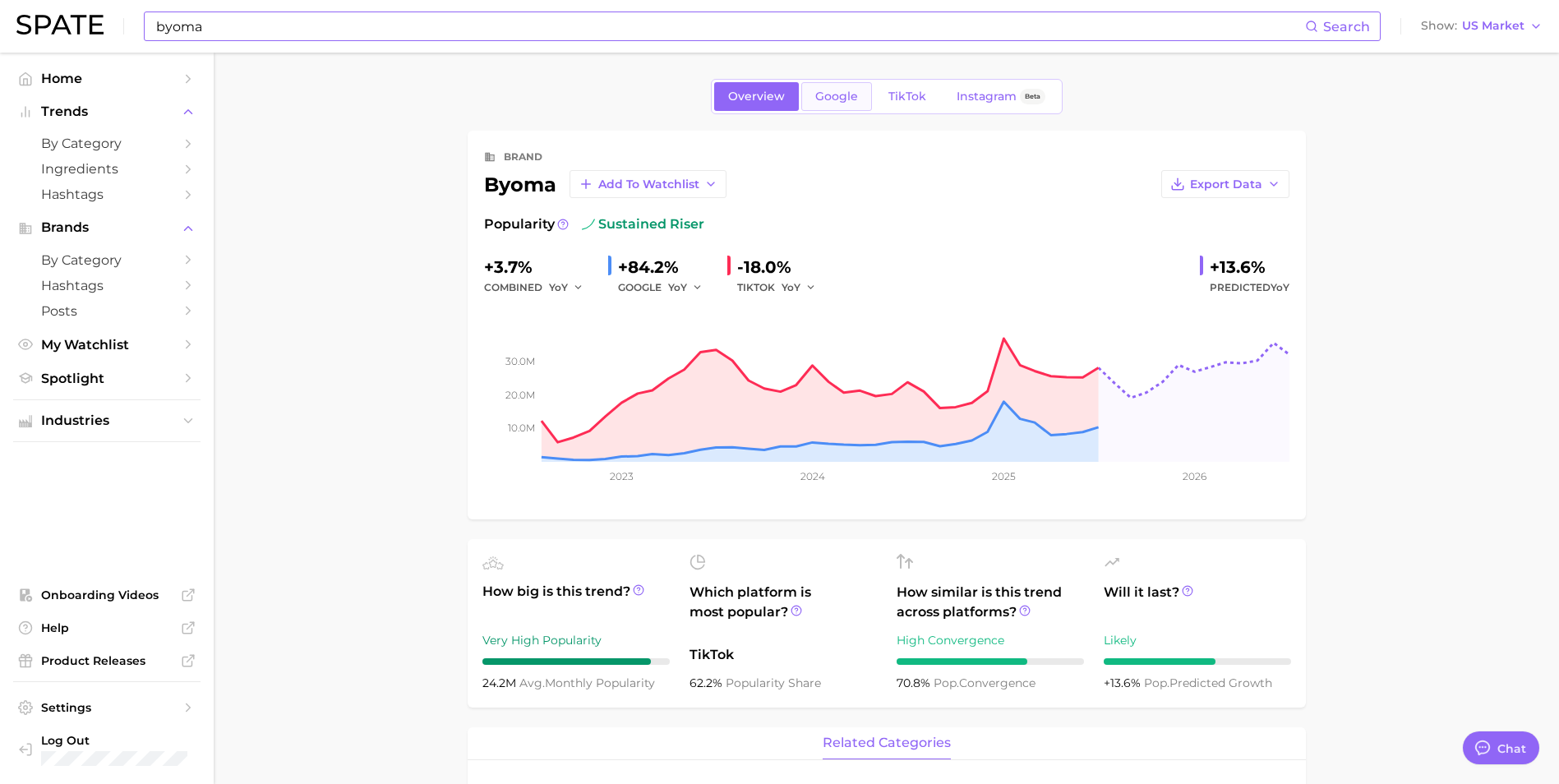
click at [831, 84] on link "Google" at bounding box center [836, 97] width 71 height 29
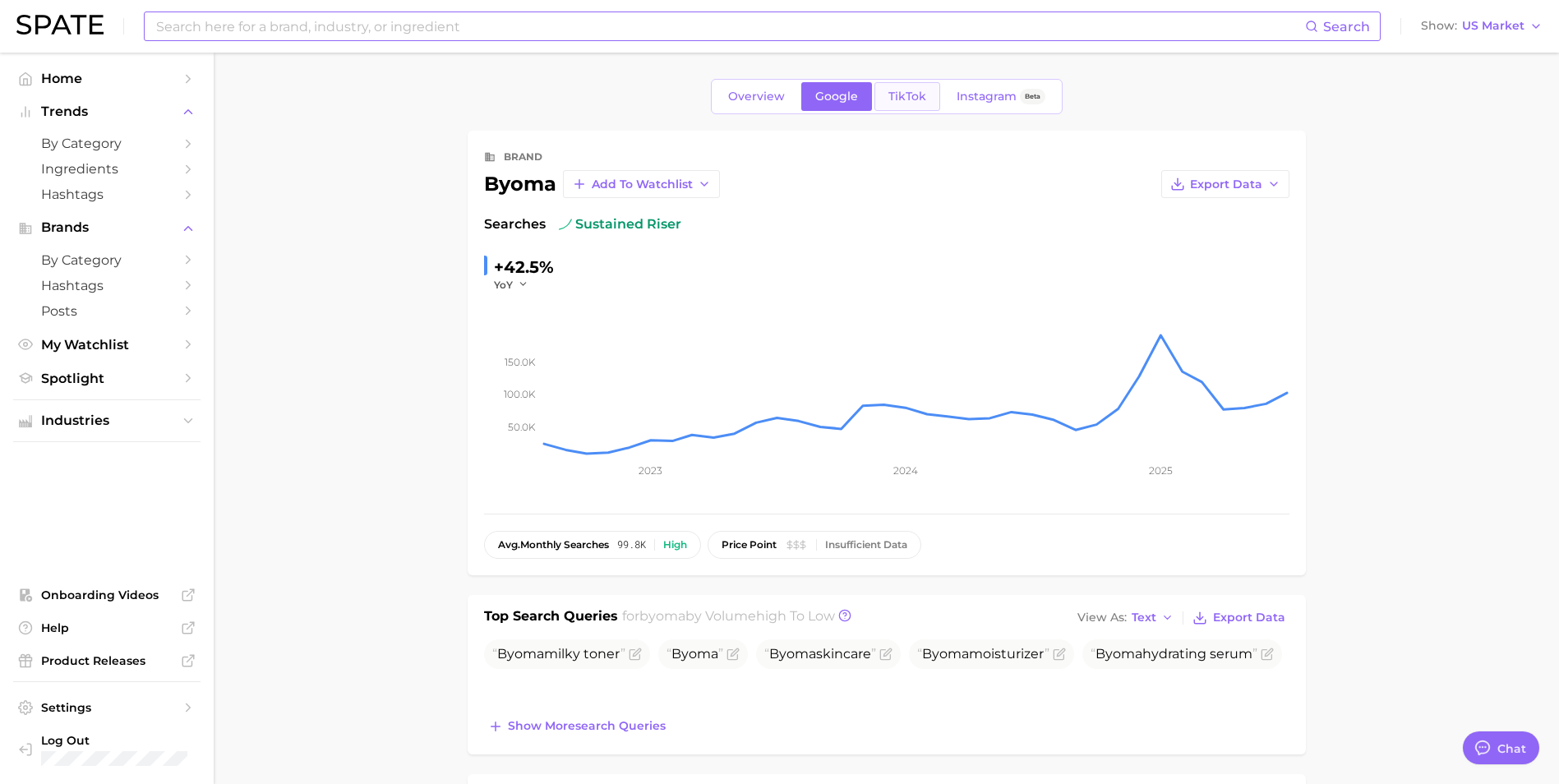
click at [896, 99] on span "TikTok" at bounding box center [907, 97] width 38 height 14
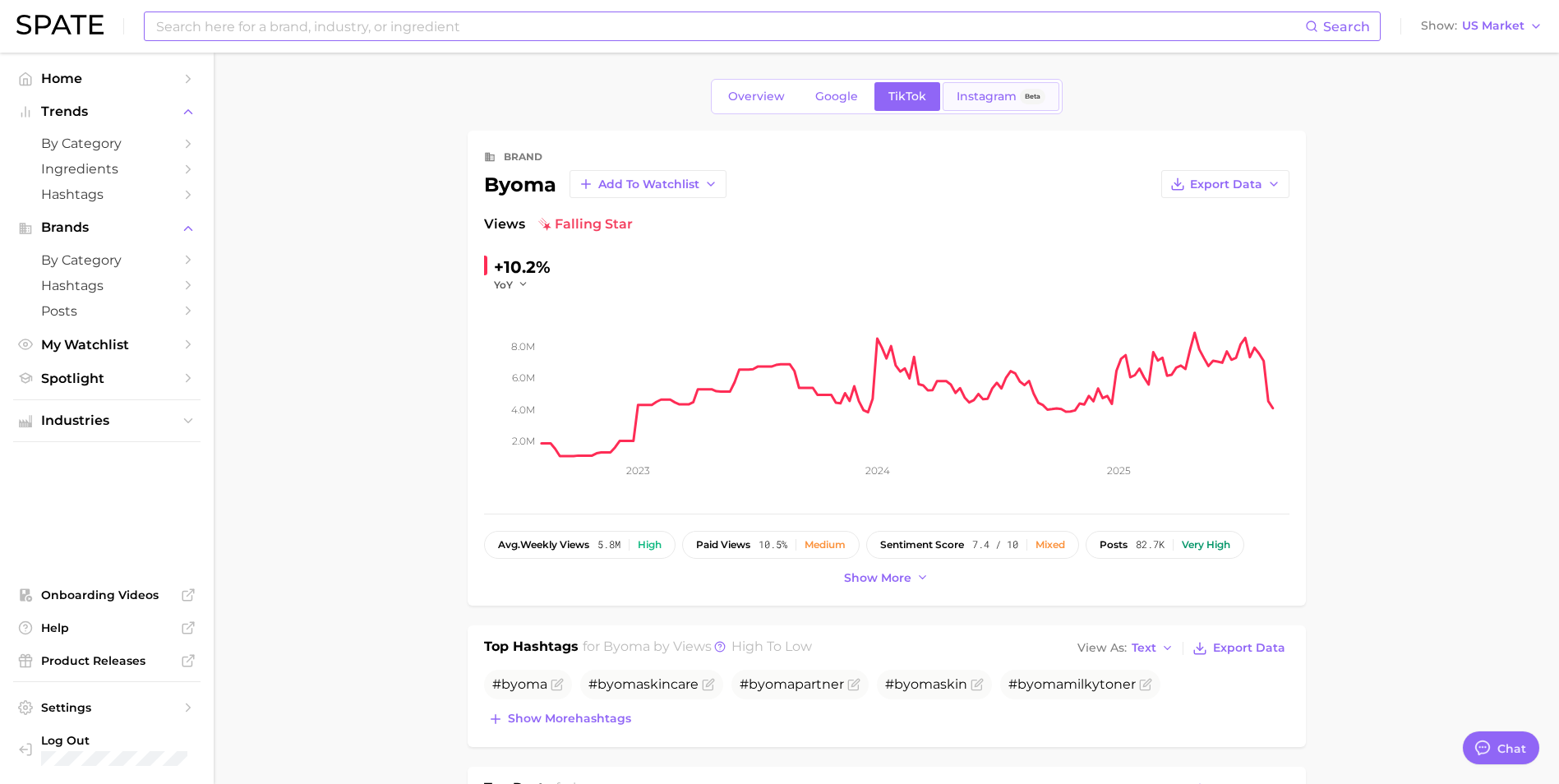
click at [983, 99] on span "Instagram" at bounding box center [986, 97] width 60 height 14
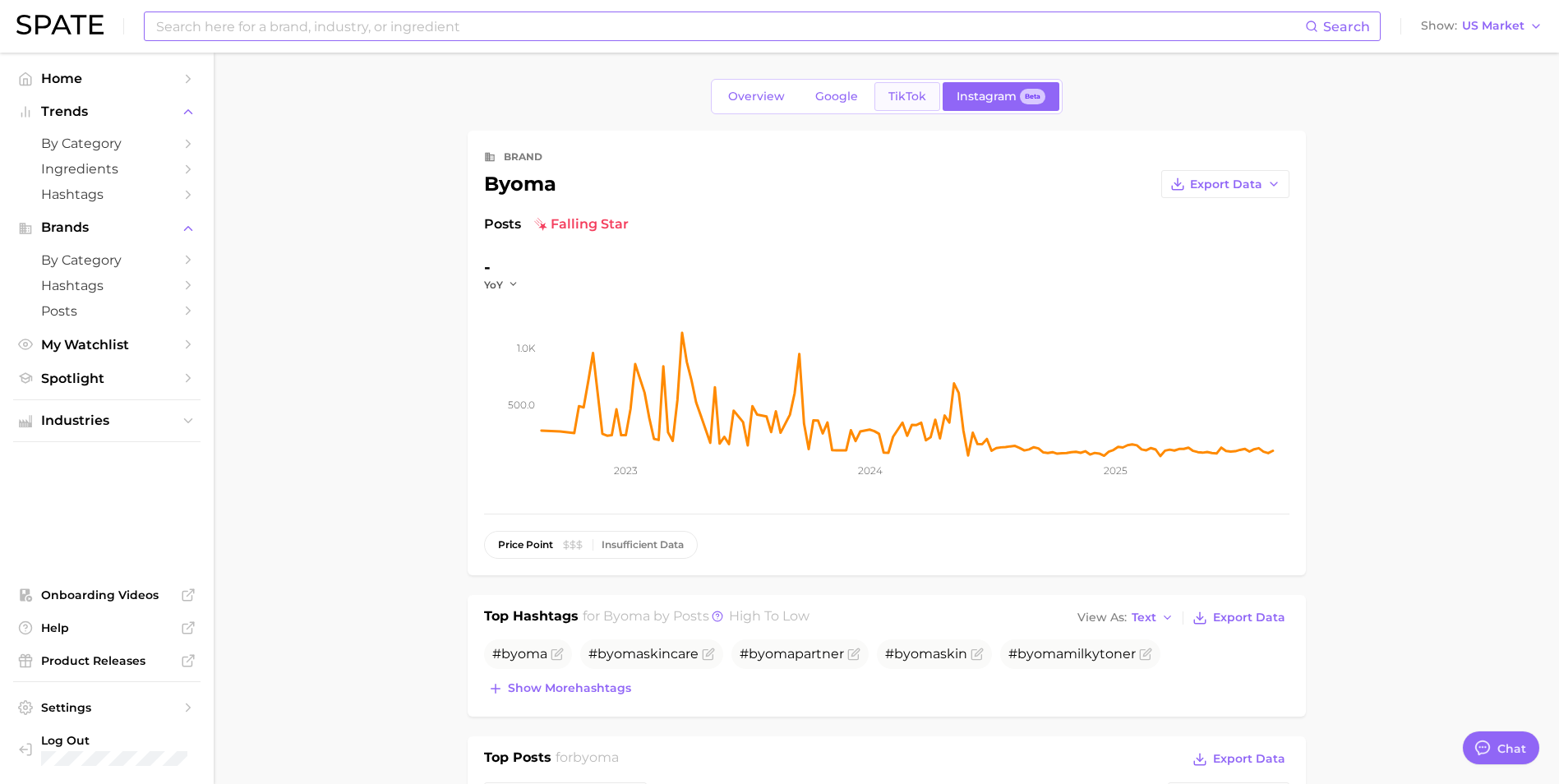
click at [907, 98] on span "TikTok" at bounding box center [907, 97] width 38 height 14
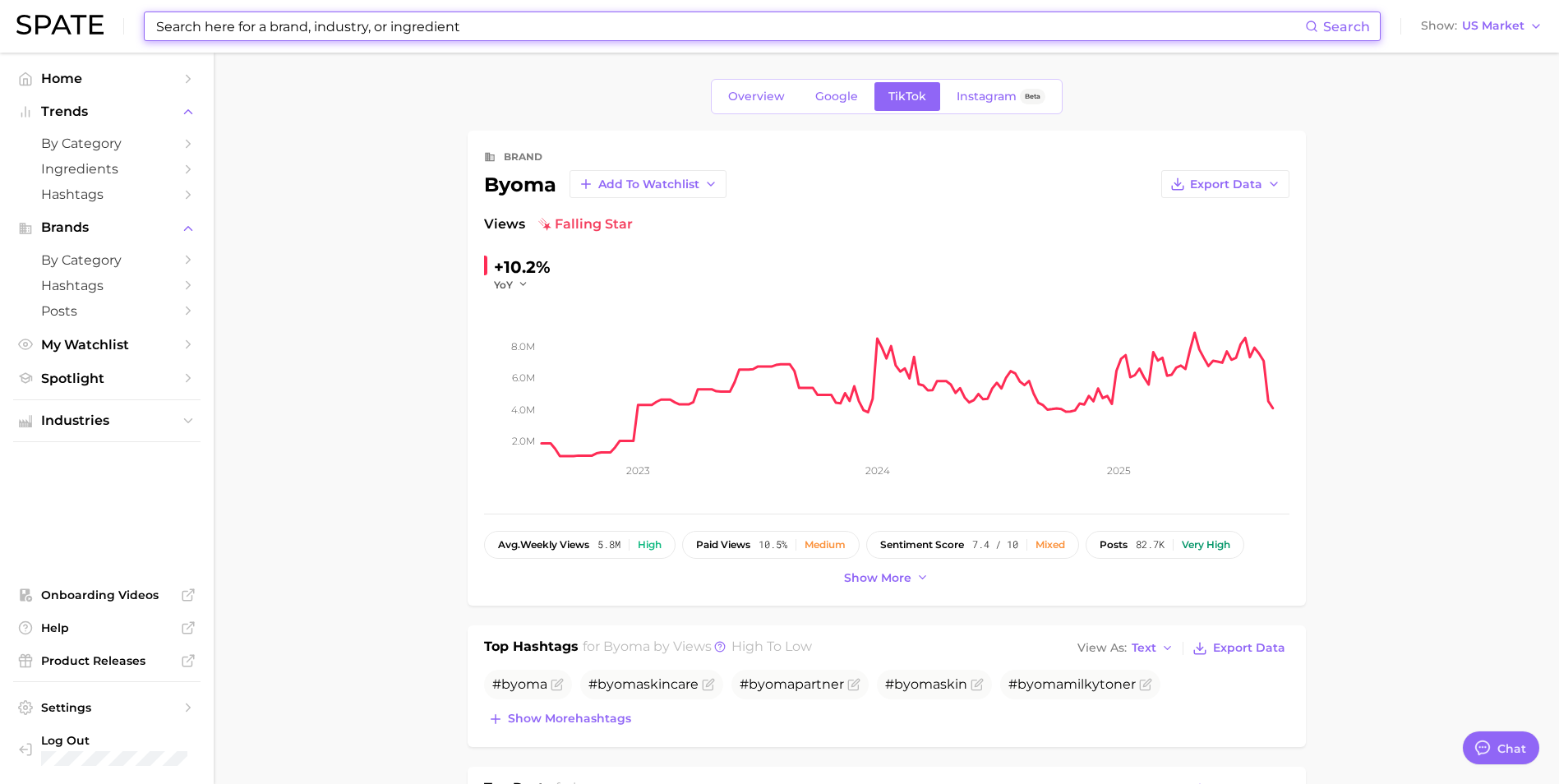
drag, startPoint x: 540, startPoint y: 24, endPoint x: -140, endPoint y: 56, distance: 680.8
click at [0, 56] on html "Search Show US Market Home Trends by Category Ingredients Hashtags Brands by Ca…" at bounding box center [779, 392] width 1559 height 784
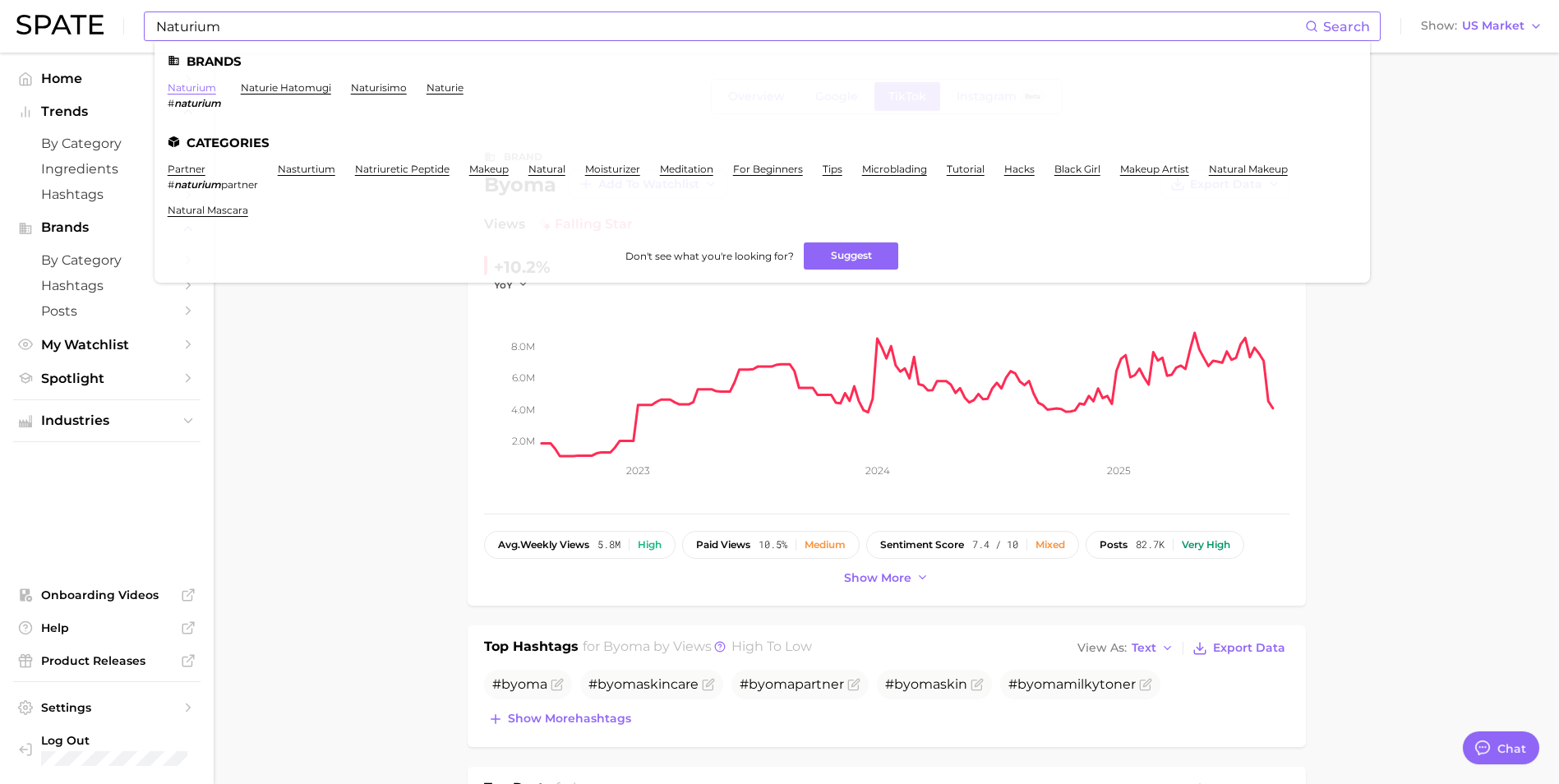
click at [190, 87] on link "naturium" at bounding box center [192, 87] width 49 height 12
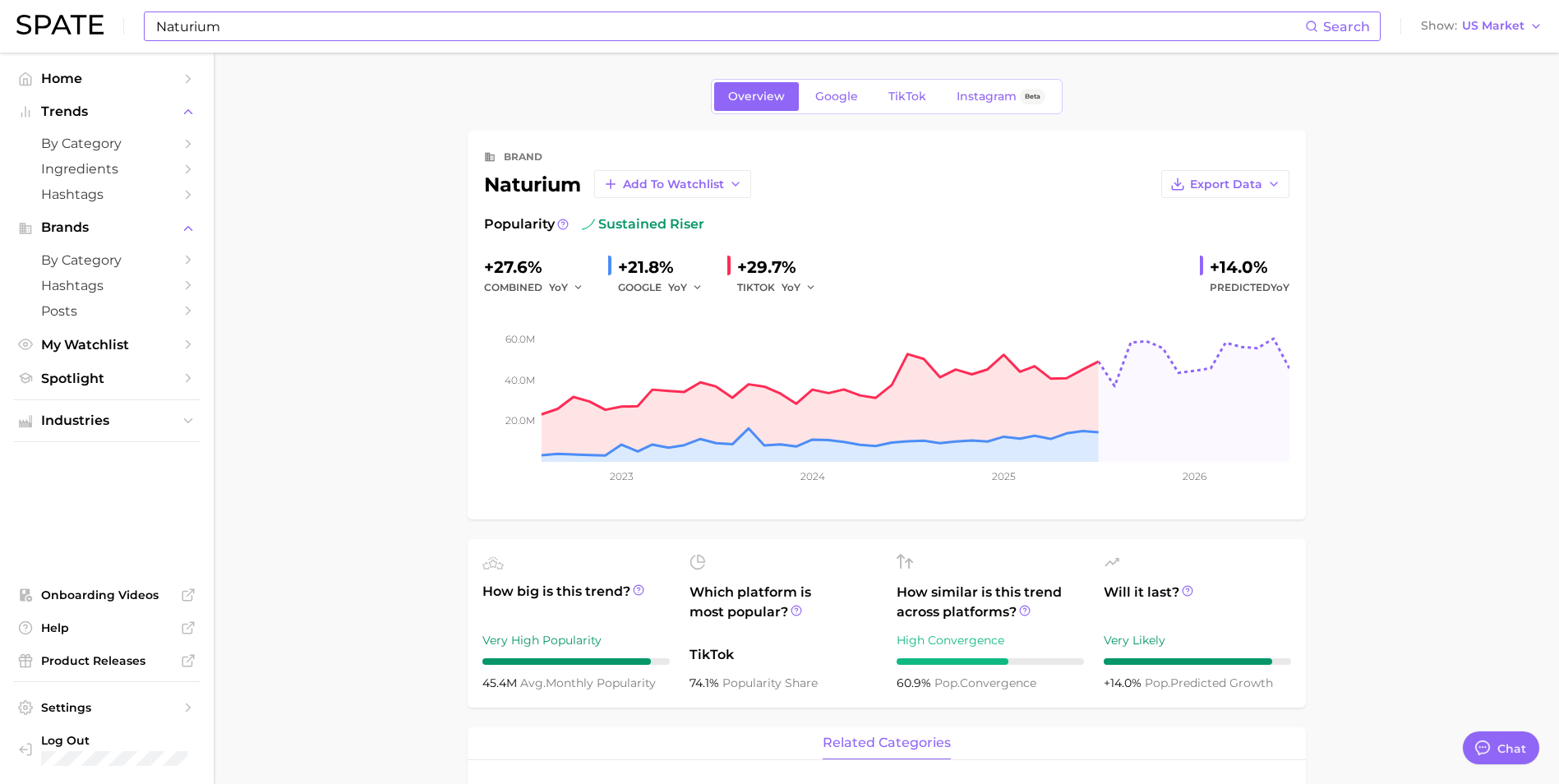
click at [198, 31] on input "Naturium" at bounding box center [729, 26] width 1151 height 28
type input "m"
type input "bubble"
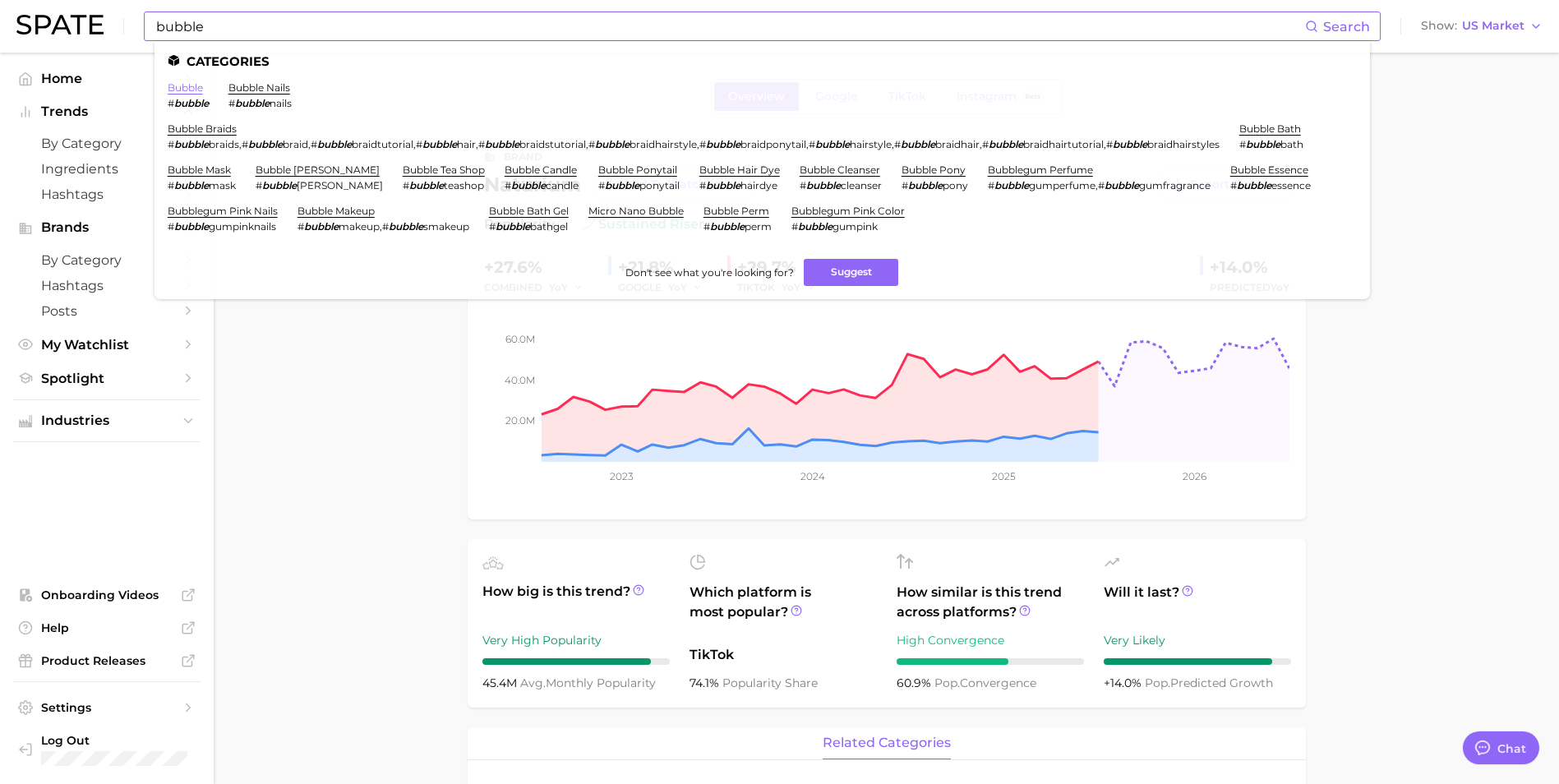
click at [189, 85] on link "bubble" at bounding box center [185, 87] width 35 height 12
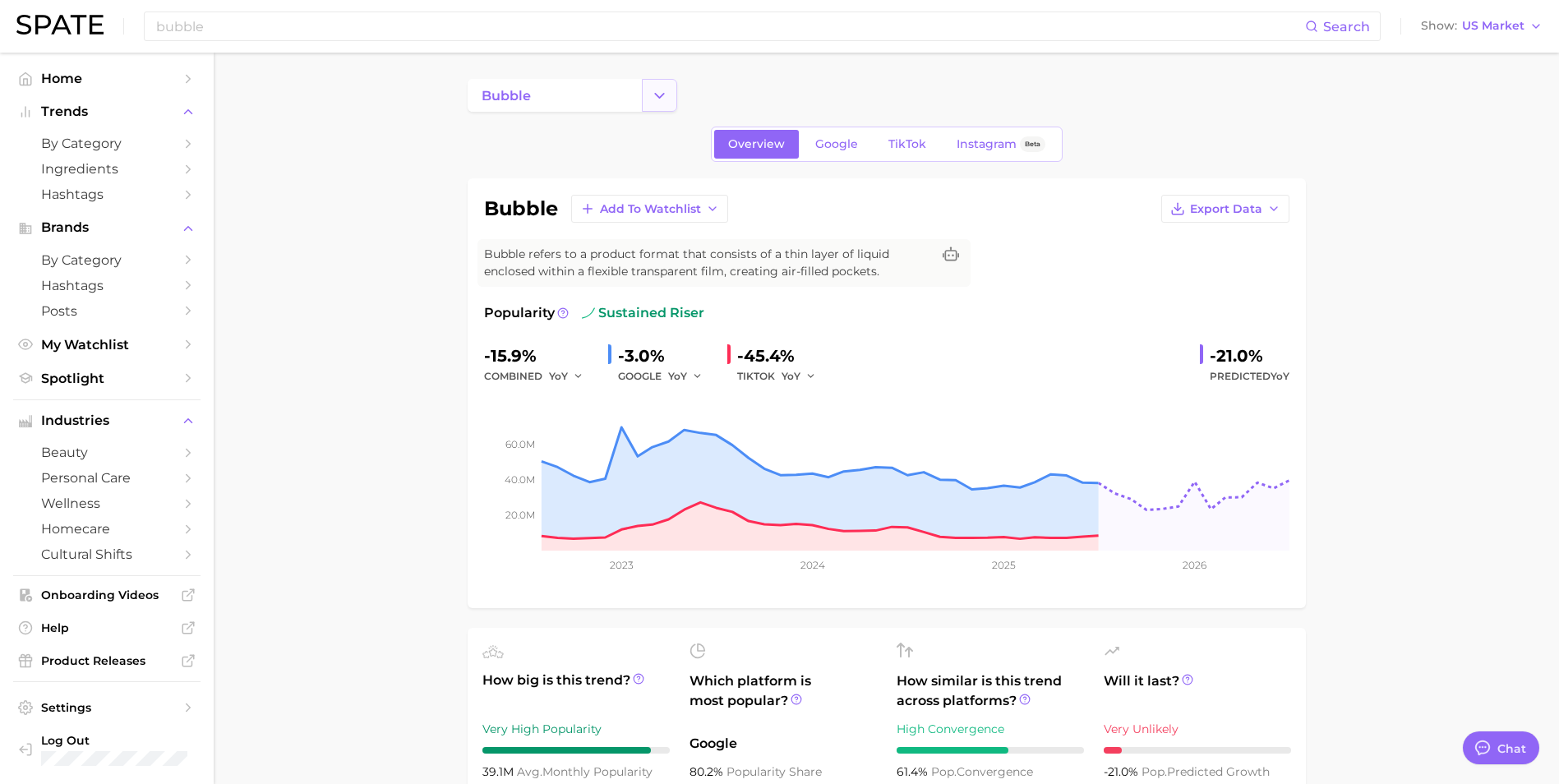
click at [663, 93] on icon "Change Category" at bounding box center [659, 96] width 17 height 17
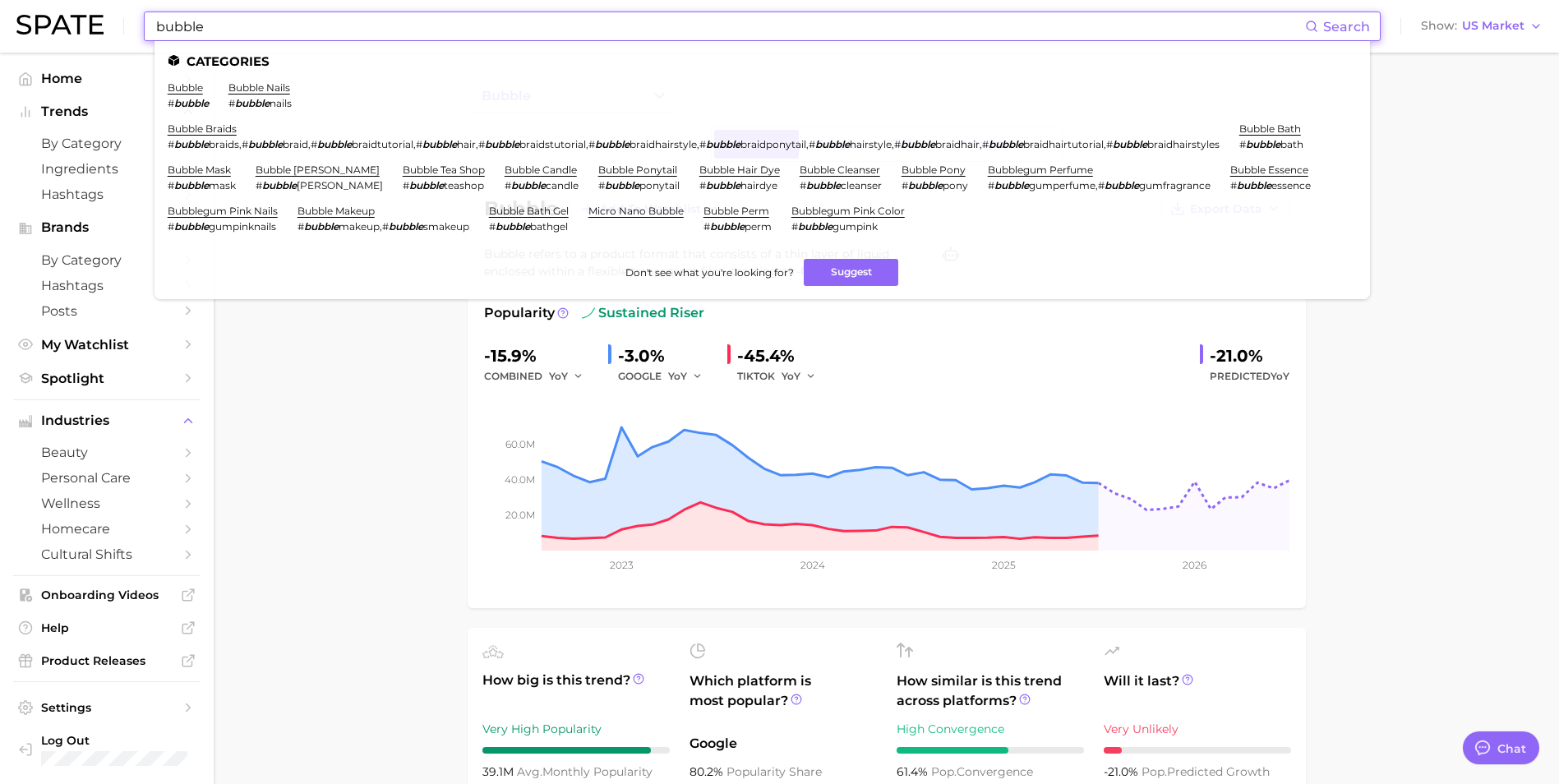
click at [183, 28] on input "bubble" at bounding box center [729, 26] width 1151 height 28
drag, startPoint x: 205, startPoint y: 31, endPoint x: 62, endPoint y: 55, distance: 145.0
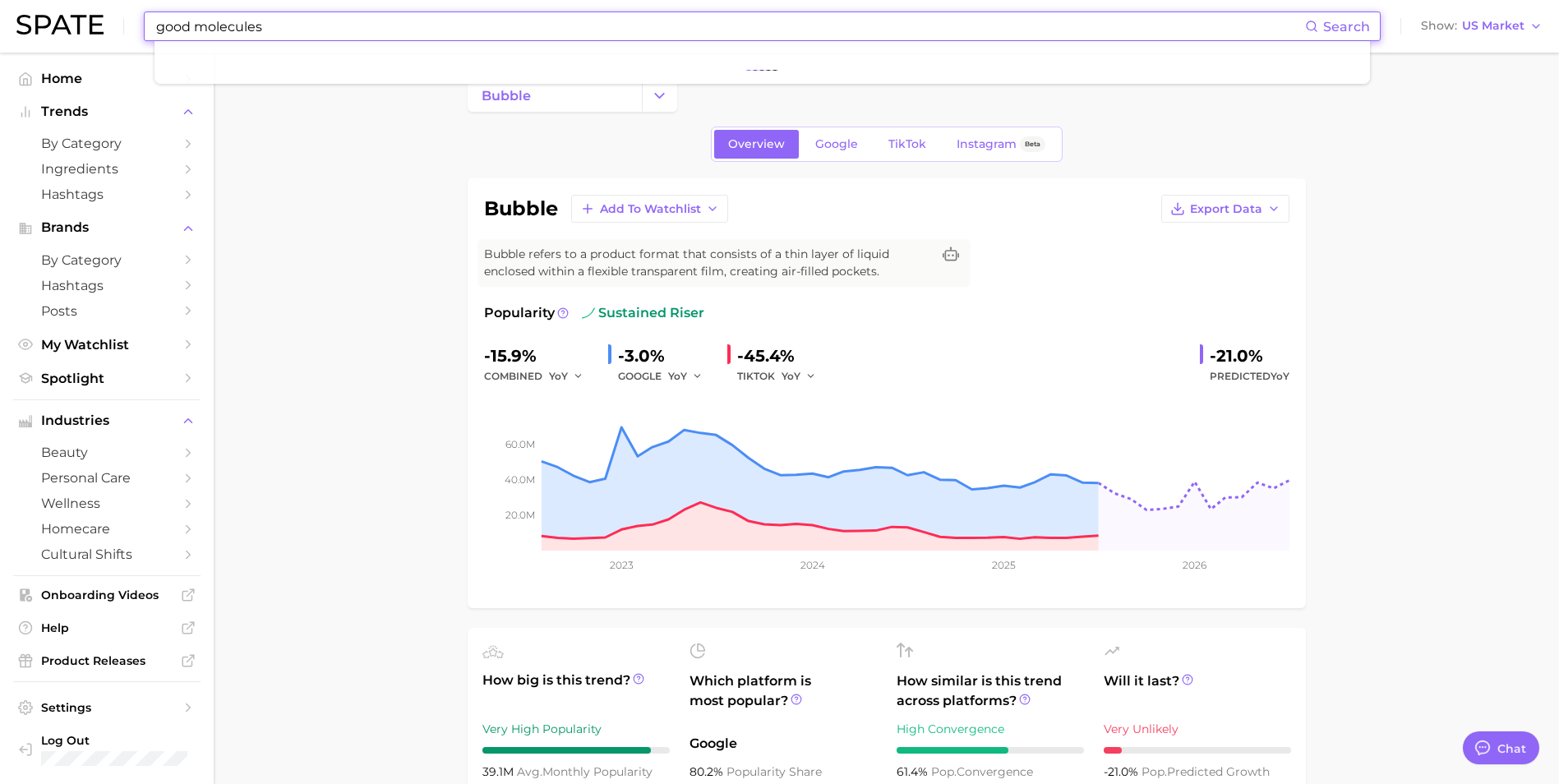
type input "good molecules"
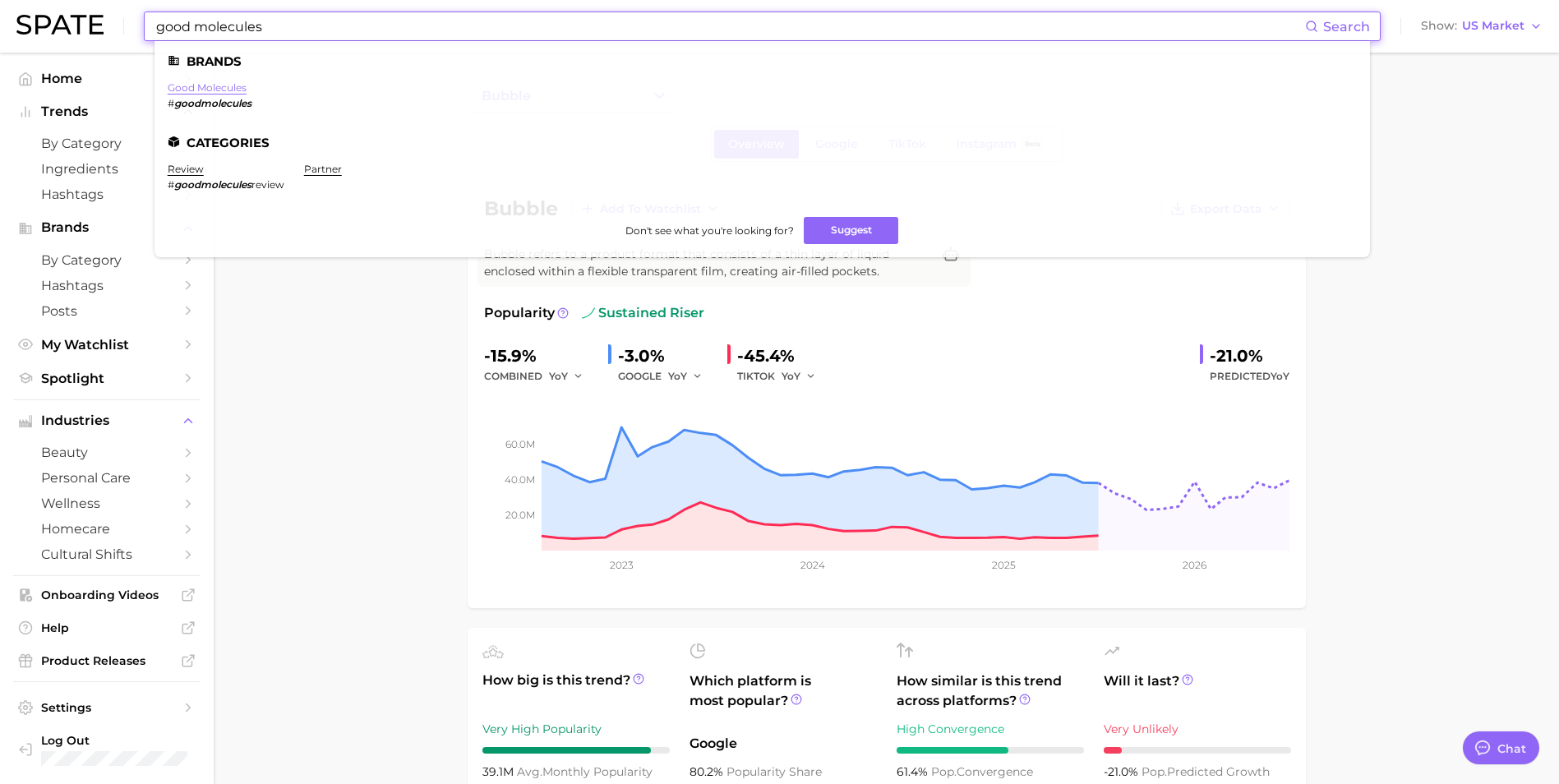
click at [182, 88] on link "good molecules" at bounding box center [207, 87] width 79 height 12
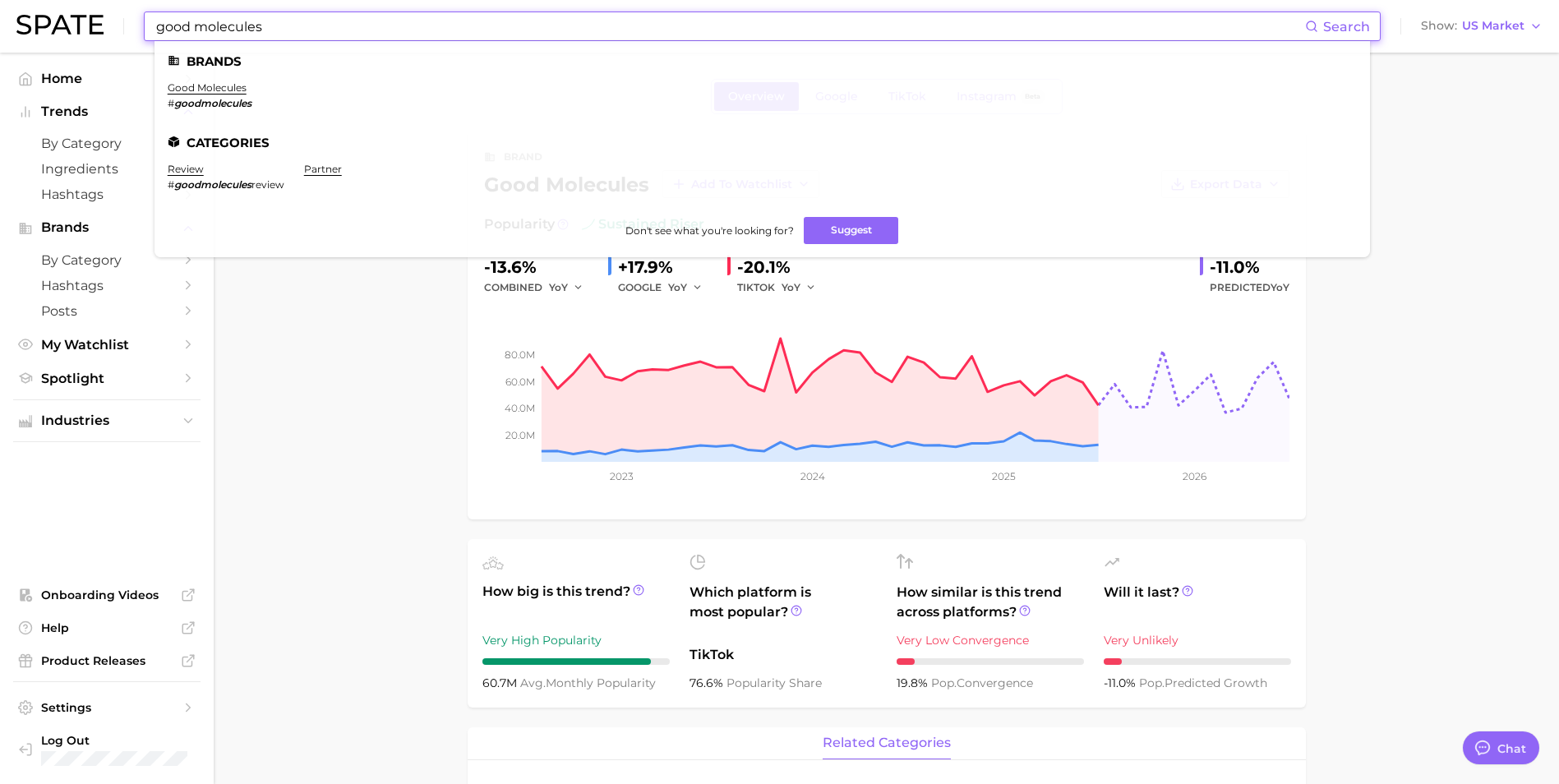
click at [210, 27] on input "good molecules" at bounding box center [729, 26] width 1151 height 28
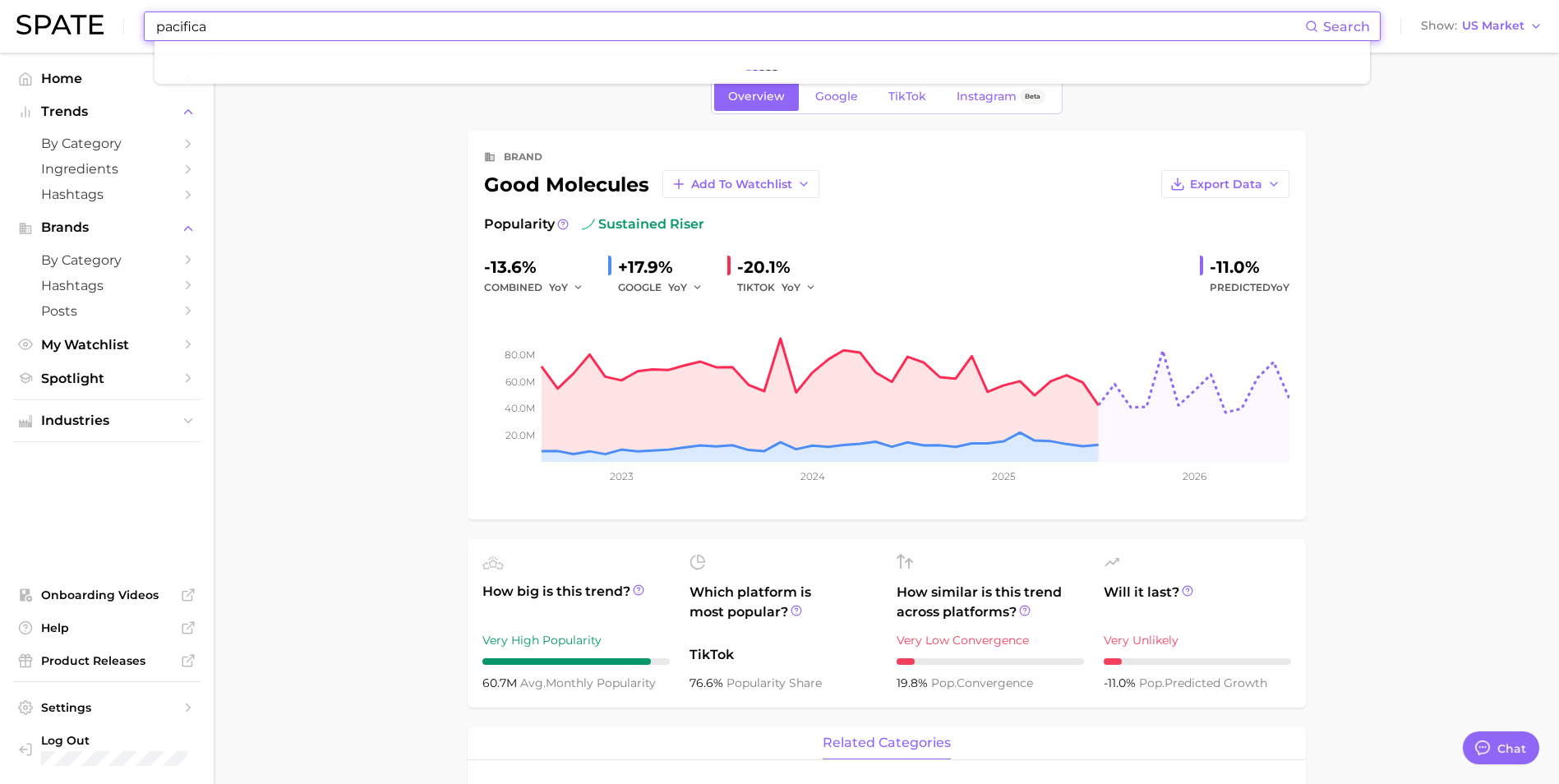
type input "pacifica"
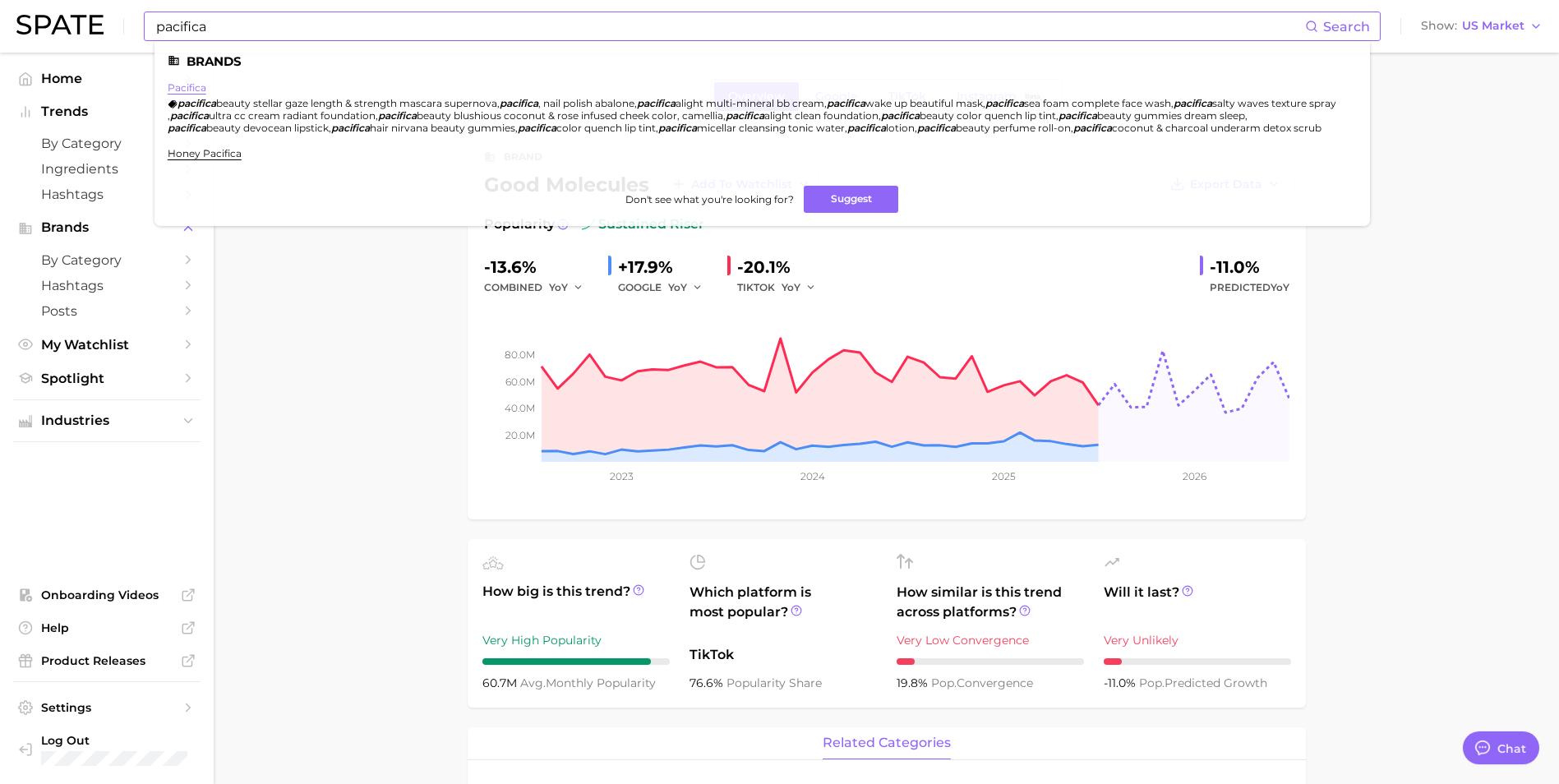
click at [180, 88] on link "pacifica" at bounding box center [187, 87] width 39 height 12
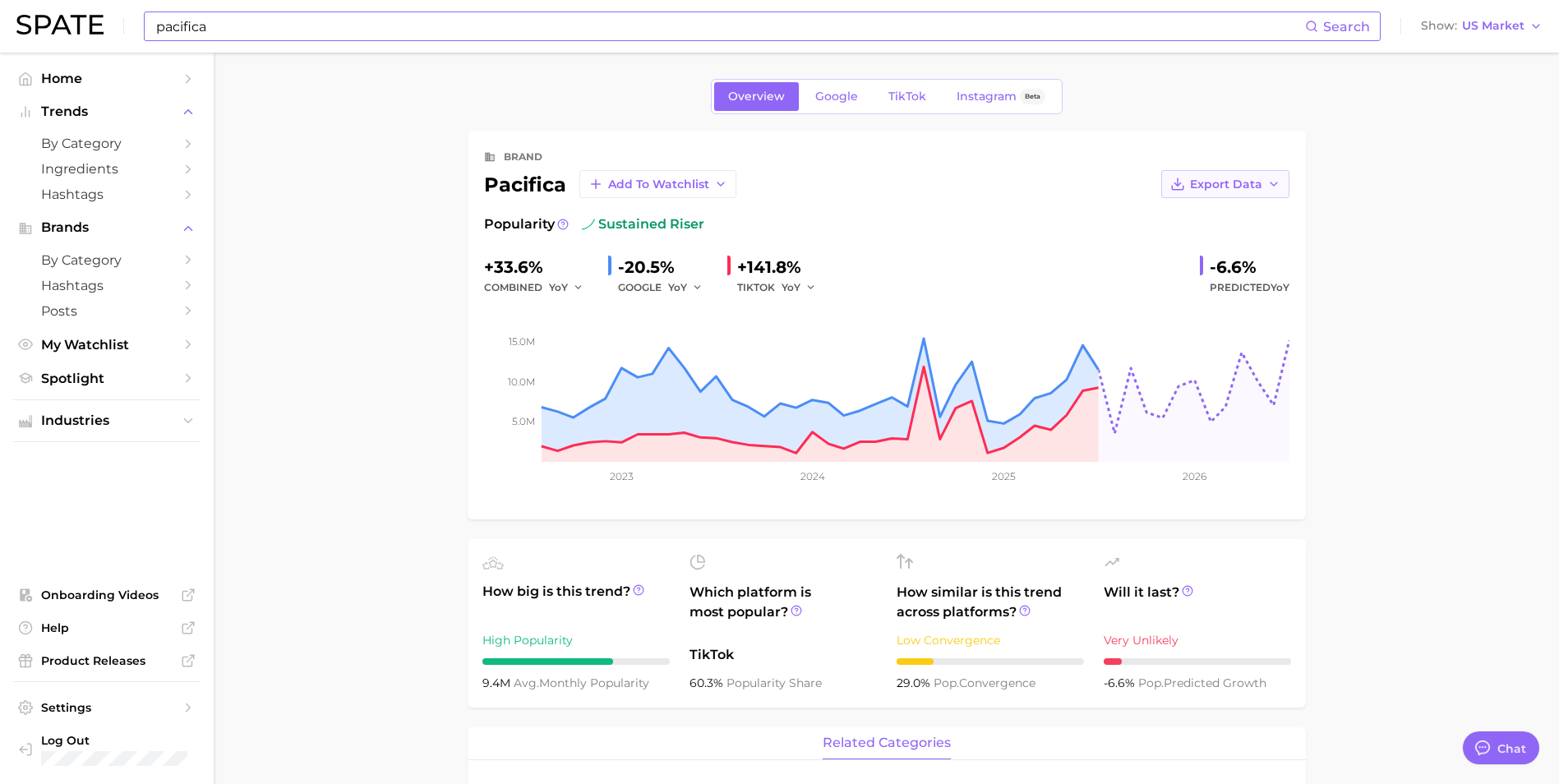
click at [1271, 188] on icon "button" at bounding box center [1273, 183] width 13 height 13
click at [1180, 247] on span "Time Series Image" at bounding box center [1191, 244] width 110 height 14
click at [185, 379] on icon "Sidebar" at bounding box center [187, 377] width 15 height 15
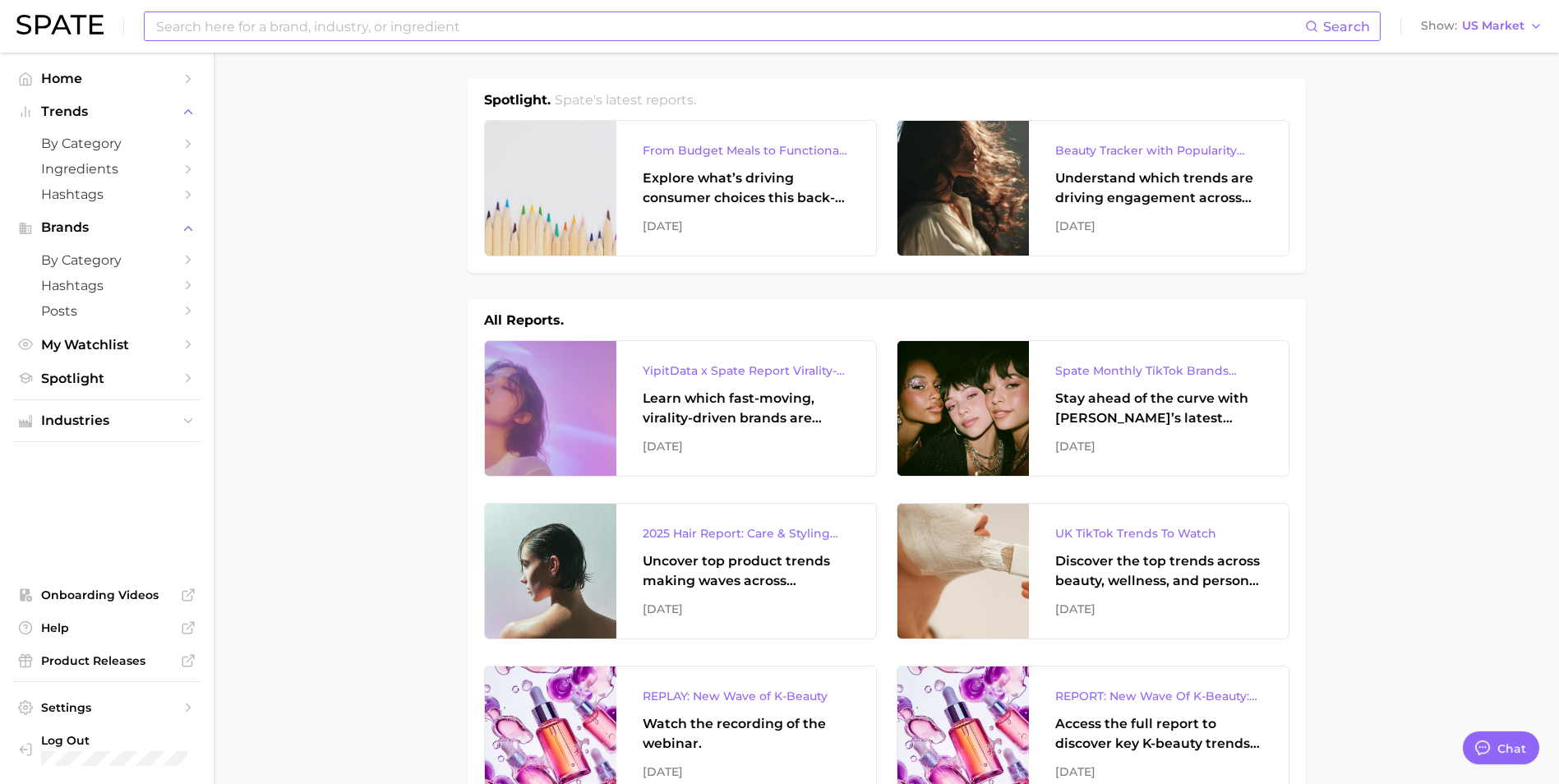
click at [202, 29] on input at bounding box center [729, 26] width 1151 height 28
type input "Hair Removal"
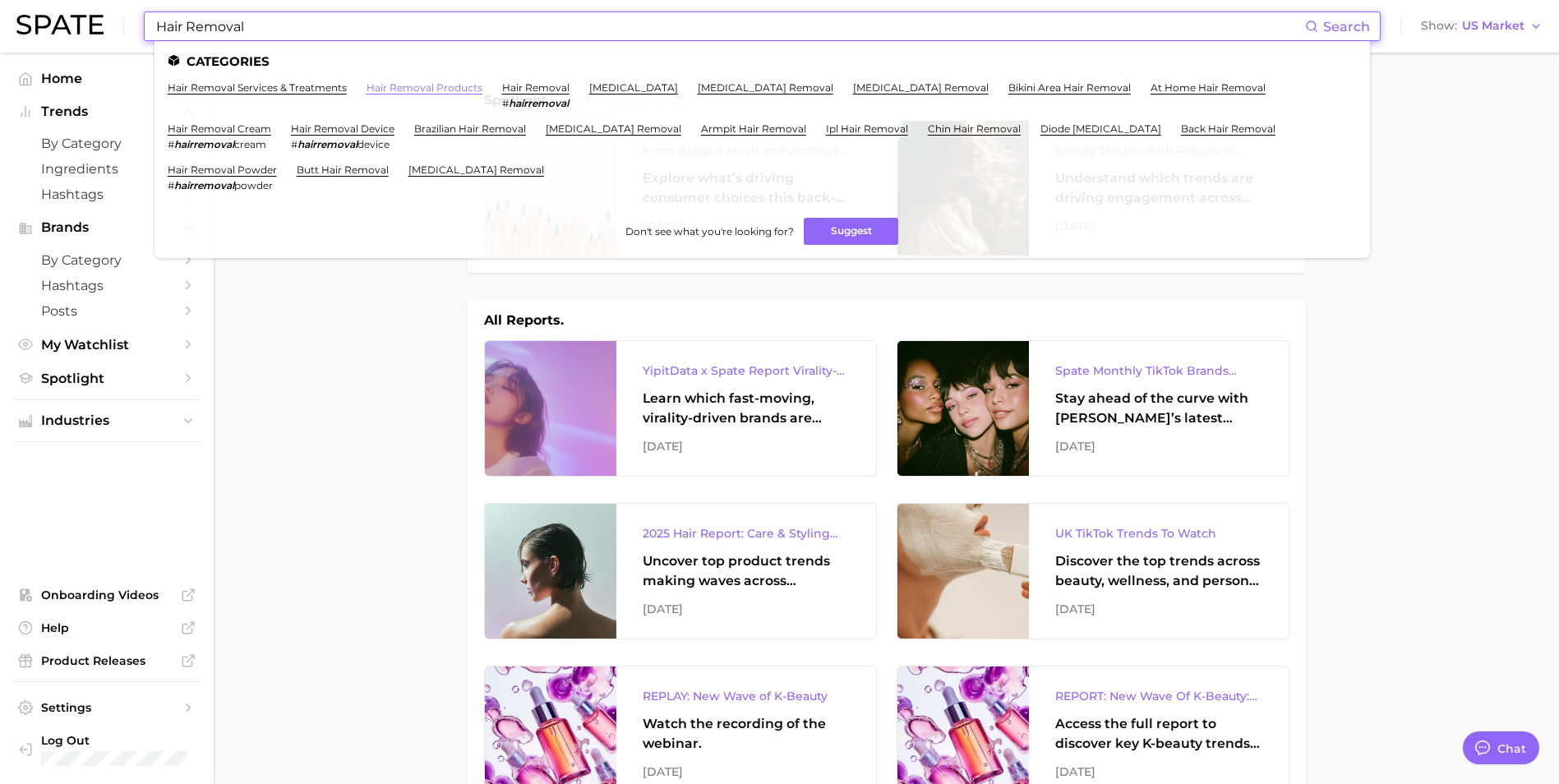
click at [406, 89] on link "hair removal products" at bounding box center [424, 87] width 116 height 12
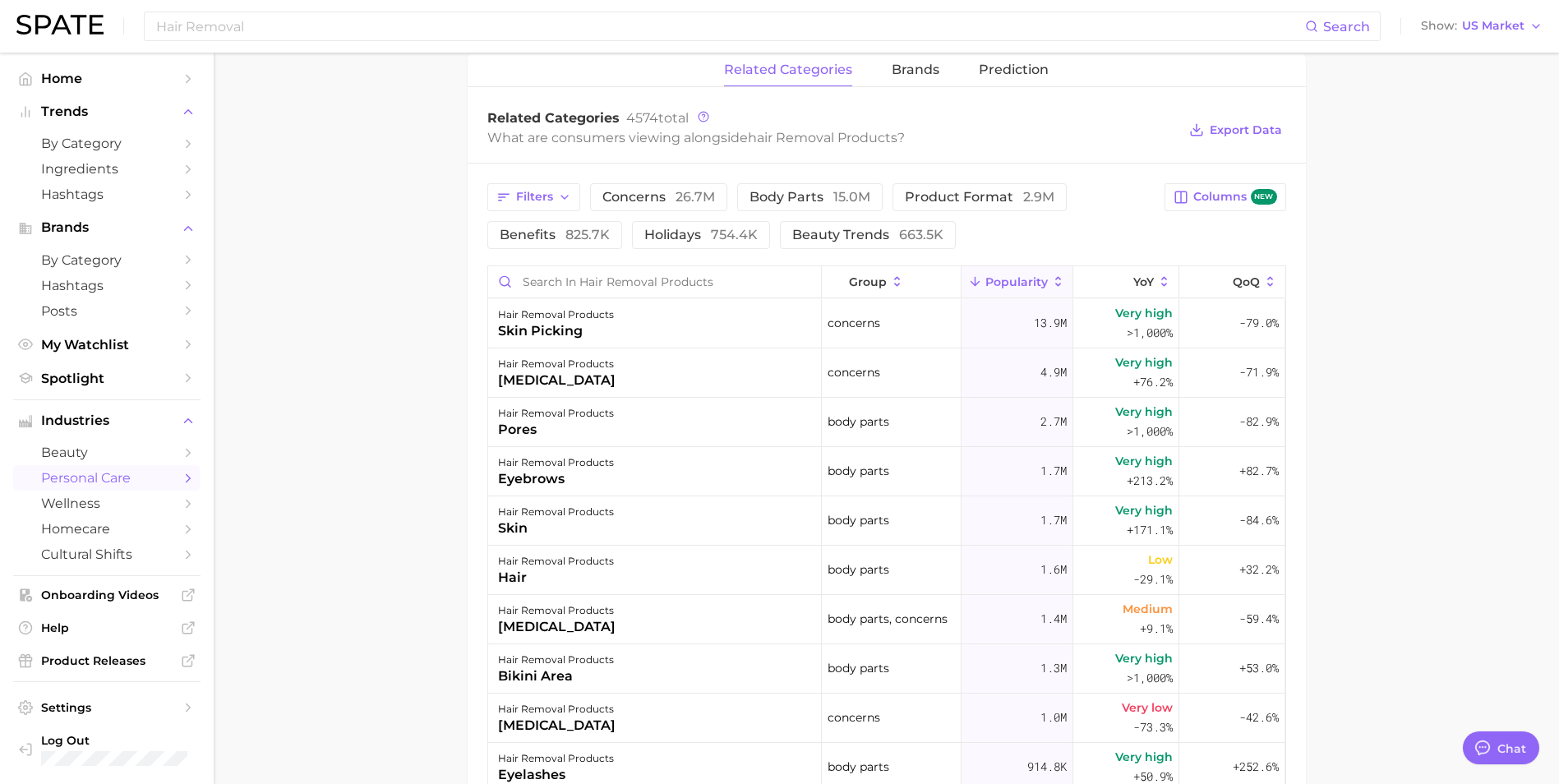
scroll to position [657, 0]
click at [402, 323] on main "1. grooming 2. grooming products 3. hair removal products 4. Subcategory Overvi…" at bounding box center [886, 272] width 1345 height 1753
drag, startPoint x: 276, startPoint y: 167, endPoint x: 269, endPoint y: 143, distance: 25.0
click at [276, 167] on main "1. grooming 2. grooming products 3. hair removal products 4. Subcategory Overvi…" at bounding box center [886, 272] width 1345 height 1753
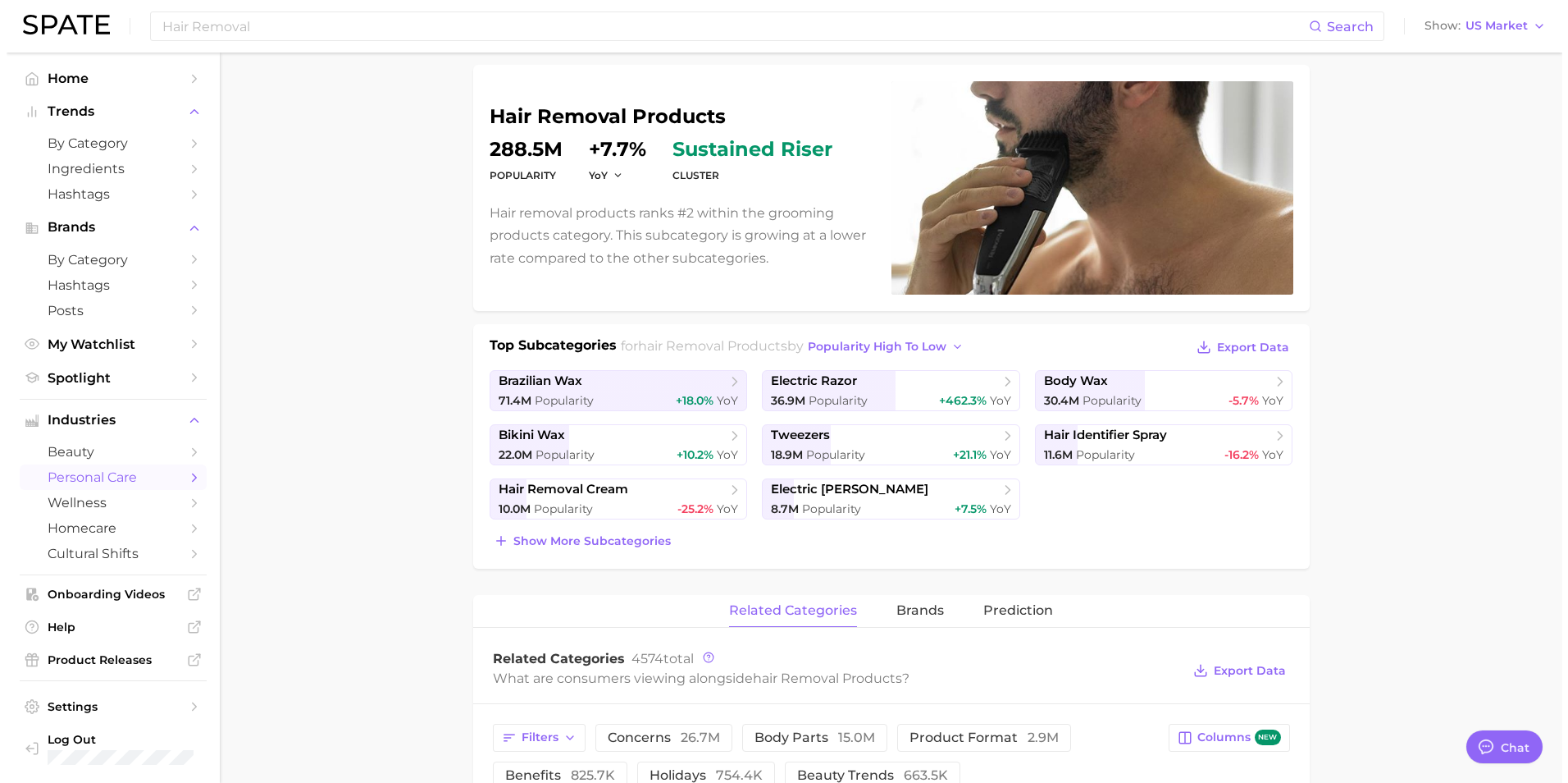
scroll to position [0, 0]
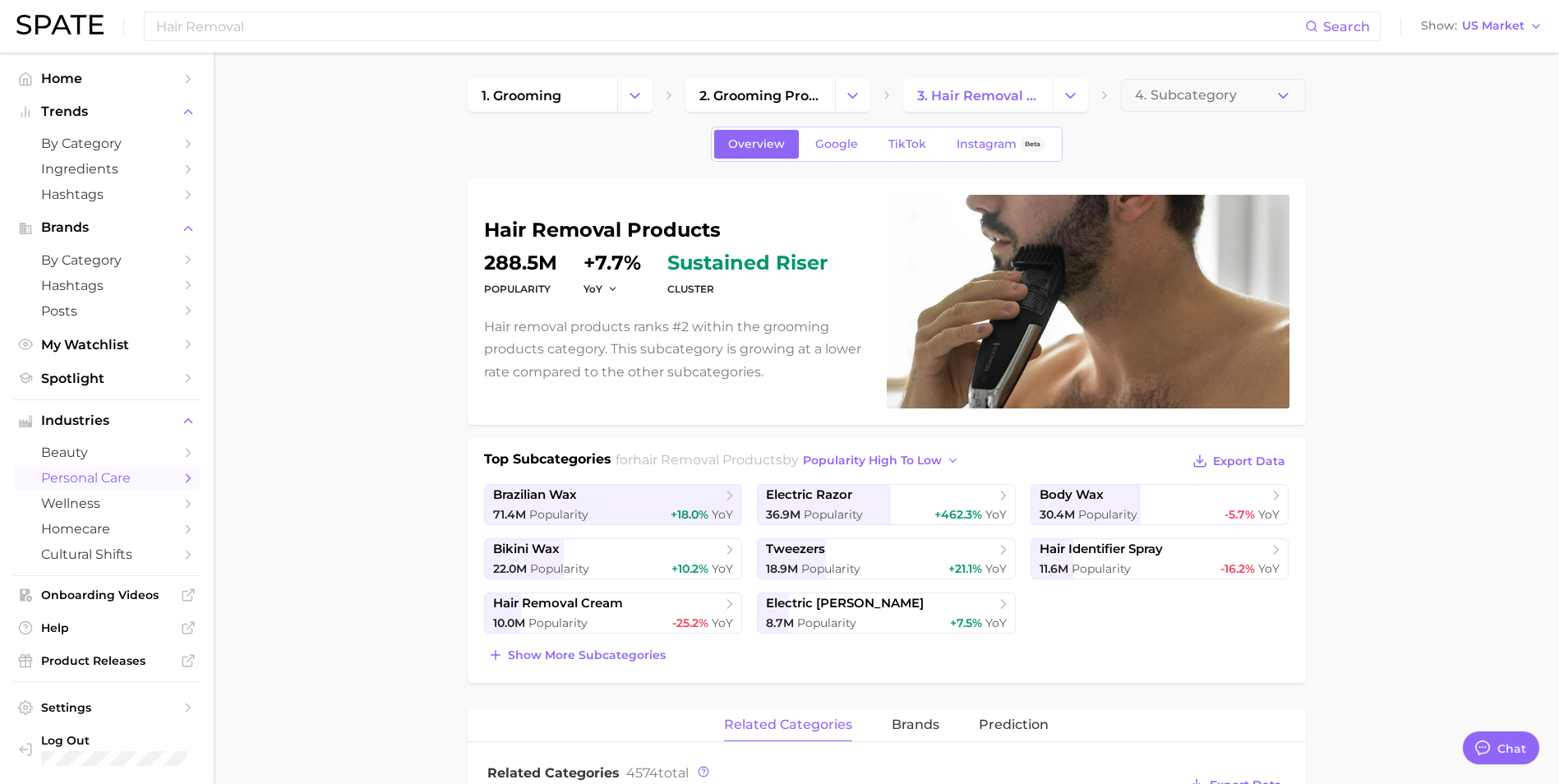
click at [57, 738] on span "Log Out" at bounding box center [125, 739] width 169 height 15
